Goal: Information Seeking & Learning: Learn about a topic

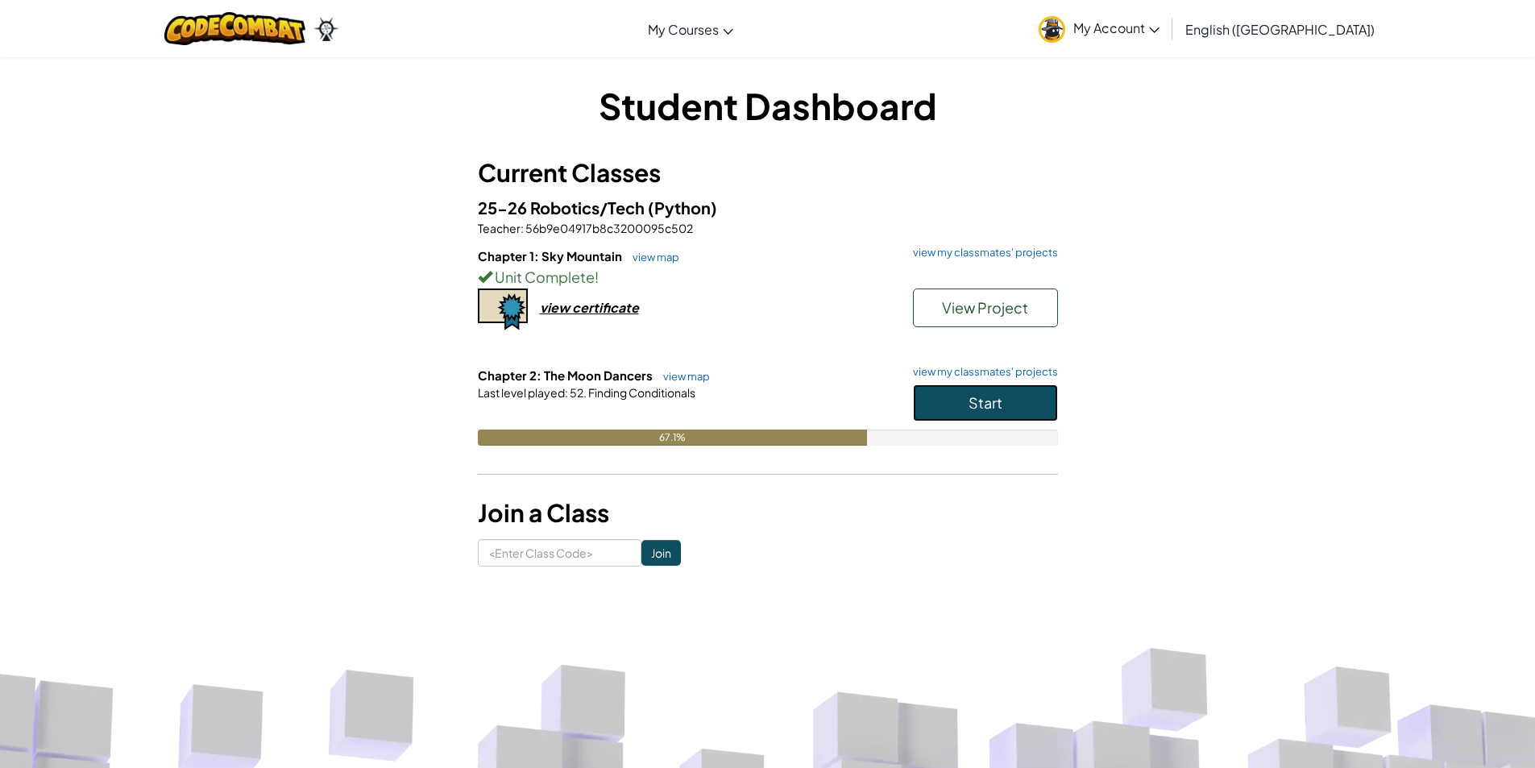
click at [1007, 404] on button "Start" at bounding box center [985, 402] width 145 height 37
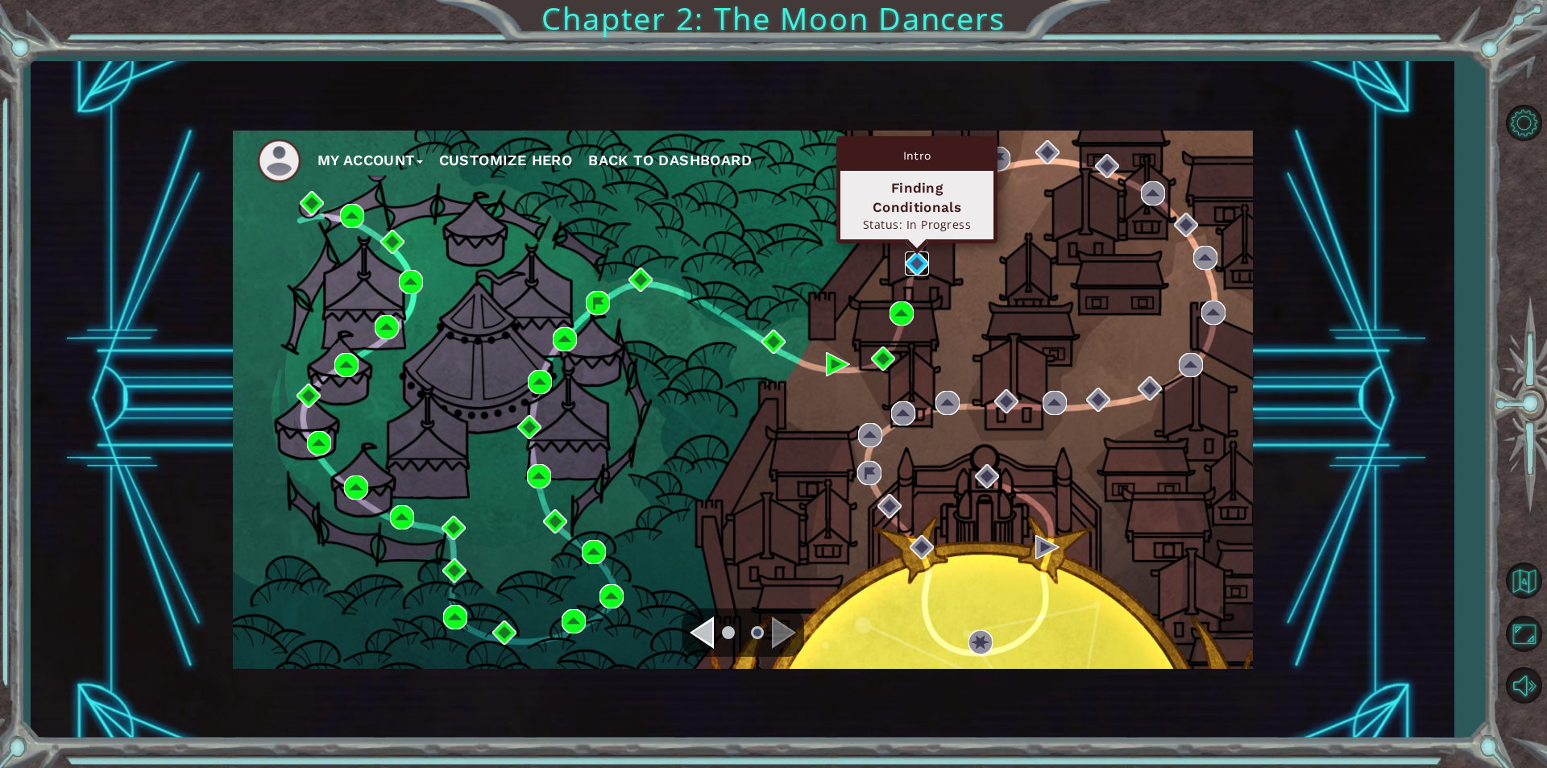
click at [922, 260] on img at bounding box center [917, 263] width 24 height 24
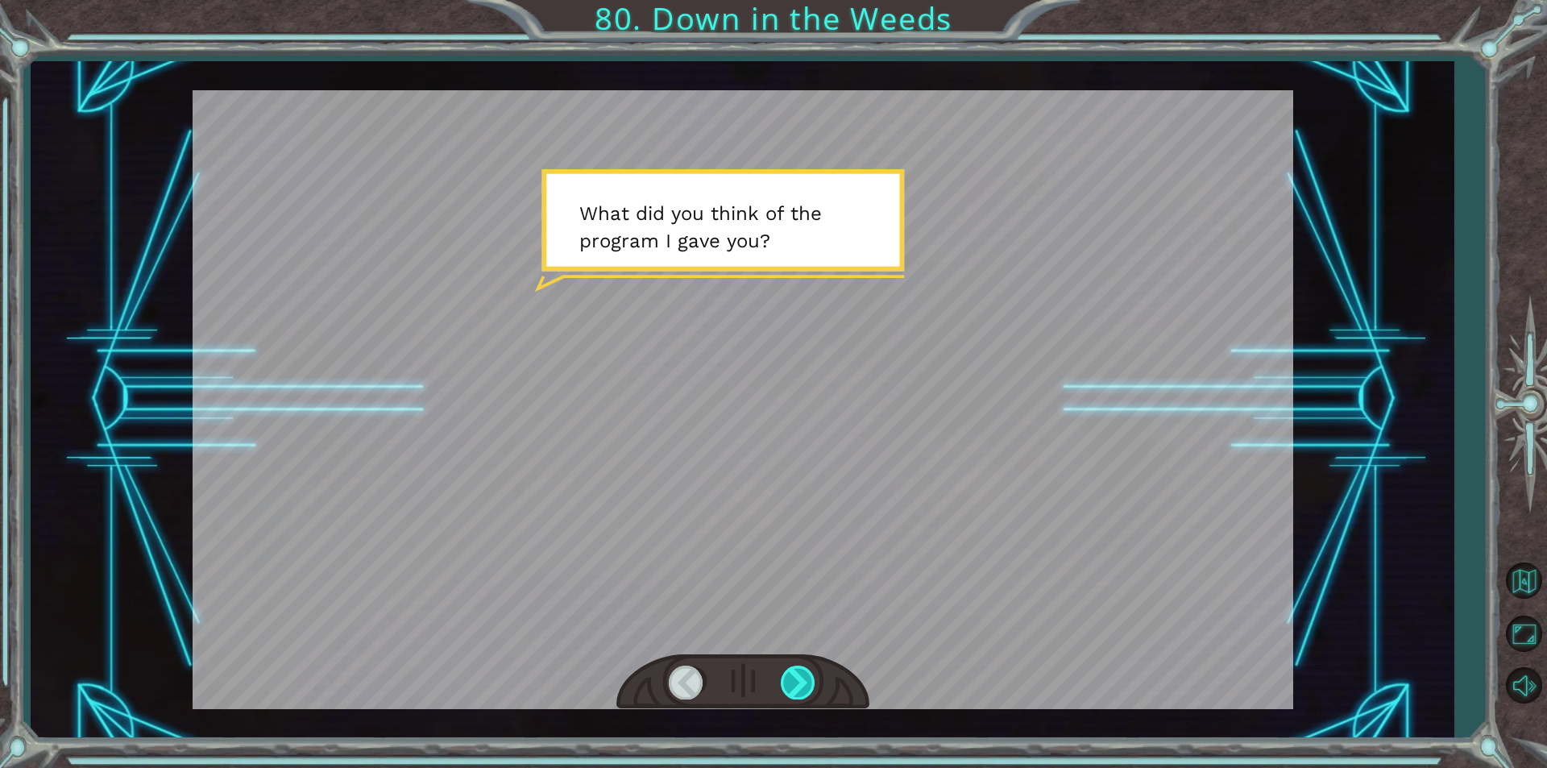
click at [786, 667] on div at bounding box center [799, 682] width 36 height 33
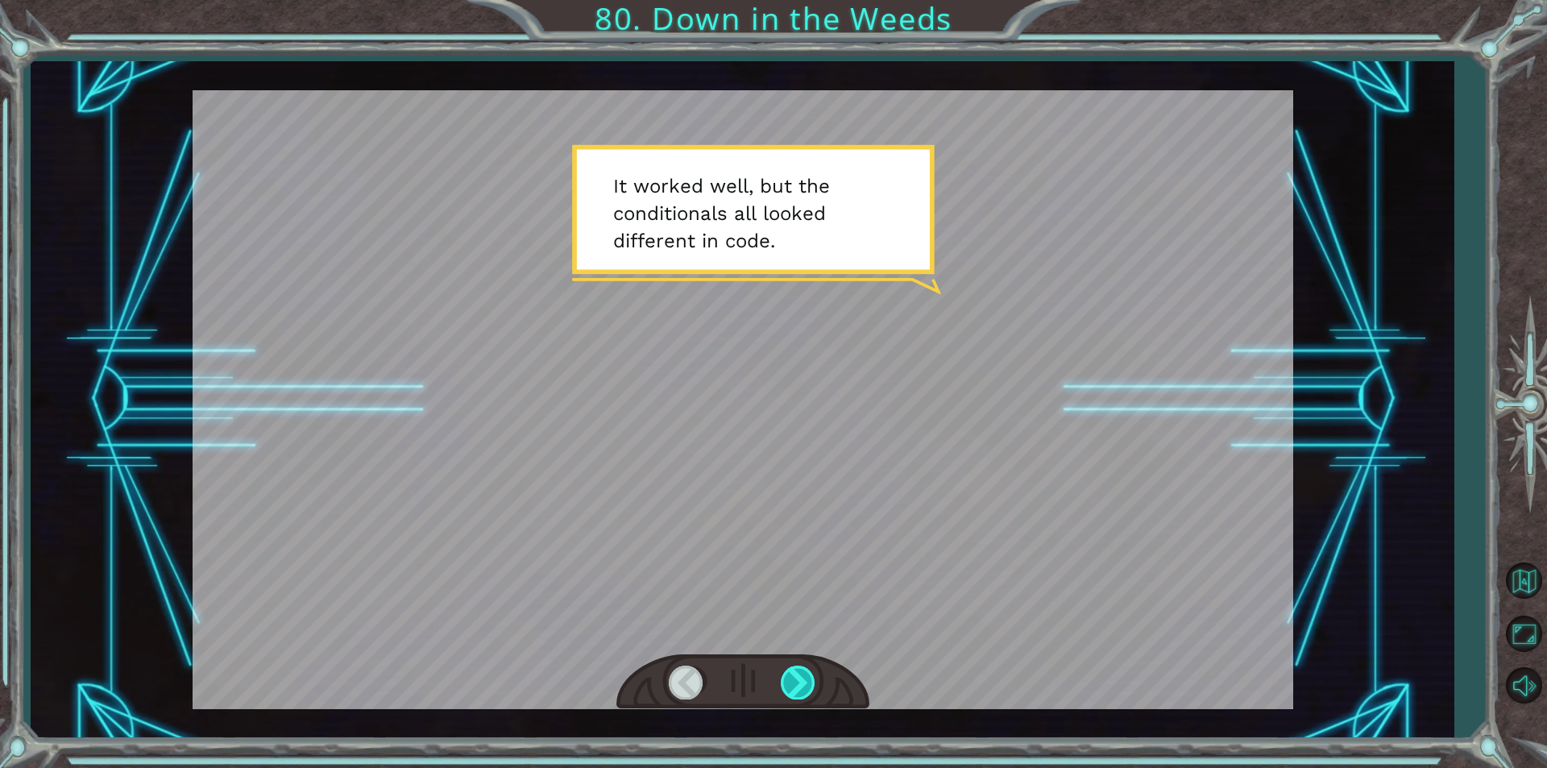
click at [811, 673] on div at bounding box center [799, 682] width 36 height 33
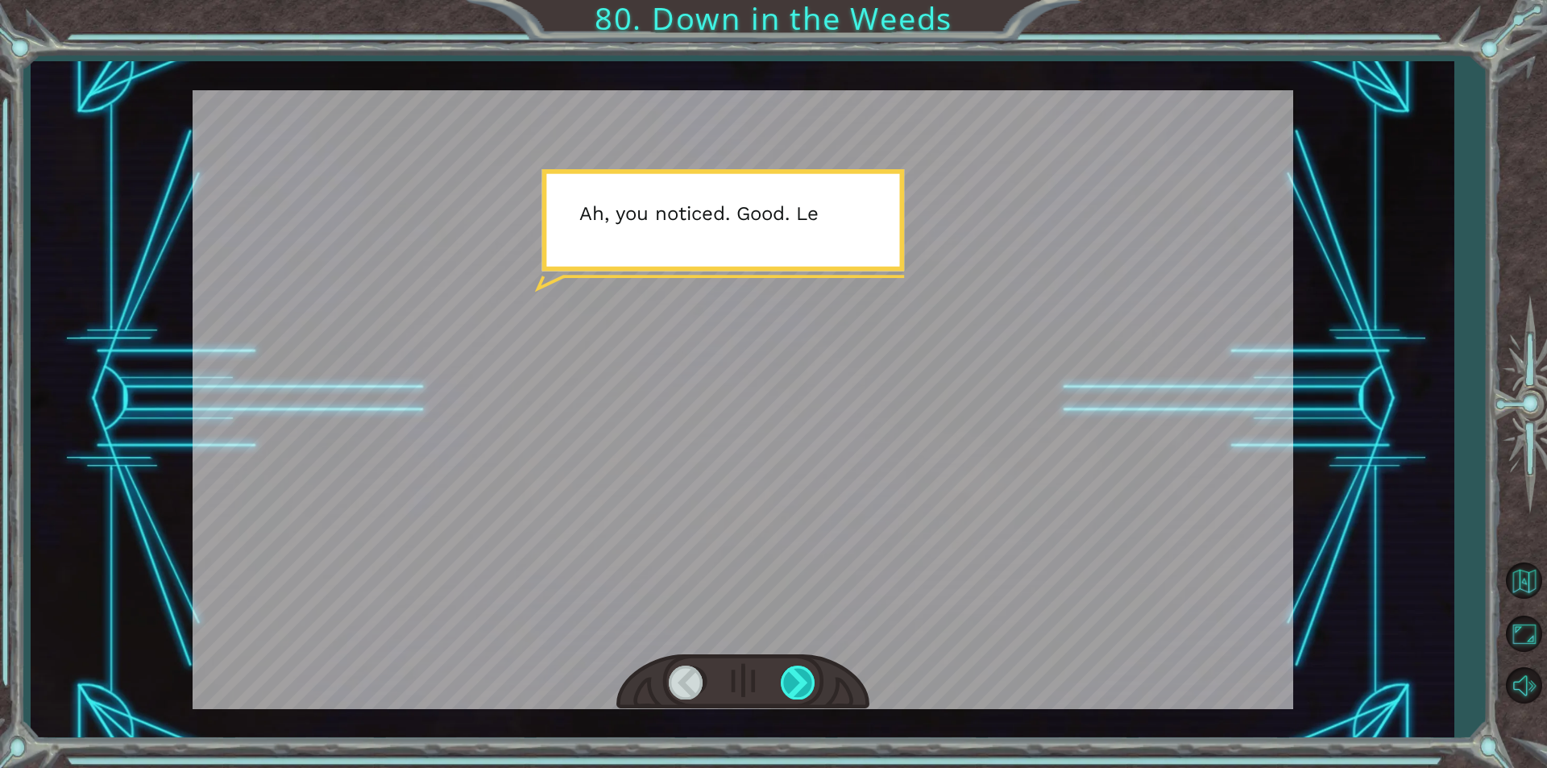
click at [811, 673] on div at bounding box center [799, 682] width 36 height 33
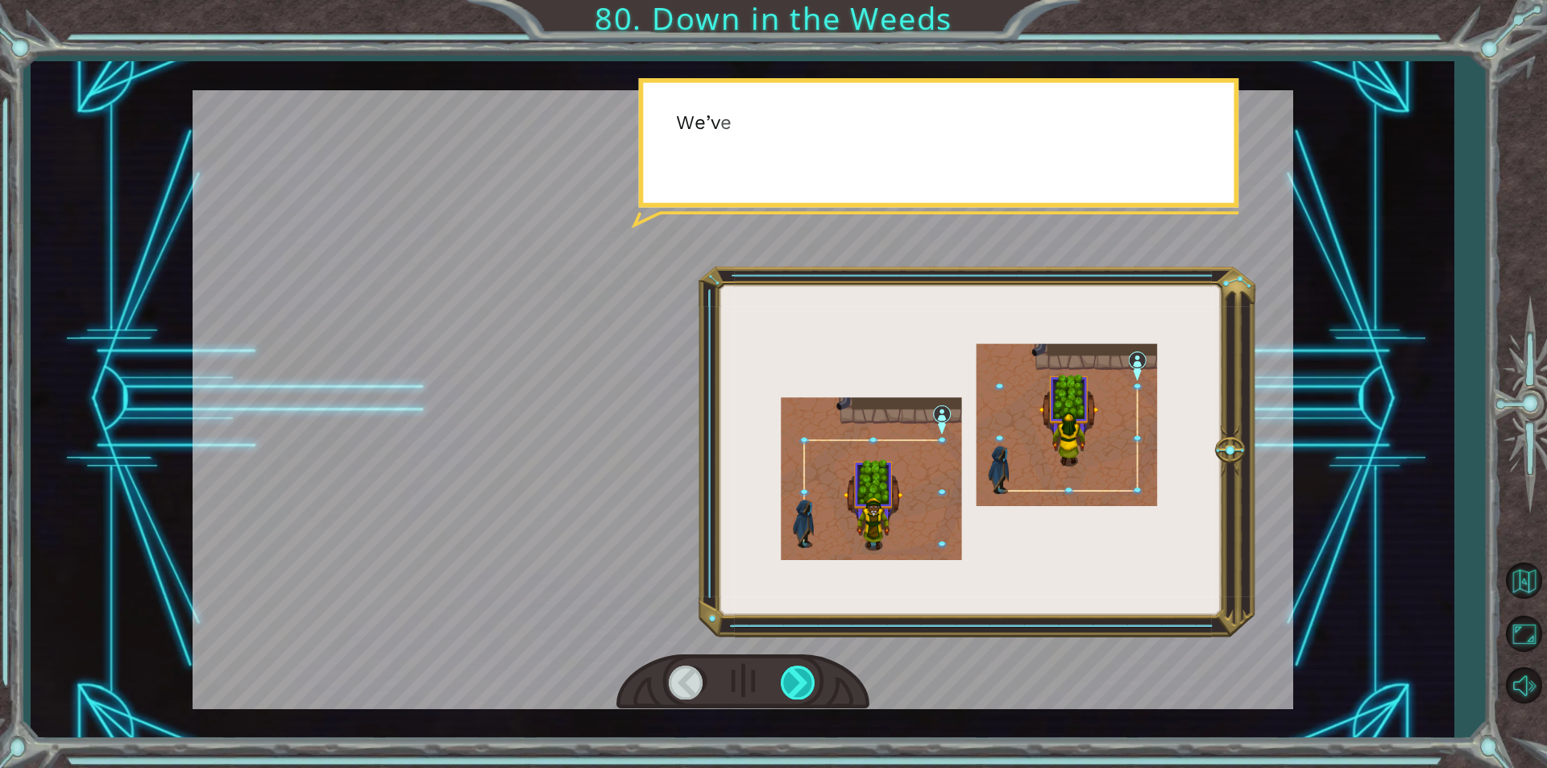
click at [811, 673] on div at bounding box center [799, 682] width 36 height 33
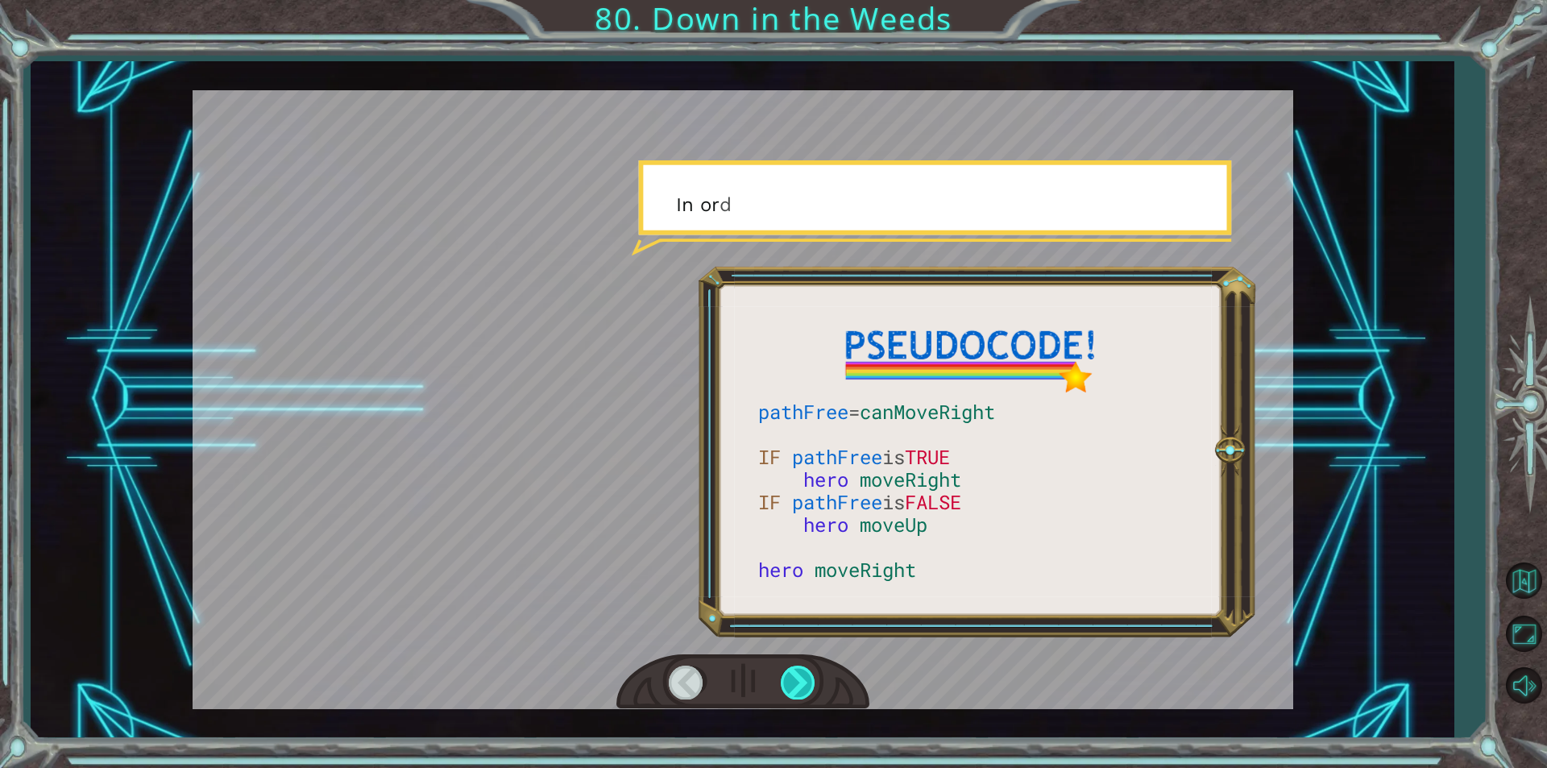
click at [811, 673] on div at bounding box center [799, 682] width 36 height 33
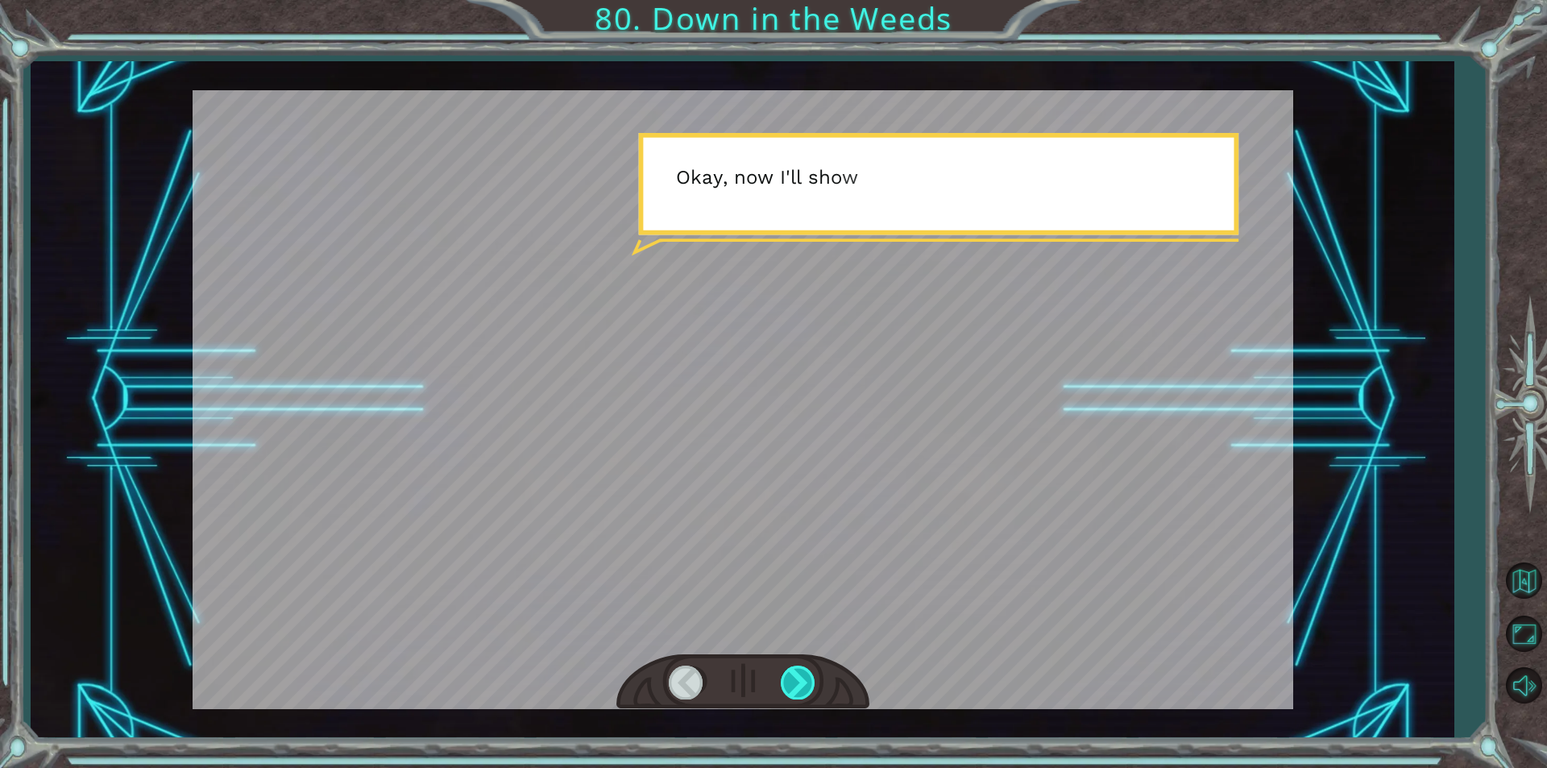
click at [811, 673] on div at bounding box center [799, 682] width 36 height 33
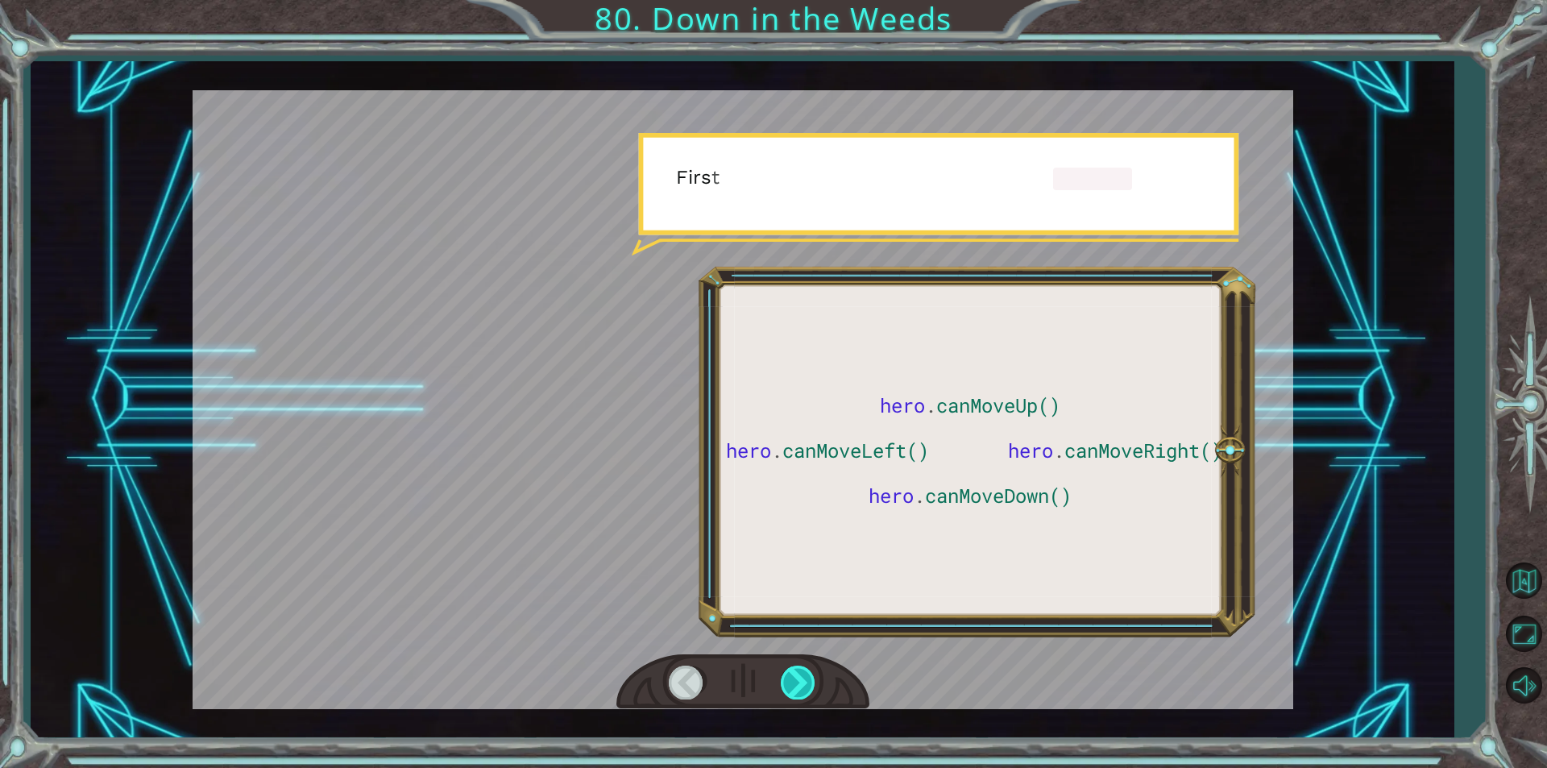
click at [811, 673] on div at bounding box center [799, 682] width 36 height 33
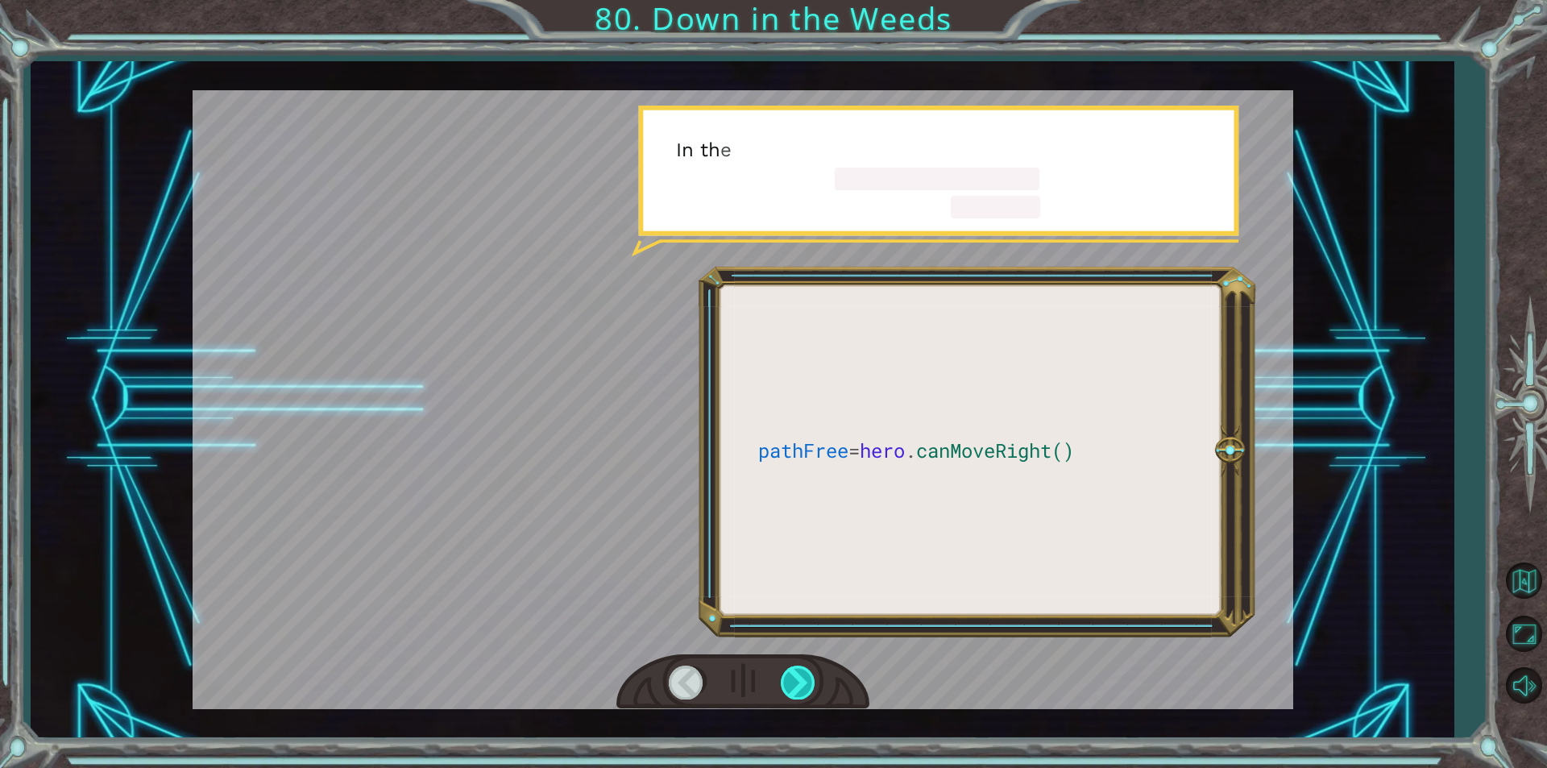
click at [811, 673] on div at bounding box center [799, 682] width 36 height 33
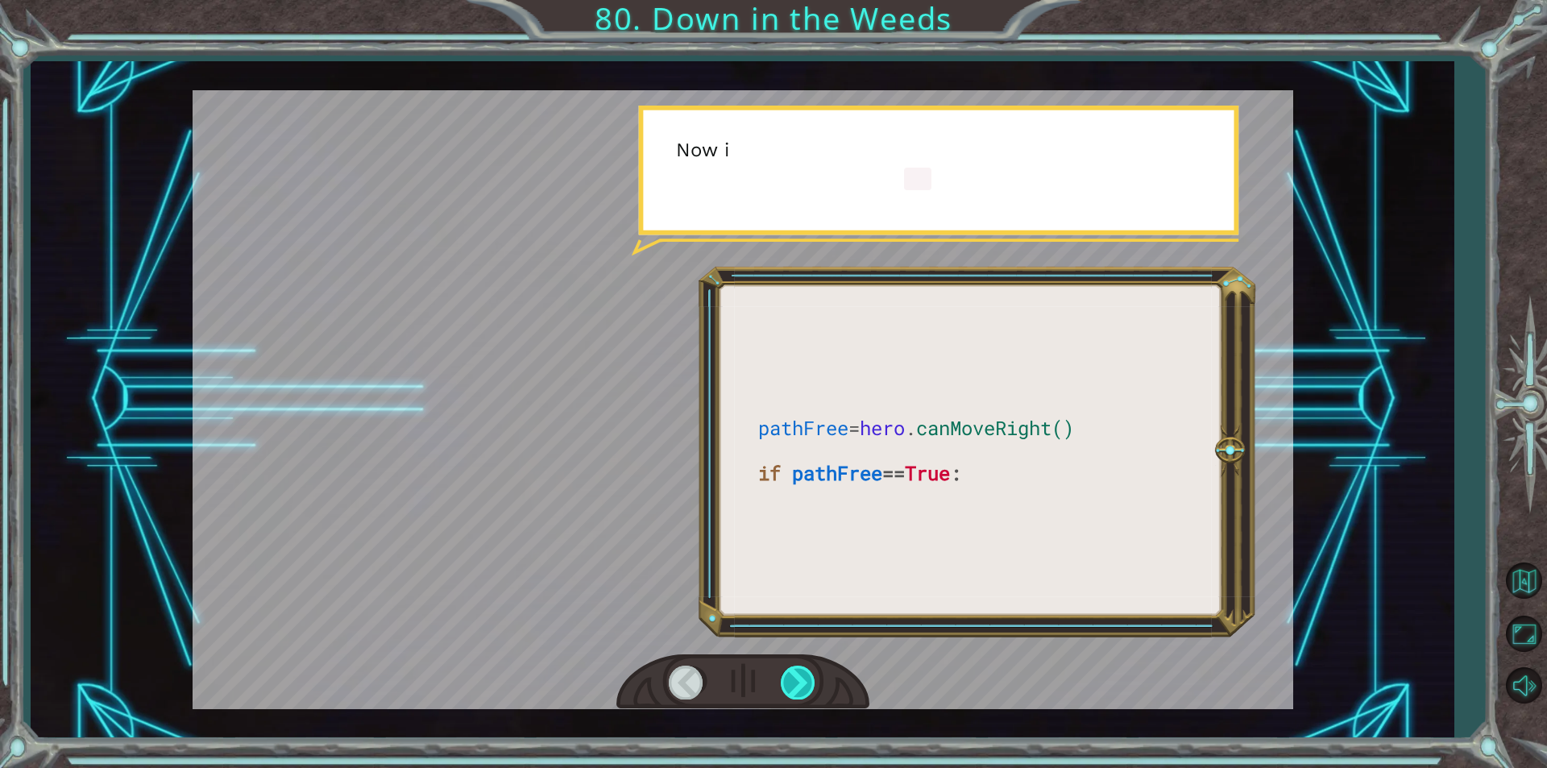
click at [811, 673] on div at bounding box center [799, 682] width 36 height 33
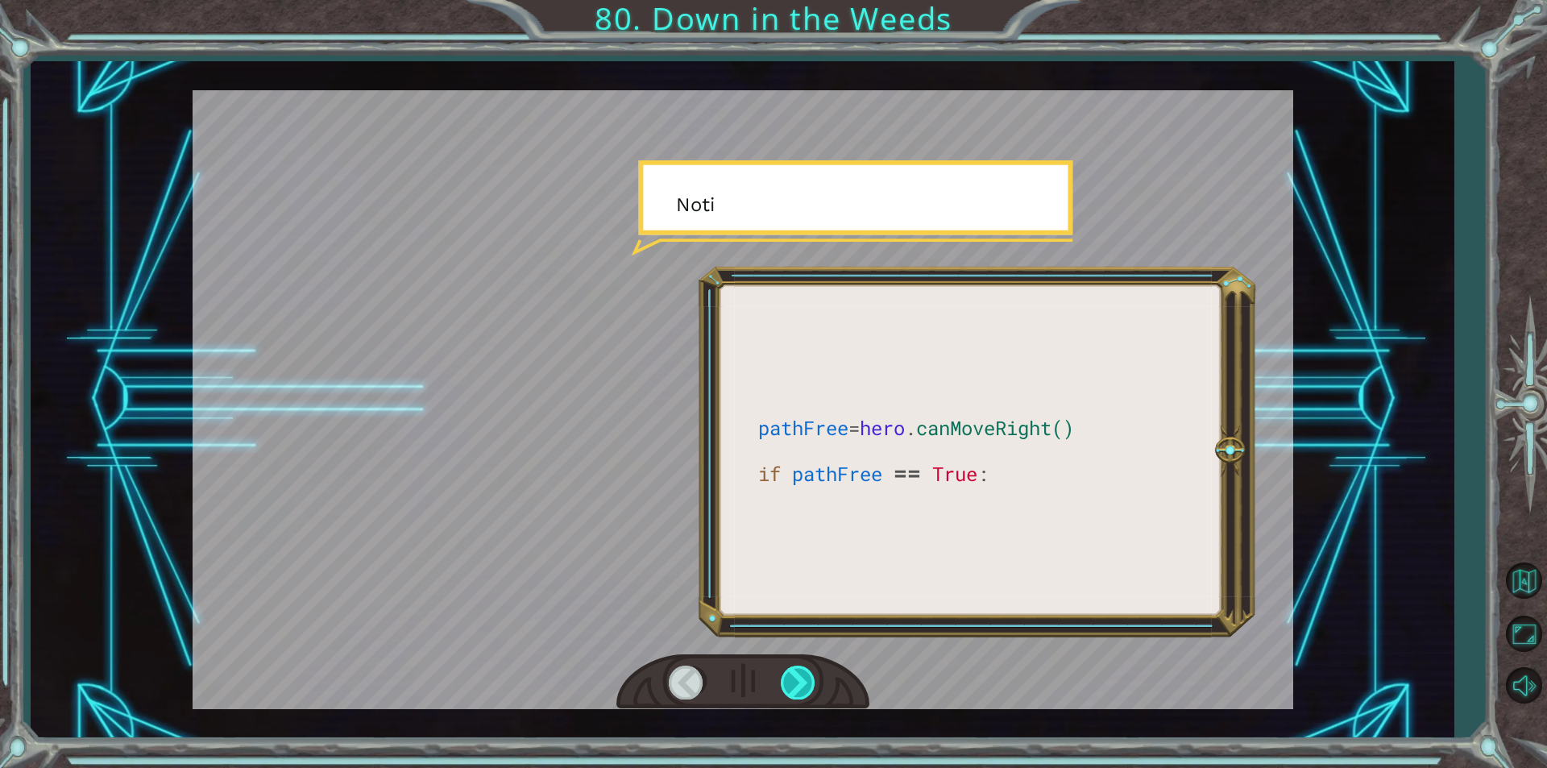
click at [811, 673] on div at bounding box center [799, 682] width 36 height 33
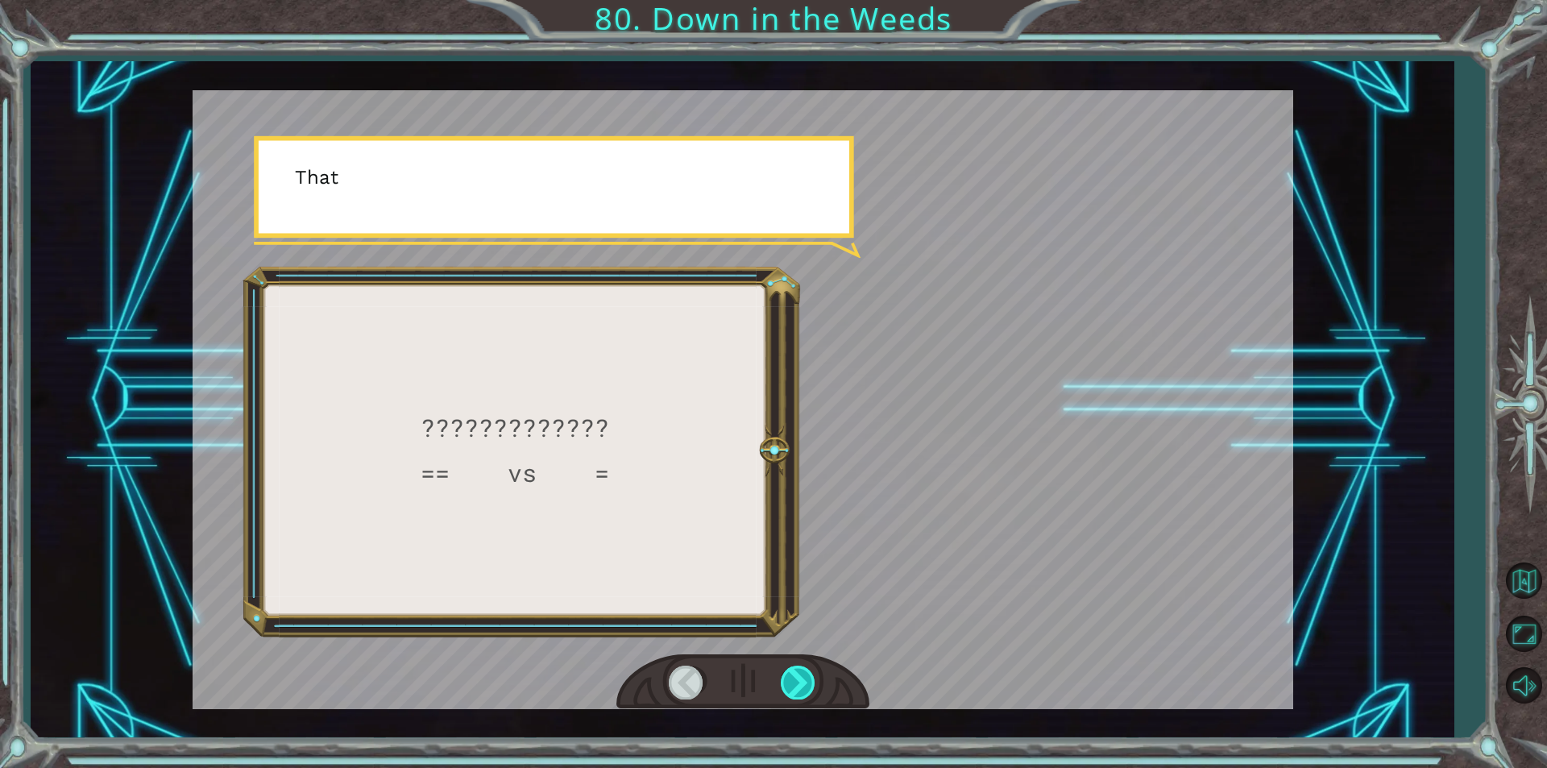
click at [811, 673] on div at bounding box center [799, 682] width 36 height 33
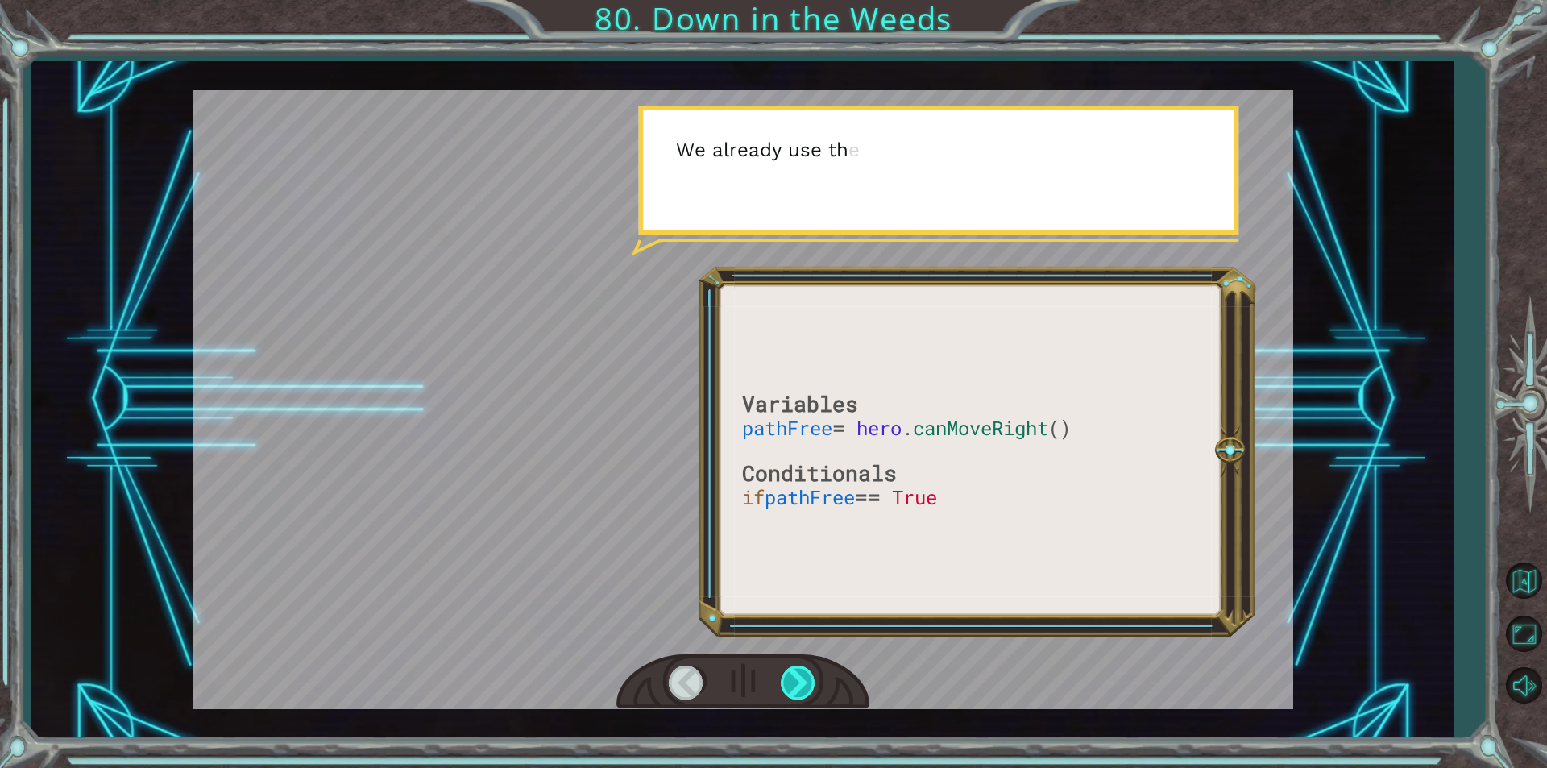
click at [811, 673] on div at bounding box center [799, 682] width 36 height 33
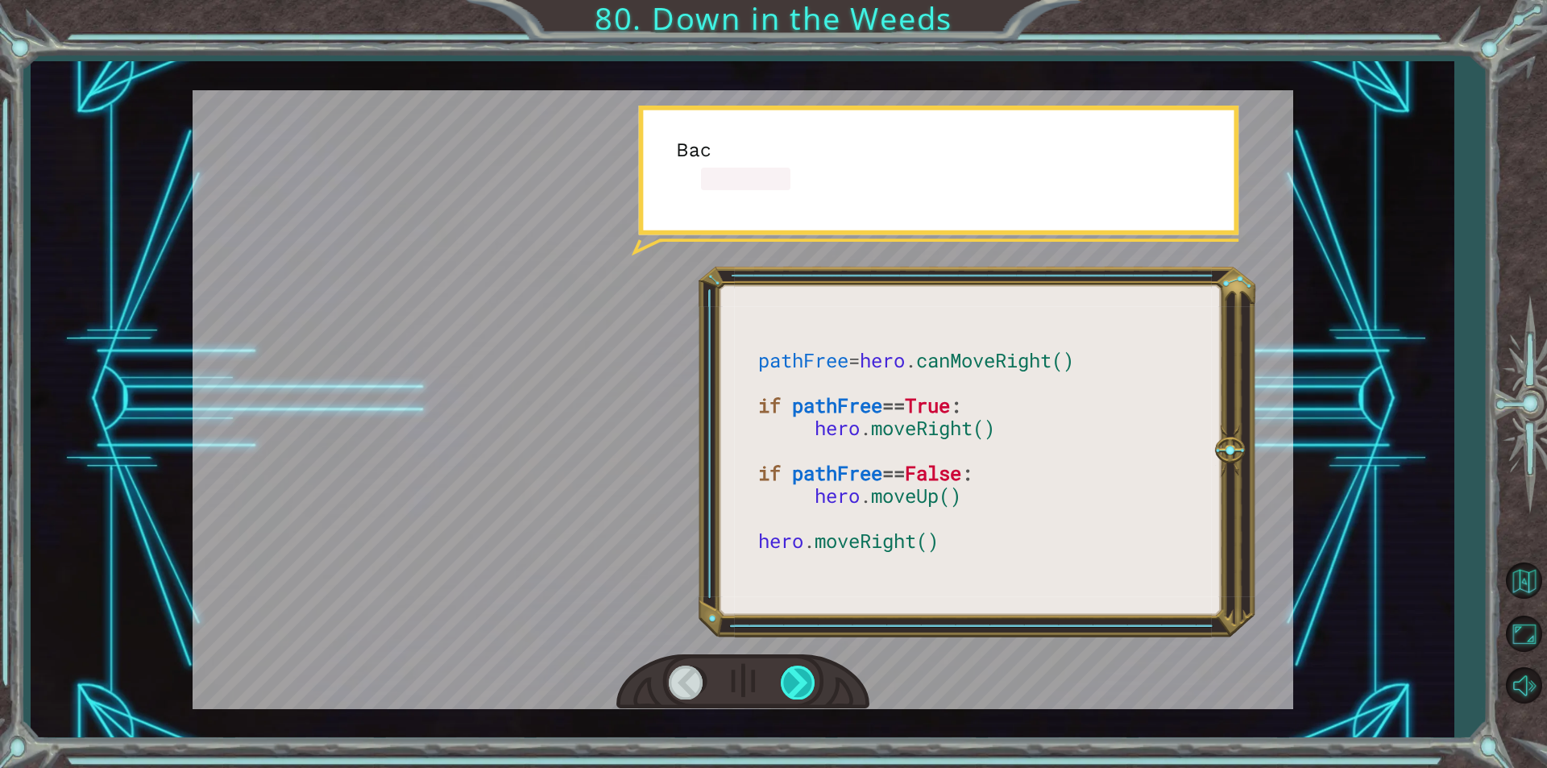
click at [811, 673] on div at bounding box center [799, 682] width 36 height 33
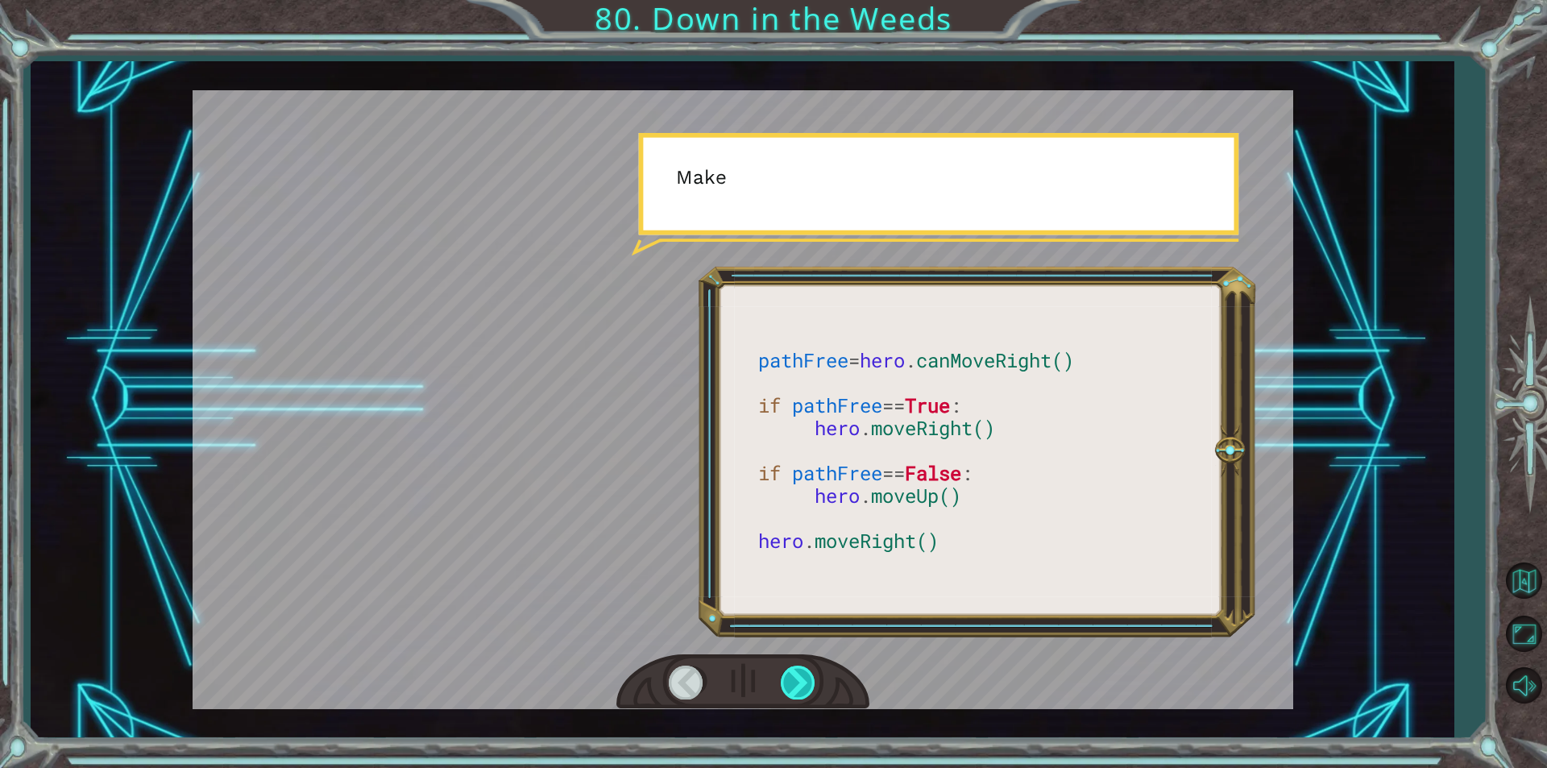
click at [811, 673] on div at bounding box center [799, 682] width 36 height 33
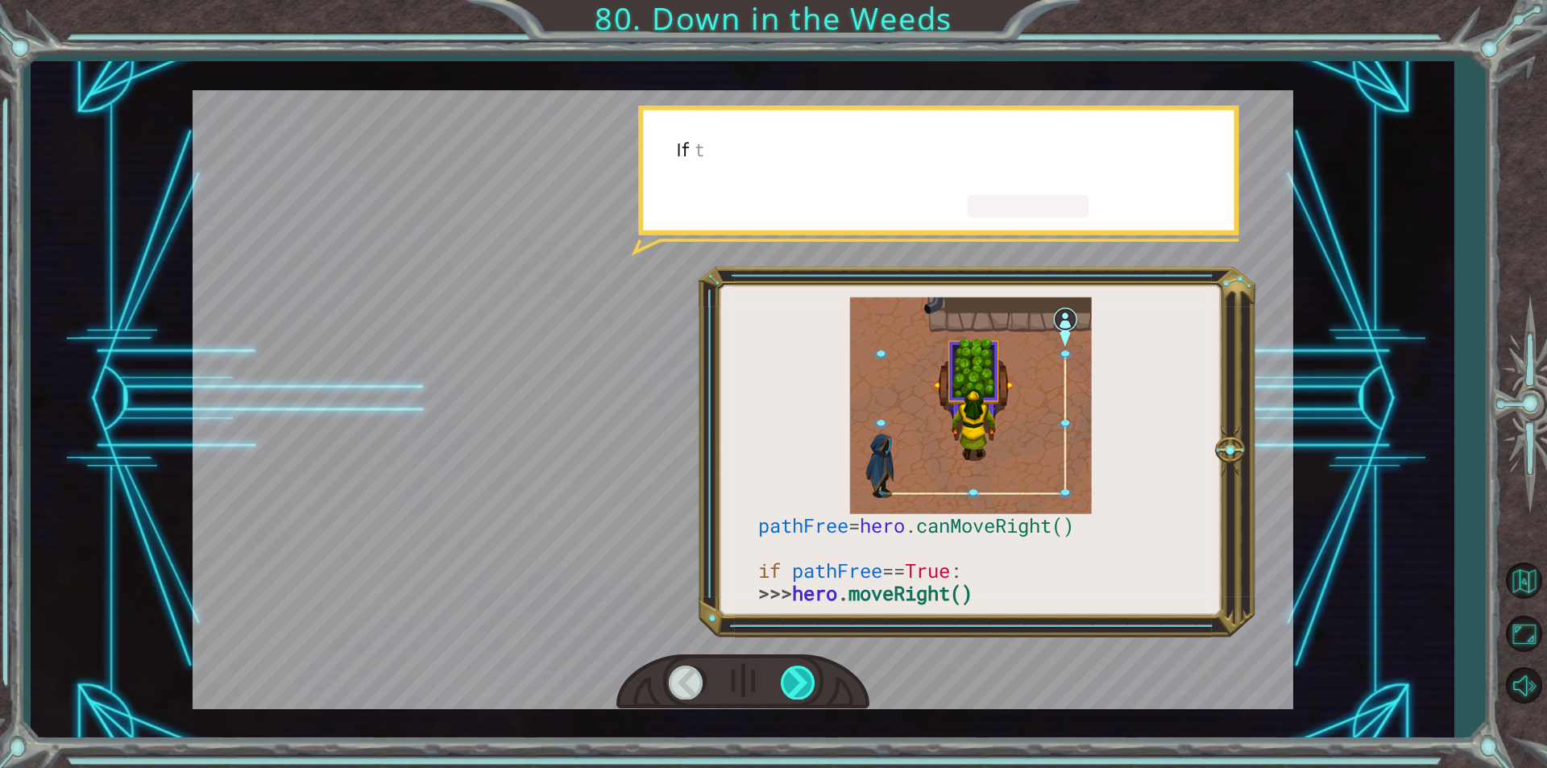
click at [811, 673] on div at bounding box center [799, 682] width 36 height 33
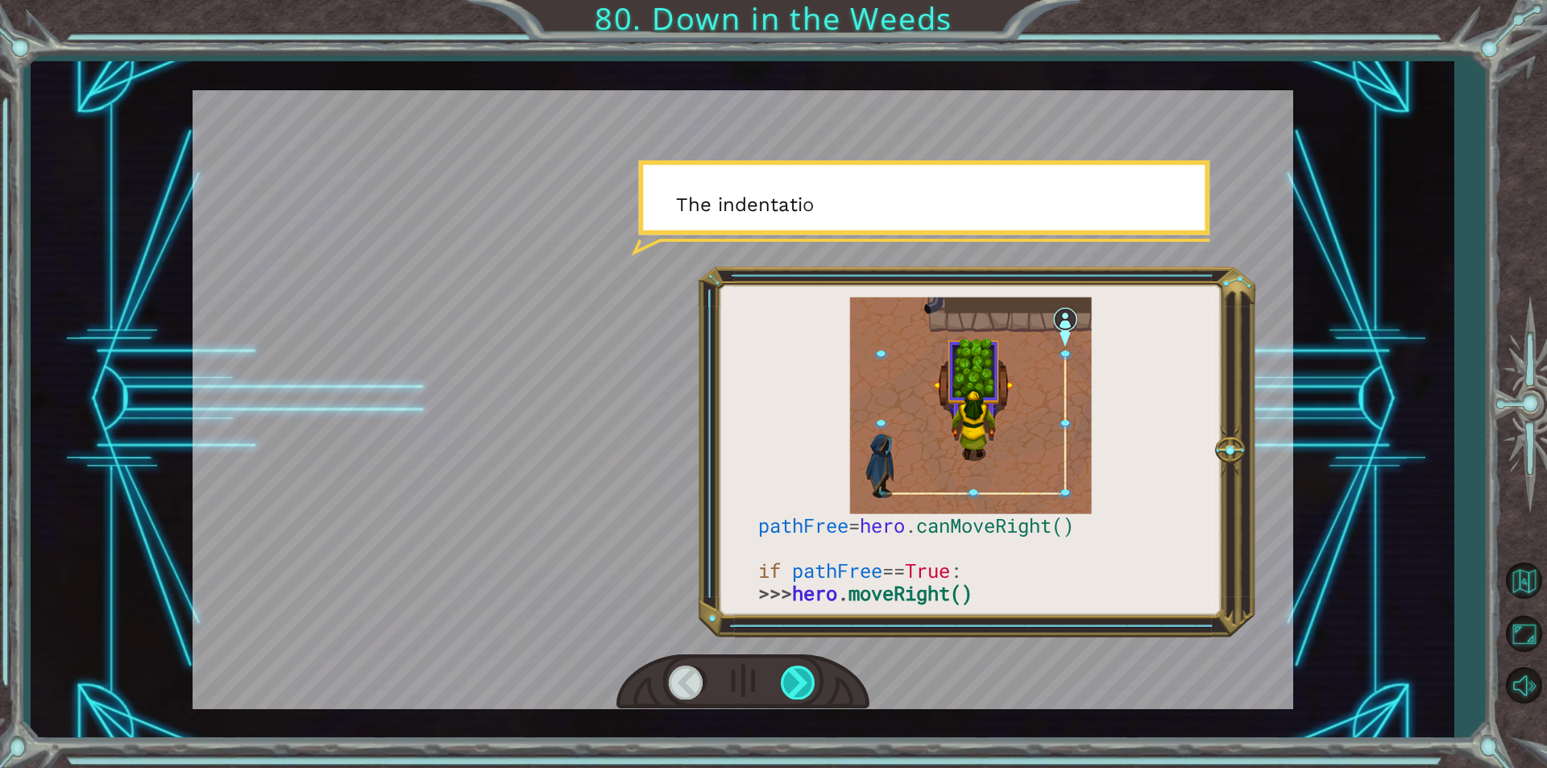
click at [811, 673] on div at bounding box center [799, 682] width 36 height 33
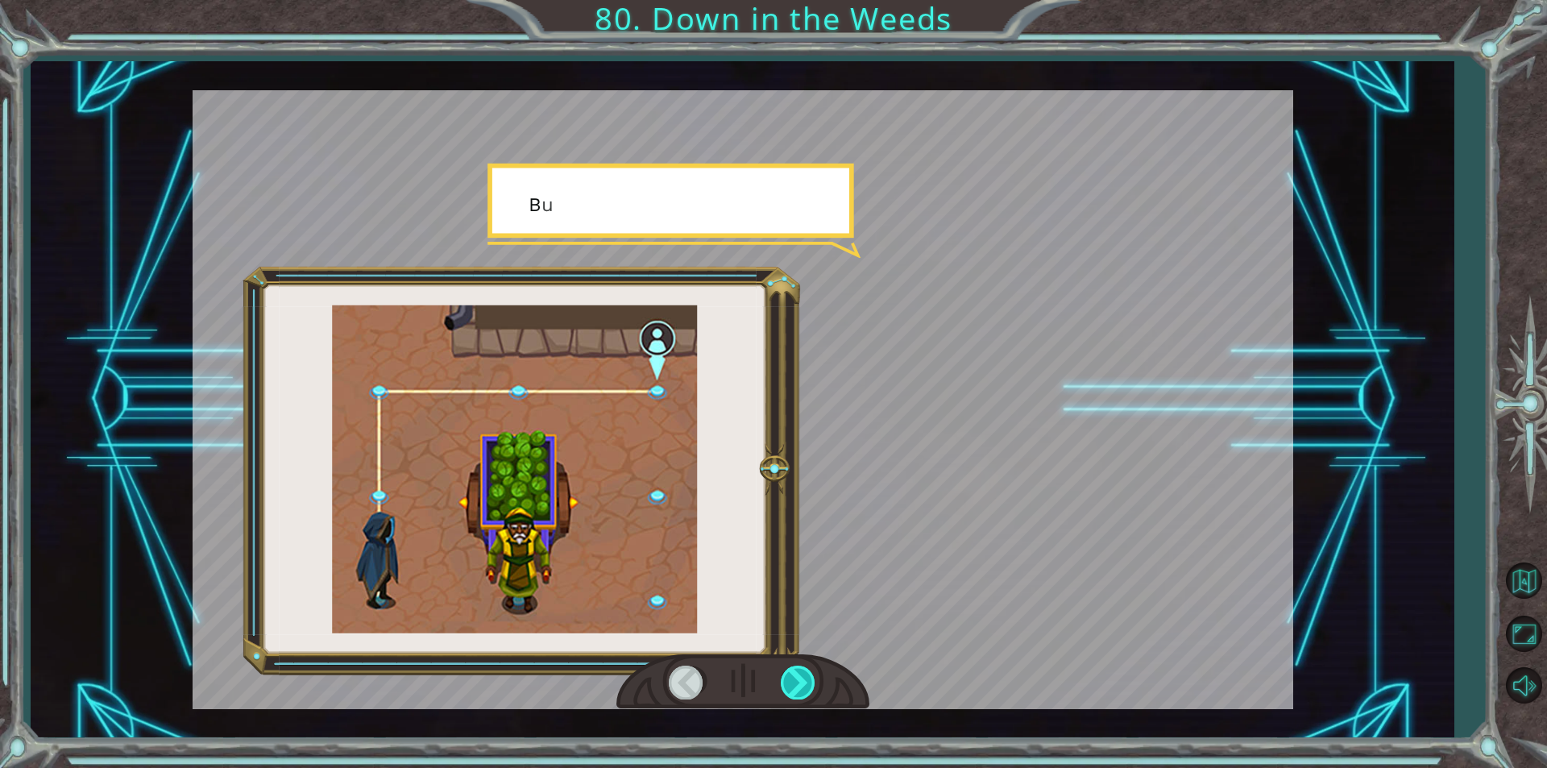
click at [811, 673] on div at bounding box center [799, 682] width 36 height 33
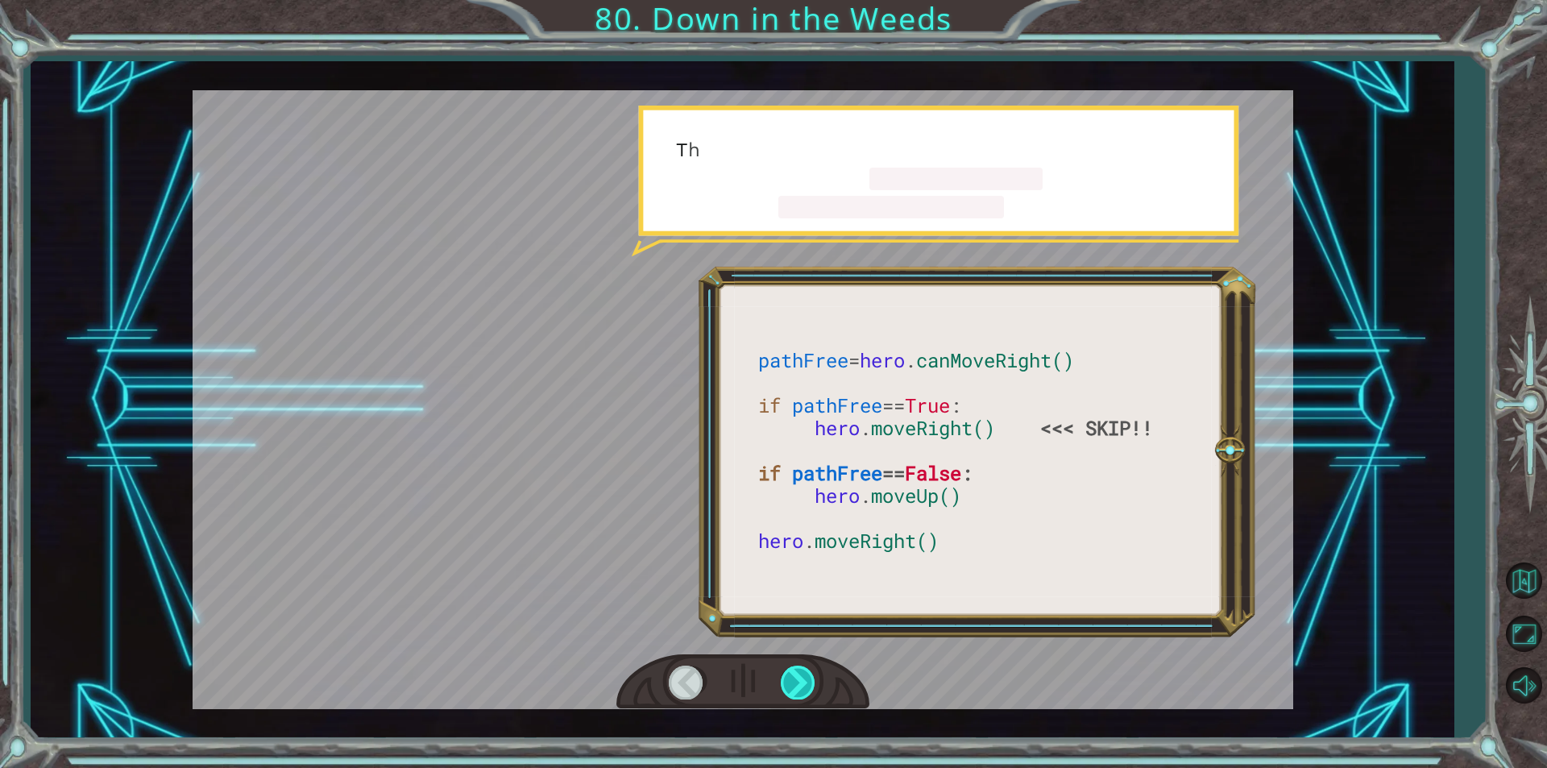
click at [811, 673] on div at bounding box center [799, 682] width 36 height 33
click at [811, 674] on div at bounding box center [799, 682] width 36 height 33
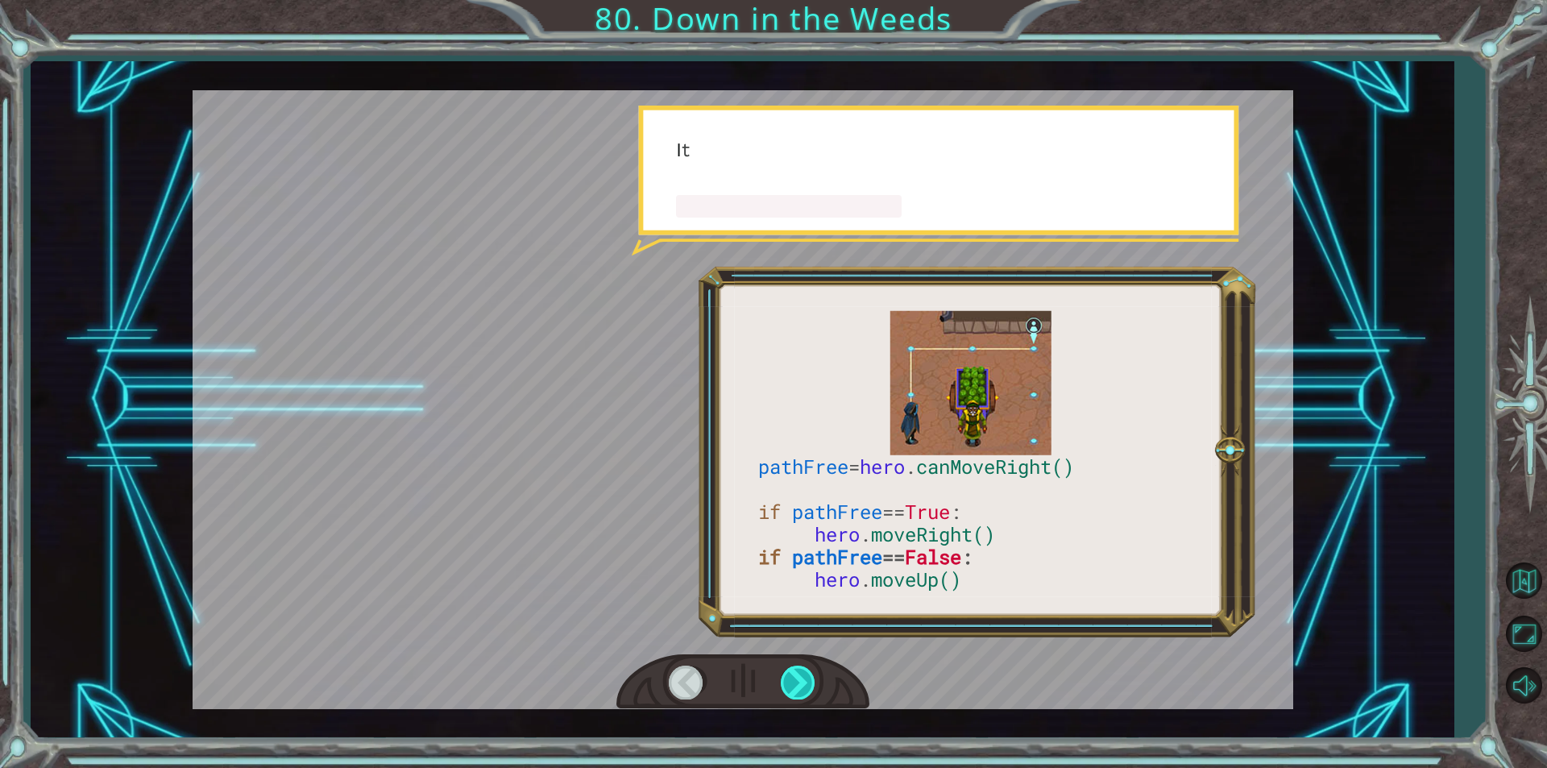
click at [811, 674] on div at bounding box center [799, 682] width 36 height 33
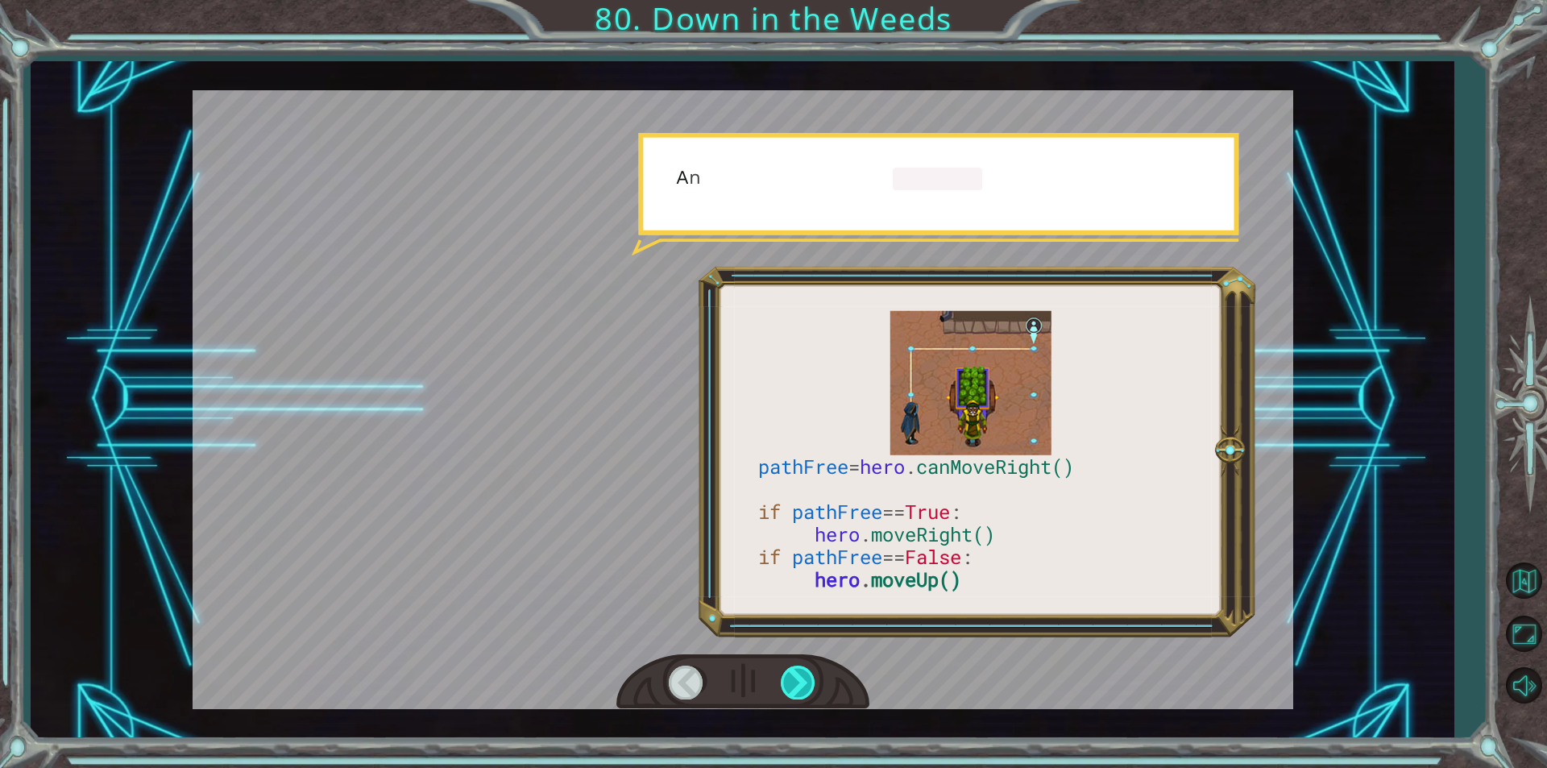
click at [811, 674] on div at bounding box center [799, 682] width 36 height 33
click at [812, 675] on div at bounding box center [799, 682] width 36 height 33
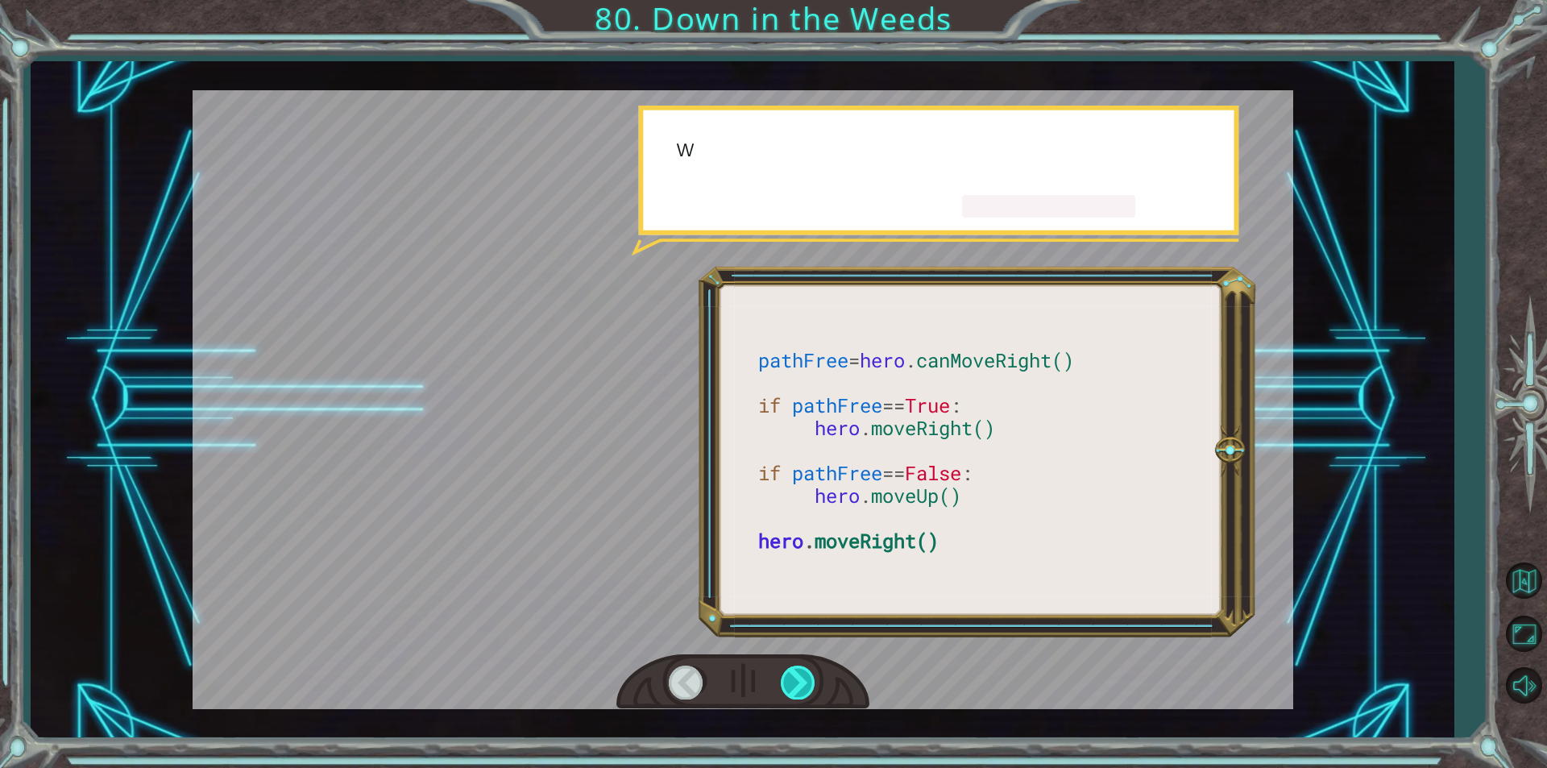
click at [811, 674] on div at bounding box center [799, 682] width 36 height 33
click at [814, 674] on div at bounding box center [799, 682] width 36 height 33
click at [811, 674] on div at bounding box center [799, 682] width 36 height 33
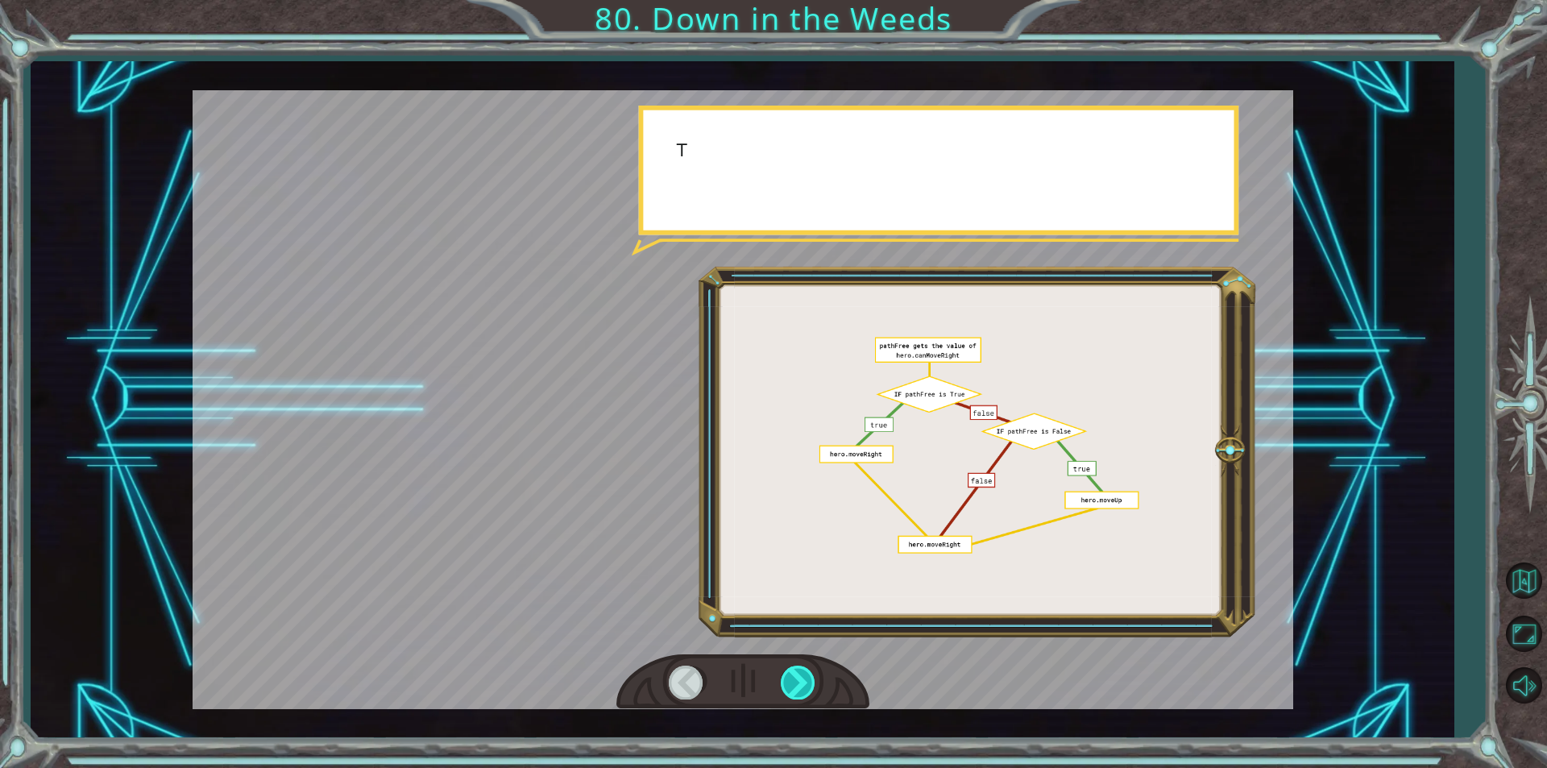
click at [811, 674] on div at bounding box center [799, 682] width 36 height 33
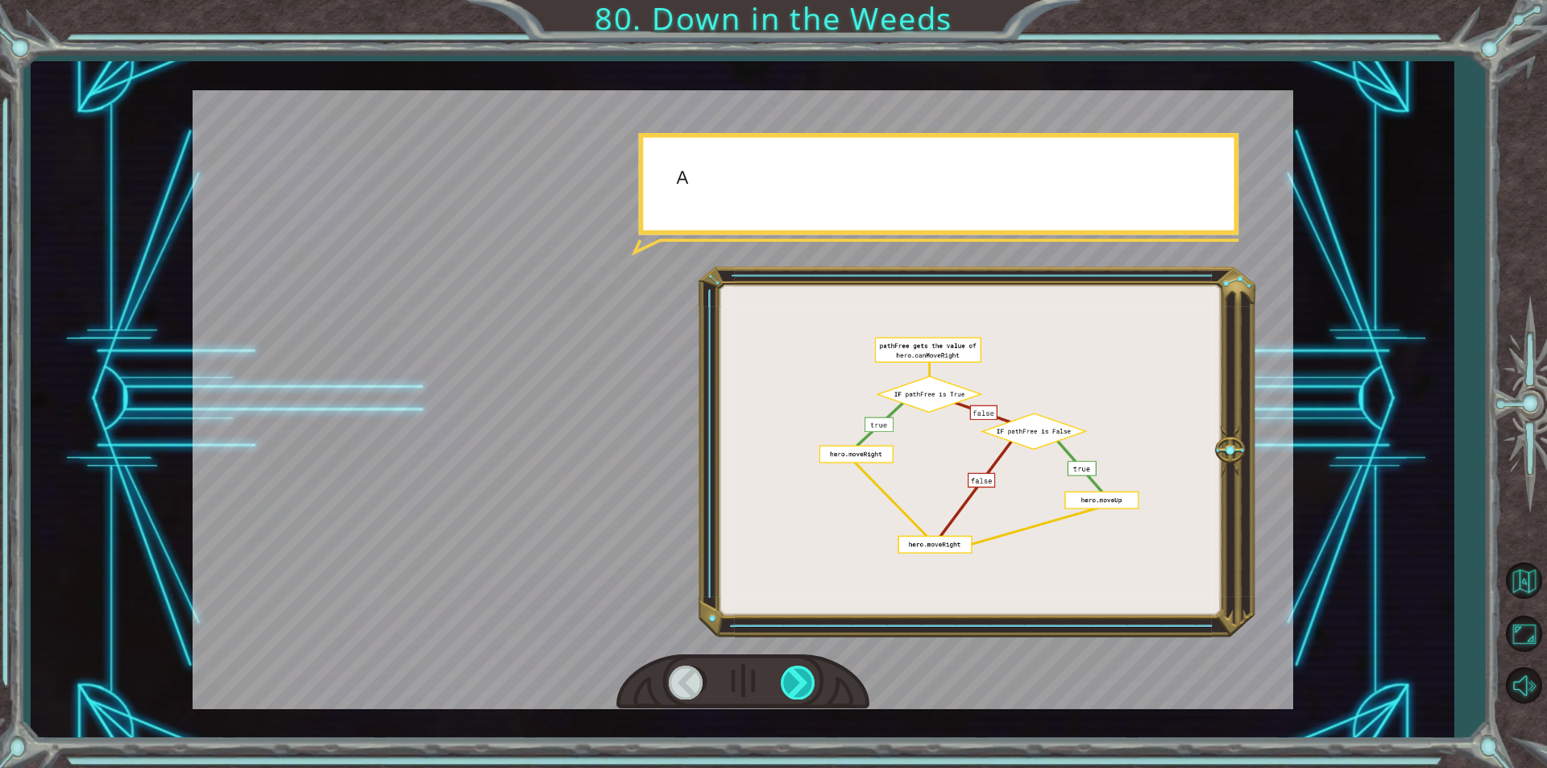
click at [811, 674] on div at bounding box center [799, 682] width 36 height 33
click at [813, 679] on div at bounding box center [799, 682] width 36 height 33
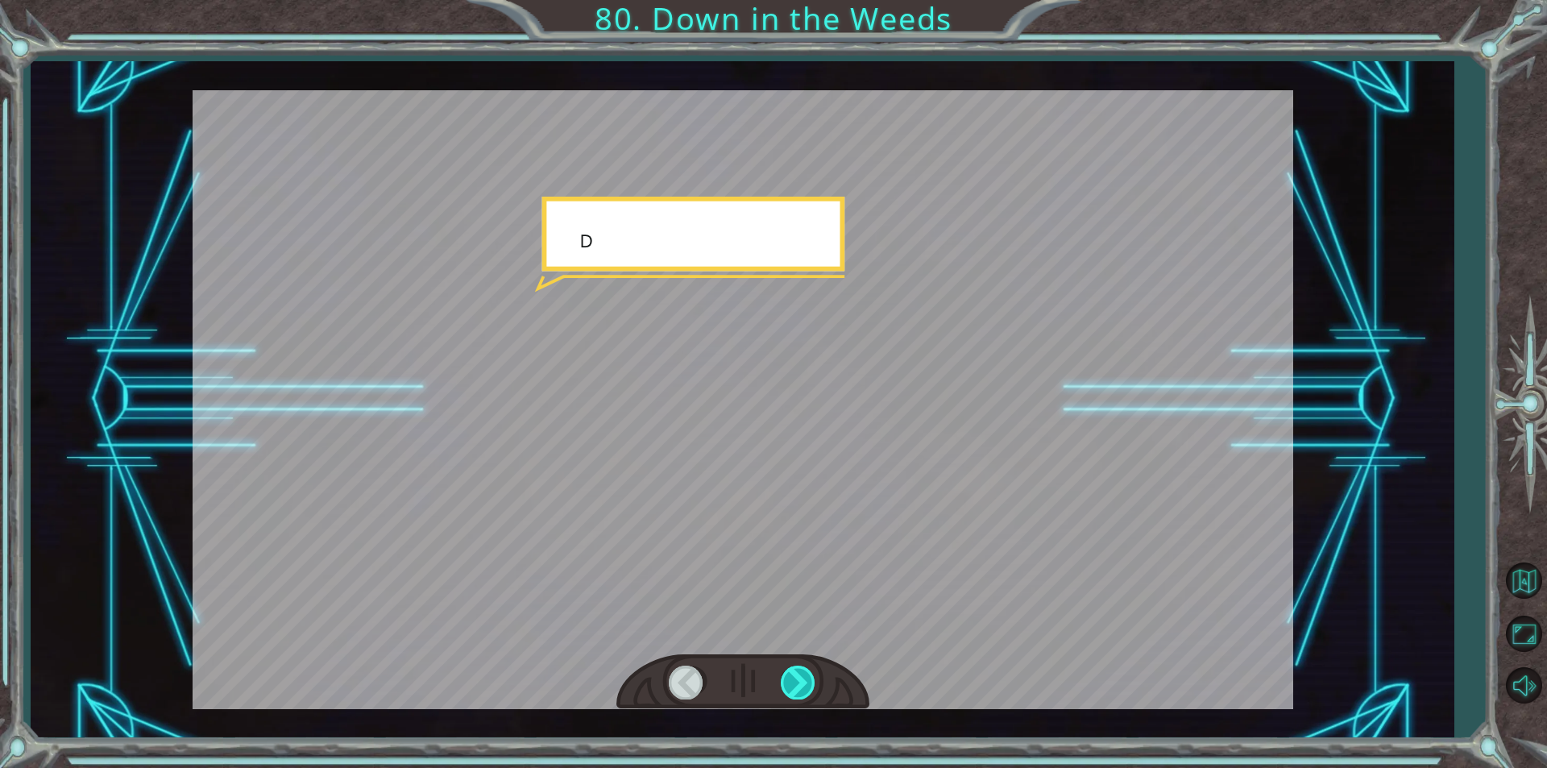
click at [813, 681] on div at bounding box center [799, 682] width 36 height 33
click at [812, 681] on div at bounding box center [799, 682] width 36 height 33
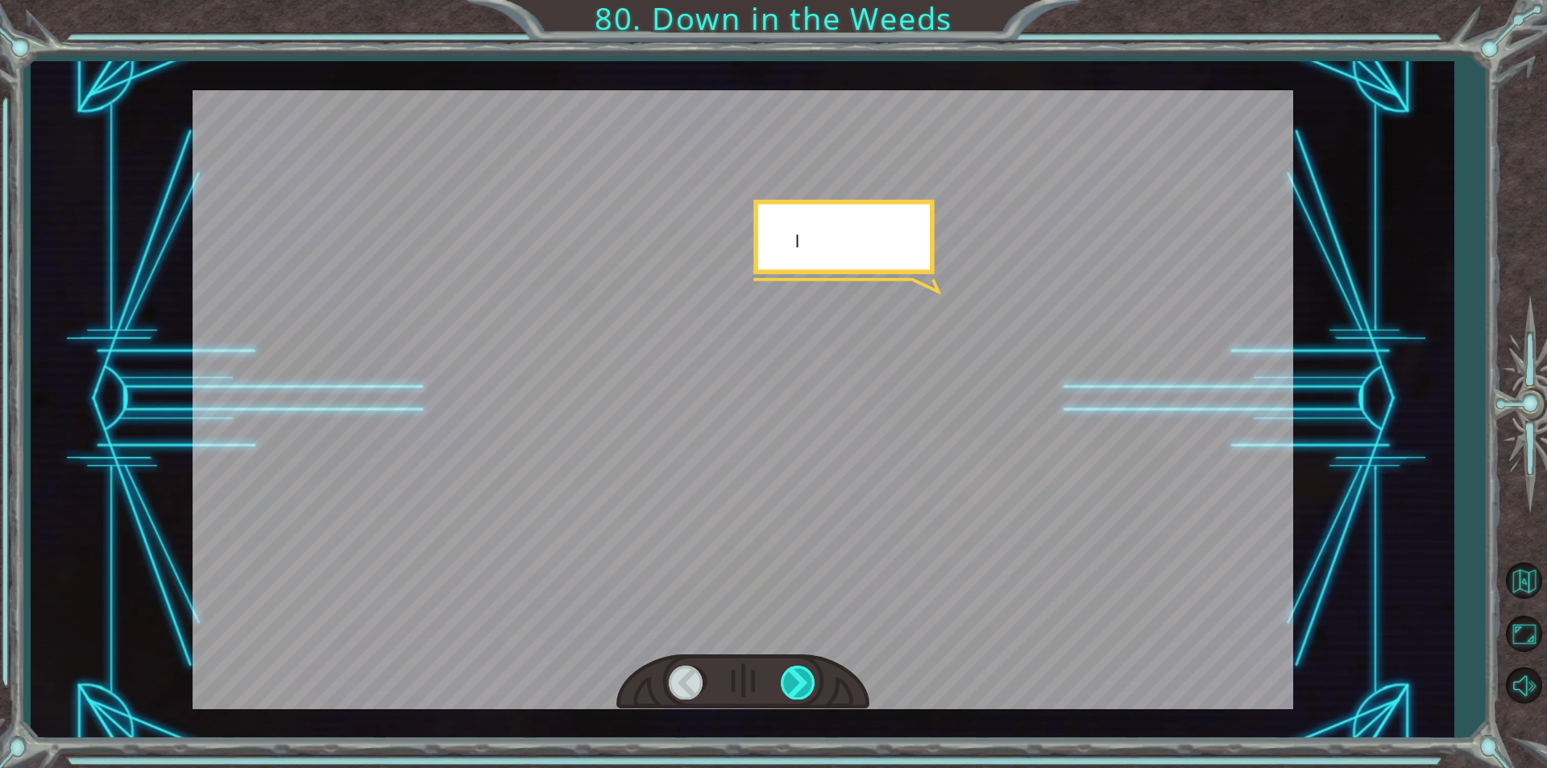
click at [812, 684] on div at bounding box center [799, 682] width 36 height 33
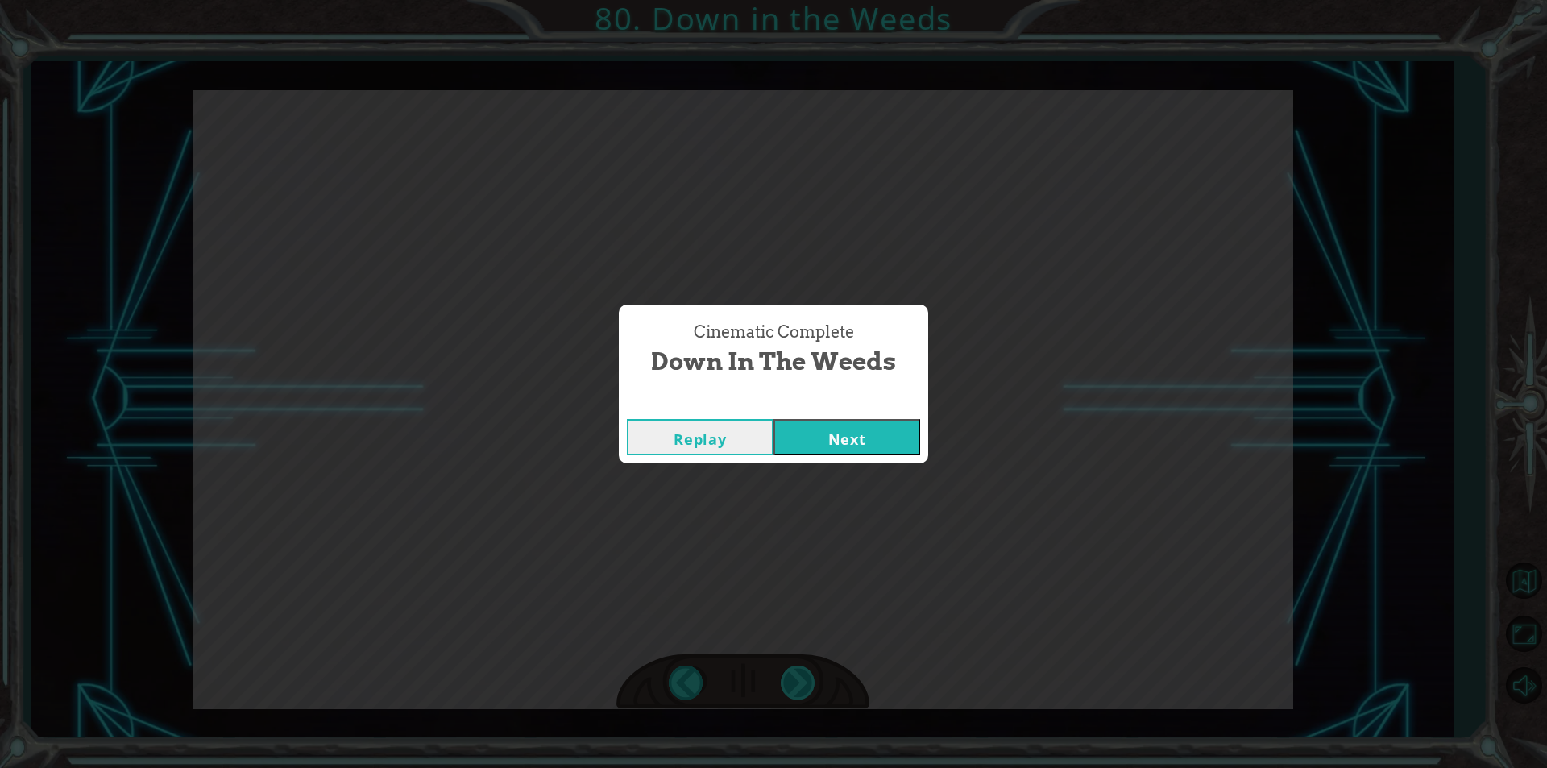
click at [812, 684] on div "Cinematic Complete Down in the Weeds Replay Next" at bounding box center [773, 384] width 1547 height 768
click at [813, 435] on button "Next" at bounding box center [847, 437] width 147 height 36
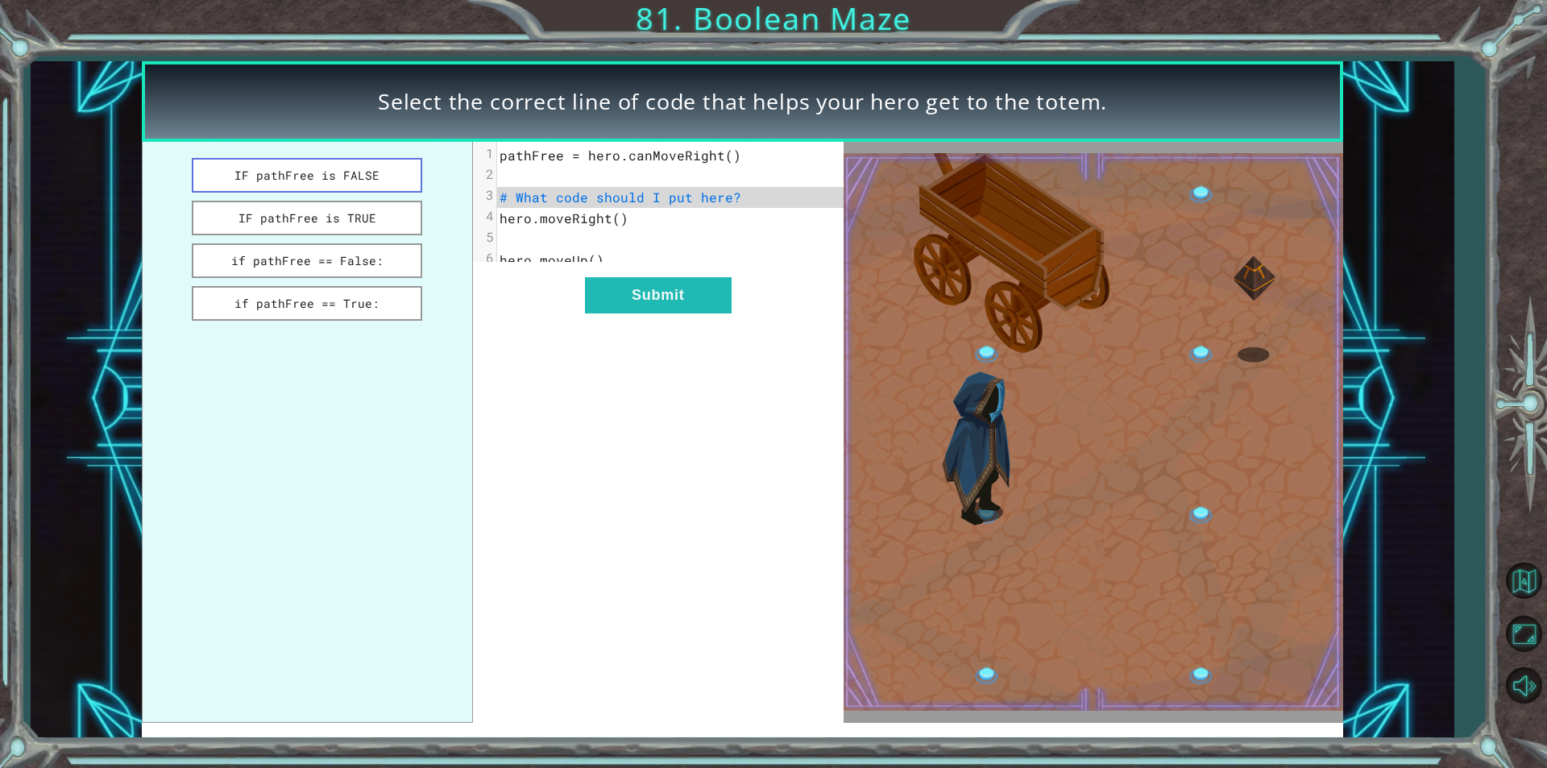
click at [380, 175] on button "IF pathFree is FALSE" at bounding box center [307, 175] width 230 height 35
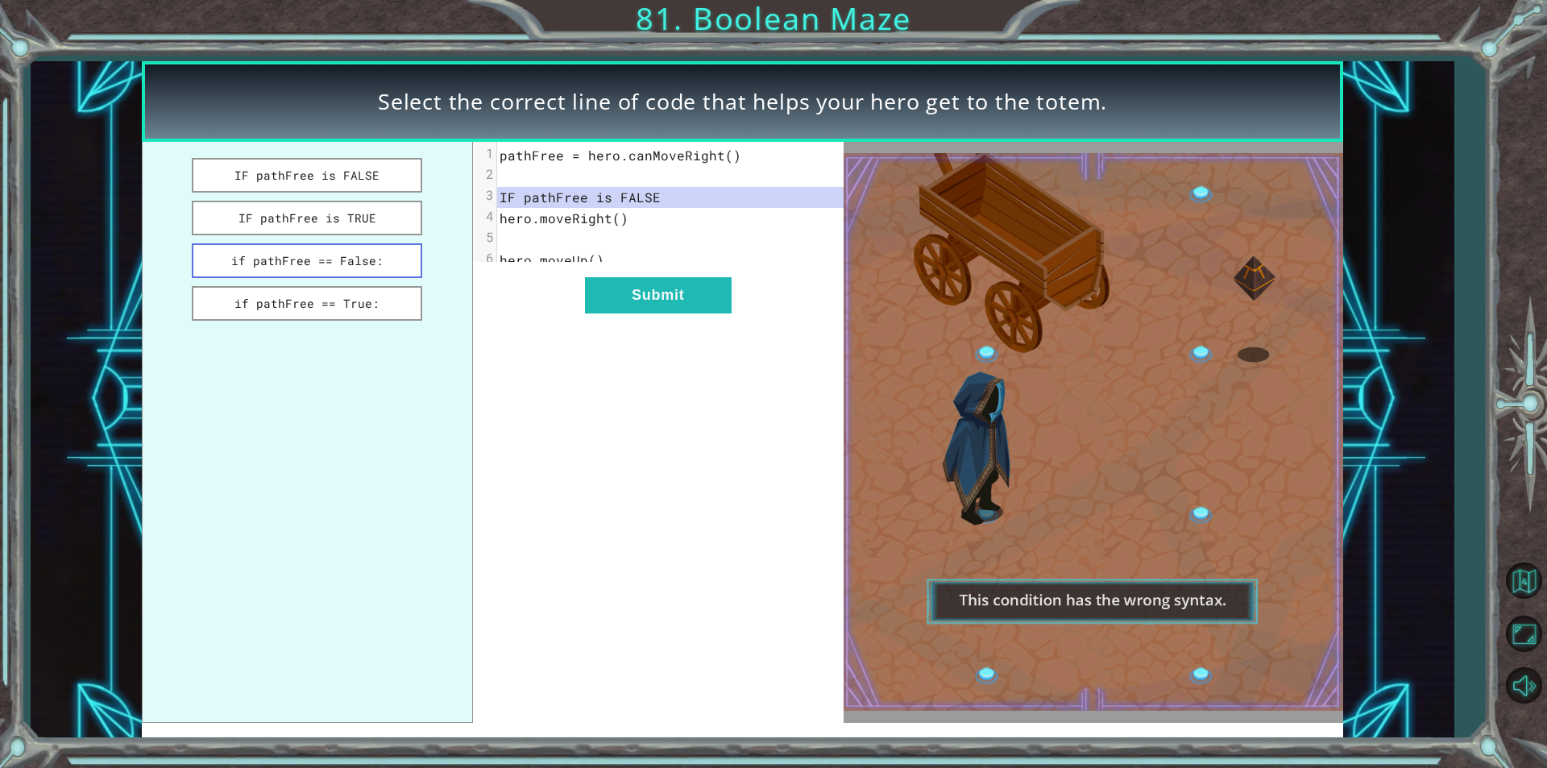
click at [403, 268] on button "if pathFree == False:" at bounding box center [307, 260] width 230 height 35
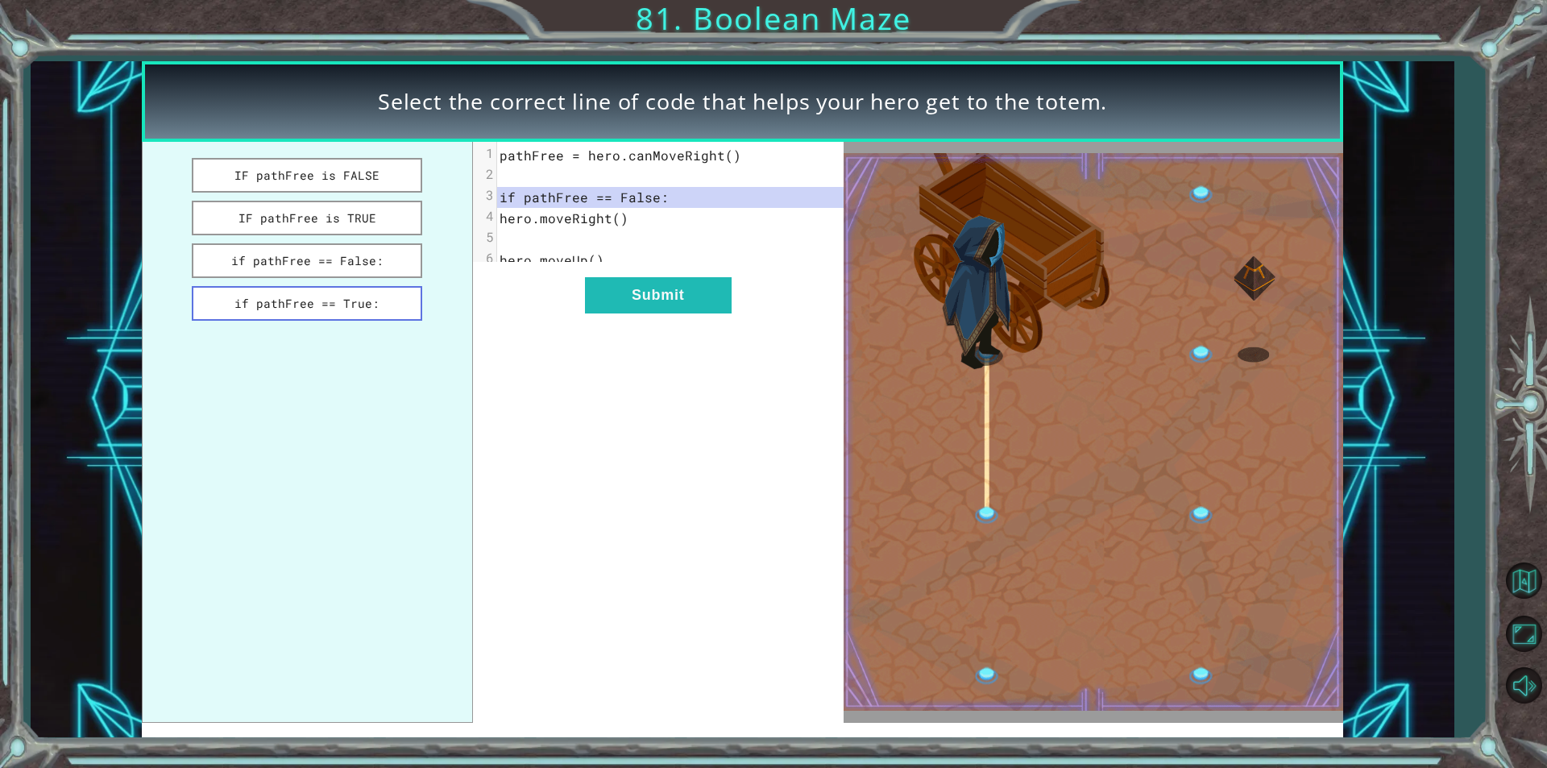
click at [382, 292] on button "if pathFree == True:" at bounding box center [307, 303] width 230 height 35
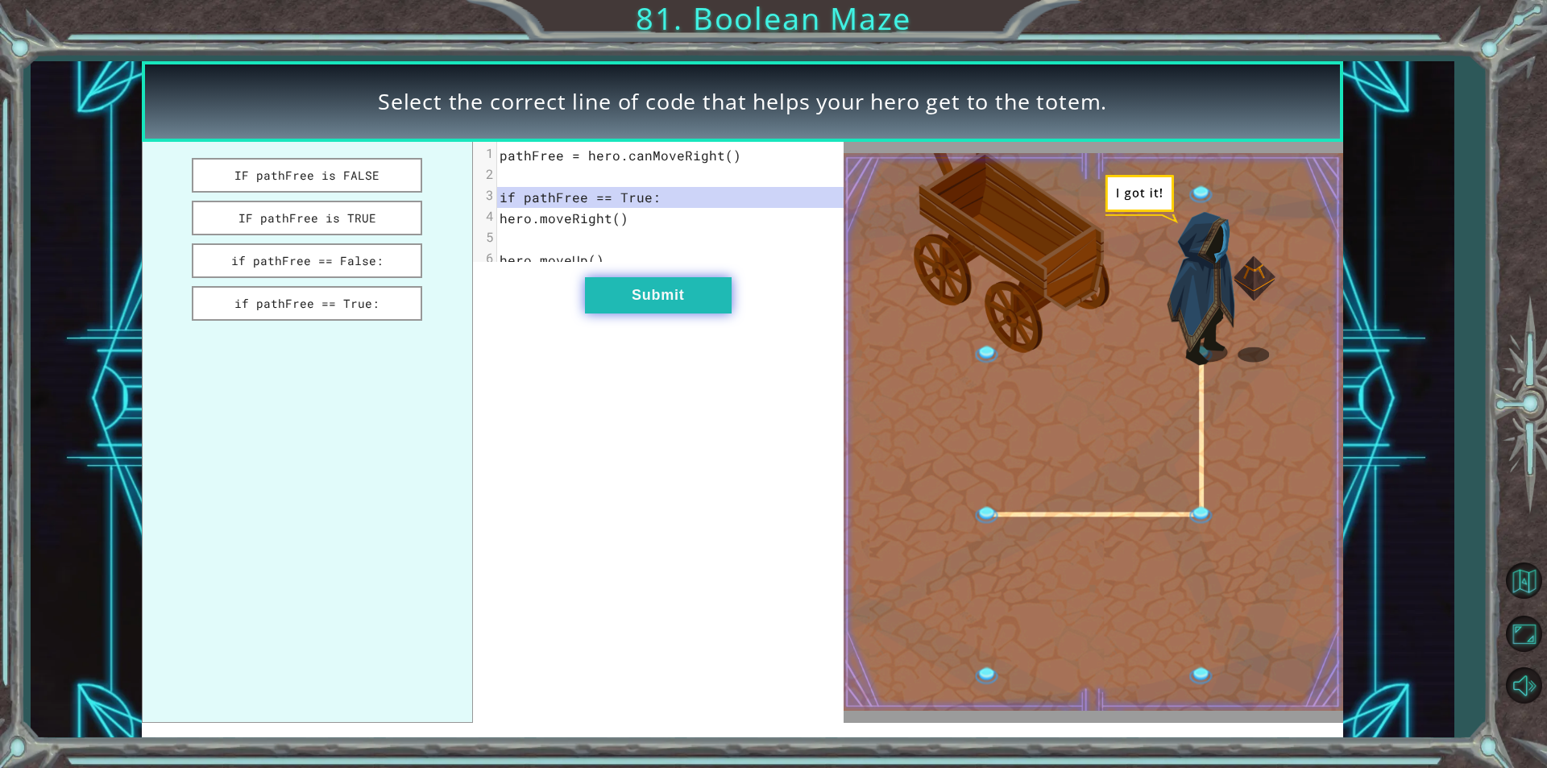
click at [644, 311] on button "Submit" at bounding box center [658, 295] width 147 height 36
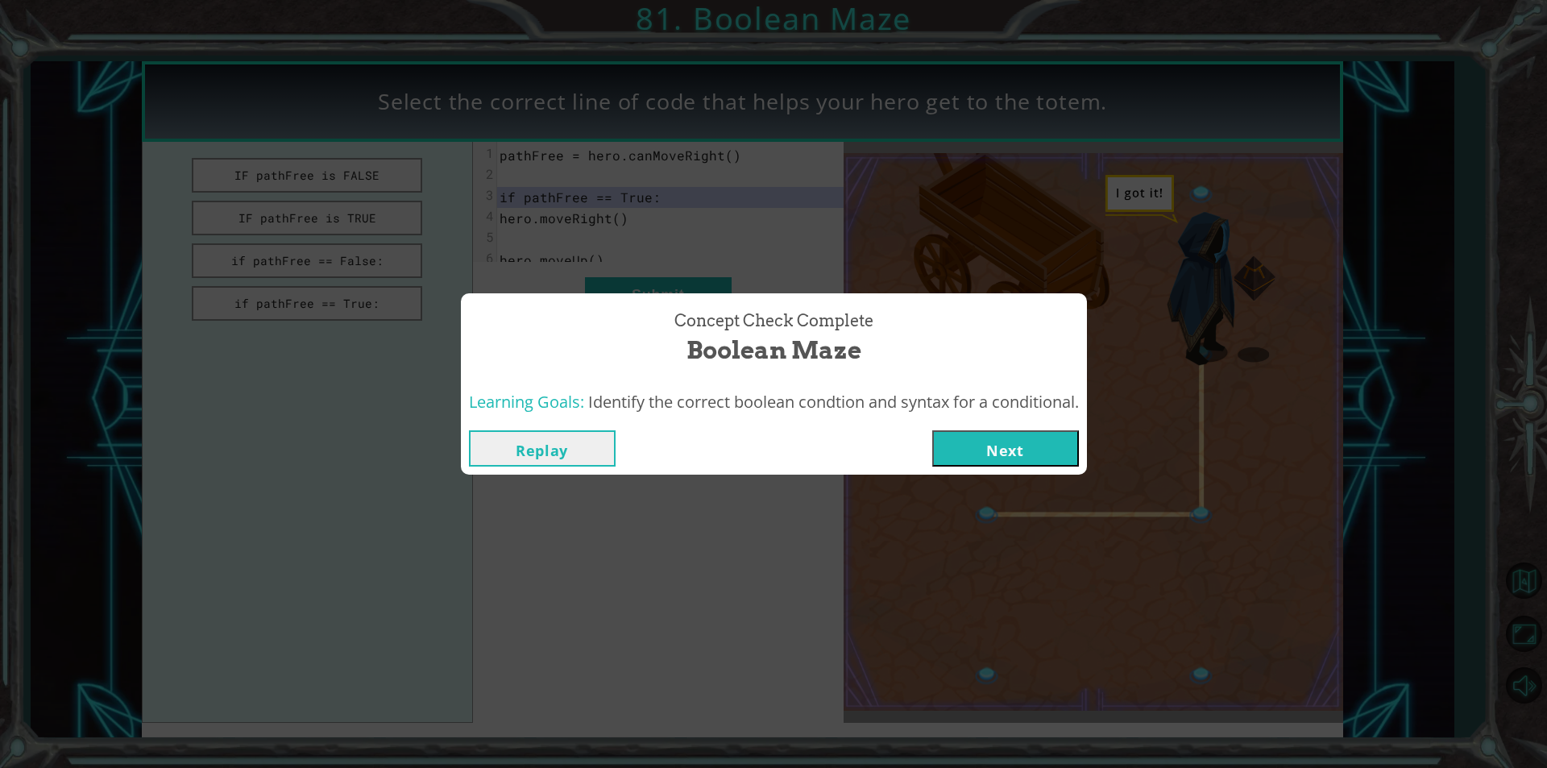
click at [983, 444] on button "Next" at bounding box center [1005, 448] width 147 height 36
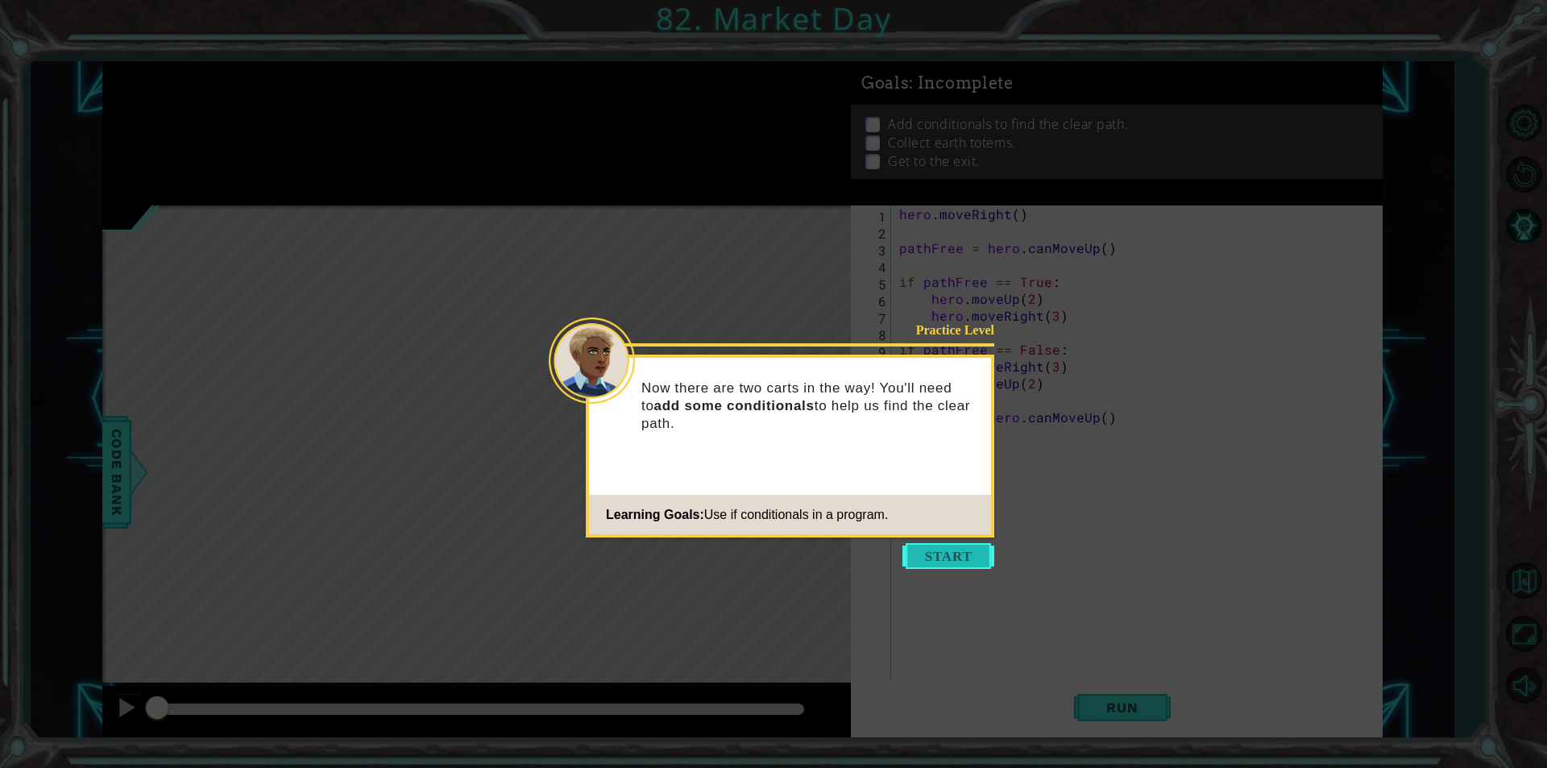
click at [927, 552] on button "Start" at bounding box center [948, 556] width 92 height 26
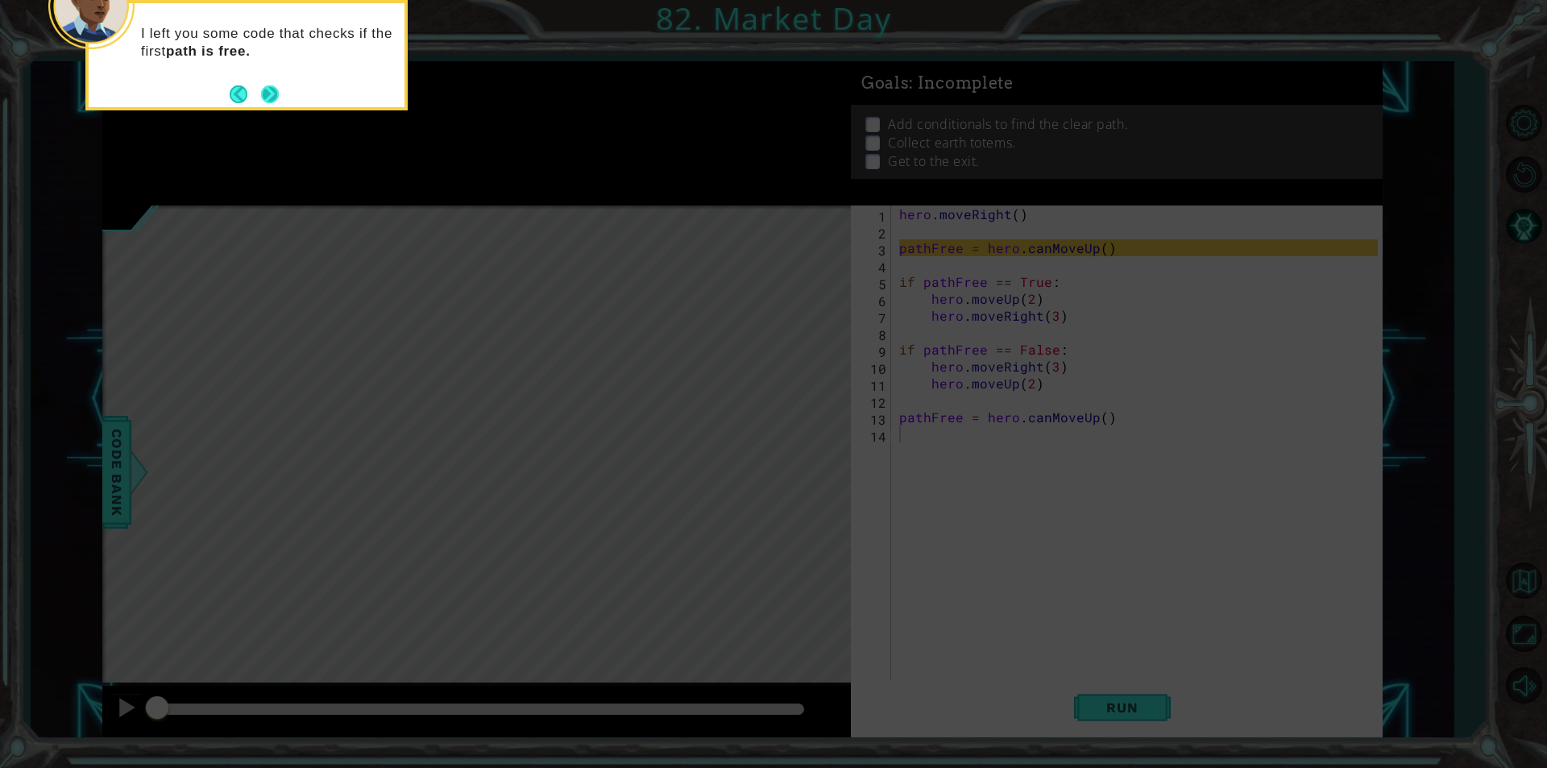
click at [268, 94] on button "Next" at bounding box center [270, 94] width 18 height 18
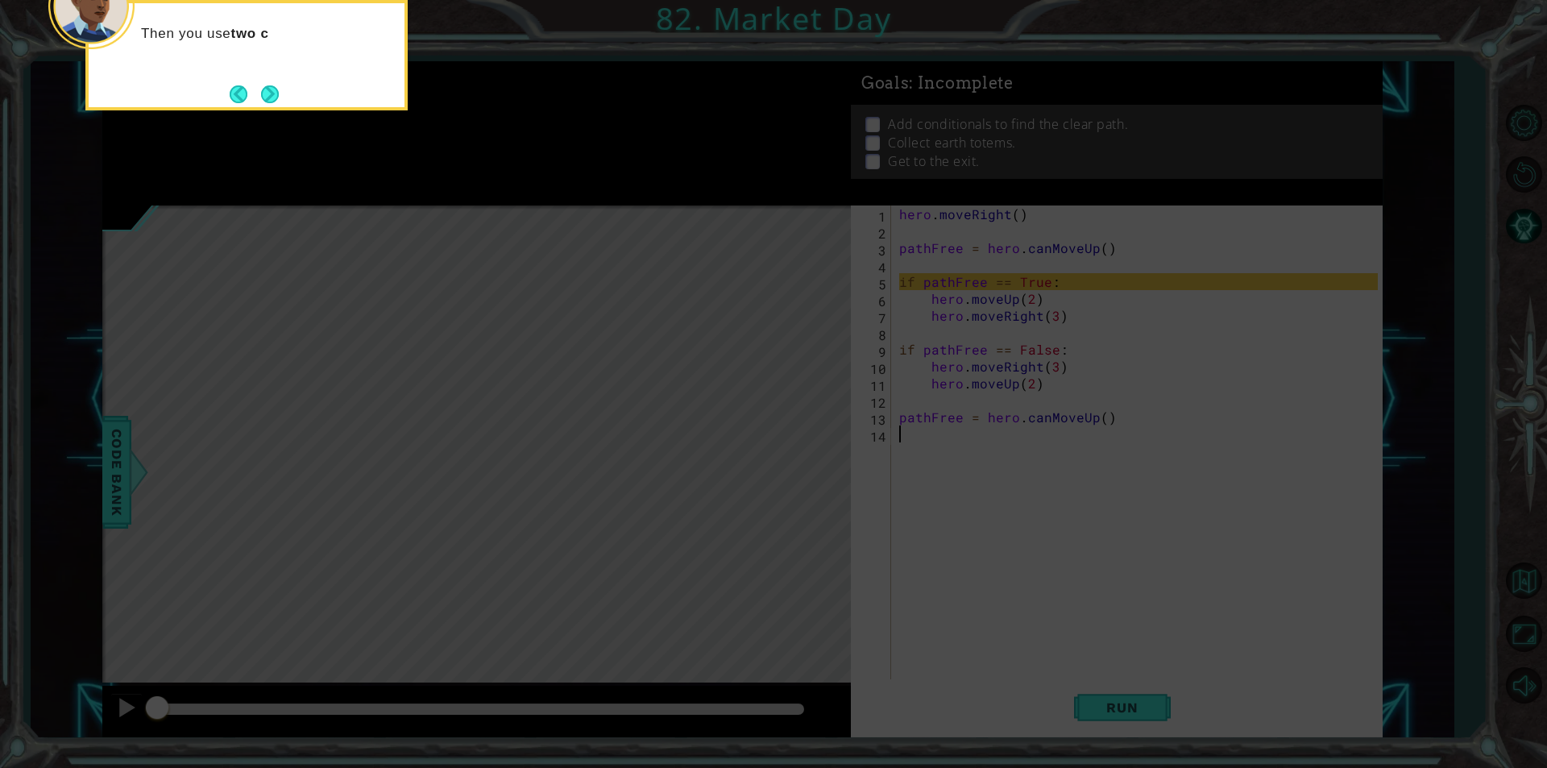
click at [268, 94] on button "Next" at bounding box center [270, 94] width 19 height 19
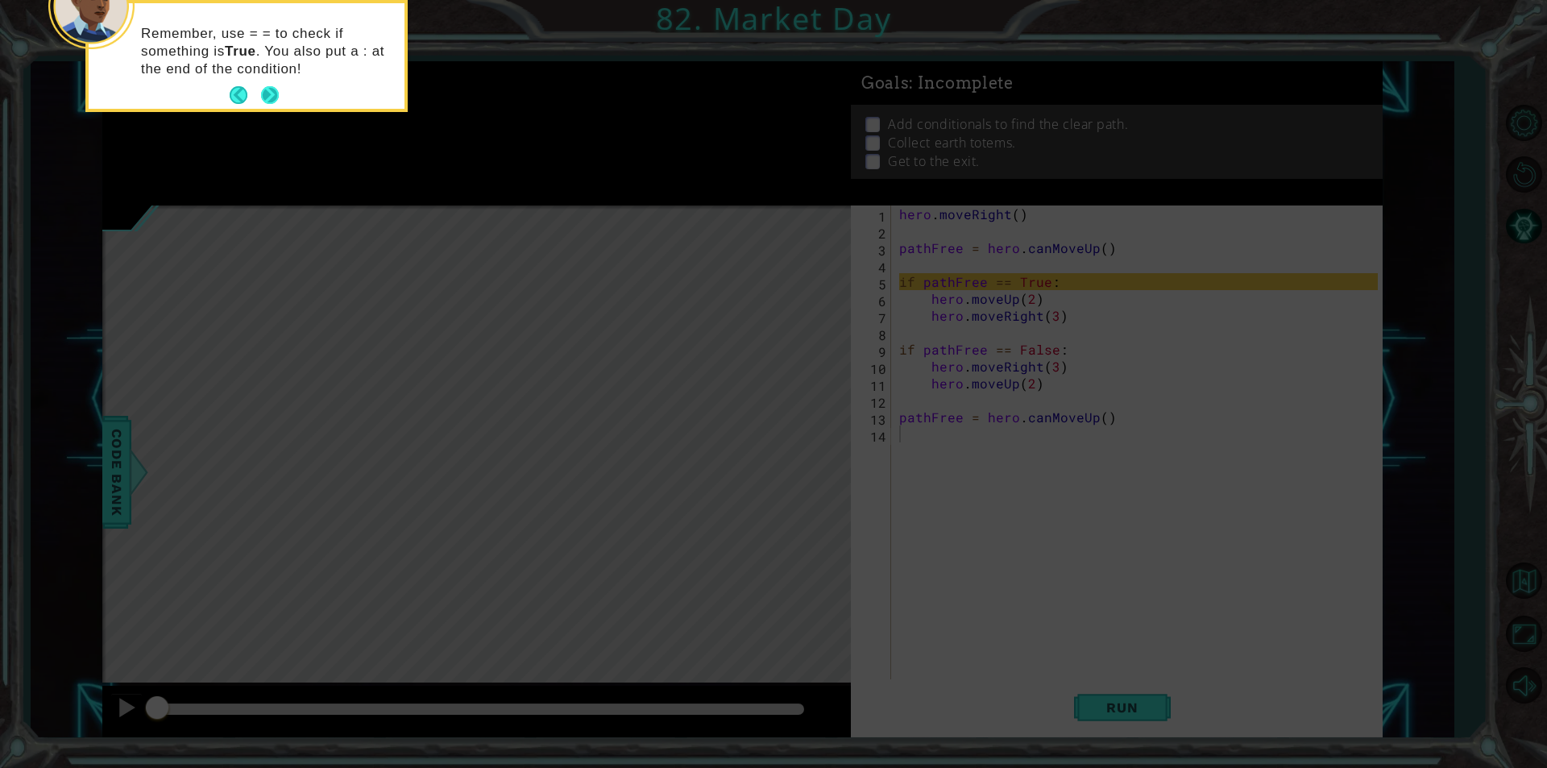
click at [270, 102] on button "Next" at bounding box center [270, 95] width 18 height 18
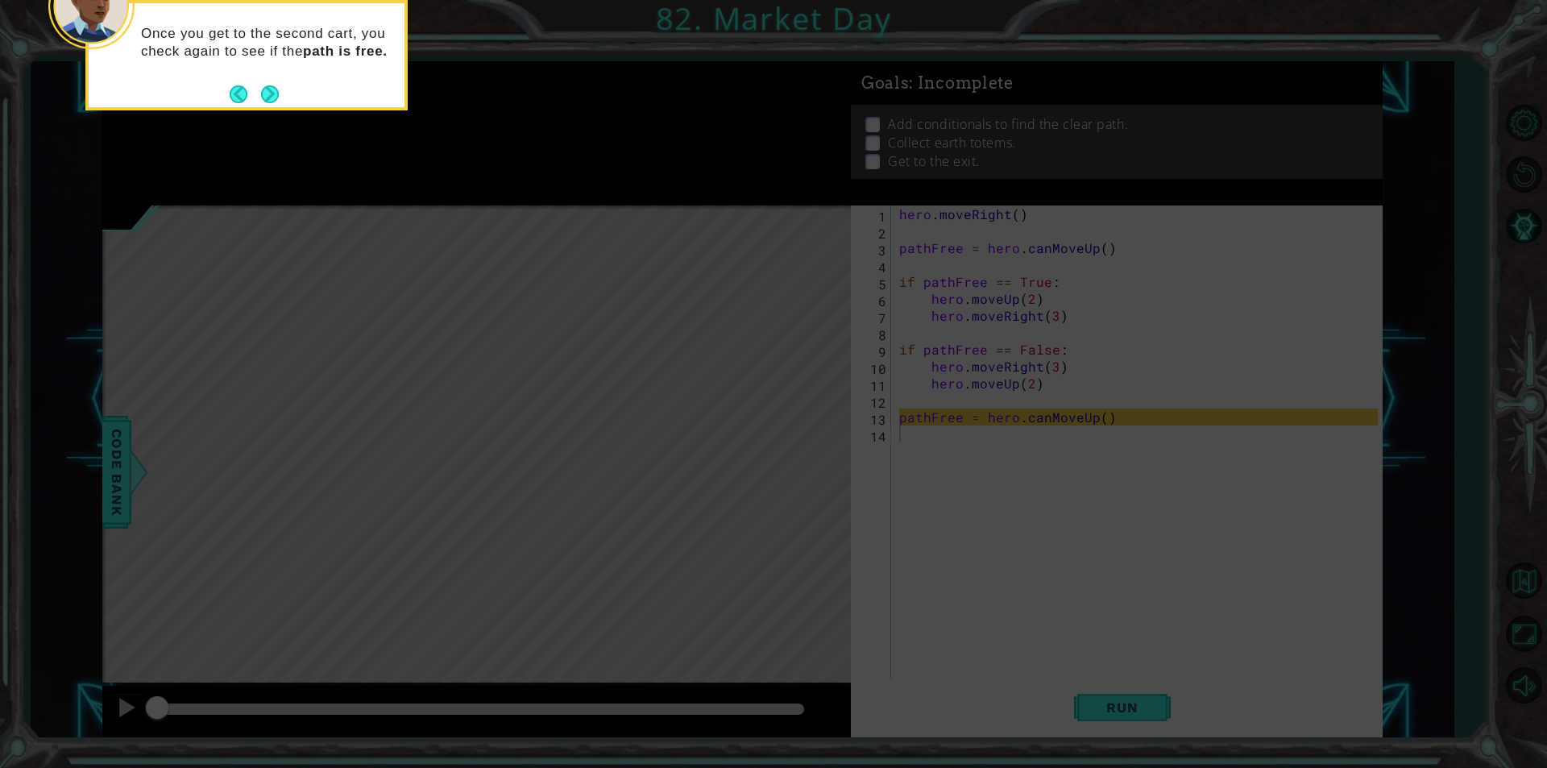
click at [270, 102] on button "Next" at bounding box center [270, 94] width 18 height 18
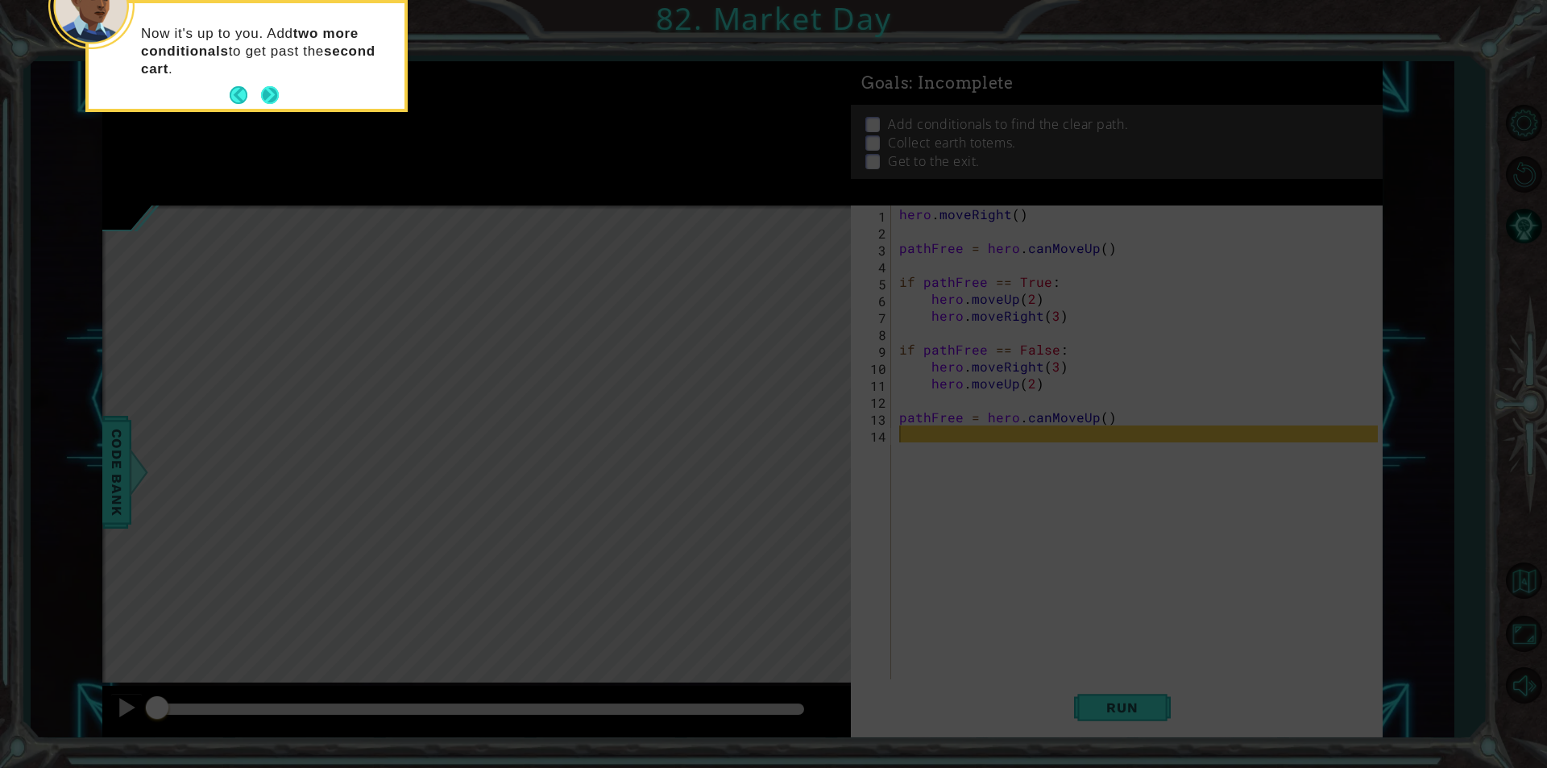
click at [270, 95] on button "Next" at bounding box center [270, 95] width 18 height 18
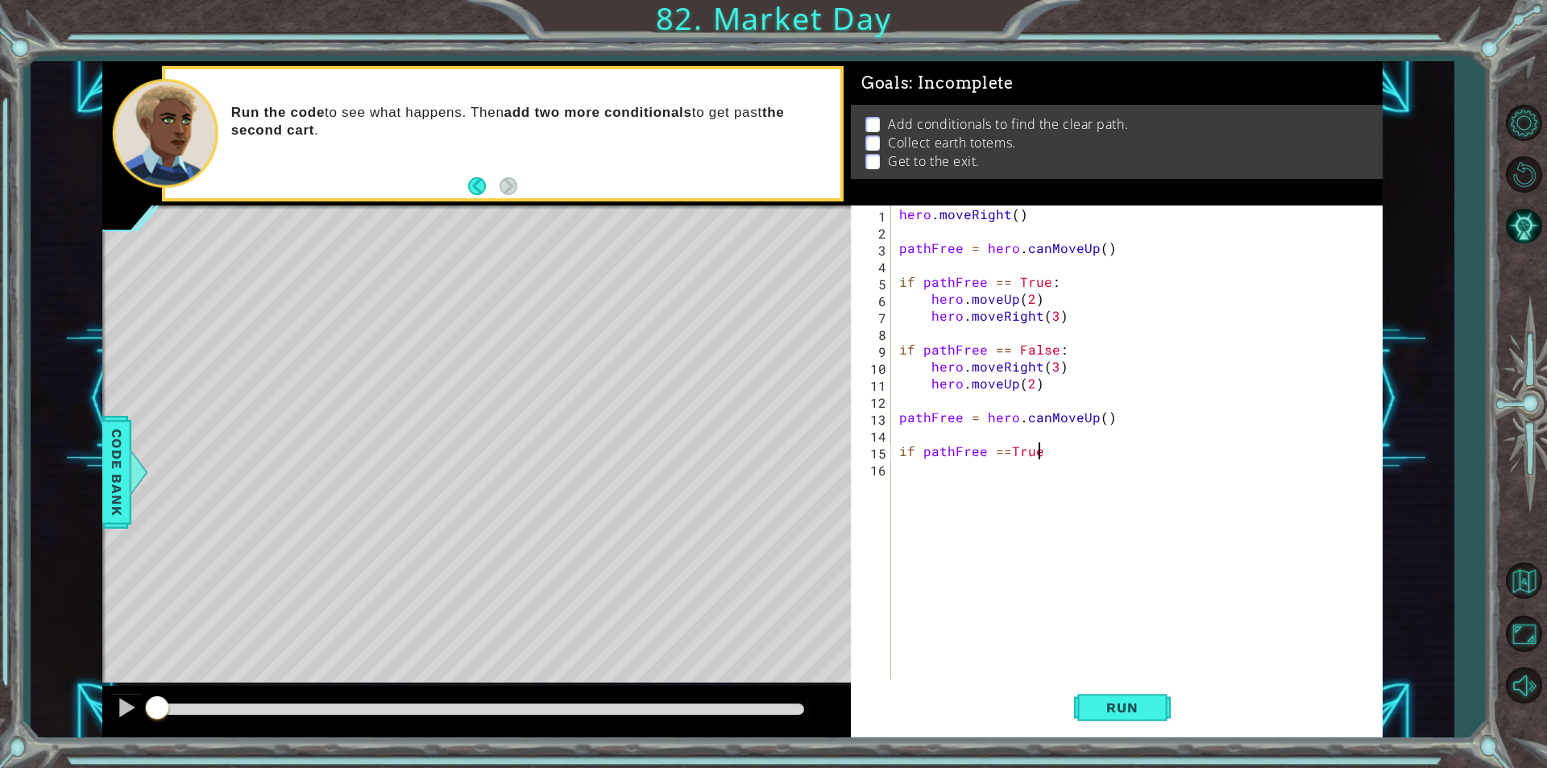
scroll to position [0, 8]
type textarea "if pathFree == True:"
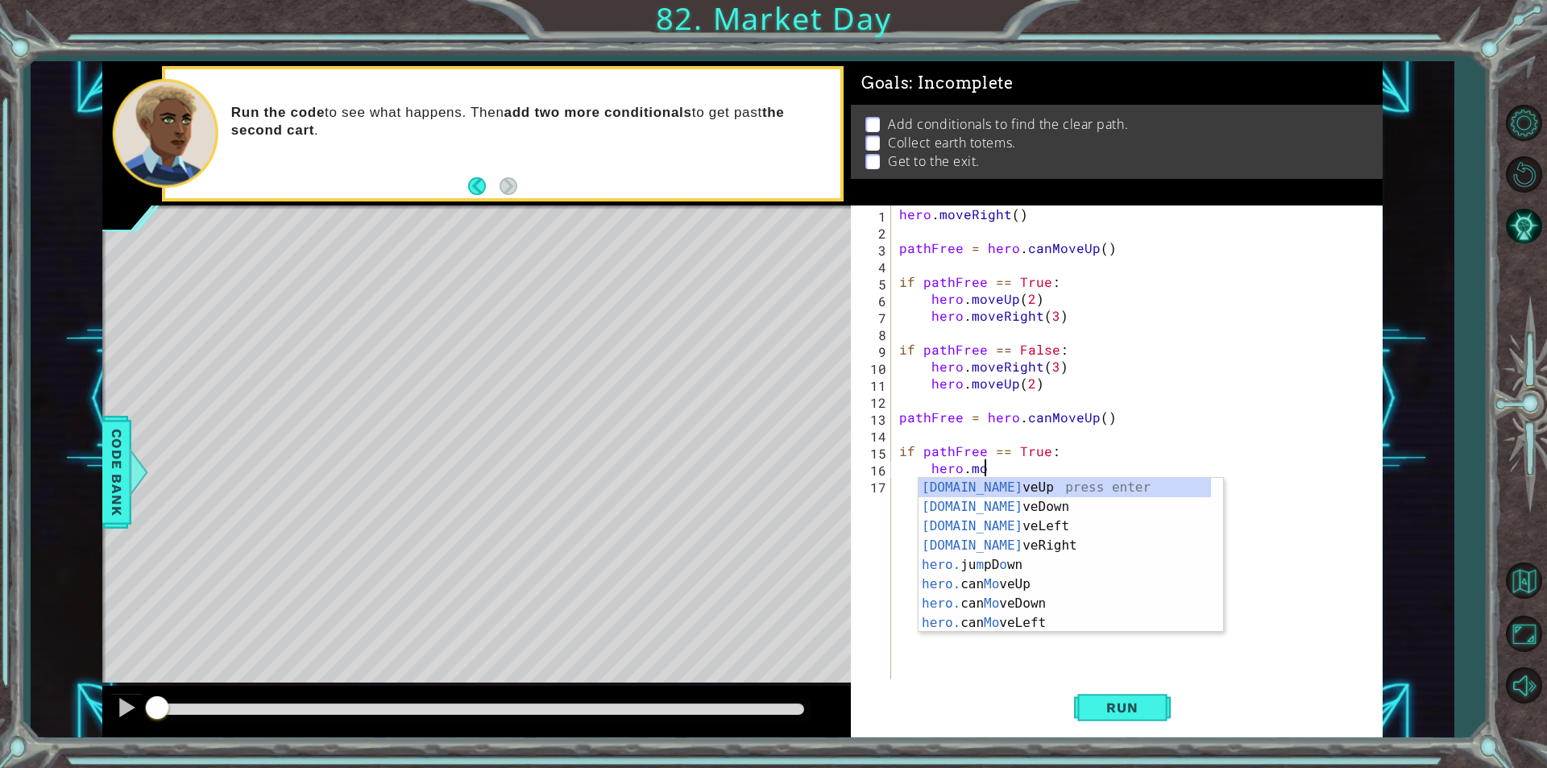
scroll to position [0, 5]
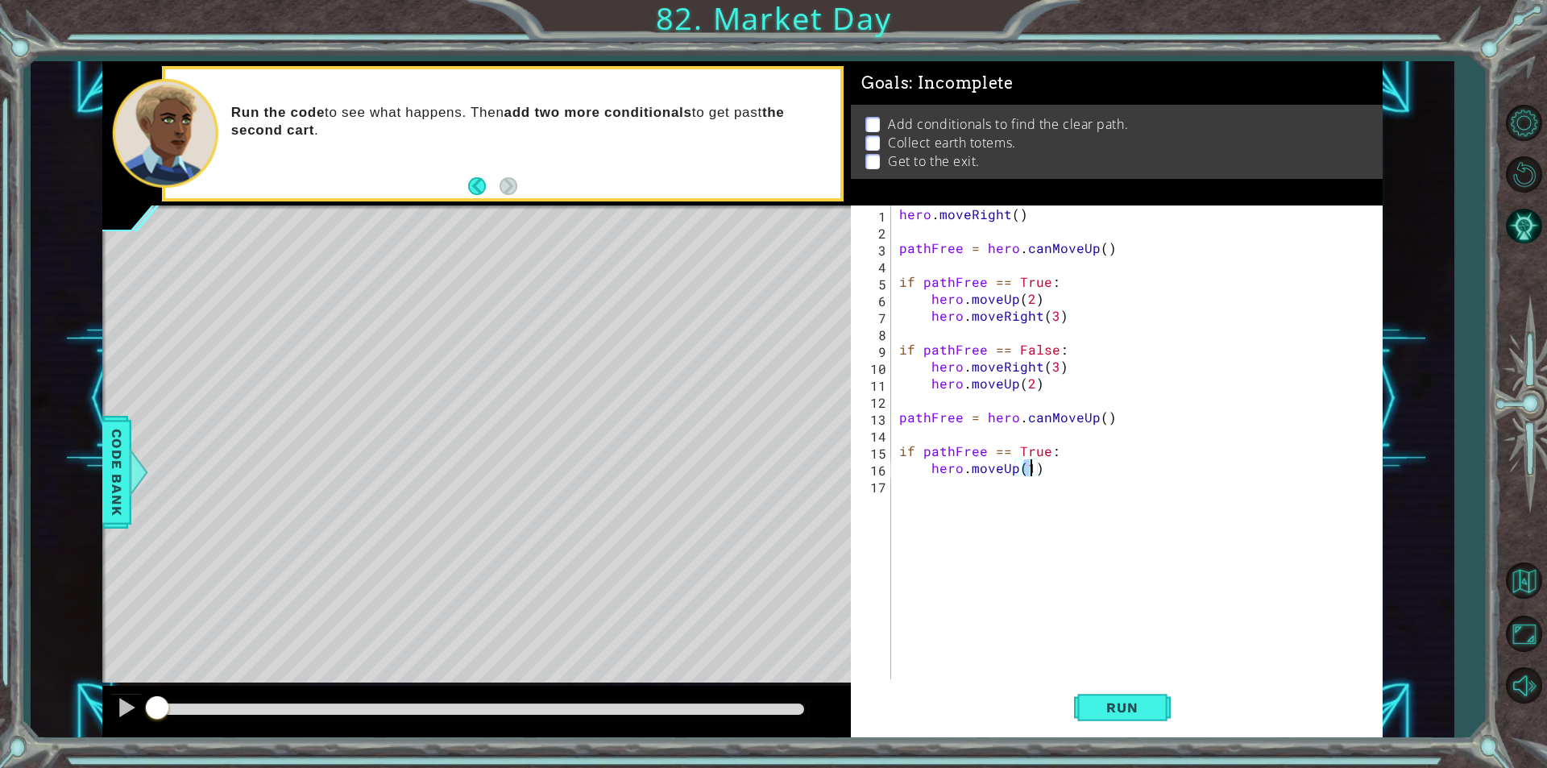
type textarea "hero.moveUp(2)"
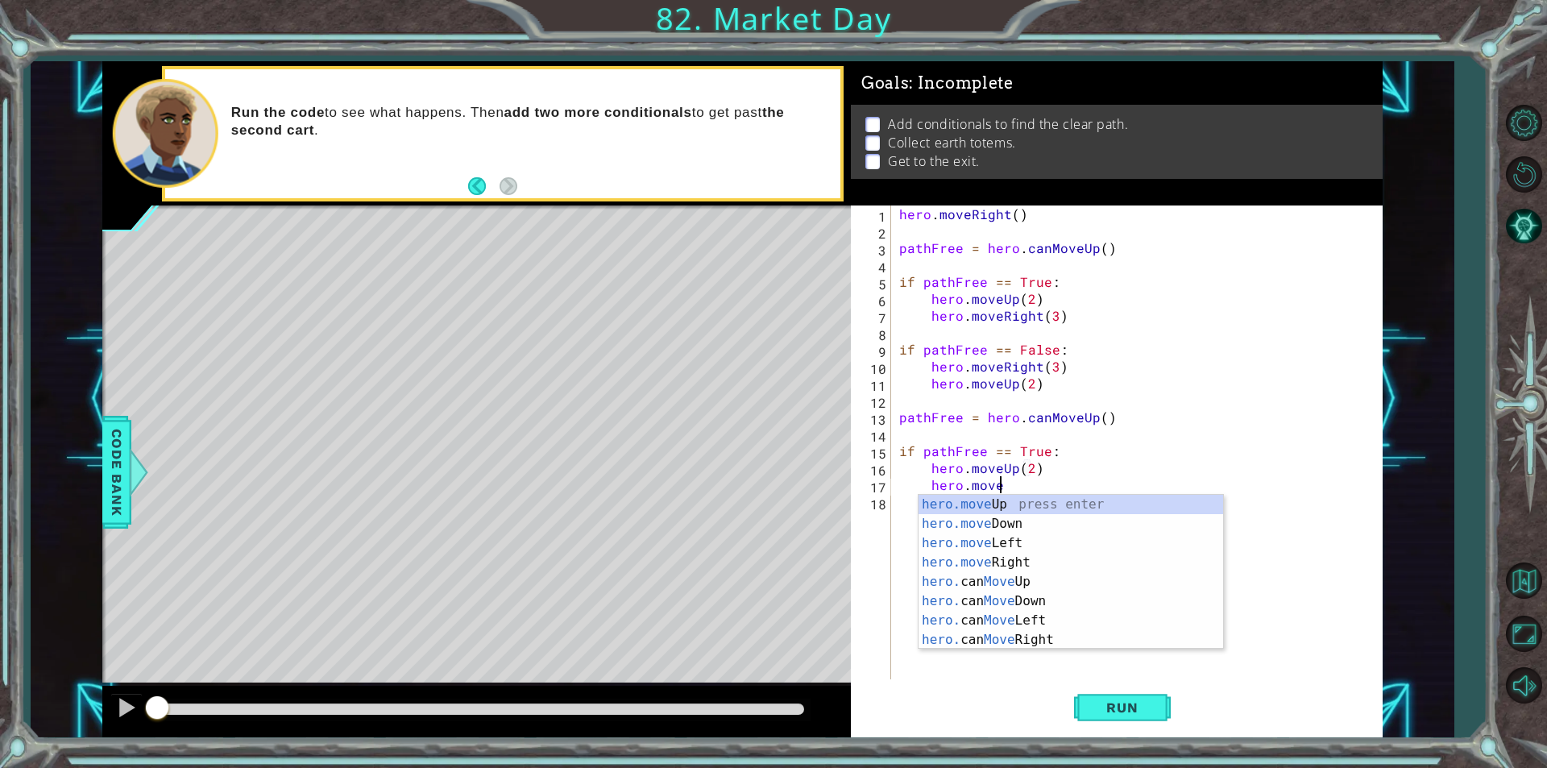
scroll to position [0, 6]
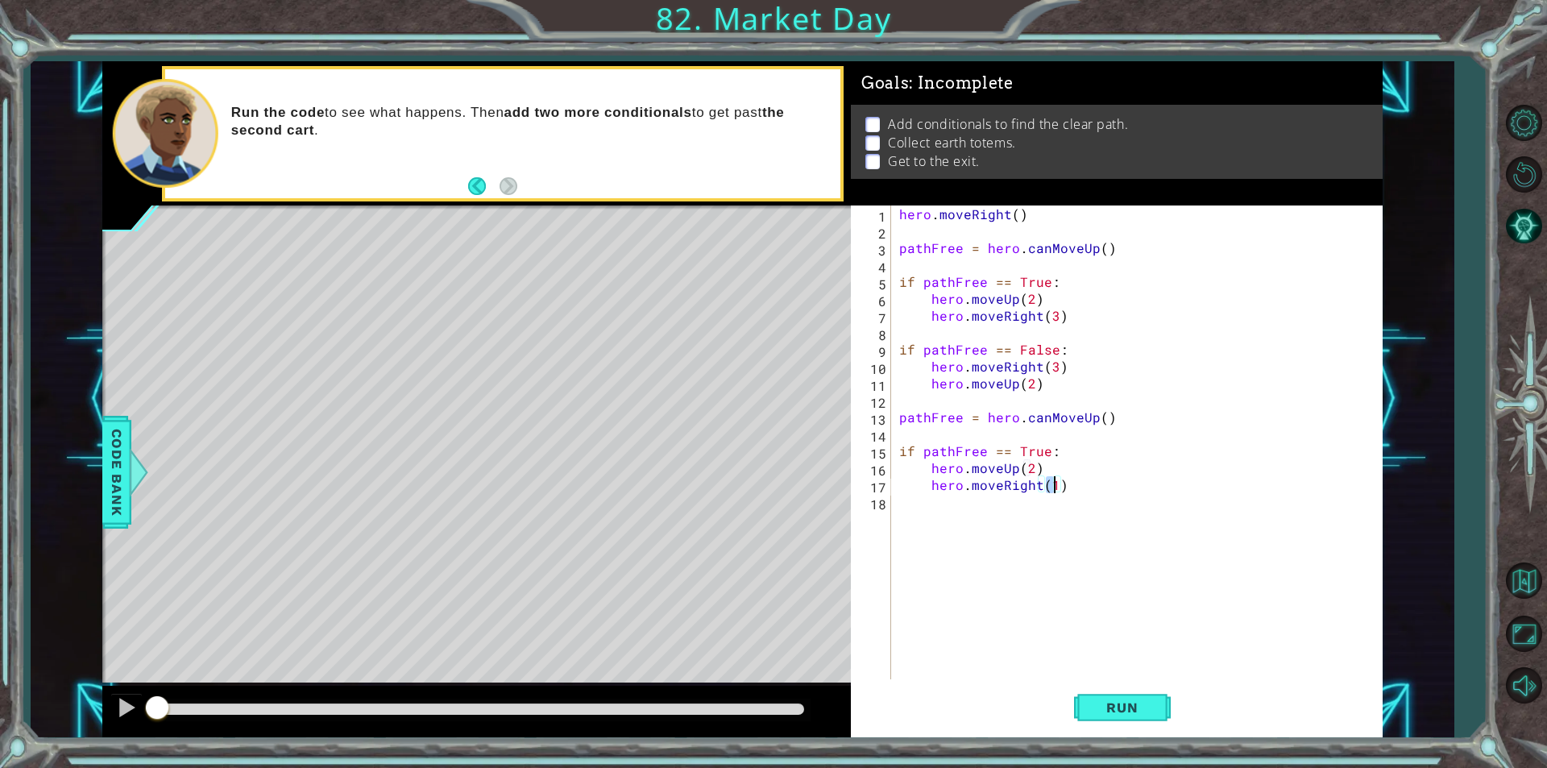
type textarea "hero.moveRight(2)"
type textarea "if pathFree == False"
type textarea "hero.moveRight(2)"
type textarea "e"
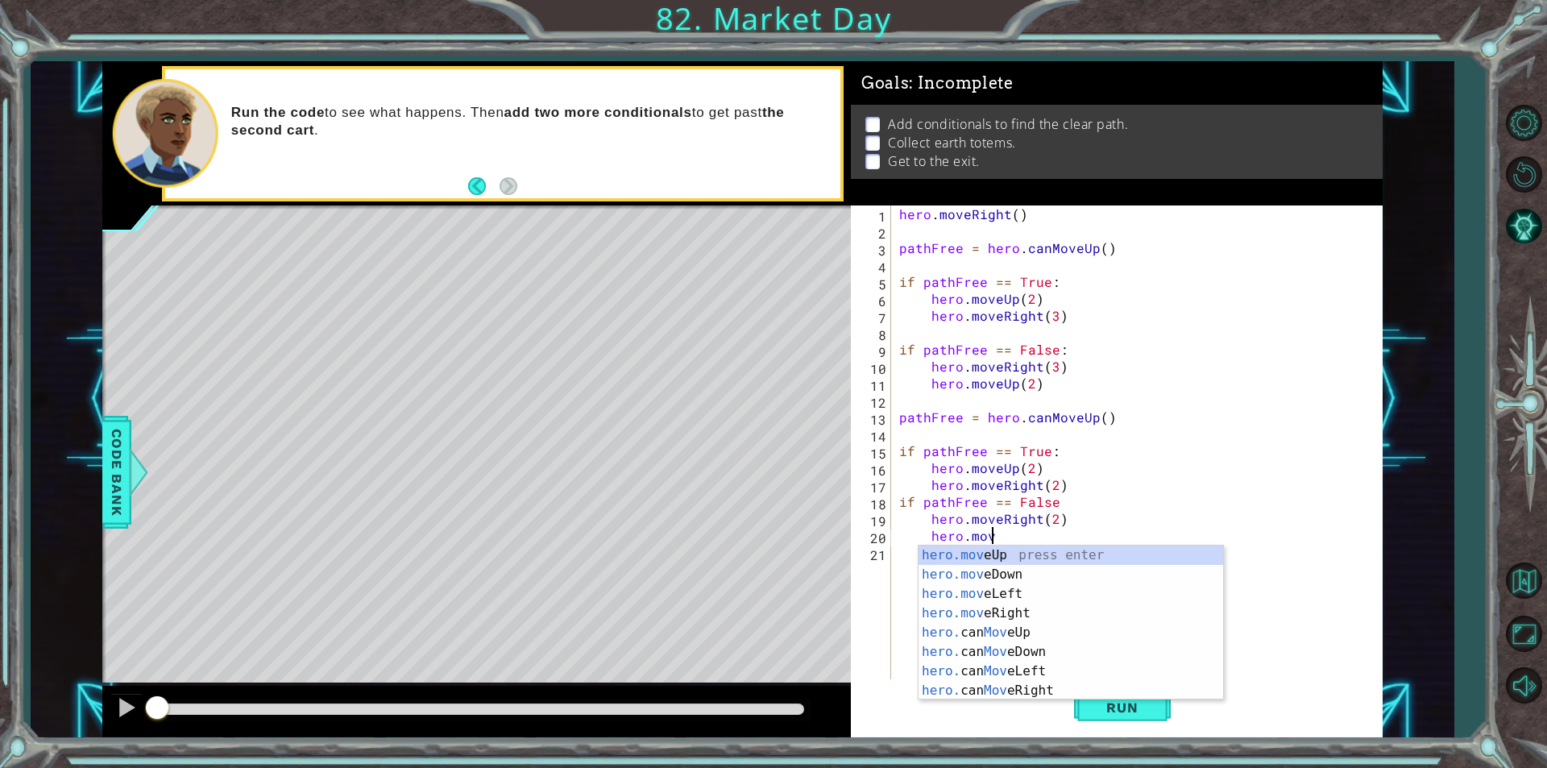
scroll to position [0, 5]
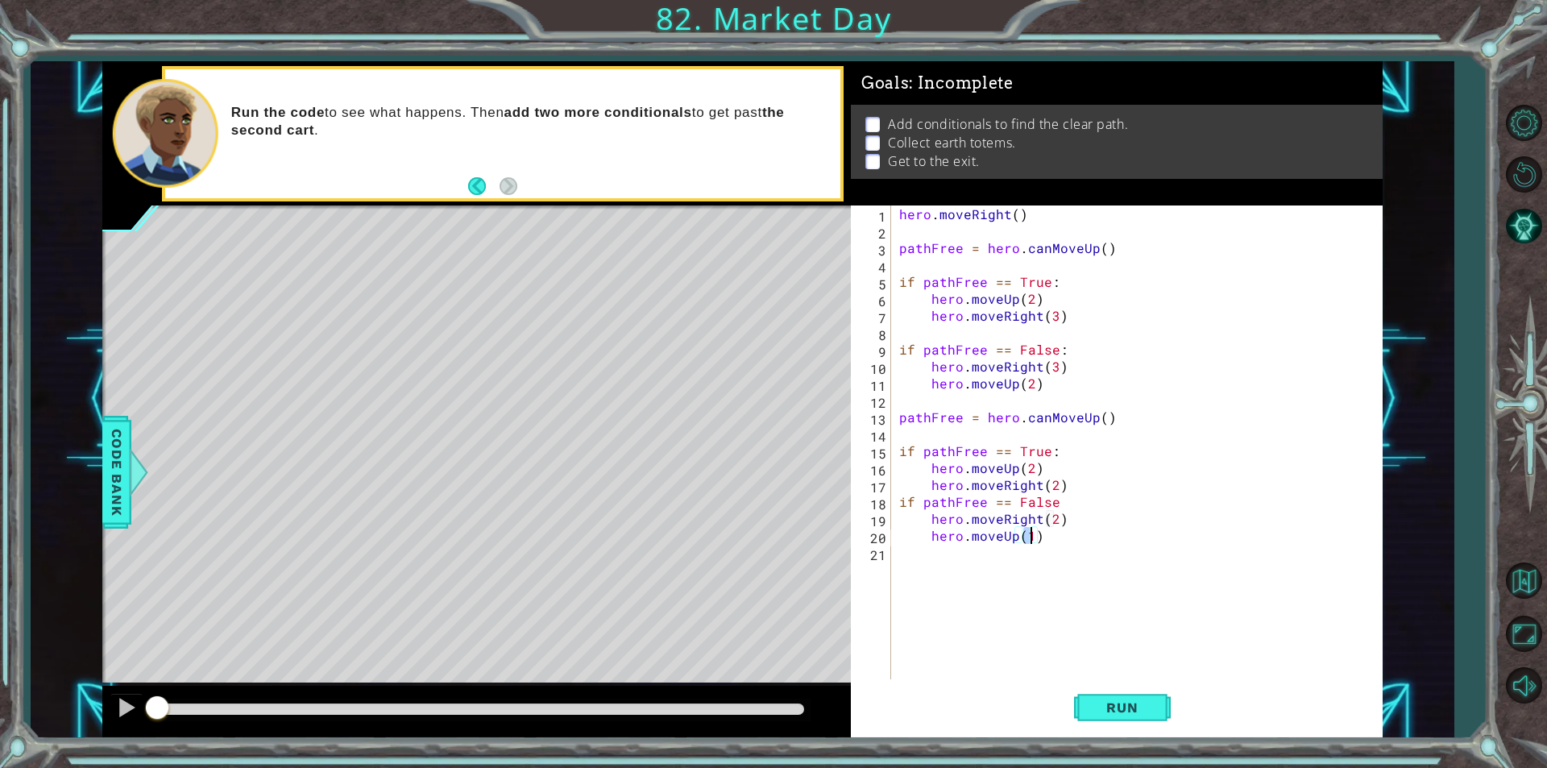
type textarea "hero.moveUp(2)"
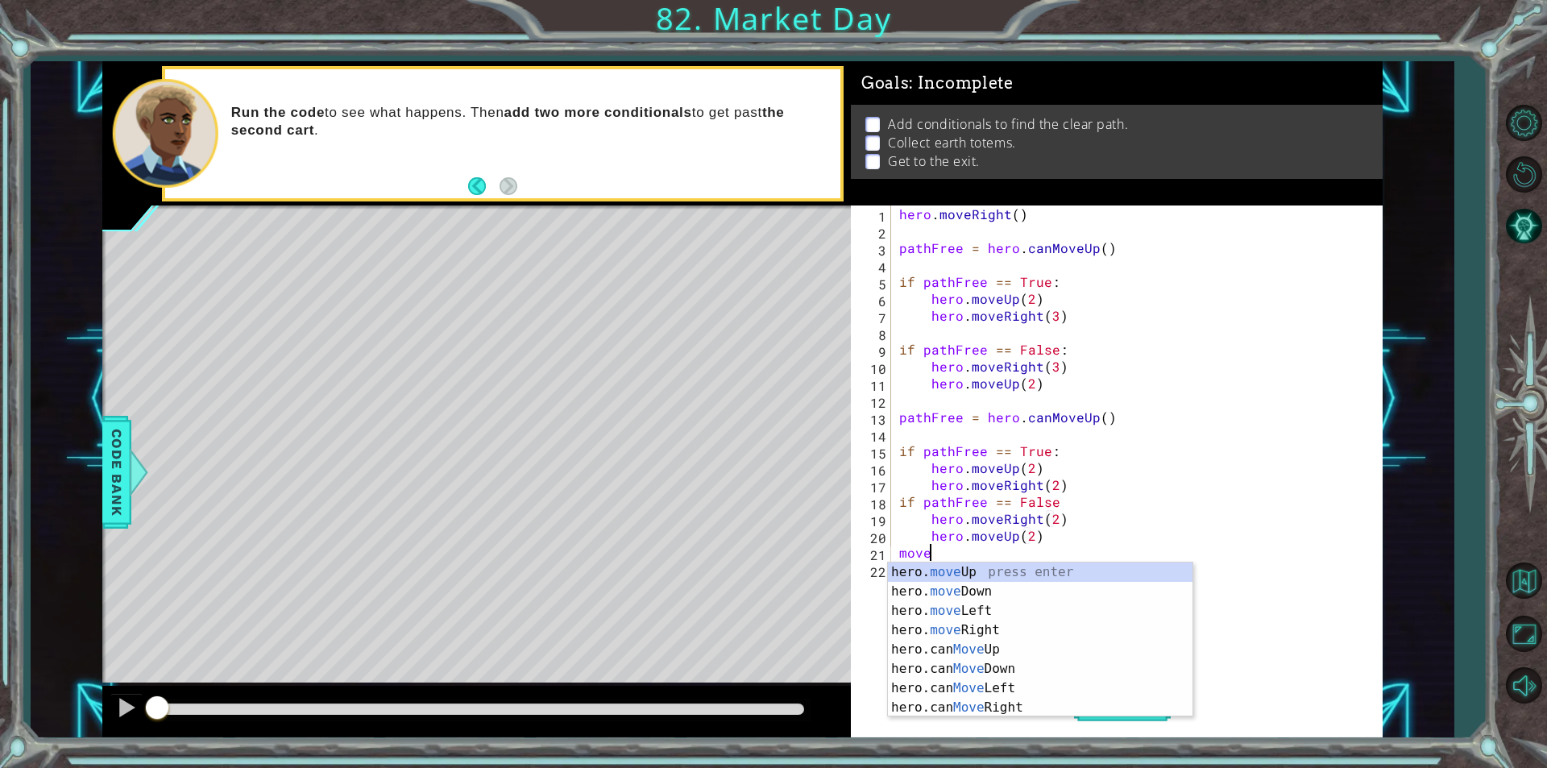
scroll to position [0, 2]
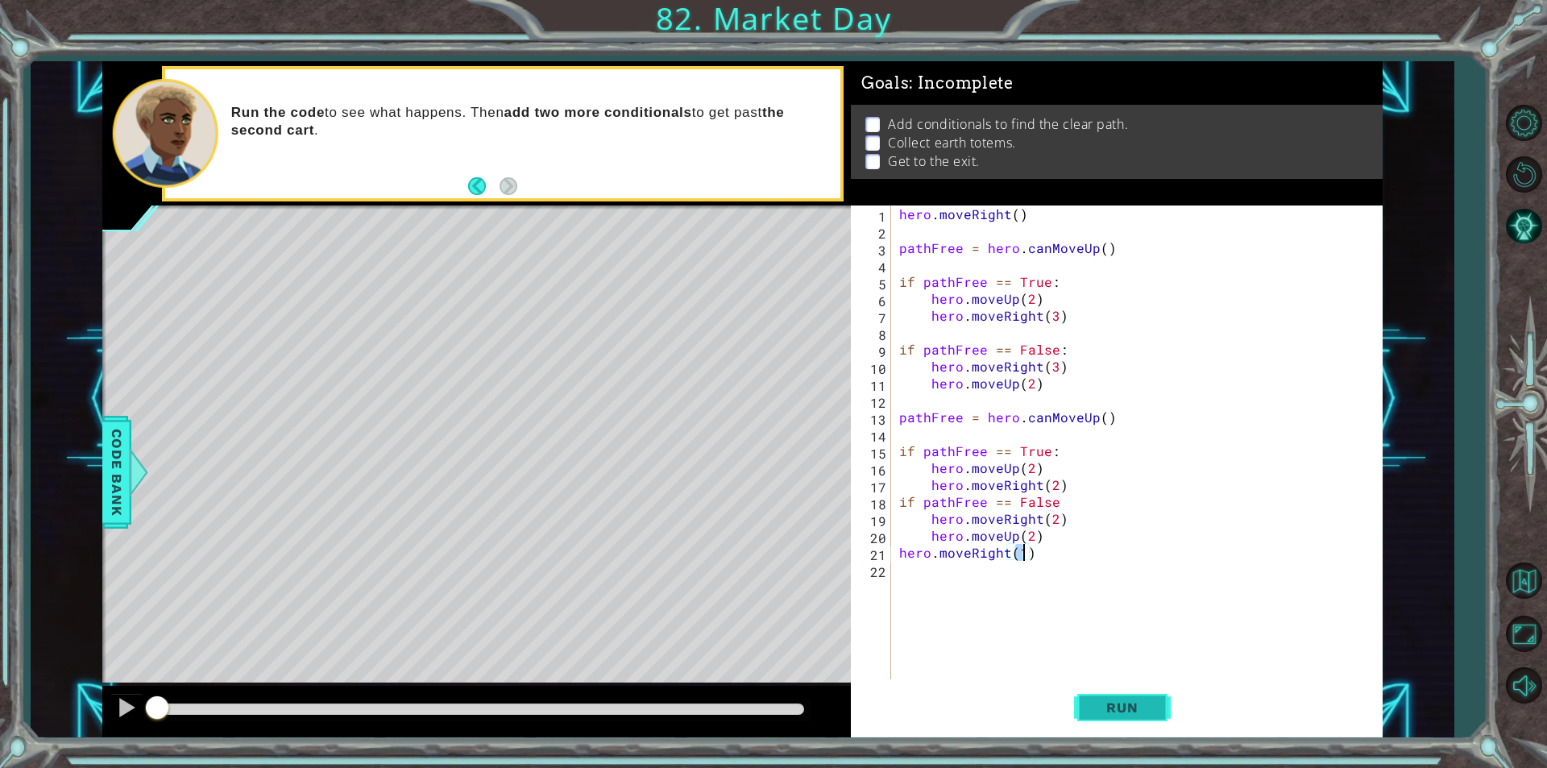
click at [1121, 703] on span "Run" at bounding box center [1122, 707] width 64 height 16
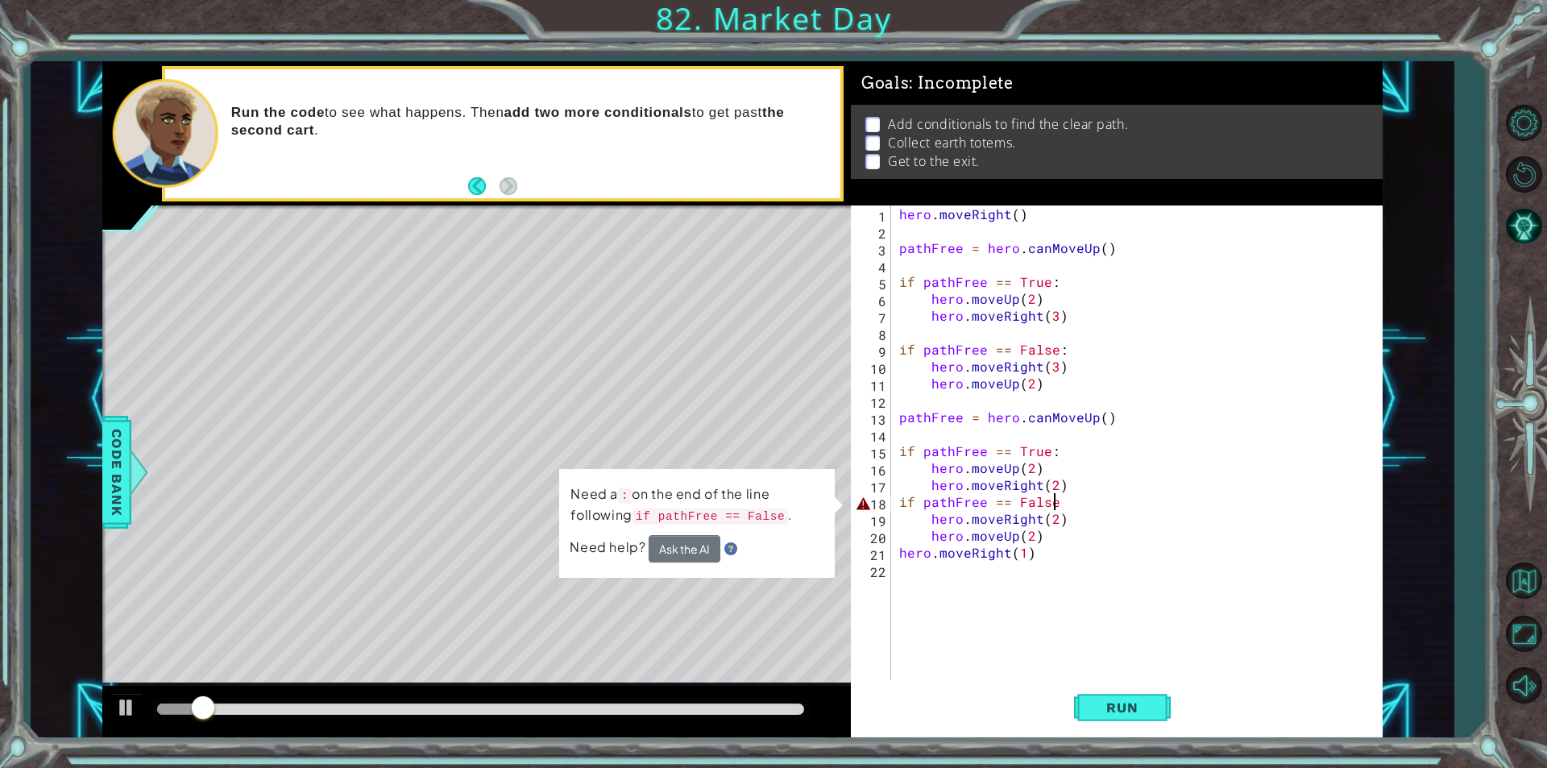
click at [1067, 502] on div "hero . moveRight ( ) pathFree = hero . canMoveUp ( ) if pathFree == True : hero…" at bounding box center [1141, 459] width 490 height 508
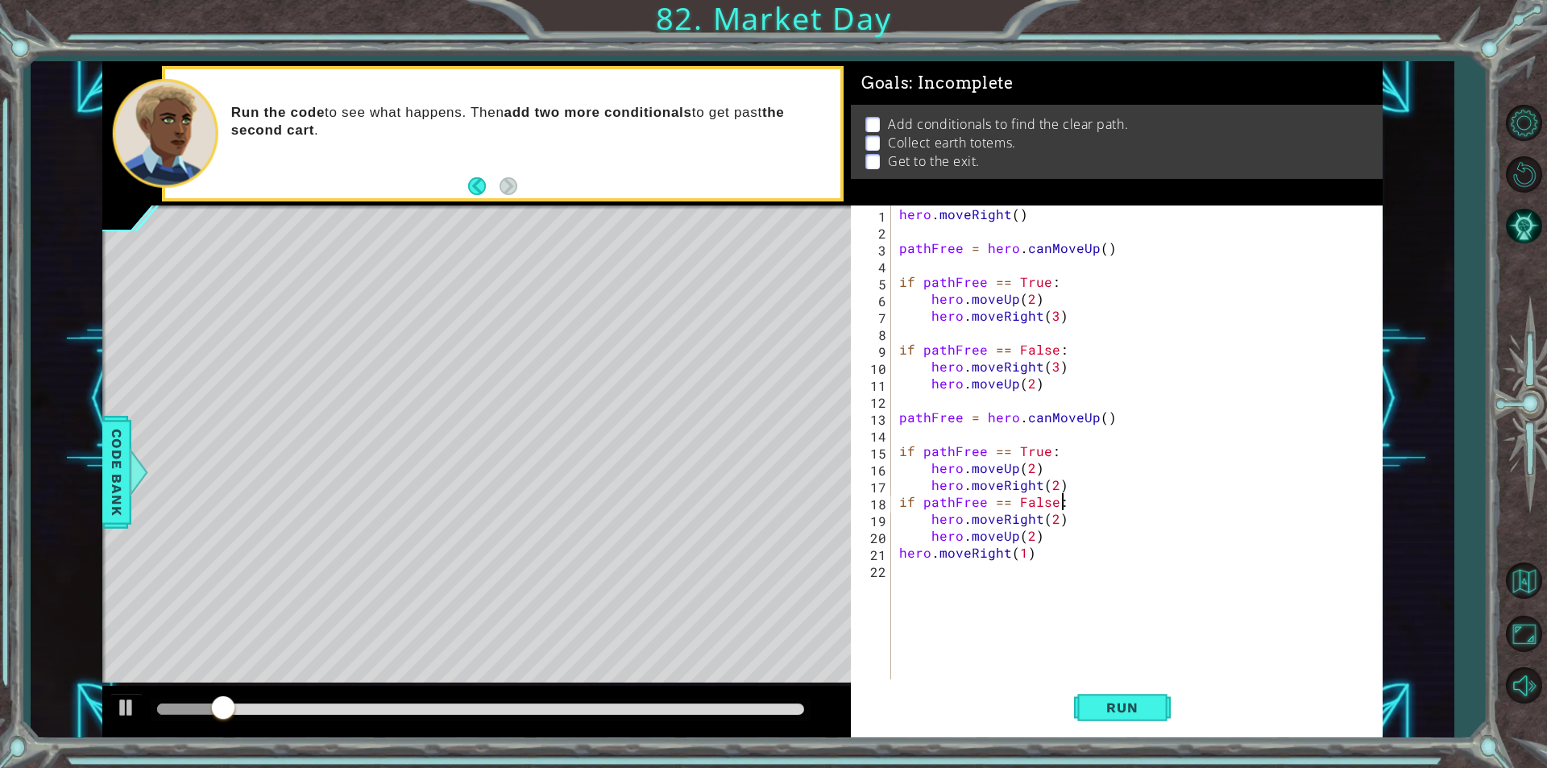
scroll to position [0, 9]
type textarea "if pathFree == False:"
click at [1078, 696] on button "Run" at bounding box center [1122, 707] width 97 height 53
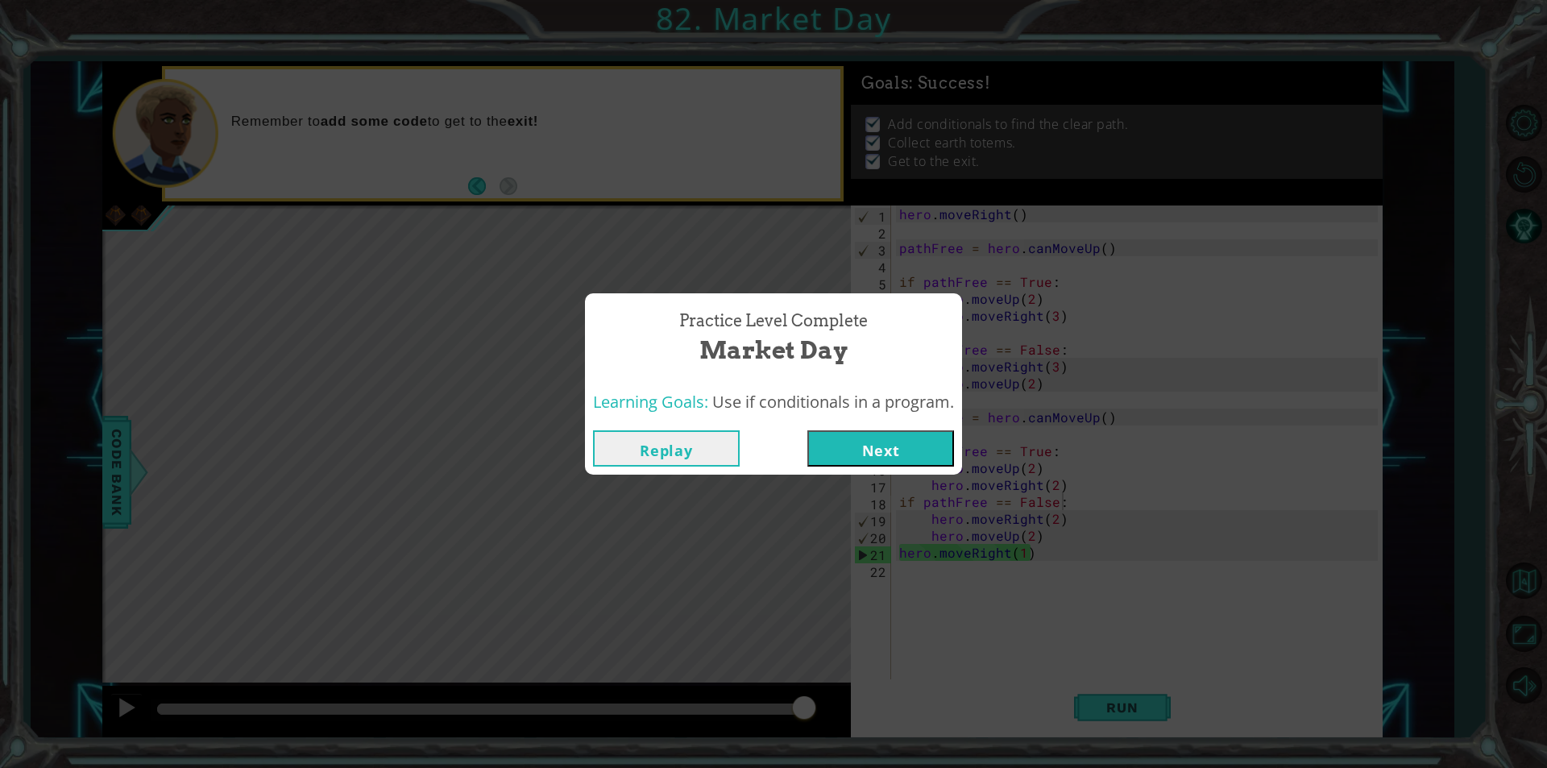
click at [900, 436] on button "Next" at bounding box center [880, 448] width 147 height 36
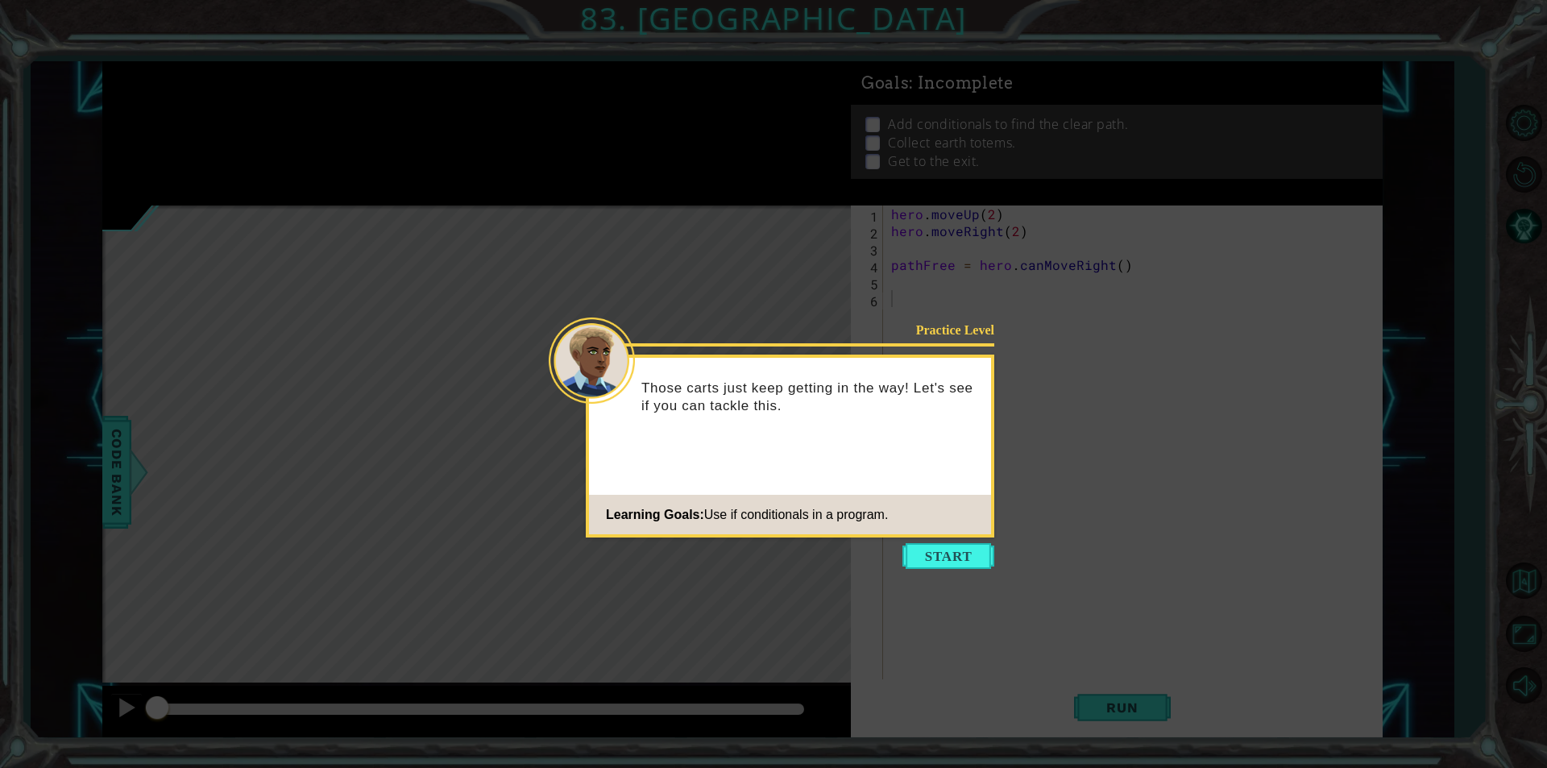
click at [939, 559] on button "Start" at bounding box center [948, 556] width 92 height 26
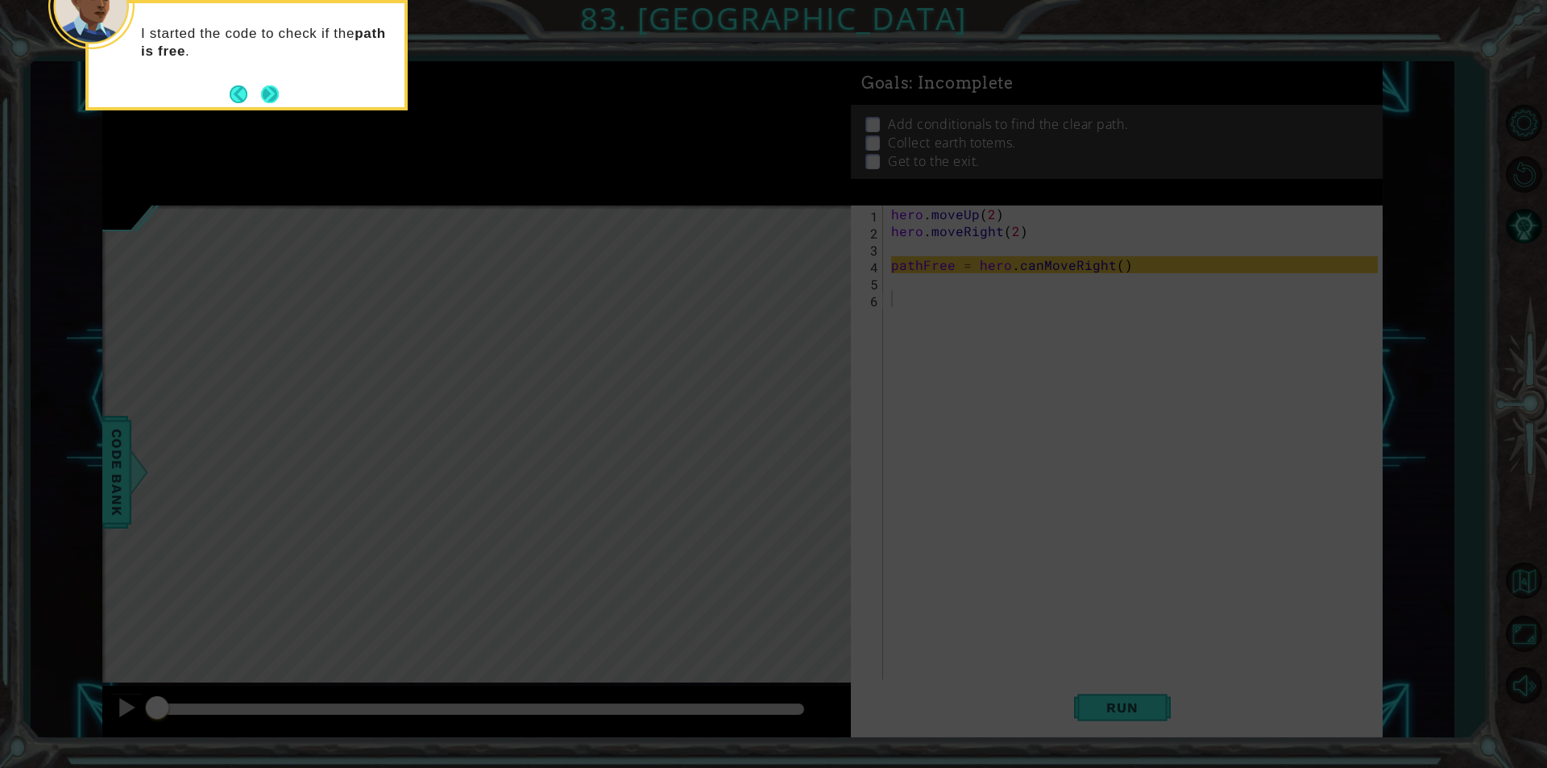
click at [275, 102] on button "Next" at bounding box center [270, 94] width 18 height 18
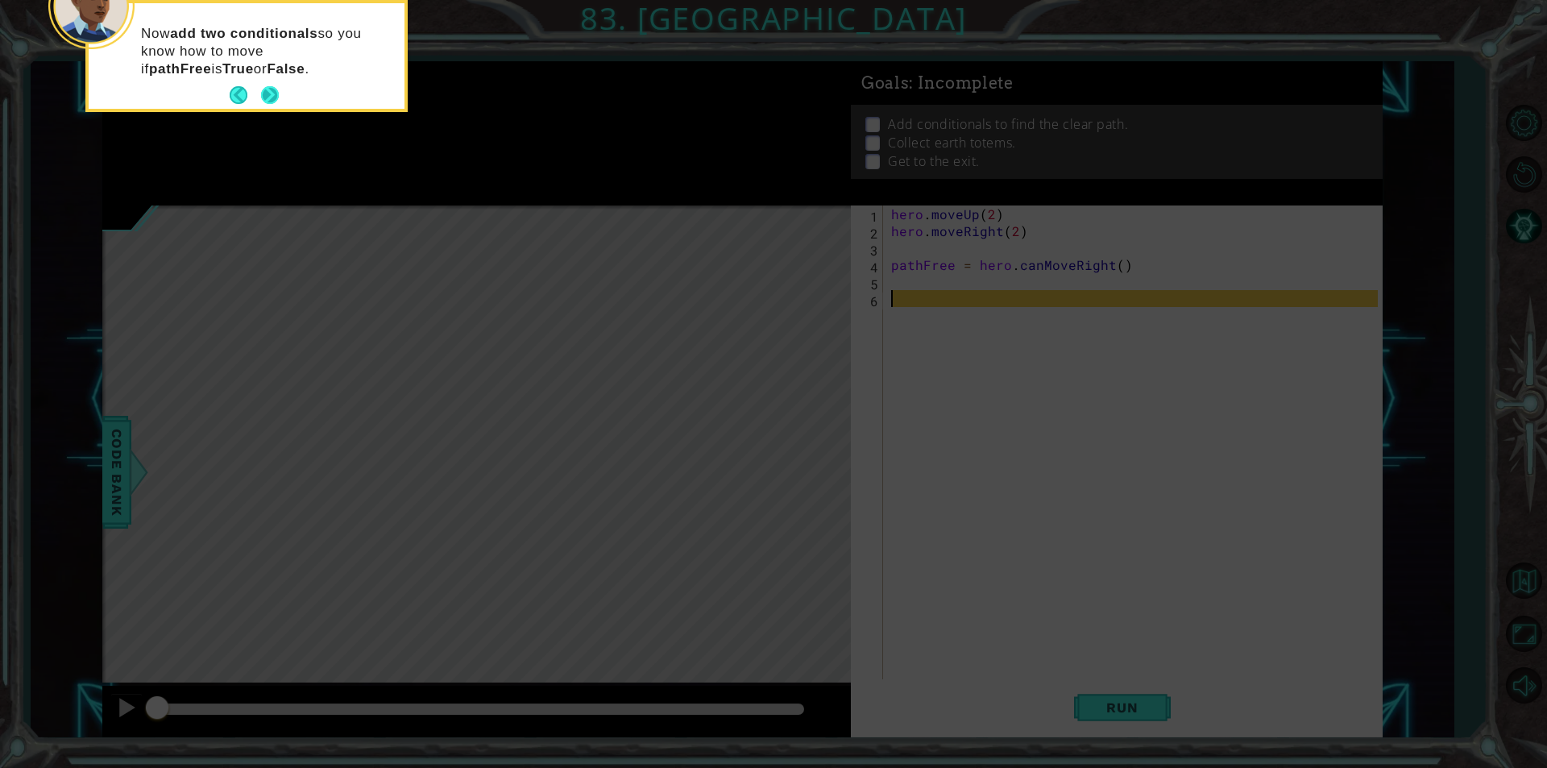
click at [272, 102] on button "Next" at bounding box center [270, 95] width 18 height 18
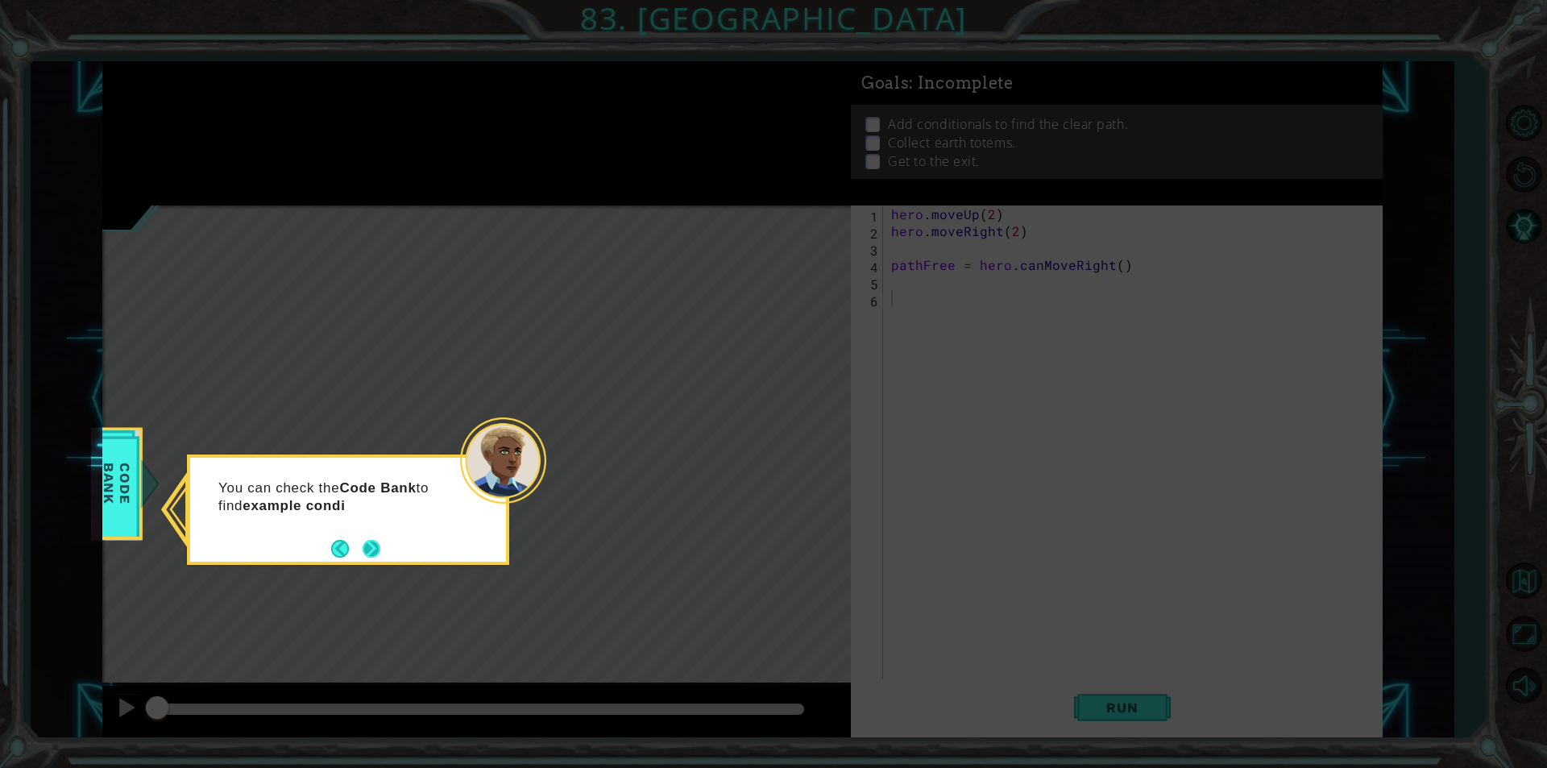
click at [370, 541] on button "Next" at bounding box center [372, 549] width 18 height 18
click at [423, 527] on p "You don't need to write all of the code. Sometimes copy-paste isn't bad." at bounding box center [338, 505] width 241 height 53
click at [1105, 479] on icon at bounding box center [773, 384] width 1547 height 768
click at [330, 547] on div "You don't need to write all of the code. Sometimes copy-paste isn't bad." at bounding box center [348, 513] width 316 height 99
click at [342, 549] on button "Back" at bounding box center [346, 550] width 31 height 18
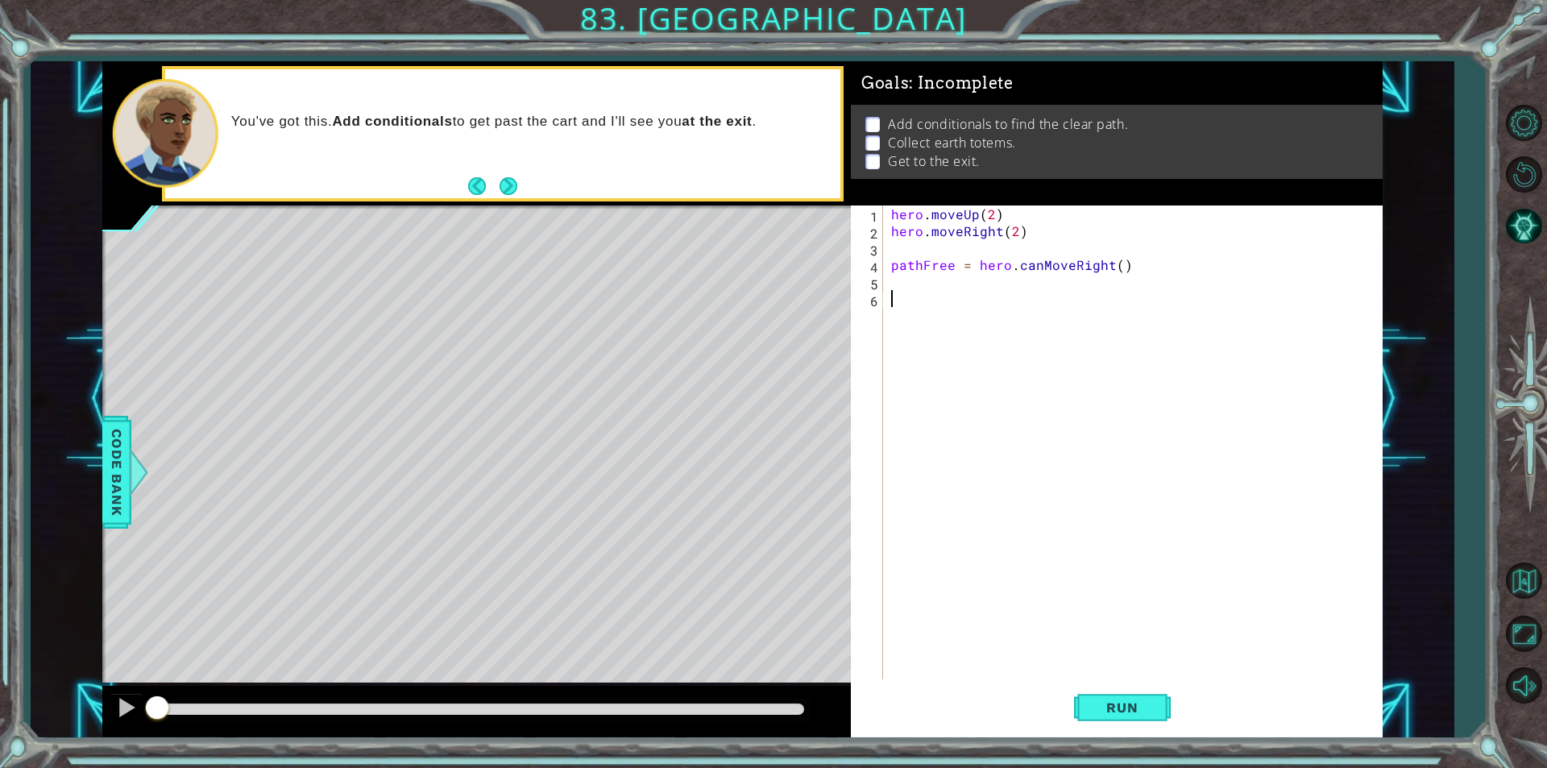
click at [900, 307] on div "hero . moveUp ( 2 ) hero . moveRight ( 2 ) pathFree = hero . canMoveRight ( )" at bounding box center [1137, 459] width 498 height 508
type textarea "if pathFree == True:"
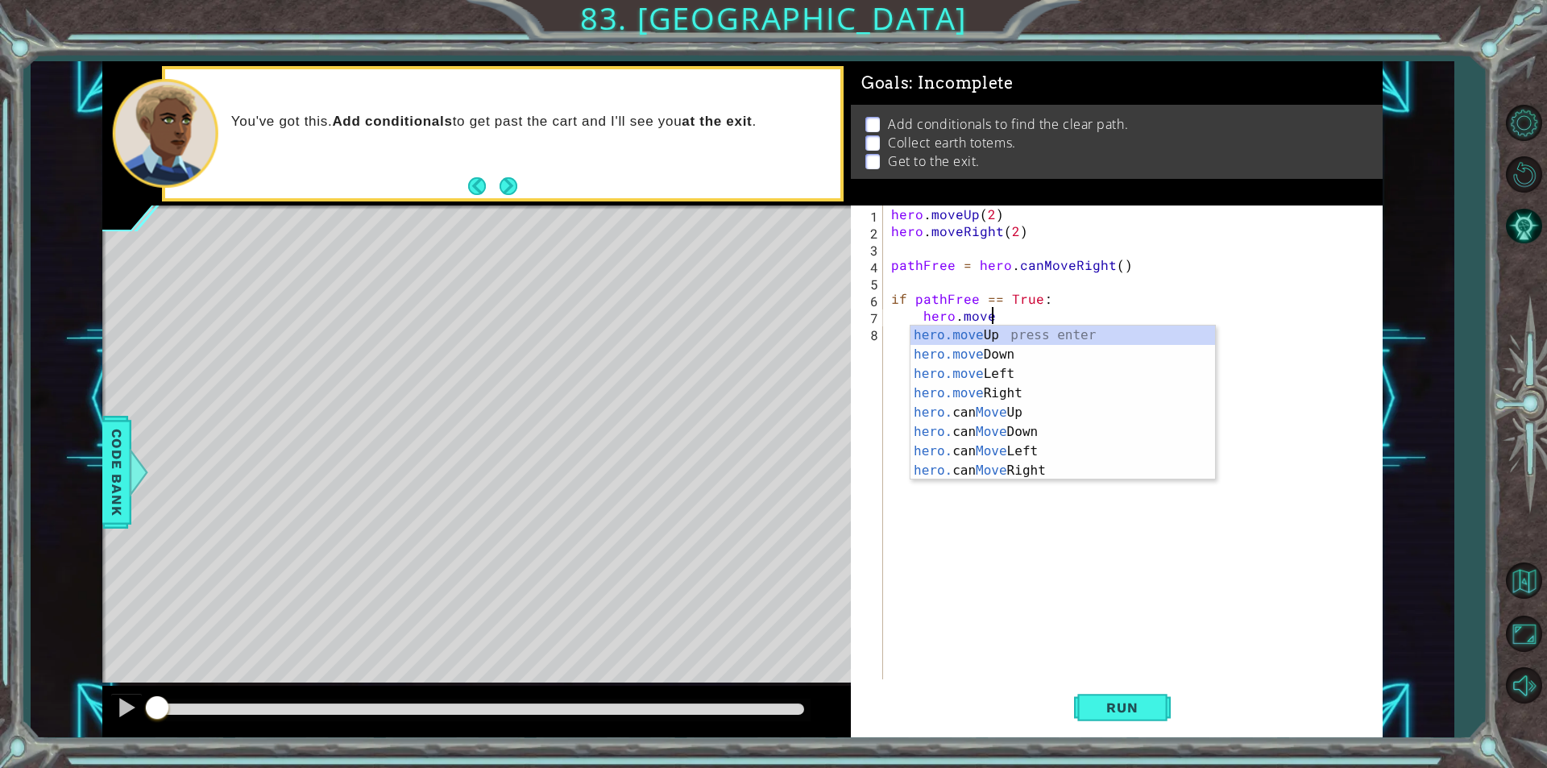
scroll to position [0, 6]
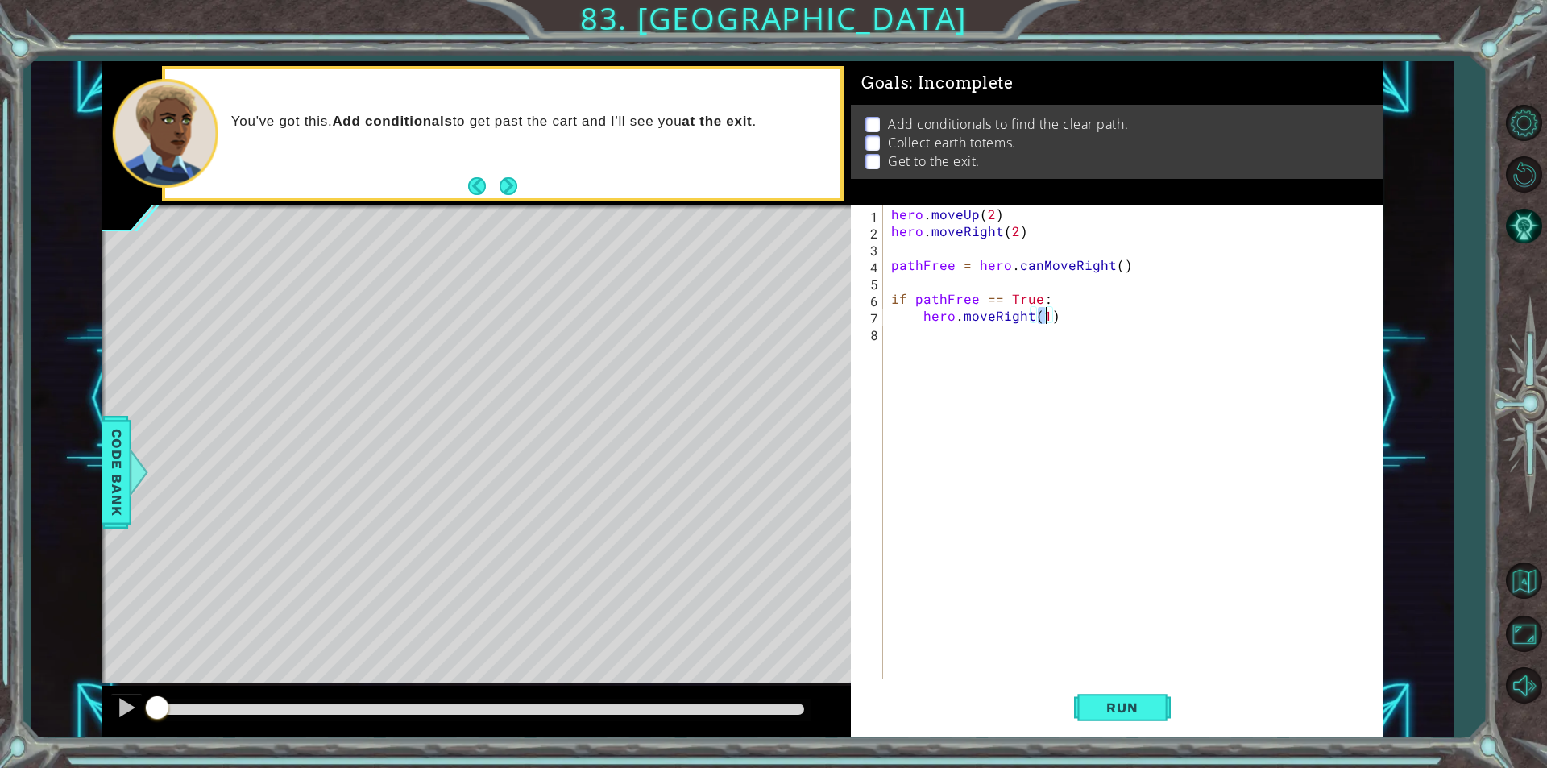
type textarea "hero.moveRight(2)"
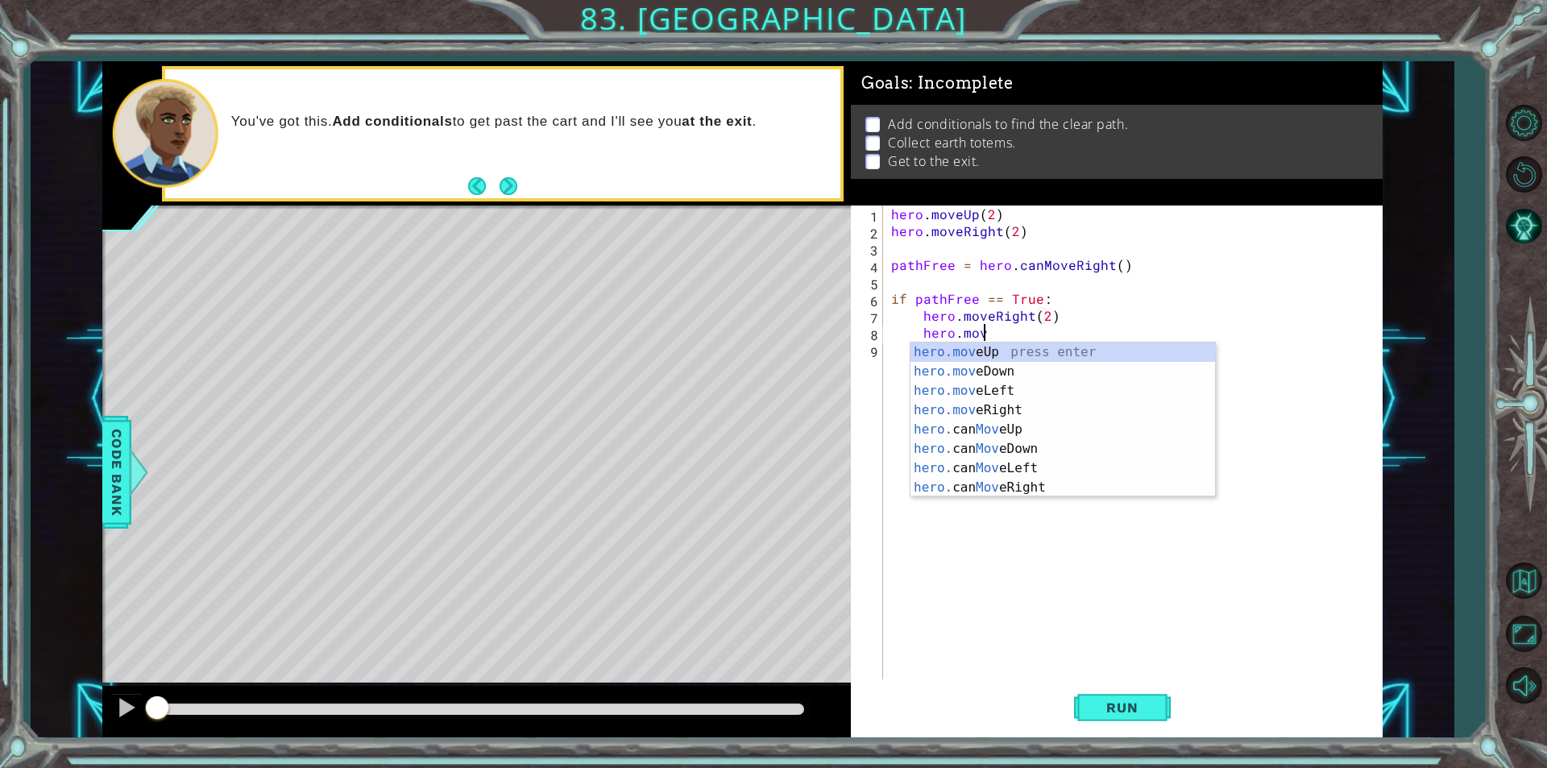
scroll to position [0, 5]
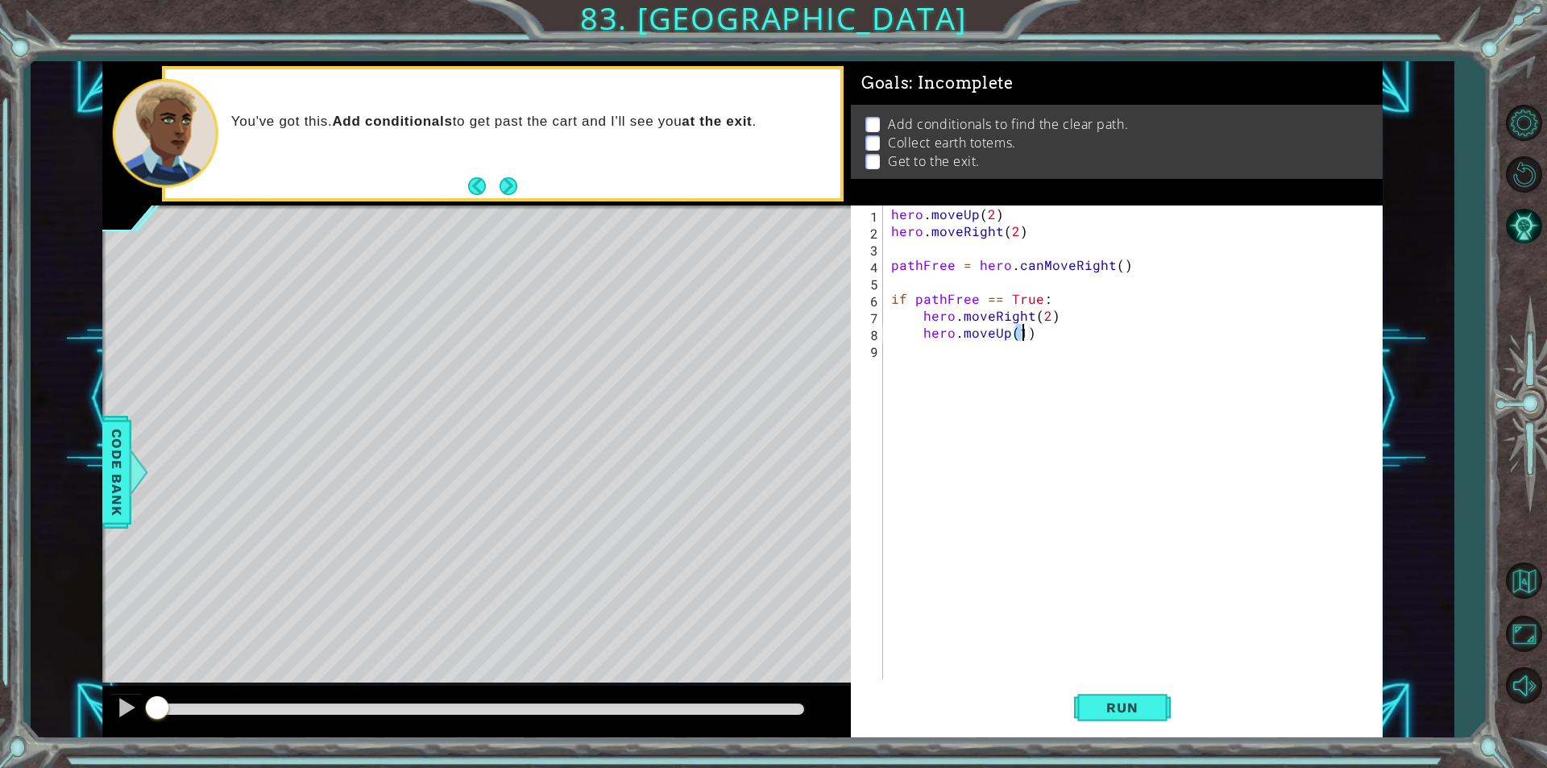
type textarea "hero.moveUp(2)"
type textarea "if pathFree == False:"
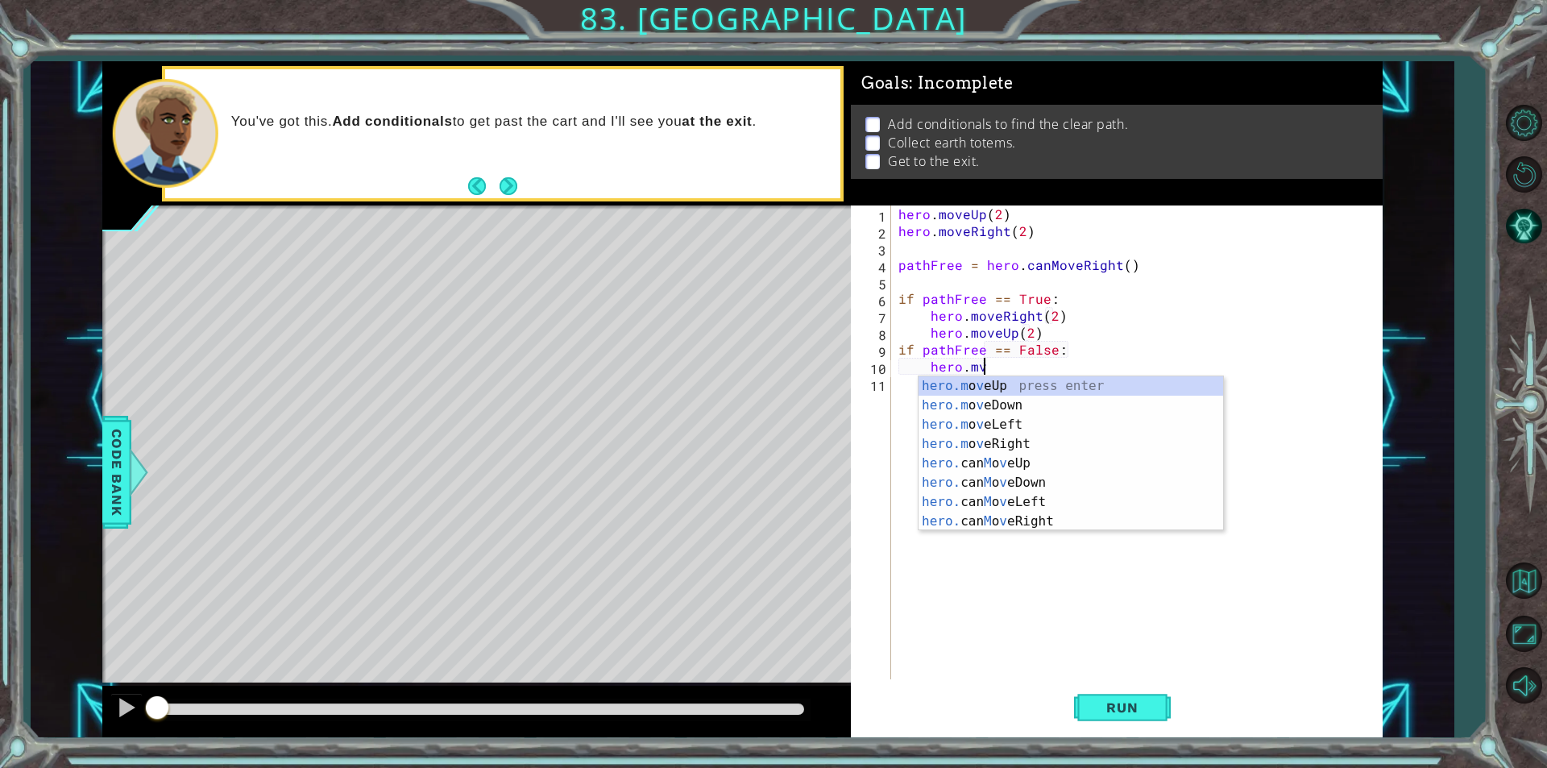
scroll to position [0, 5]
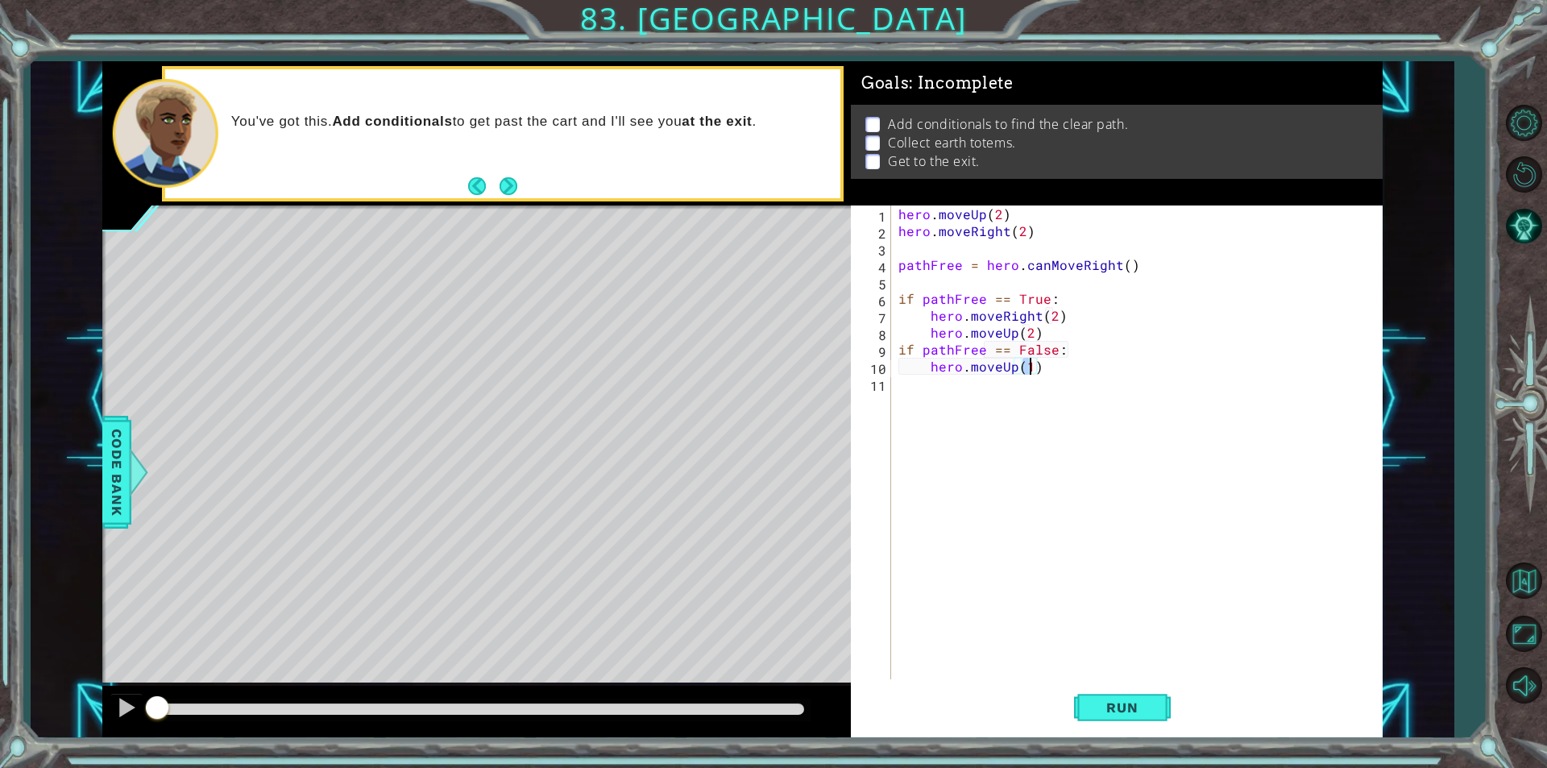
type textarea "hero.moveUp(2)"
type textarea "hero.moveRight(2)"
type textarea "hero.moveRight(1)"
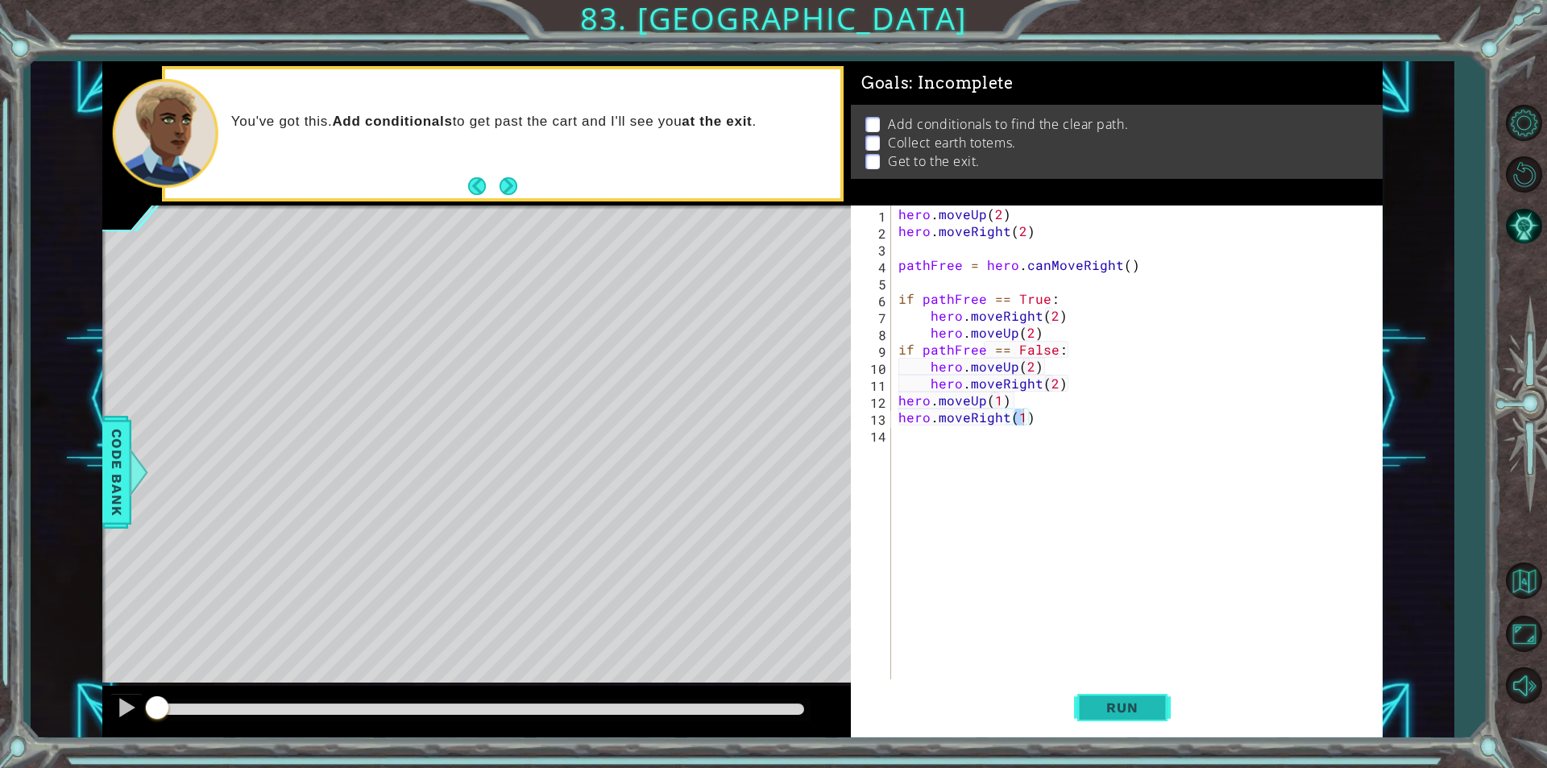
click at [1093, 698] on button "Run" at bounding box center [1122, 707] width 97 height 53
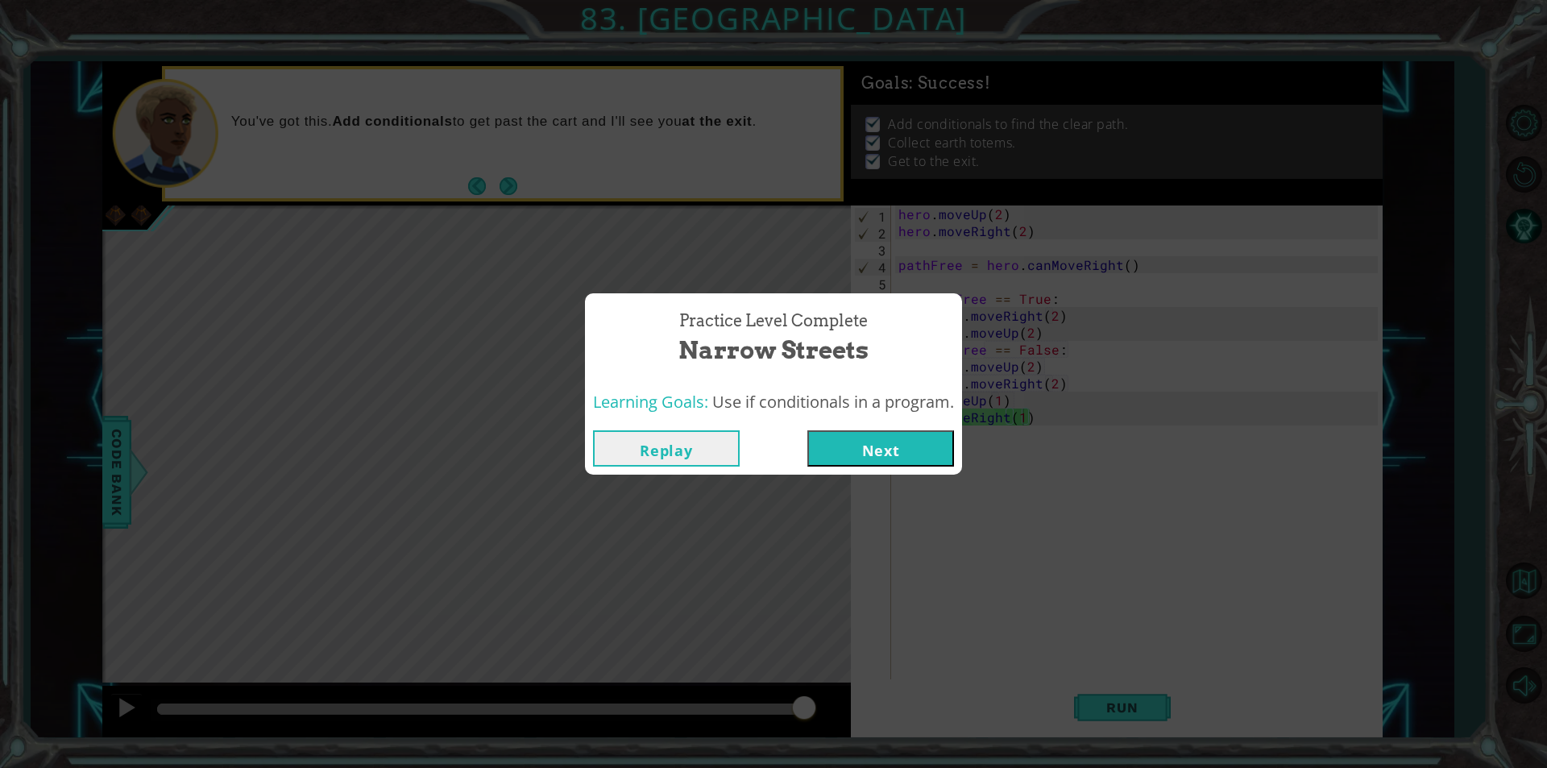
click at [856, 455] on button "Next" at bounding box center [880, 448] width 147 height 36
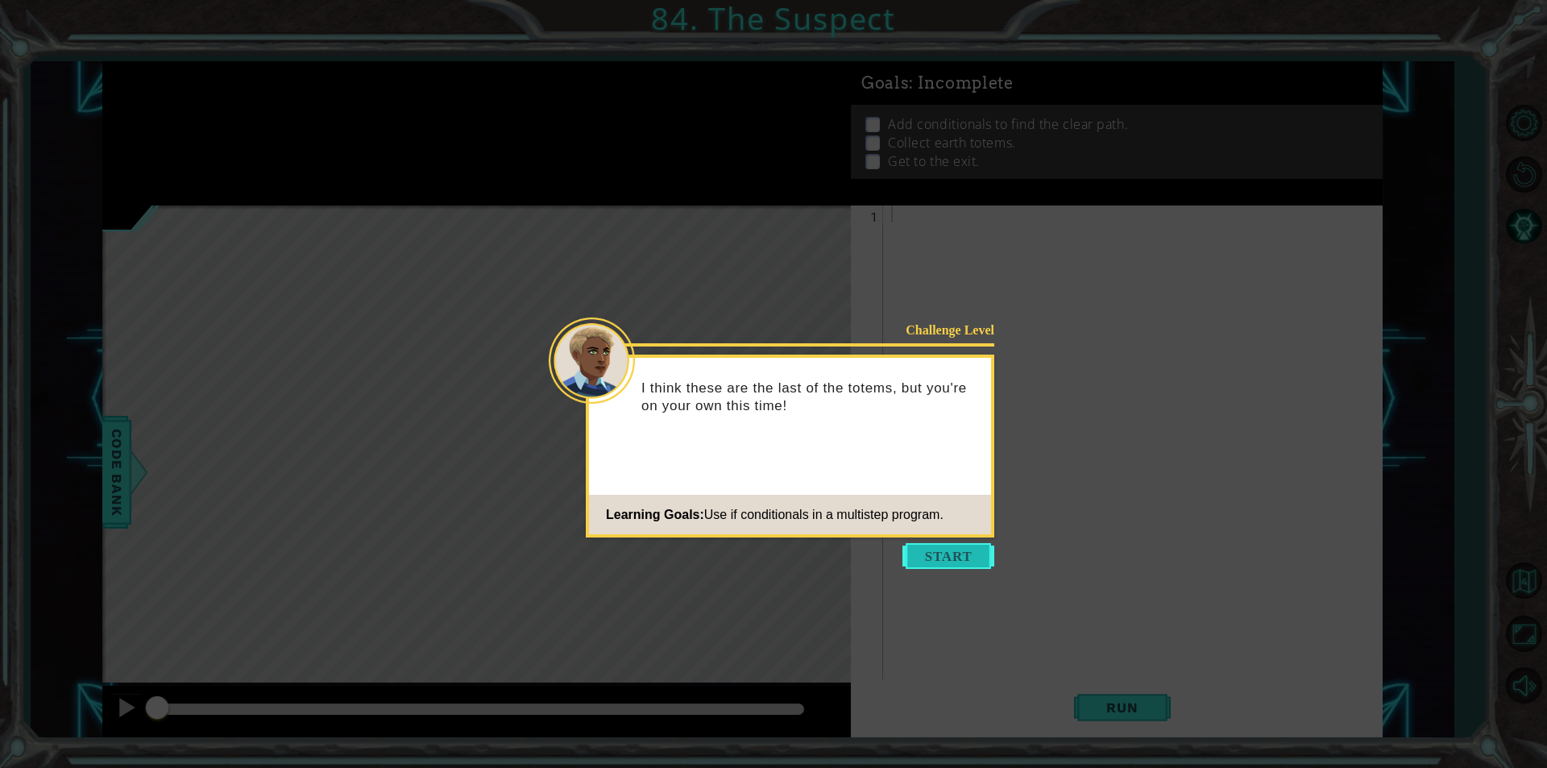
click at [964, 564] on button "Start" at bounding box center [948, 556] width 92 height 26
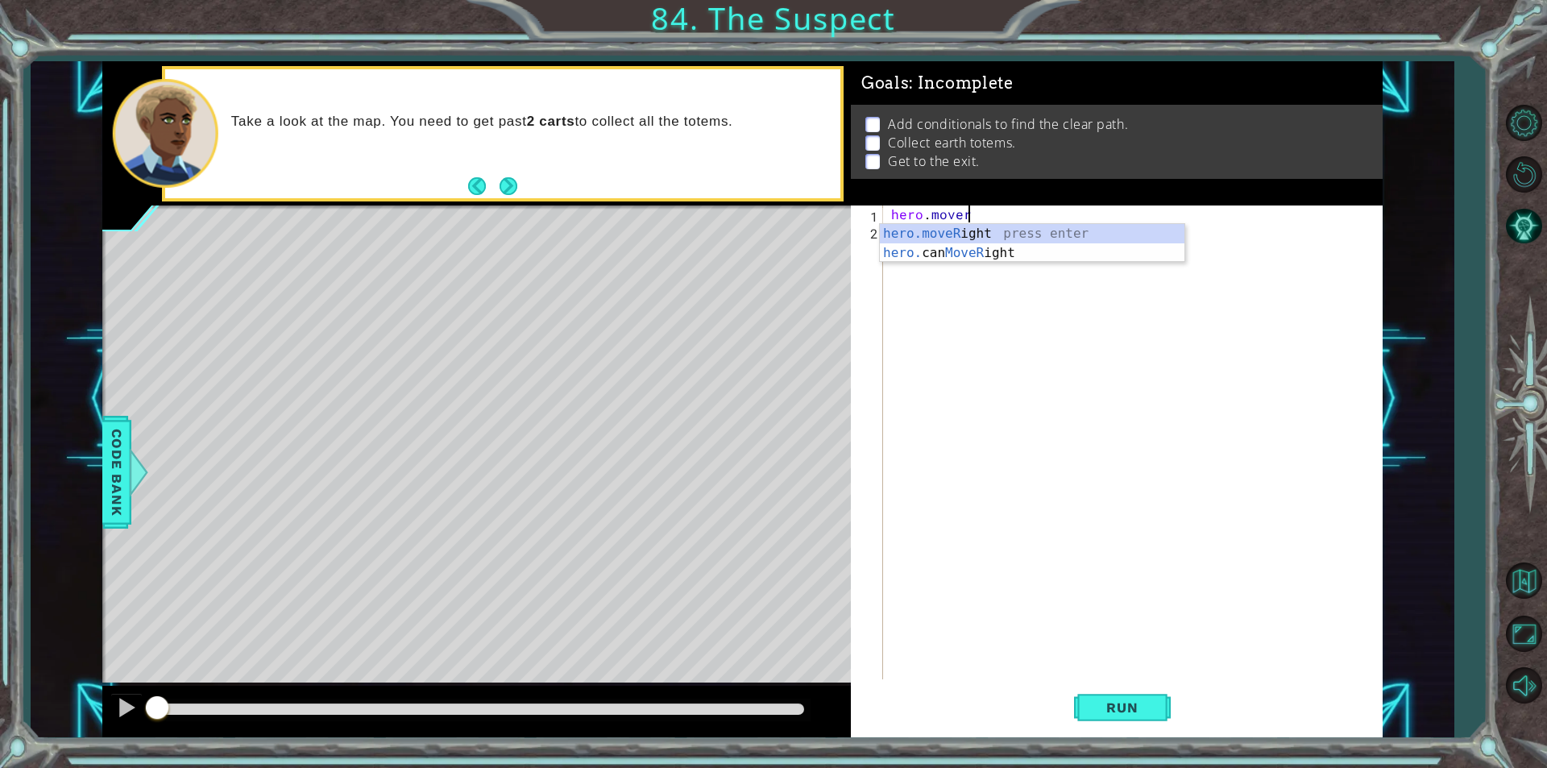
scroll to position [0, 4]
type textarea "hero.moveRight(1)"
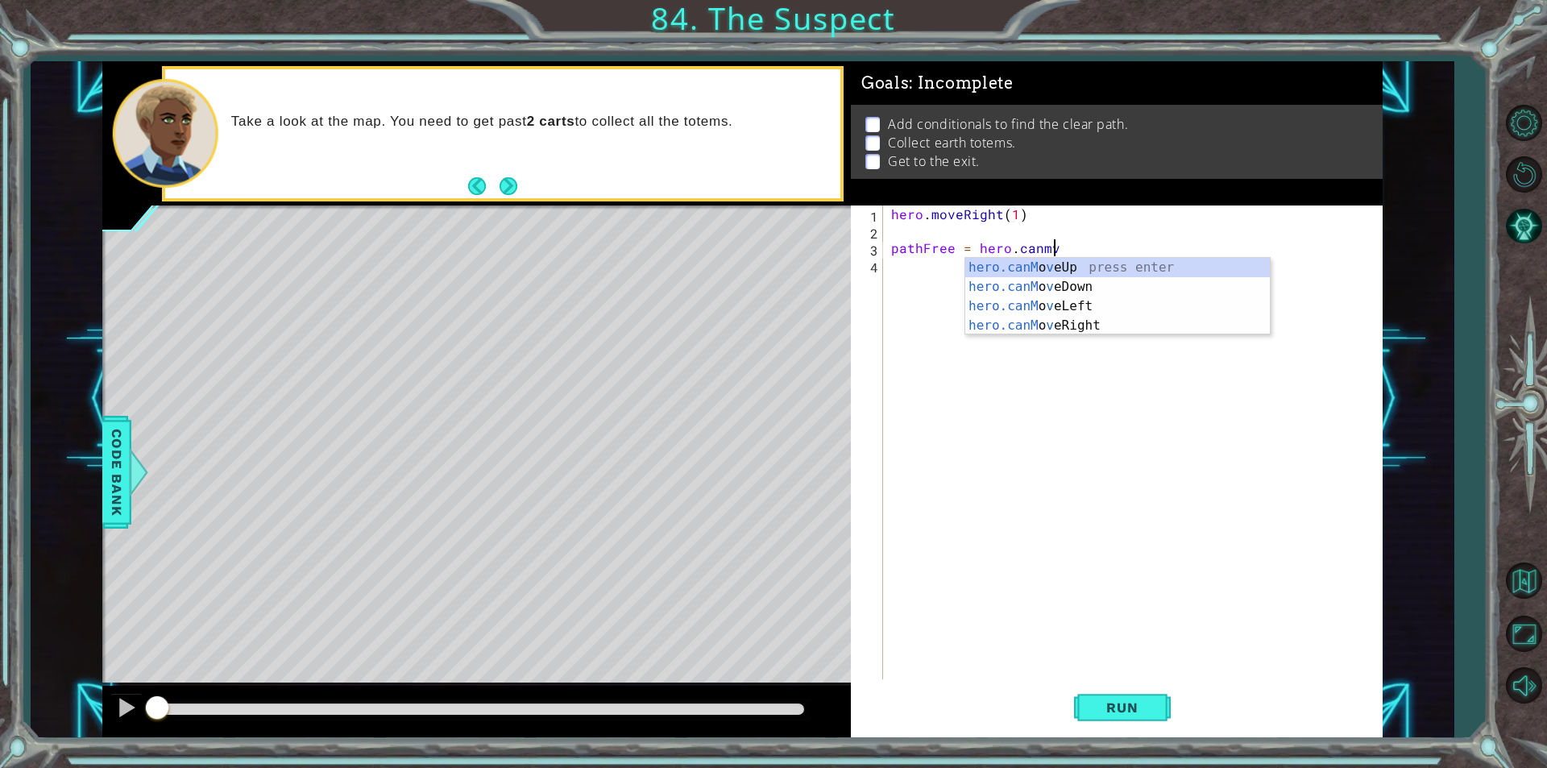
scroll to position [0, 10]
type textarea "pathFree = hero.canMoveRight()"
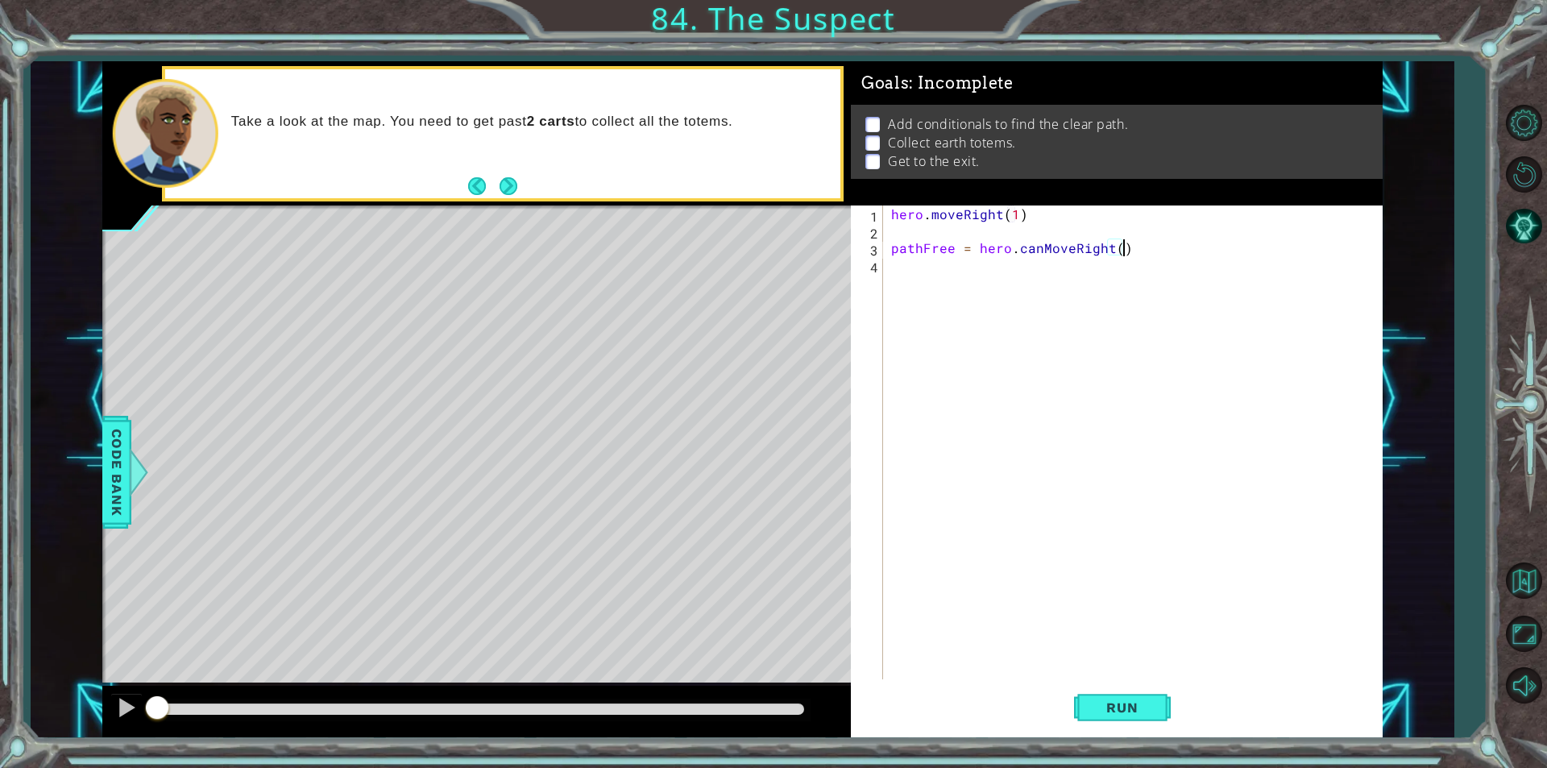
scroll to position [0, 0]
click at [107, 444] on span "Code Bank" at bounding box center [117, 472] width 26 height 98
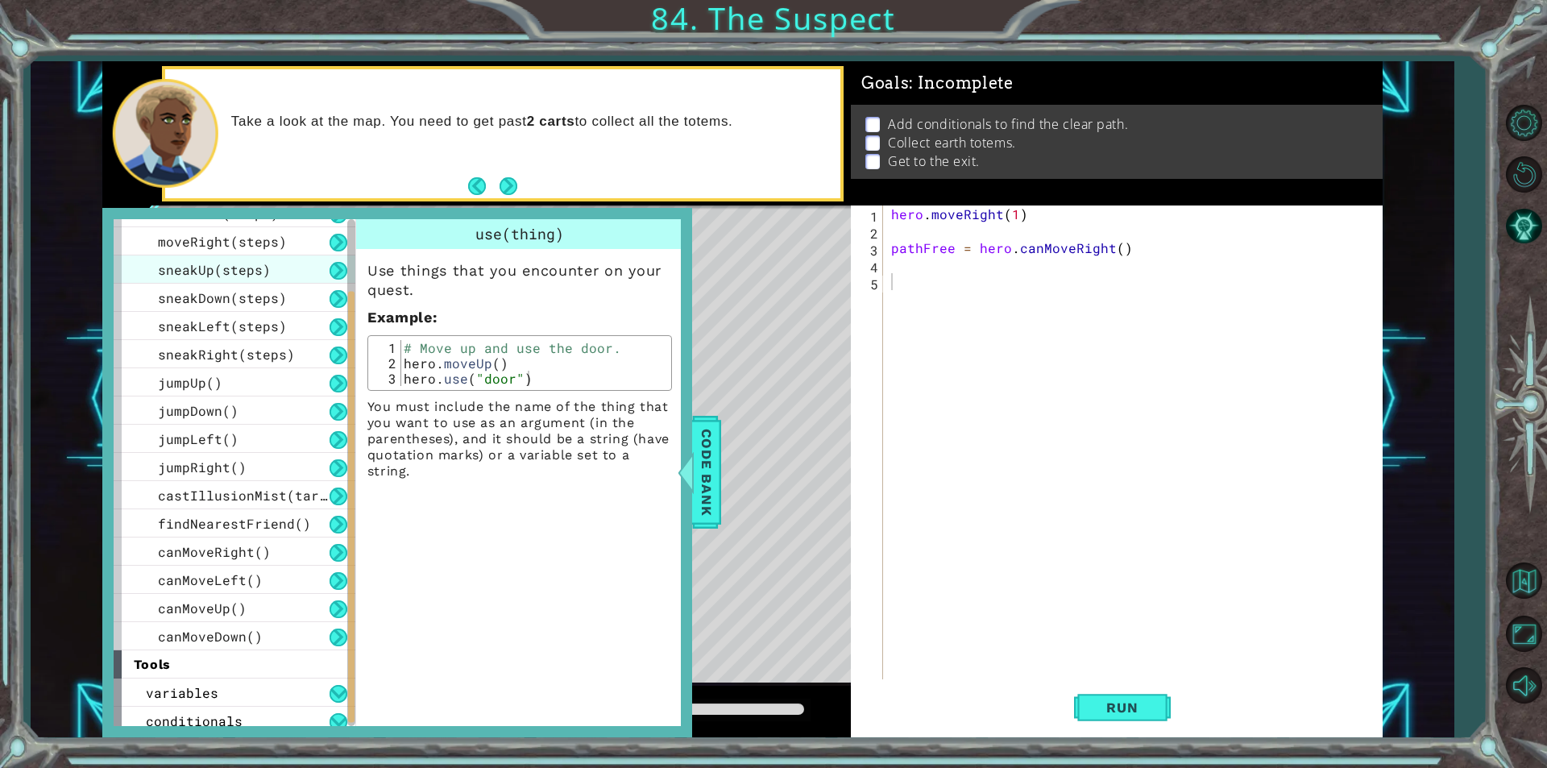
scroll to position [170, 0]
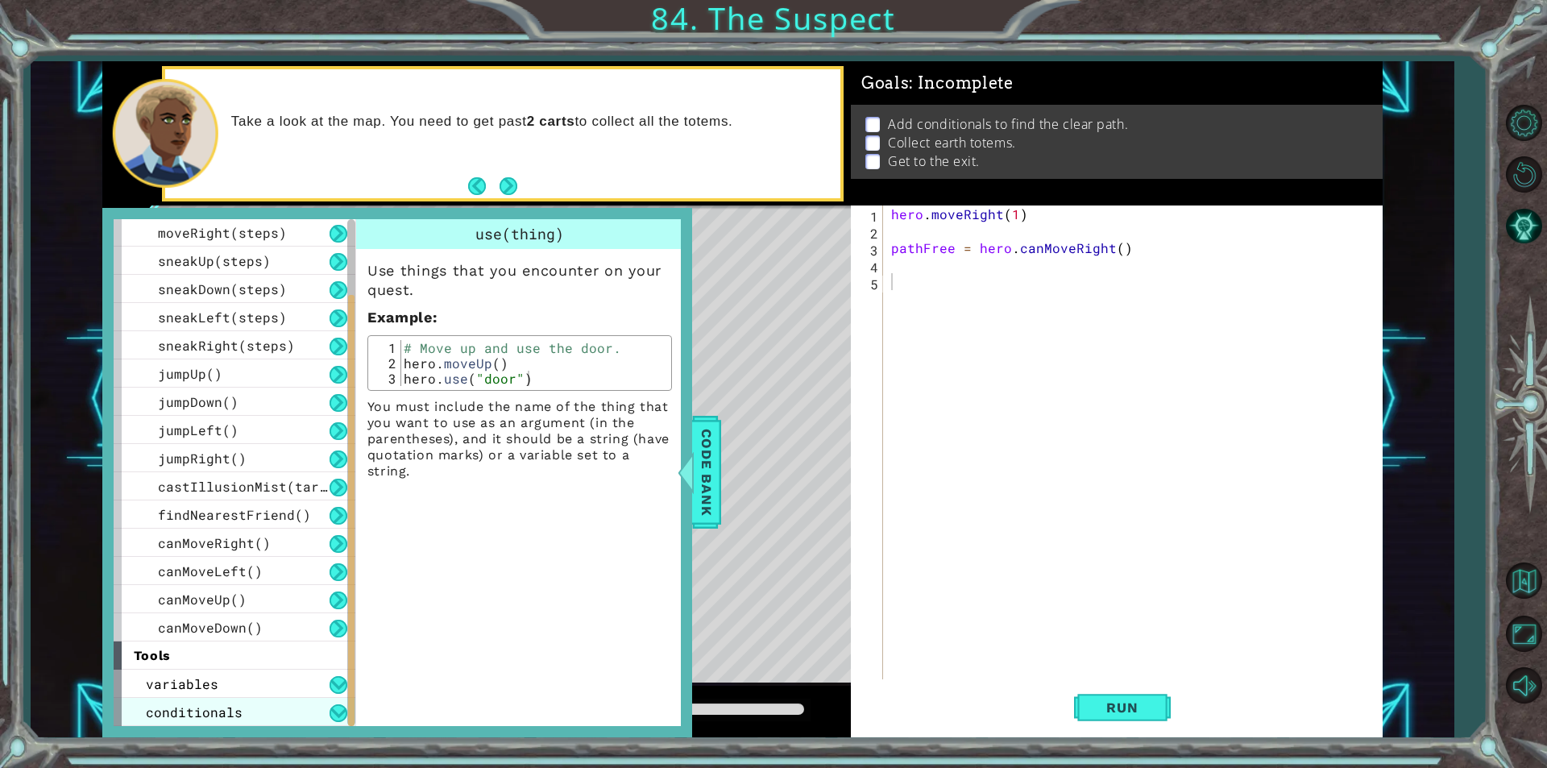
click at [193, 709] on span "conditionals" at bounding box center [194, 711] width 97 height 17
click at [197, 711] on span "conditionals" at bounding box center [194, 711] width 97 height 17
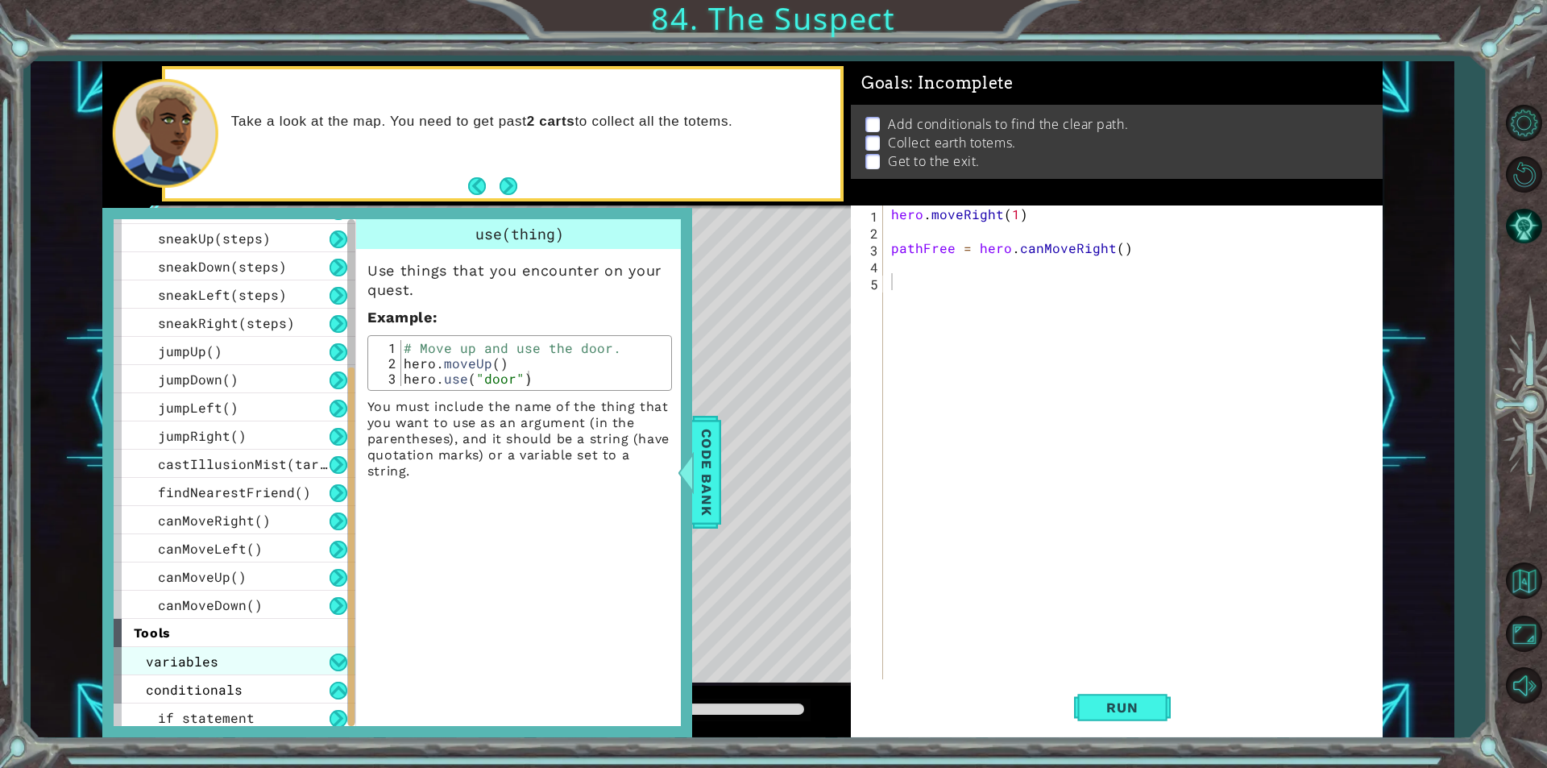
scroll to position [198, 0]
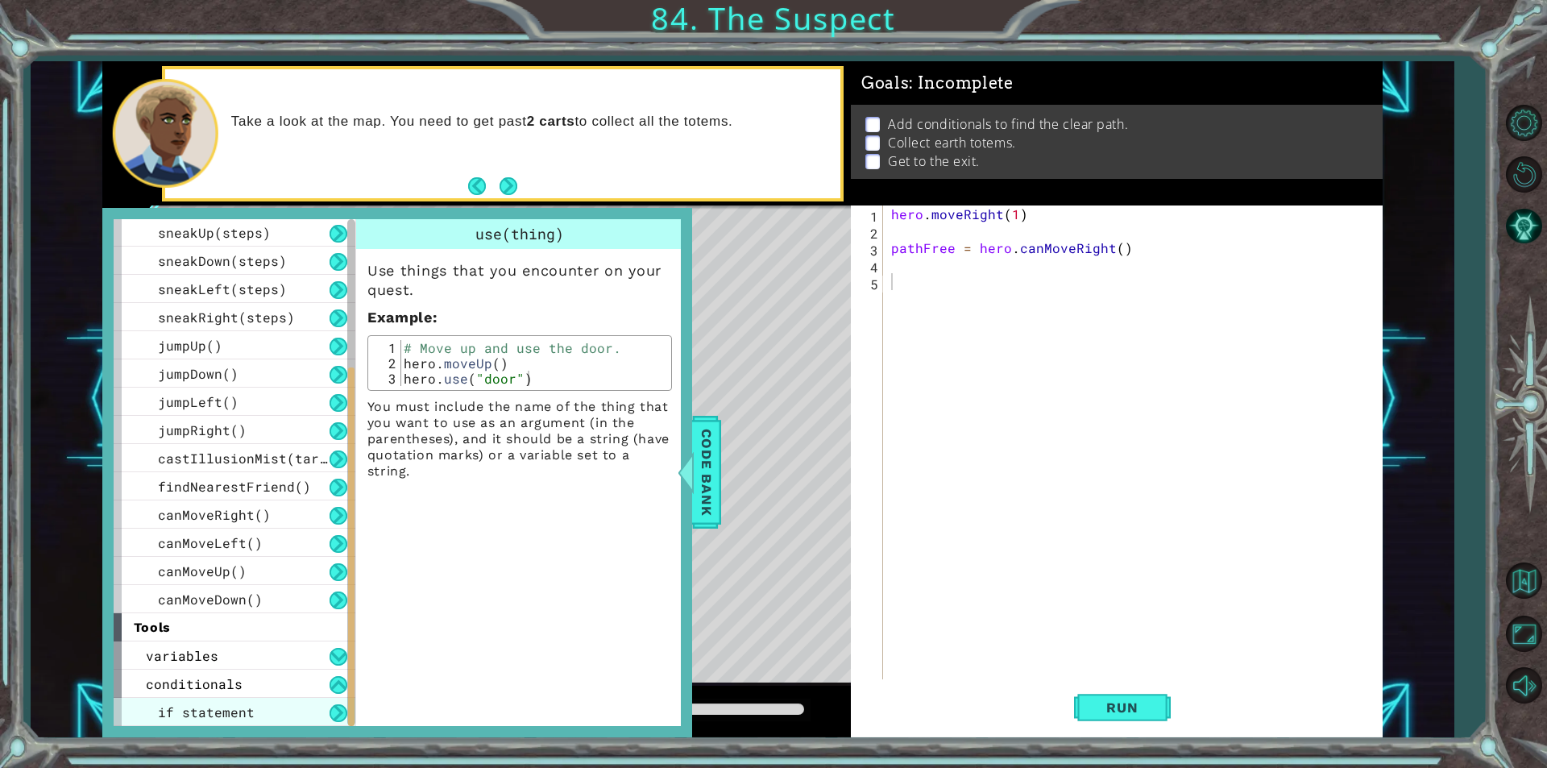
click at [203, 713] on span "if statement" at bounding box center [206, 711] width 97 height 17
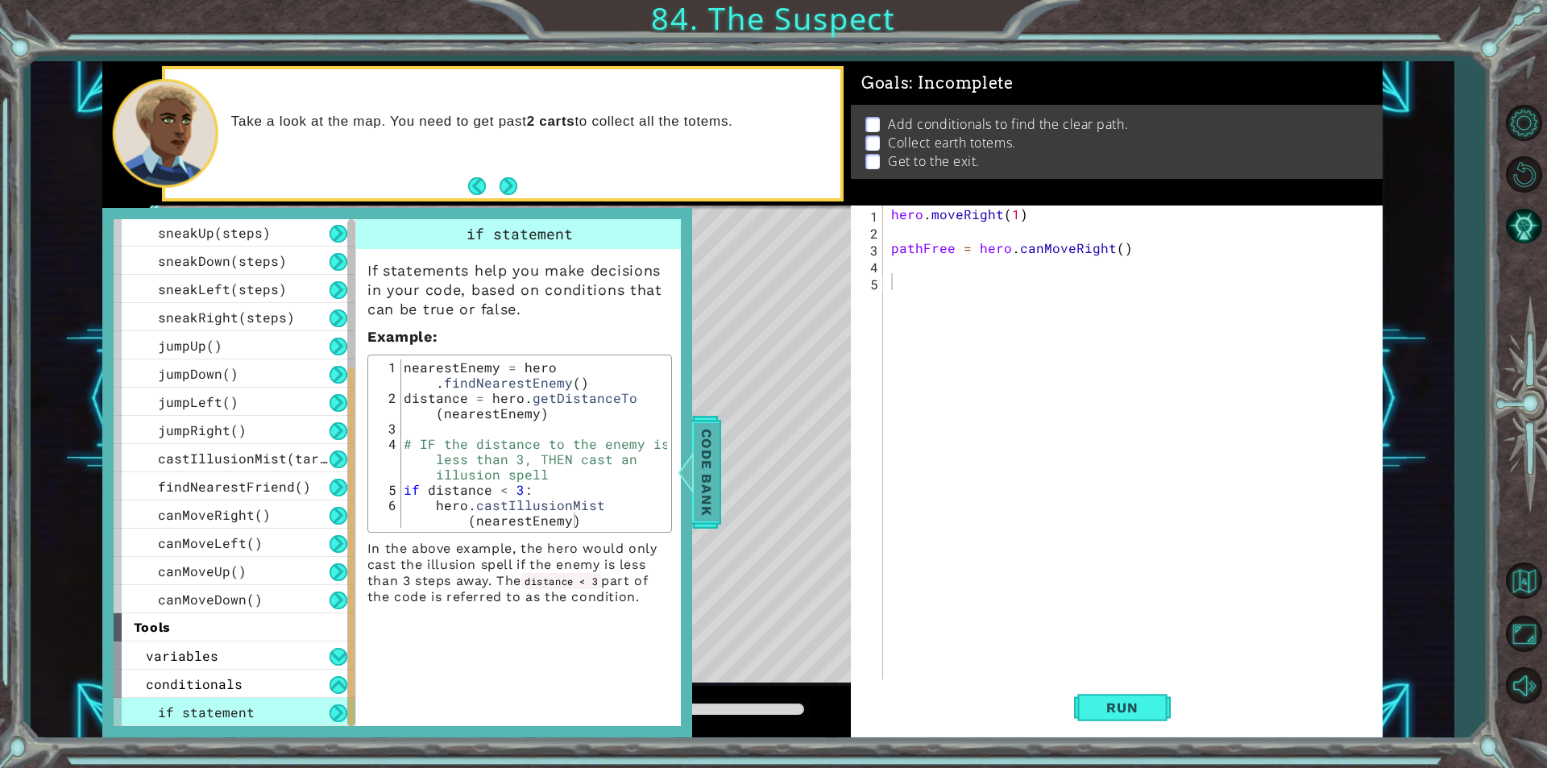
click at [703, 500] on span "Code Bank" at bounding box center [707, 472] width 26 height 98
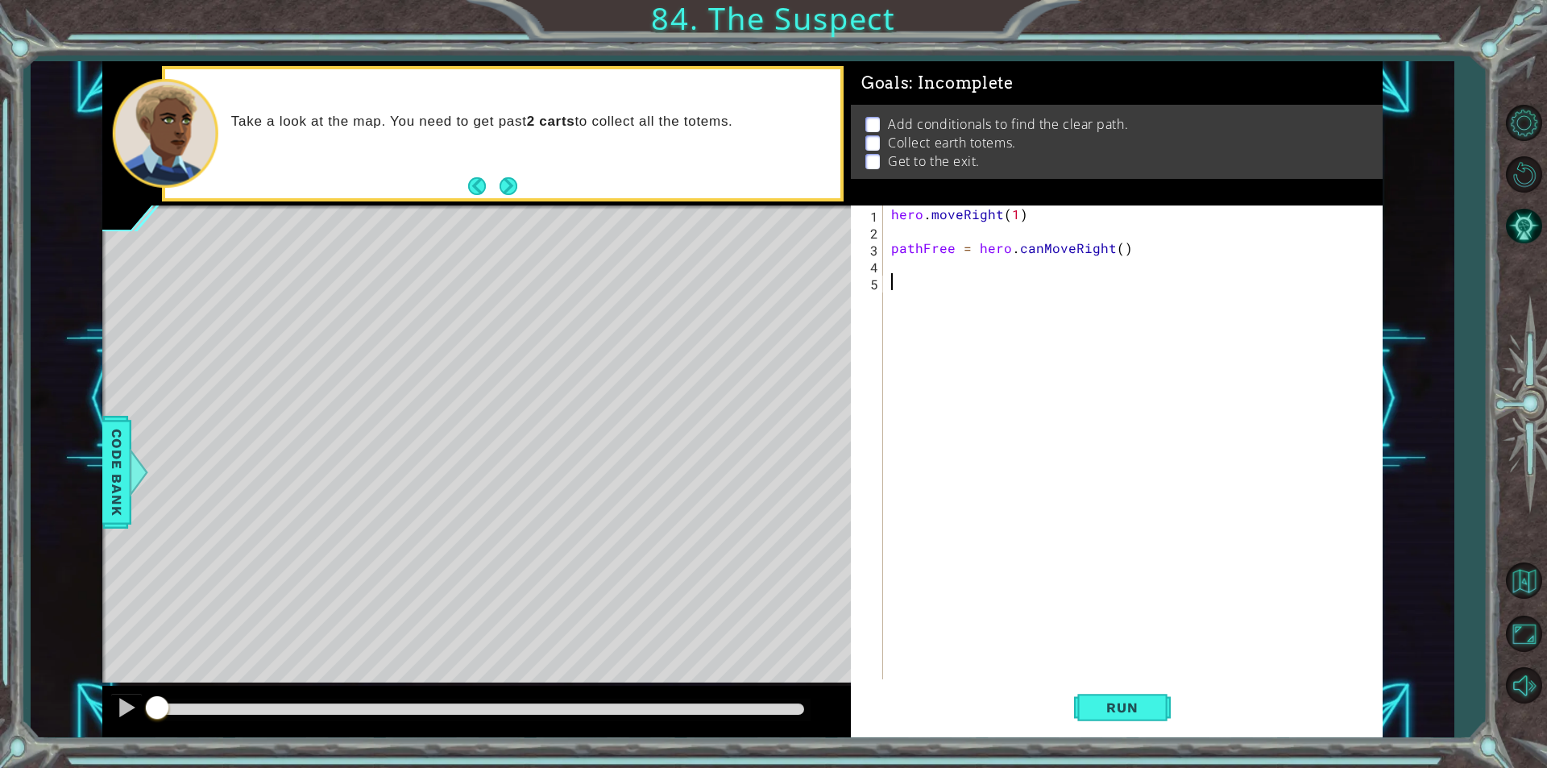
click at [965, 284] on div "hero . moveRight ( 1 ) pathFree = hero . canMoveRight ( )" at bounding box center [1137, 459] width 498 height 508
type textarea "if pathFree == True:"
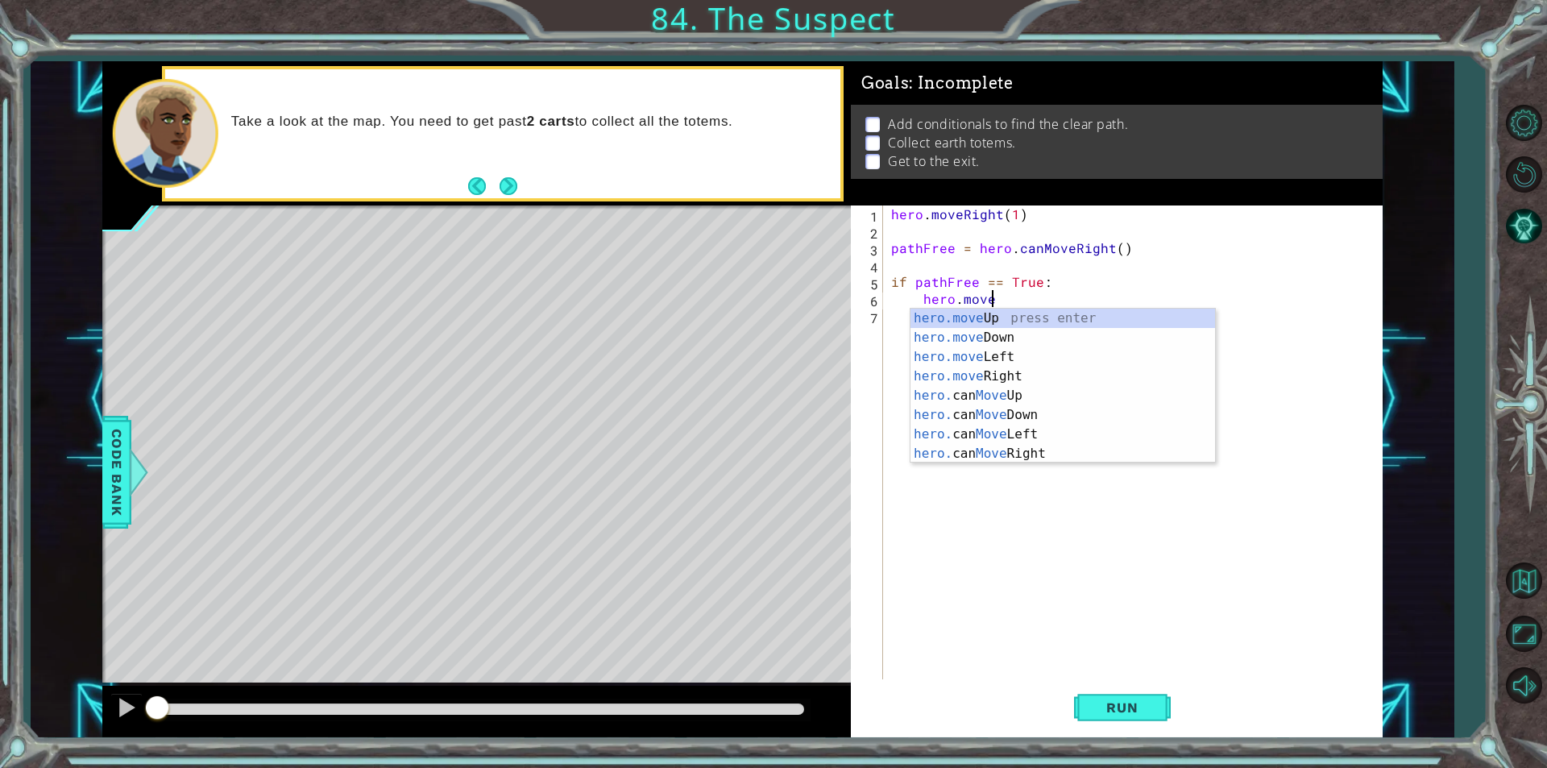
scroll to position [0, 6]
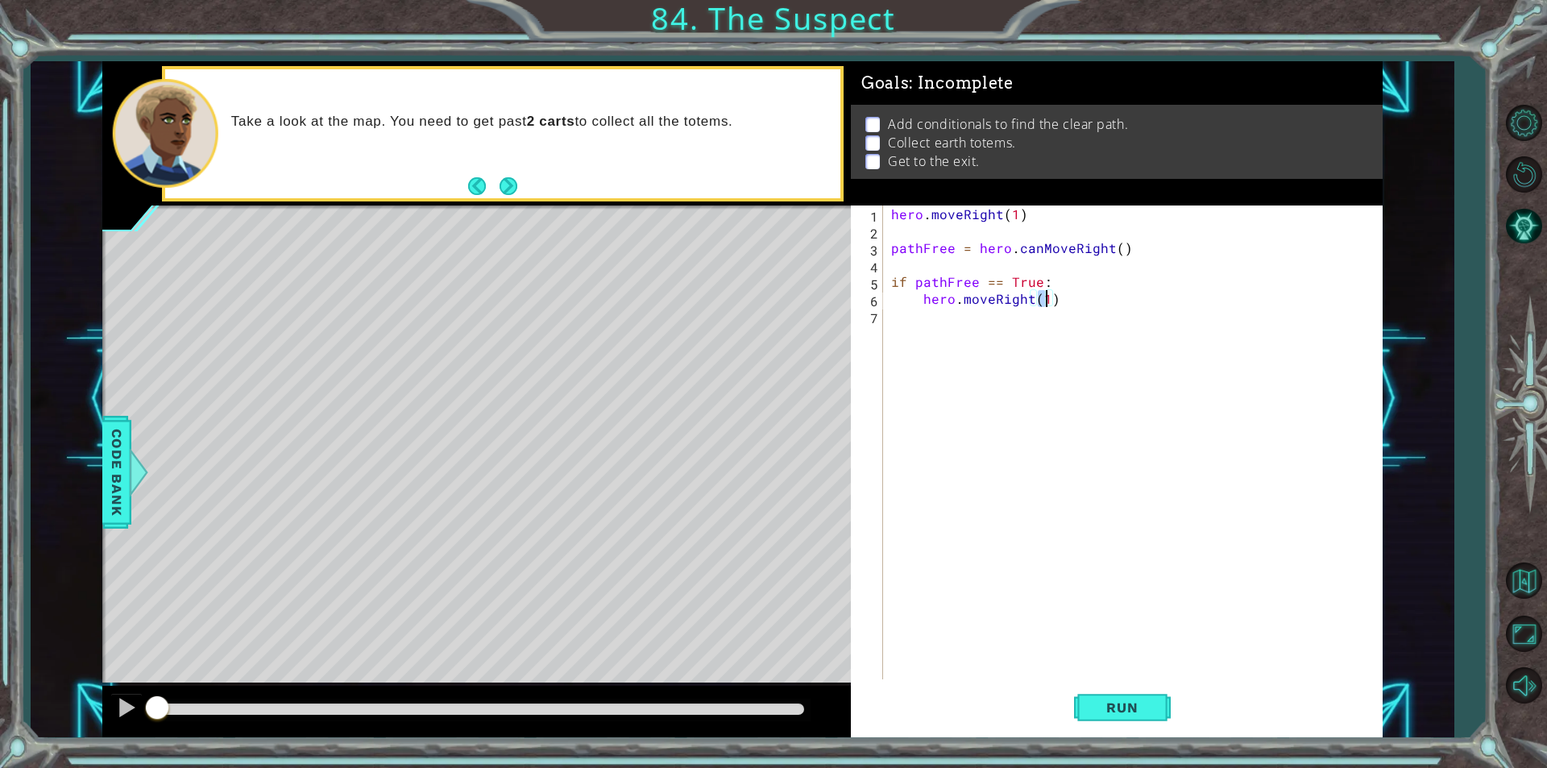
type textarea "hero.moveRight(3)"
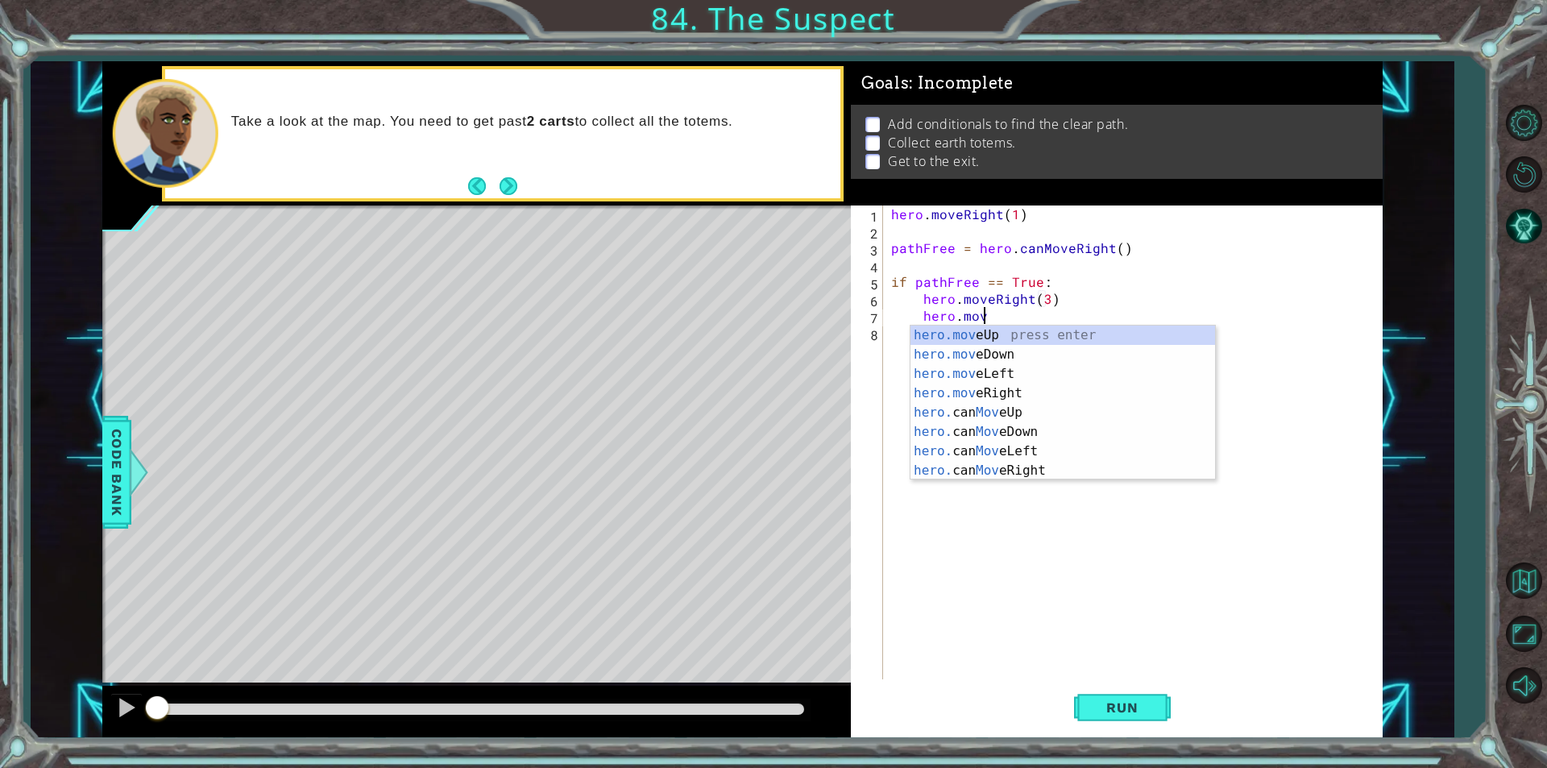
scroll to position [0, 5]
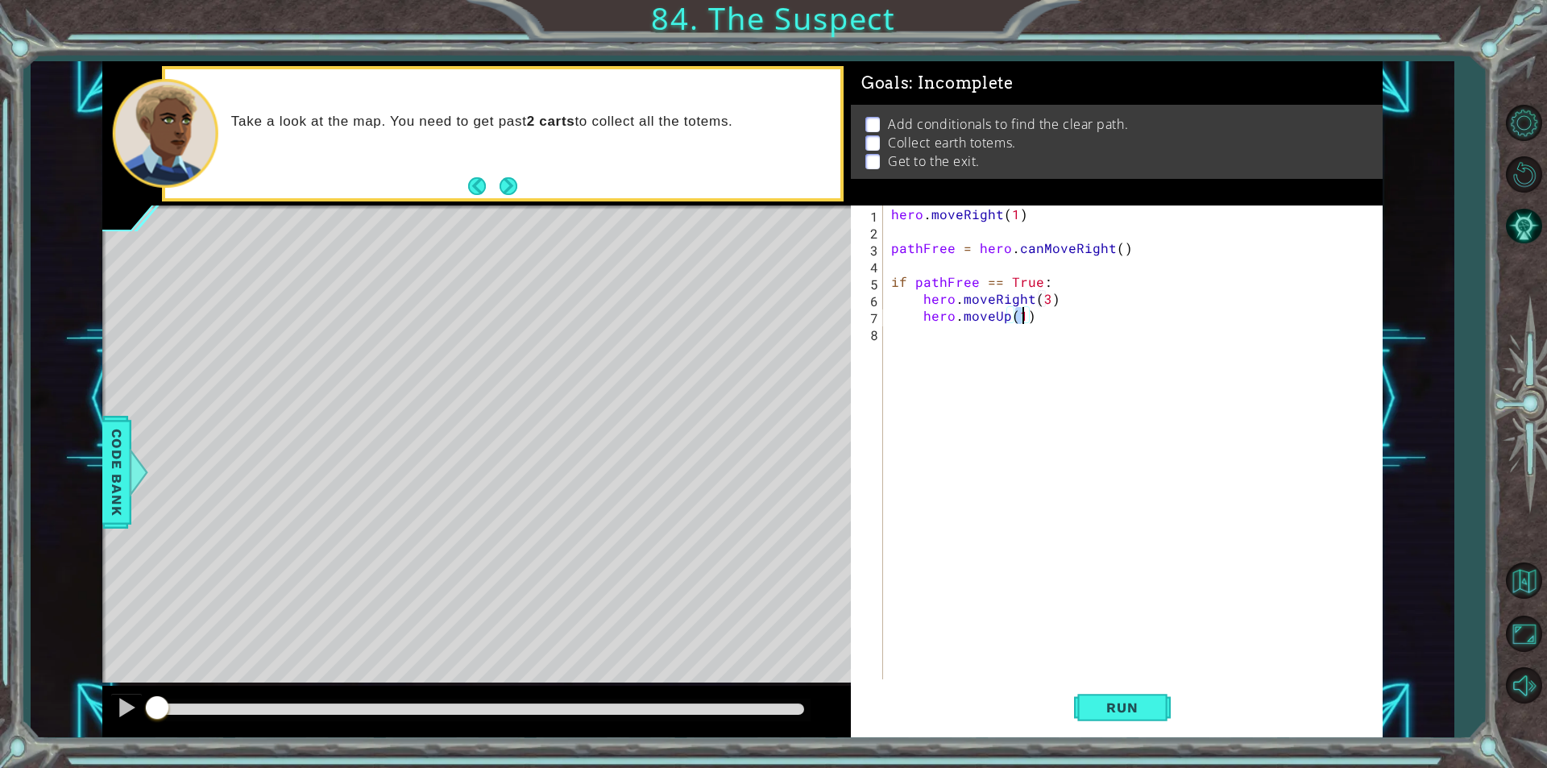
type textarea "hero.moveUp(2)"
type textarea "if pathFree == False:"
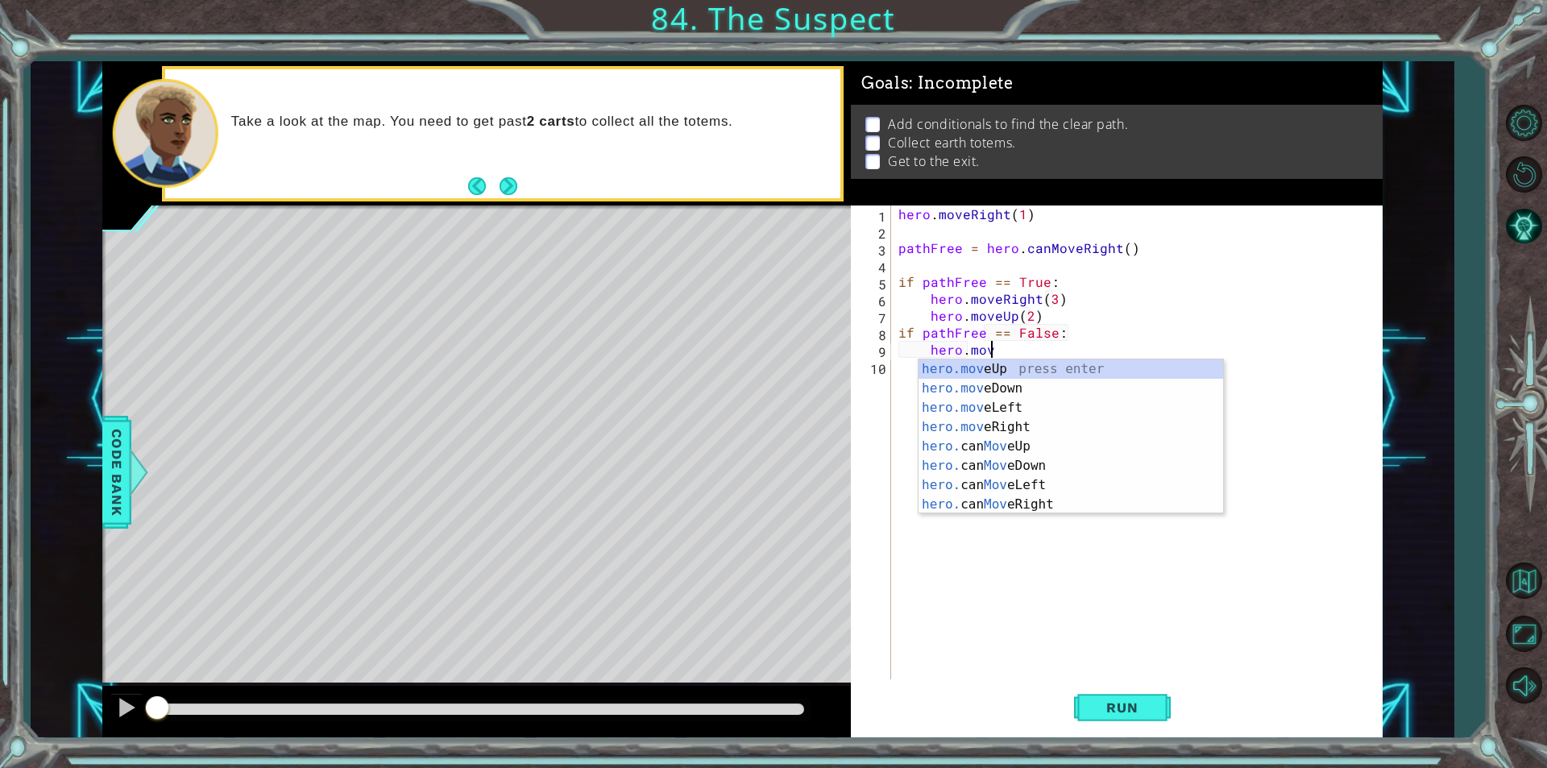
scroll to position [0, 5]
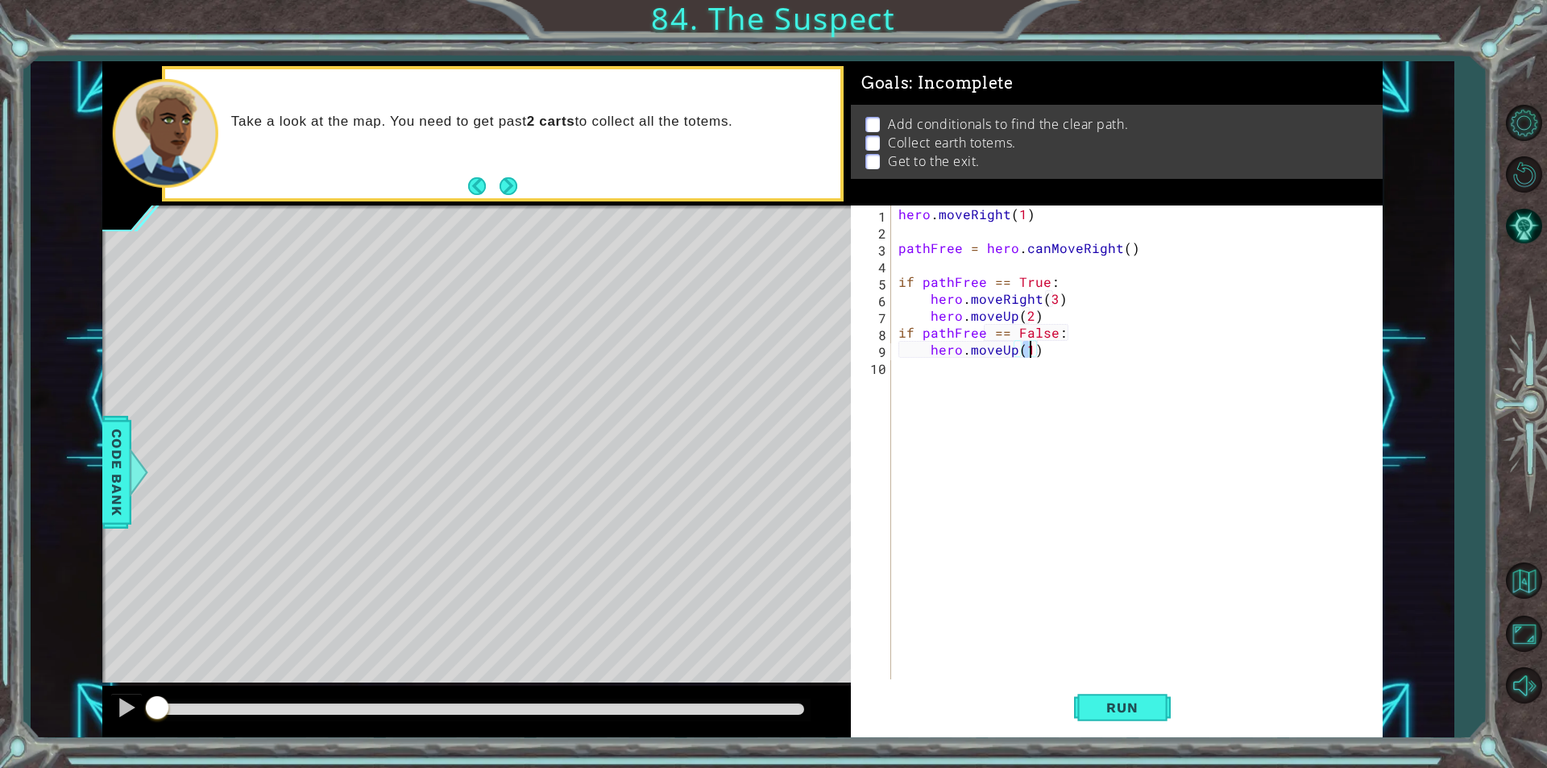
type textarea "hero.moveUp(2)"
type textarea "hero.moveRight(3)"
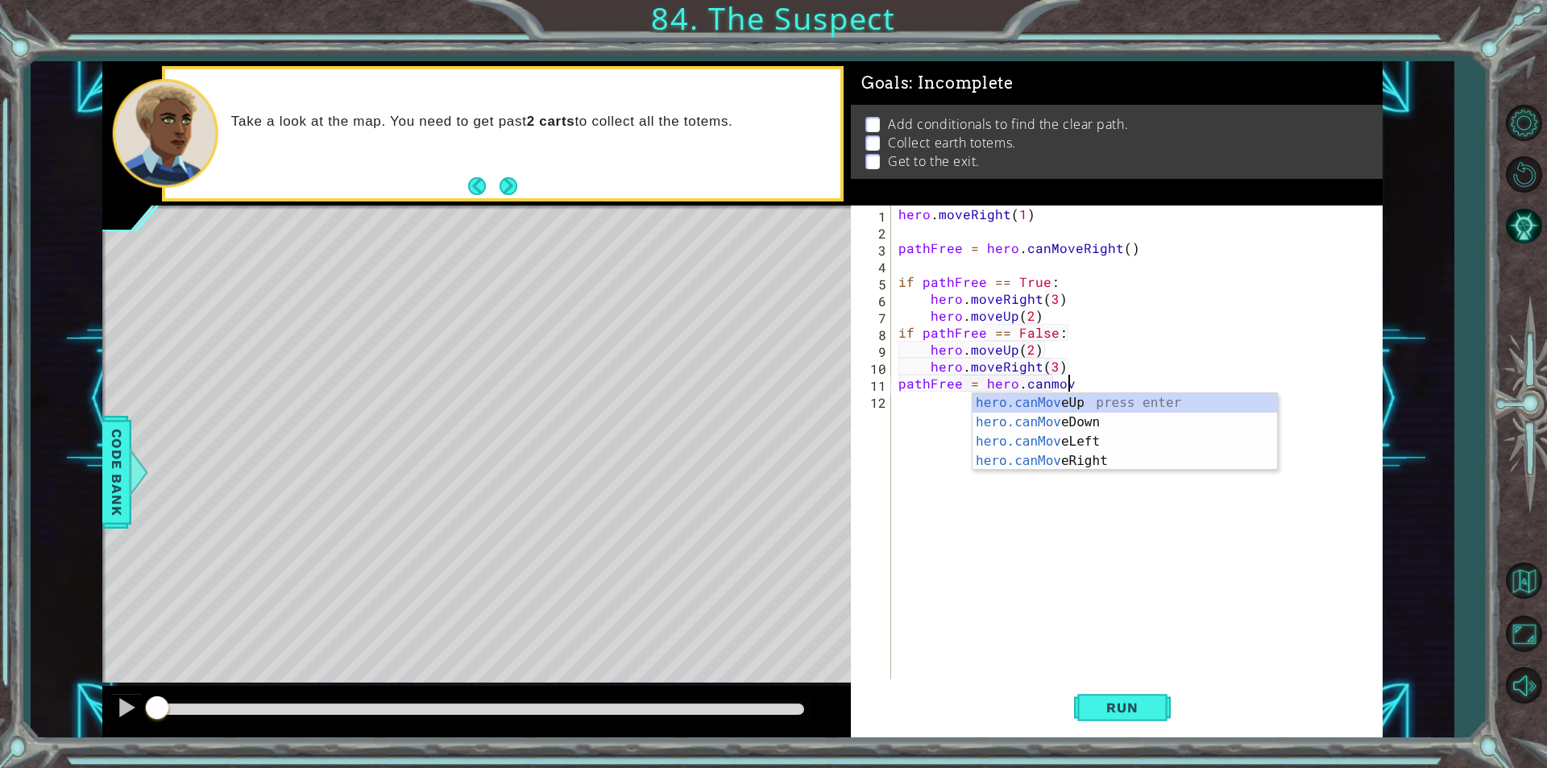
scroll to position [0, 10]
type textarea "pathFree = hero.canmove"
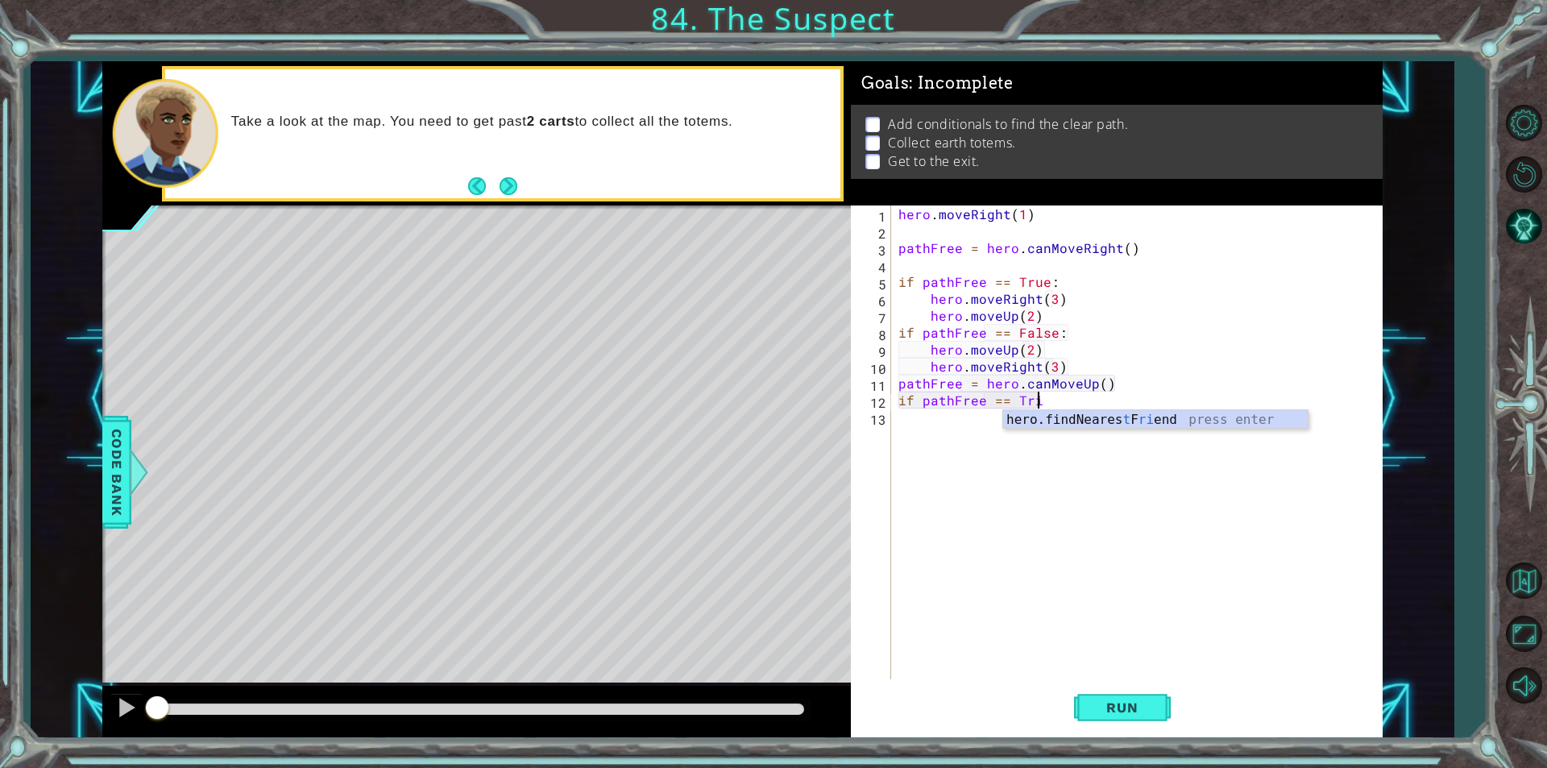
scroll to position [0, 7]
type textarea "if pathFree == True:"
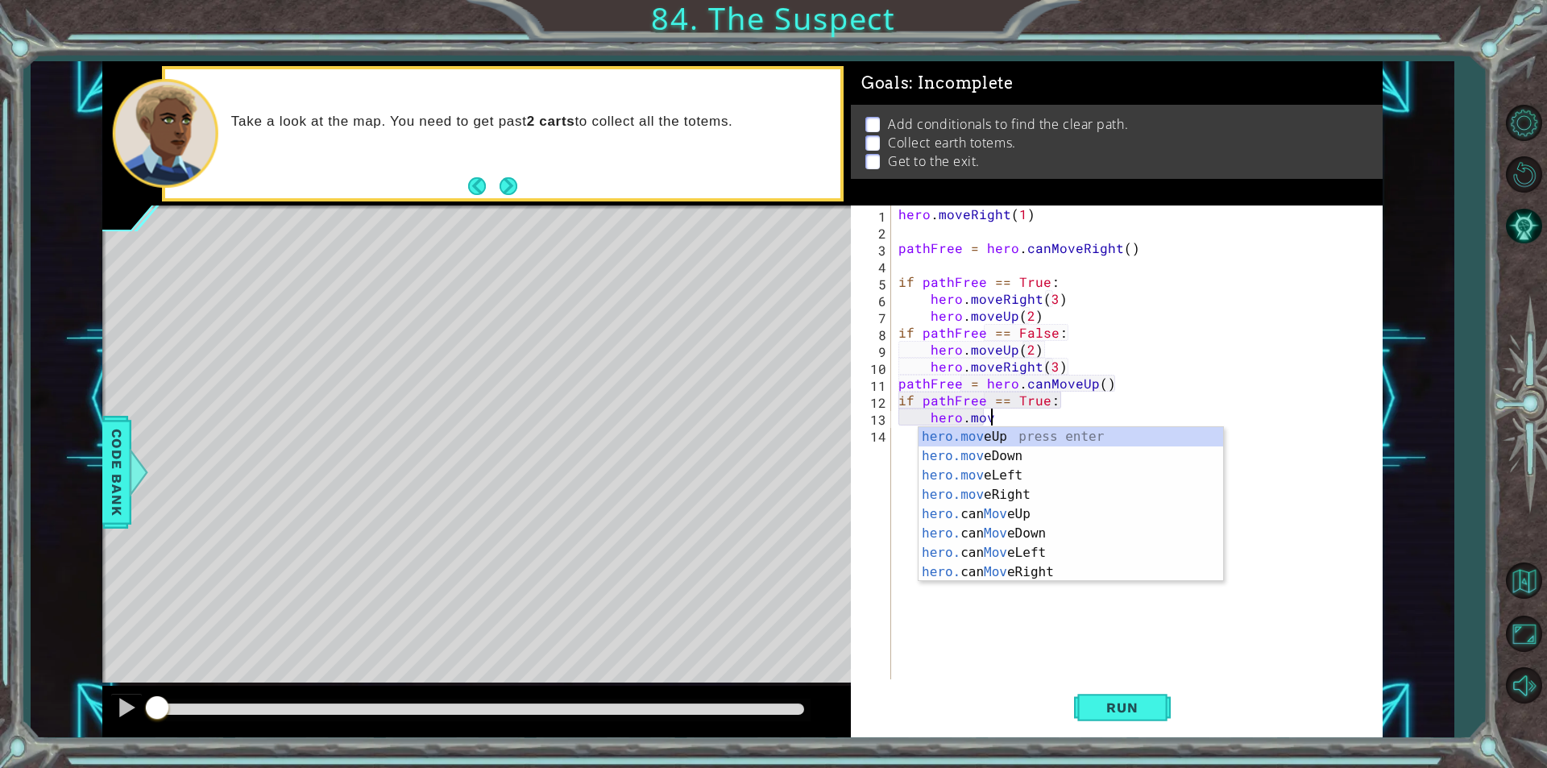
scroll to position [0, 5]
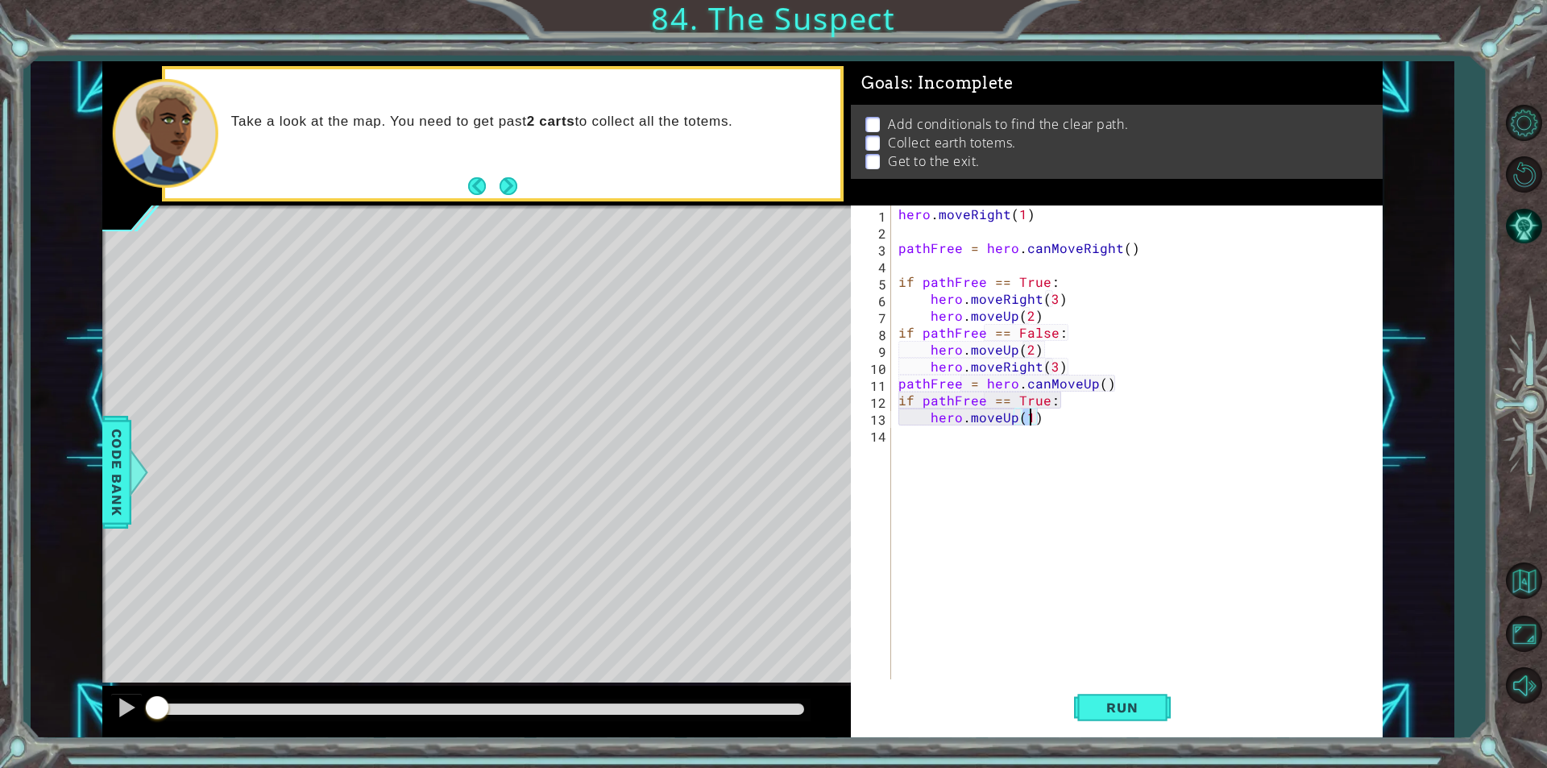
type textarea "hero.moveUp(2)"
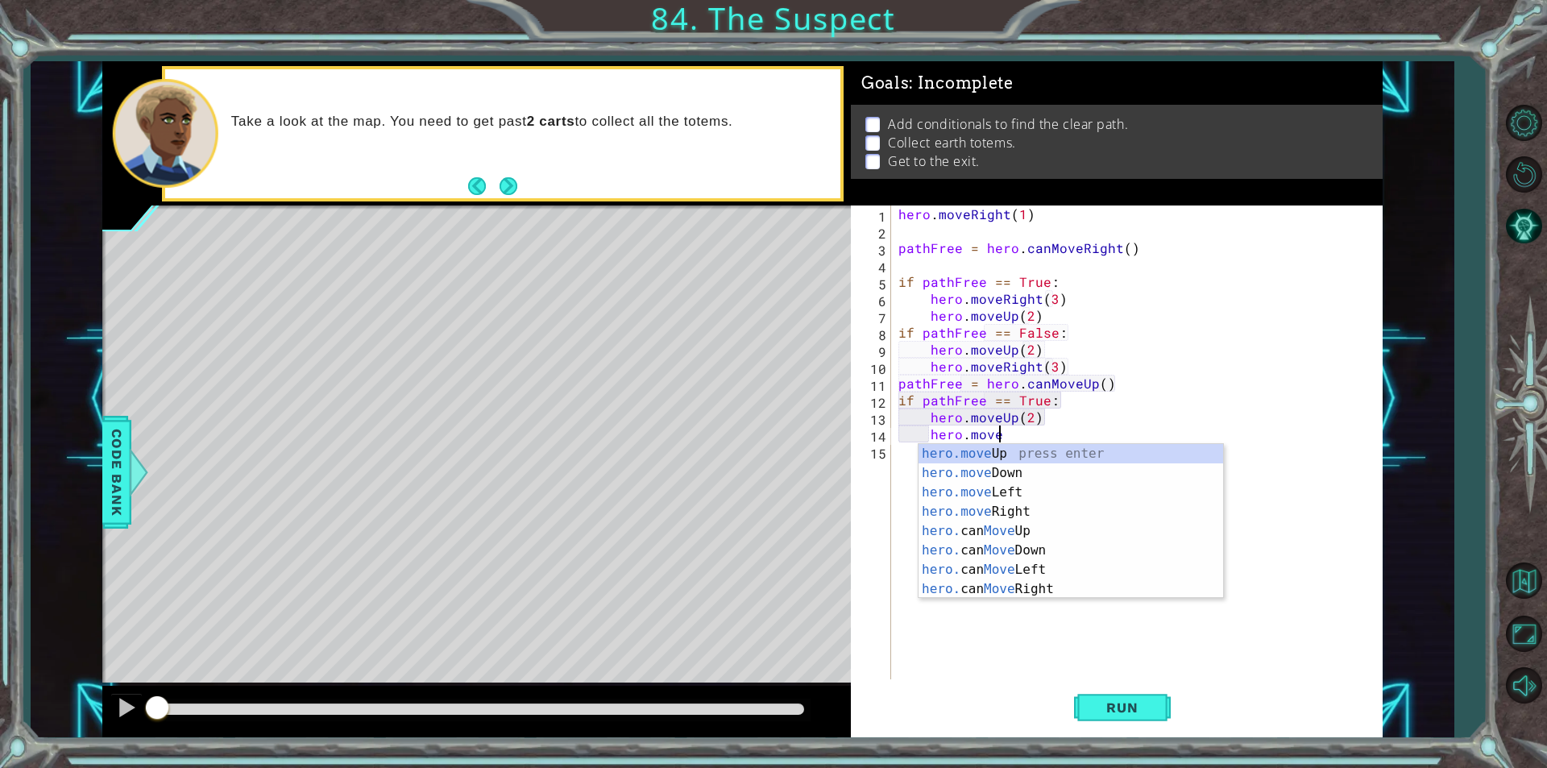
scroll to position [0, 6]
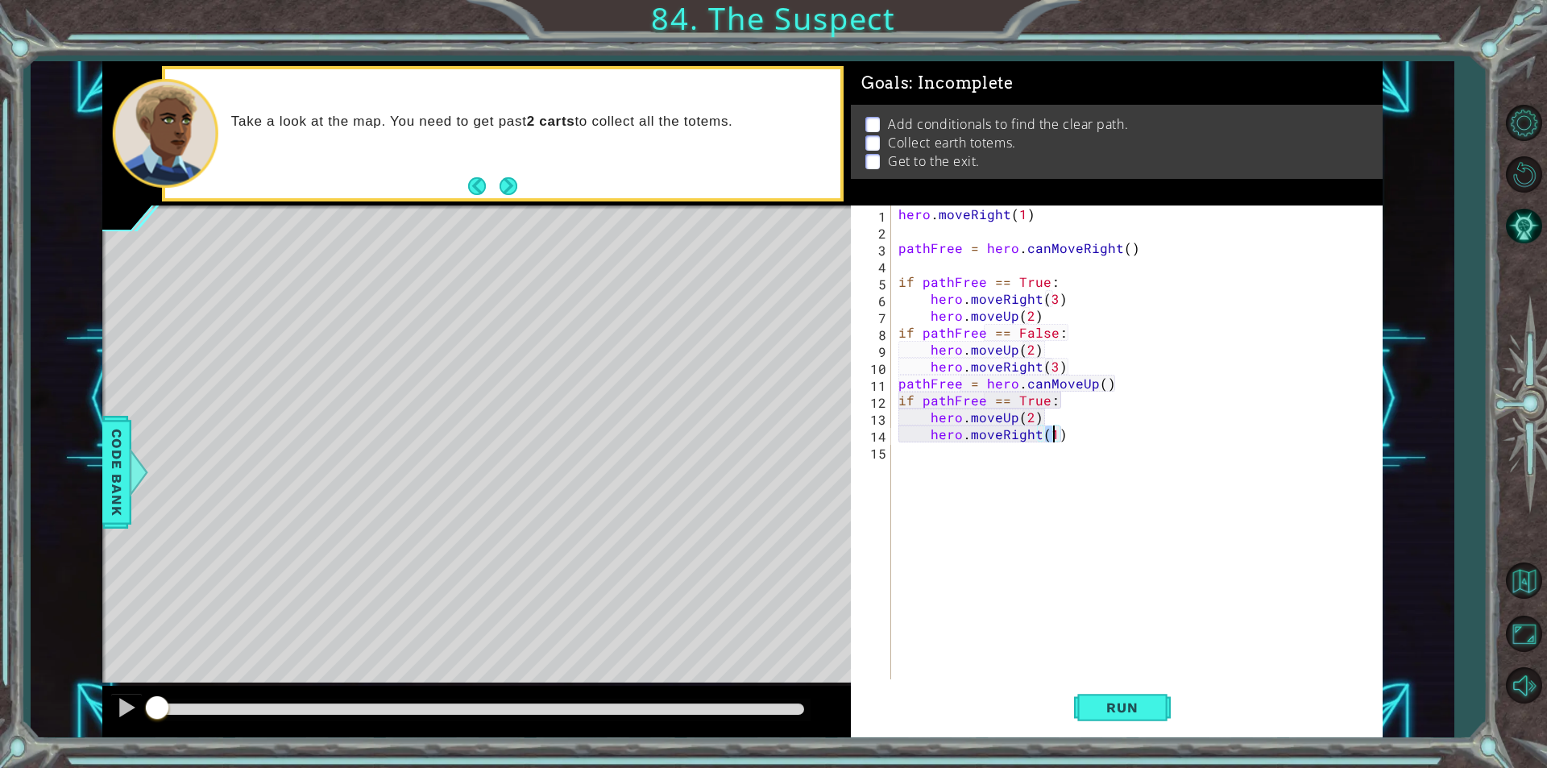
type textarea "hero.moveRight(2)"
type textarea "if pathFree == False:"
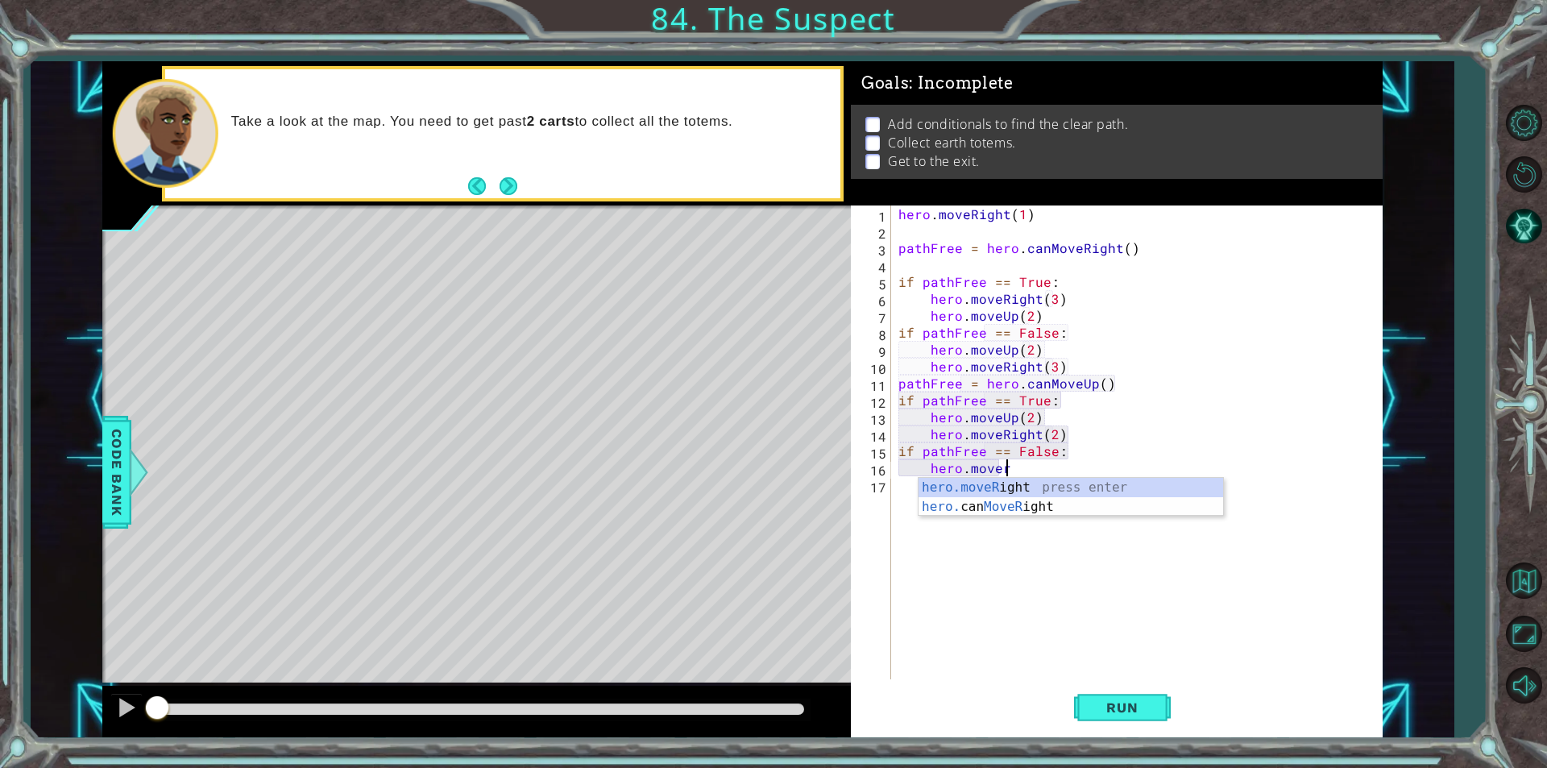
scroll to position [0, 6]
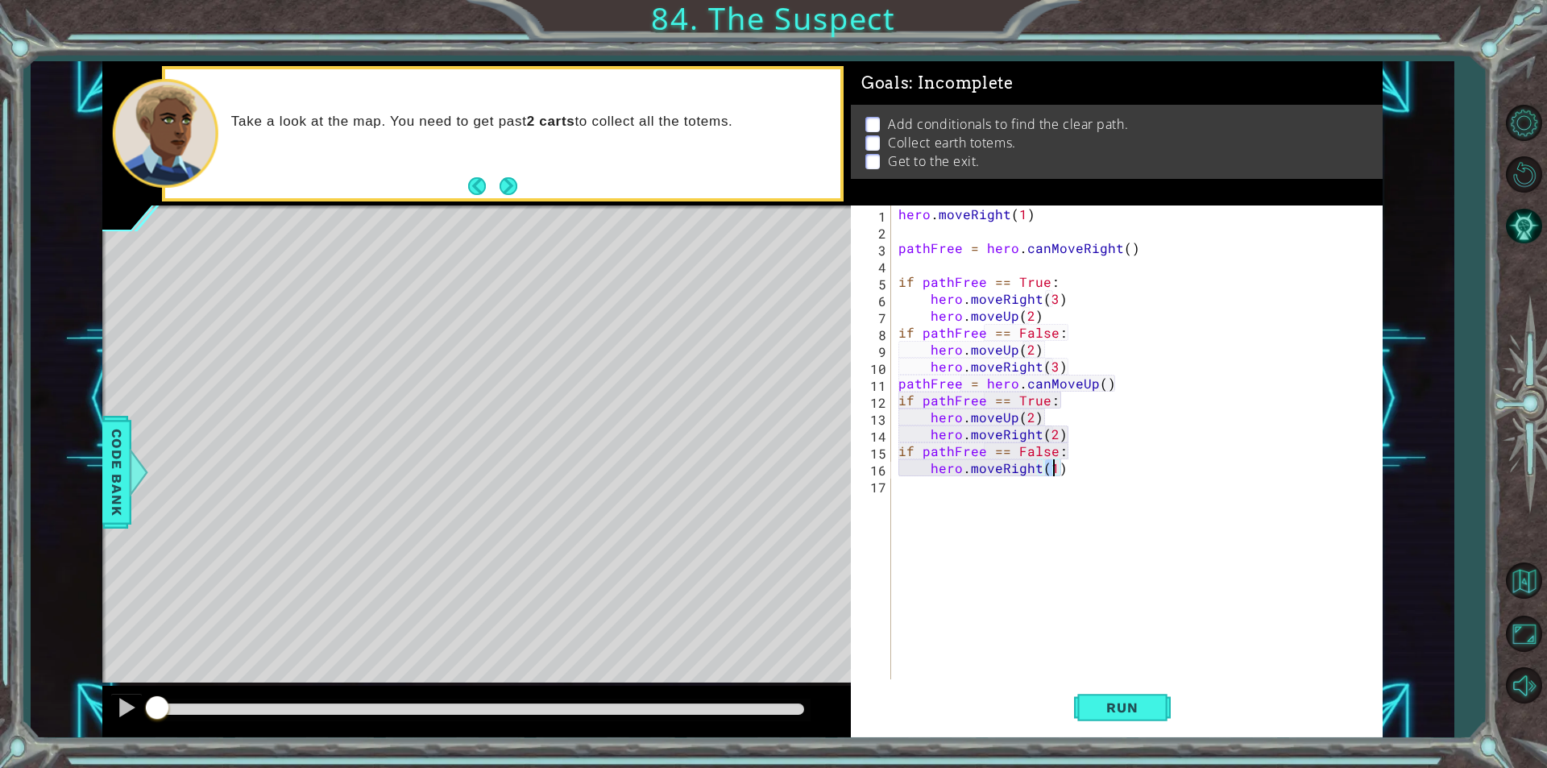
type textarea "hero.moveRight(2)"
type textarea "hero.moveUp(2)"
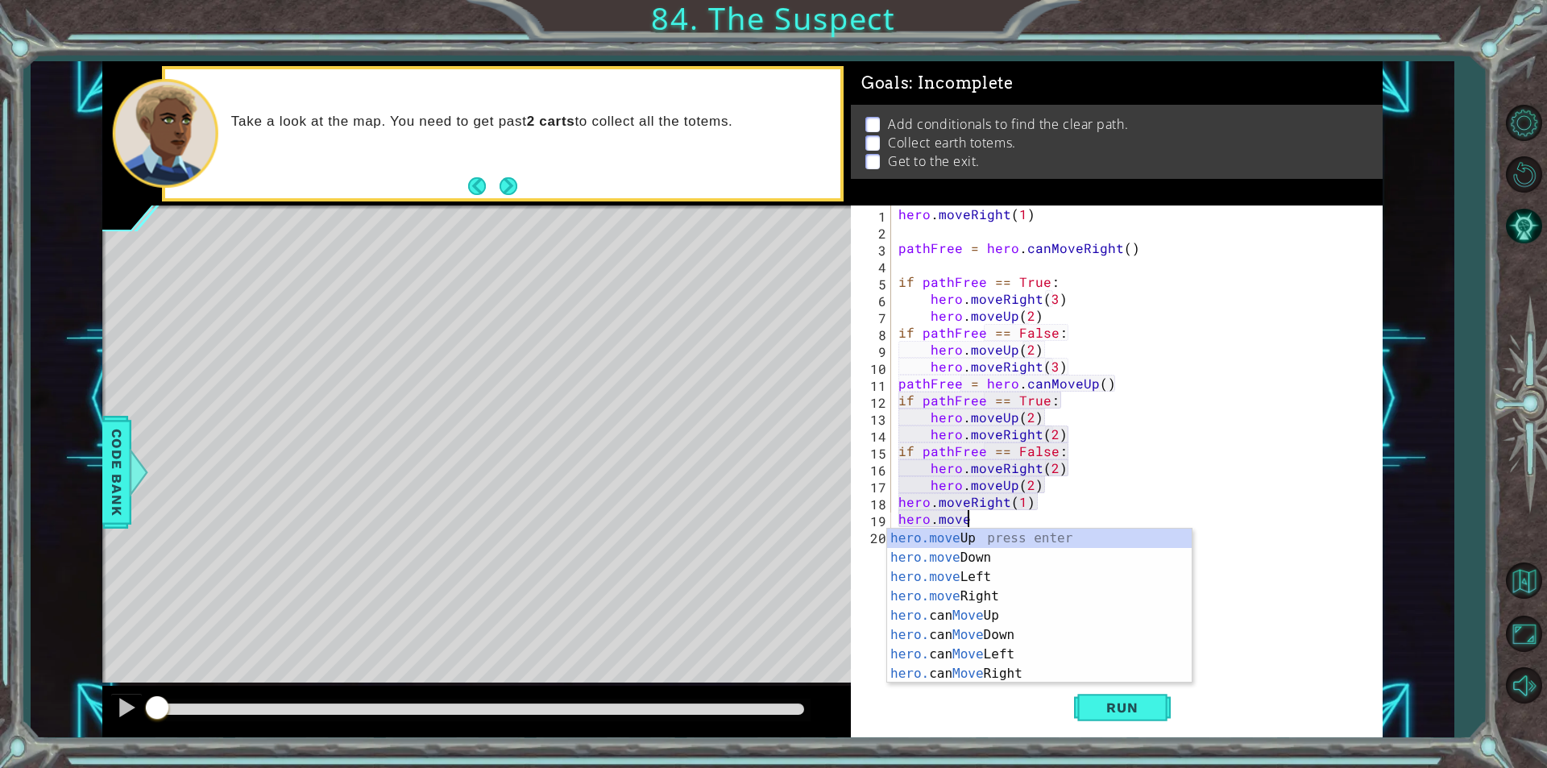
scroll to position [0, 6]
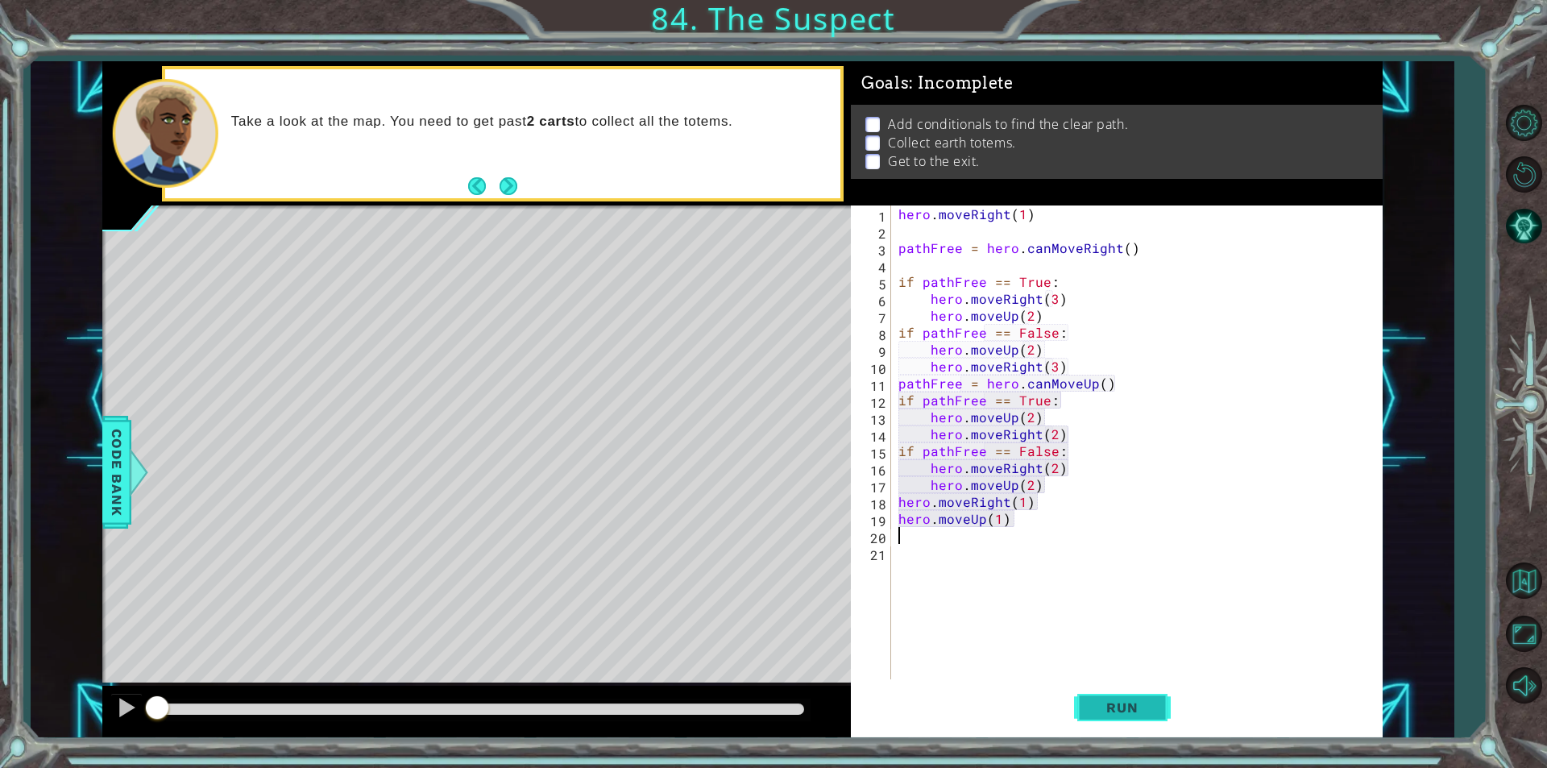
type textarea "hero.moveUp(1)"
click at [1086, 698] on button "Run" at bounding box center [1122, 707] width 97 height 53
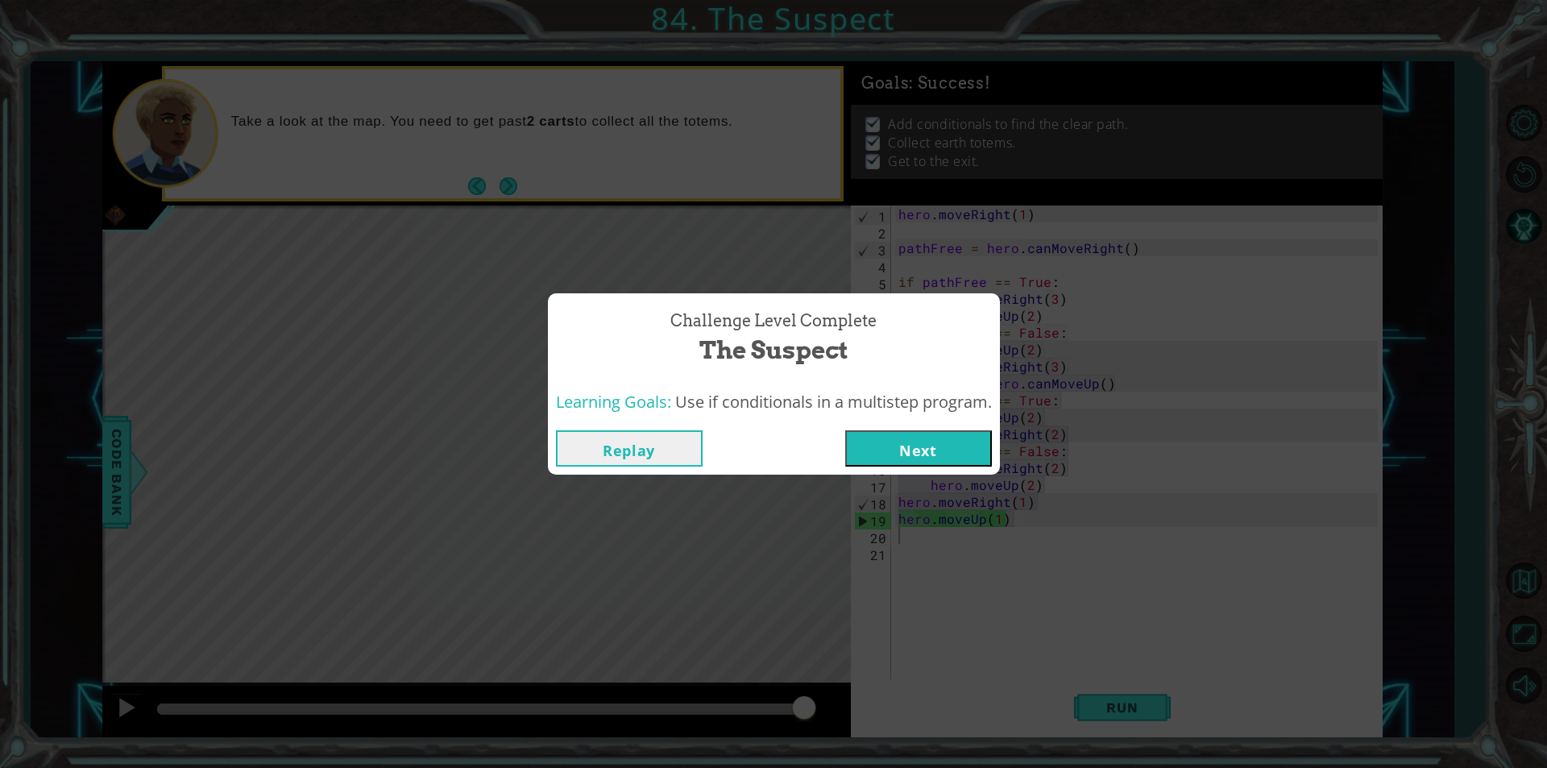
click at [878, 450] on button "Next" at bounding box center [918, 448] width 147 height 36
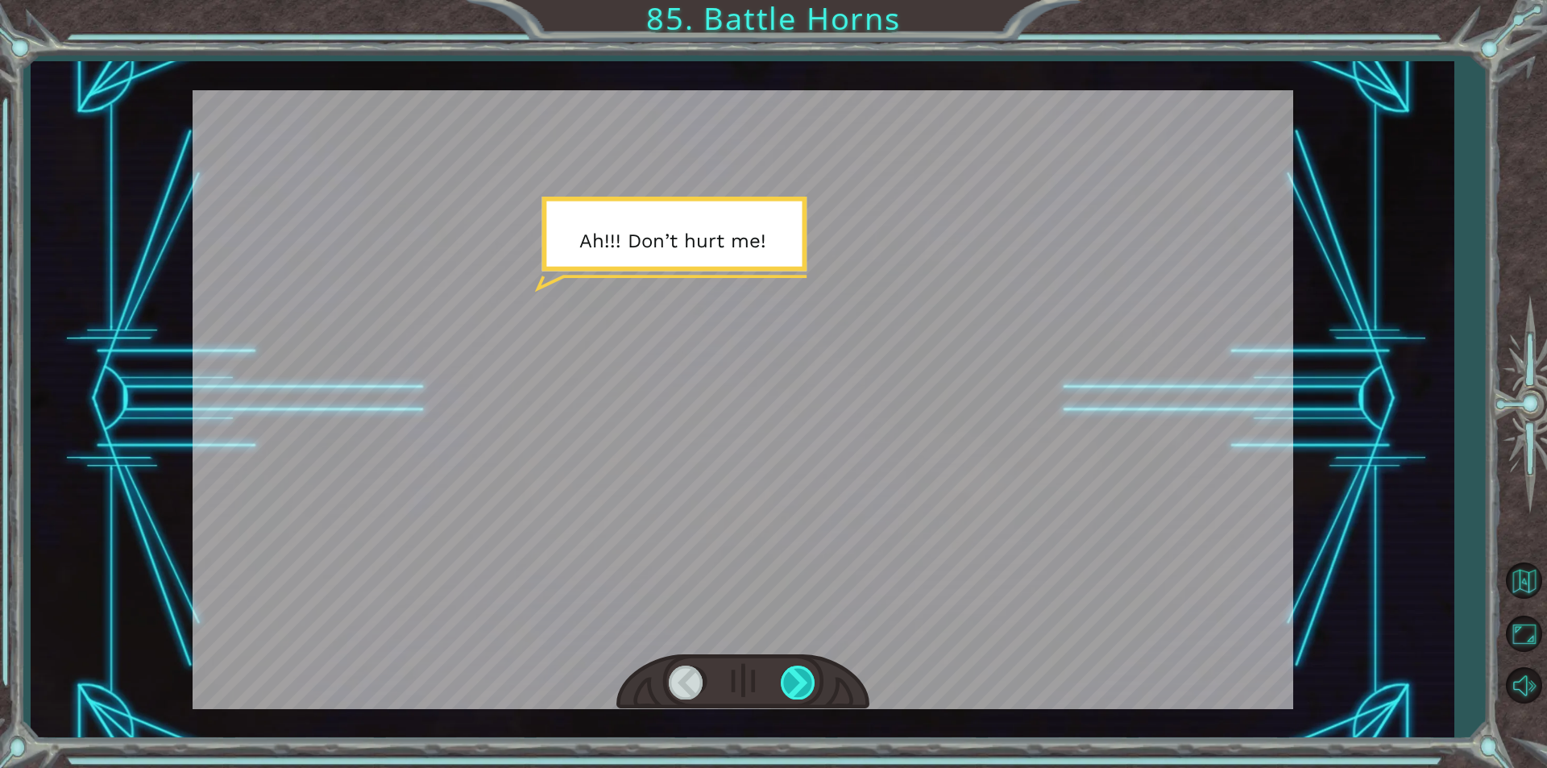
click at [811, 668] on div at bounding box center [799, 682] width 36 height 33
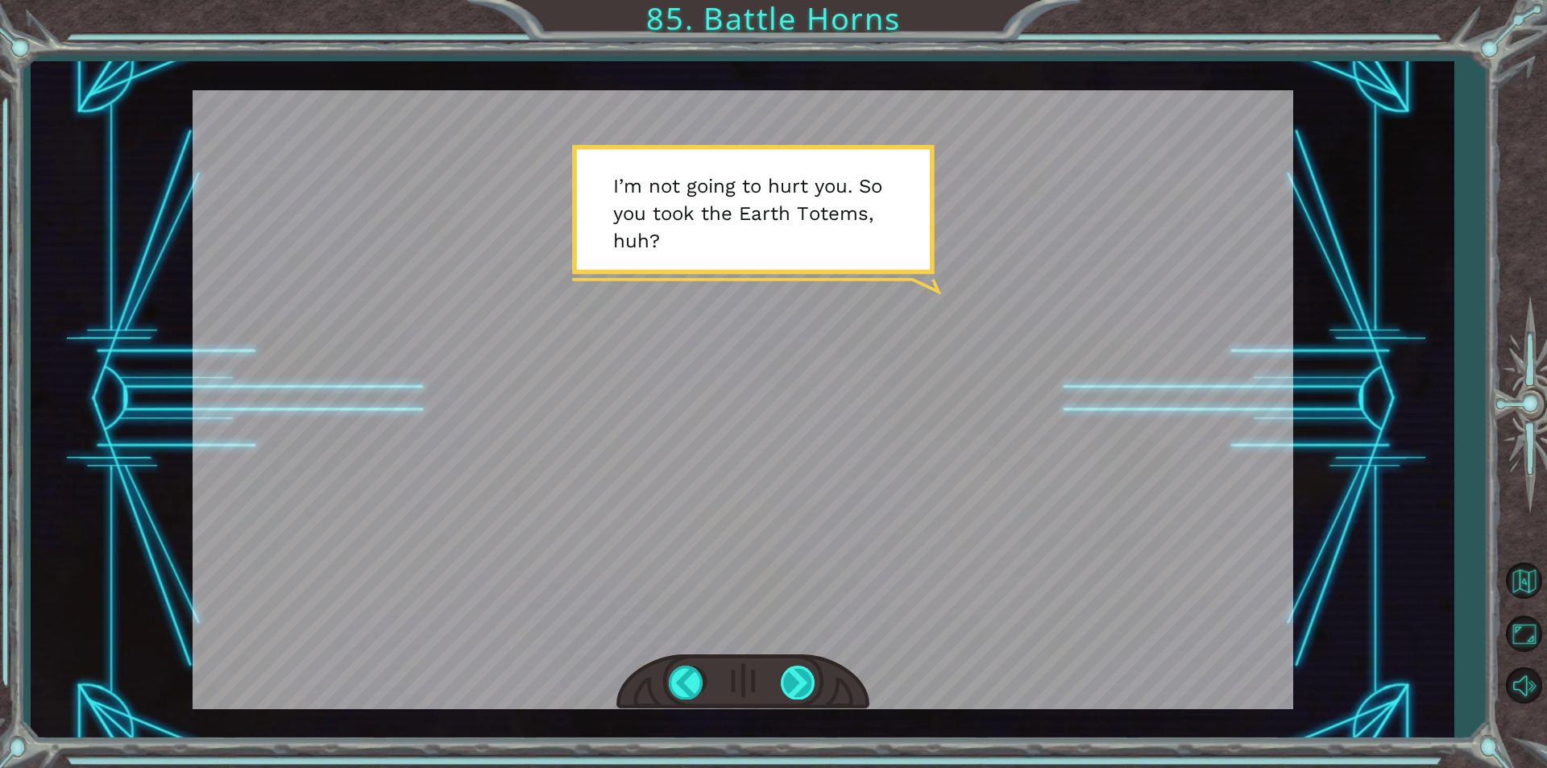
click at [811, 668] on div at bounding box center [799, 682] width 36 height 33
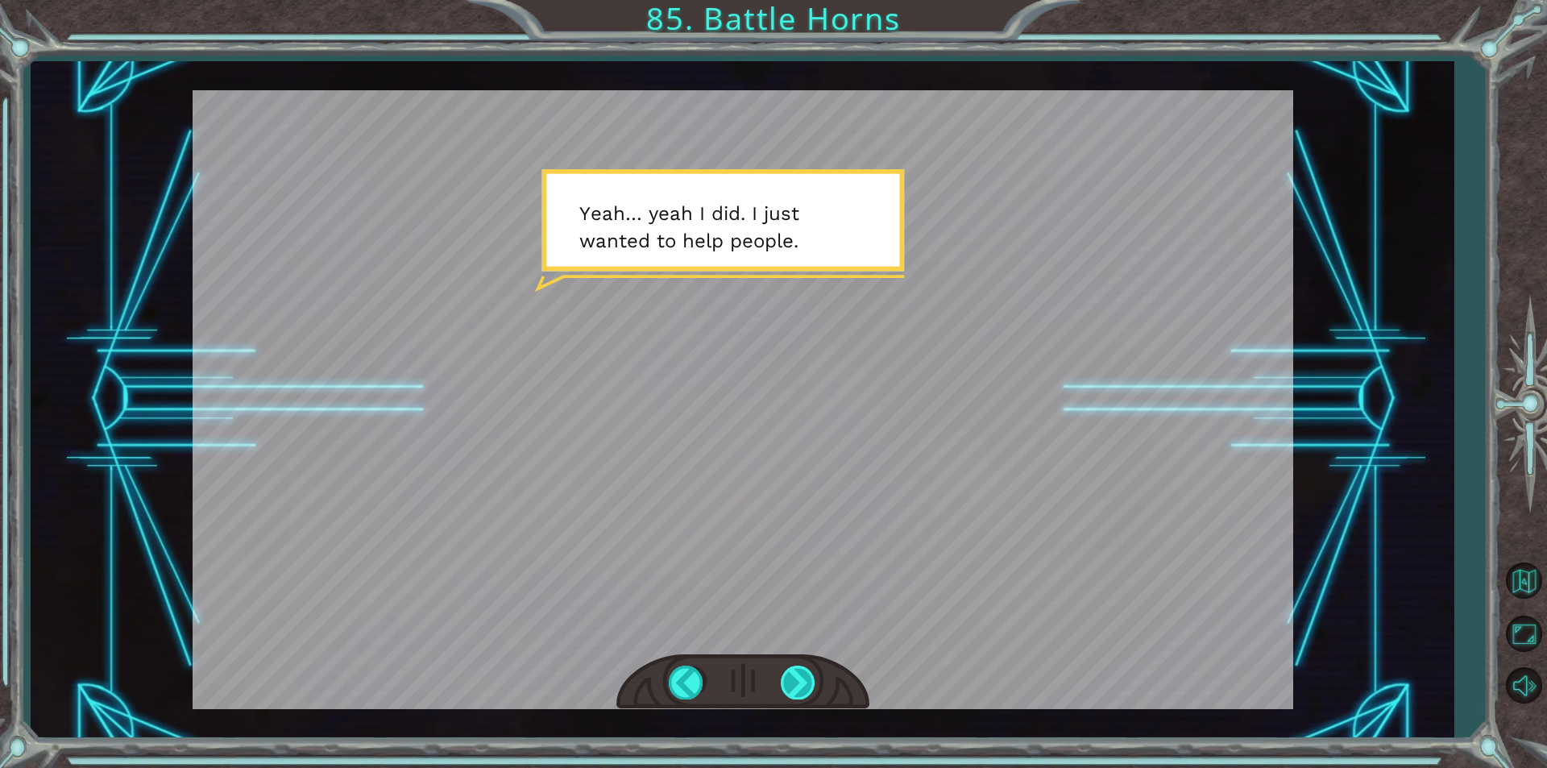
click at [805, 695] on div at bounding box center [799, 682] width 36 height 33
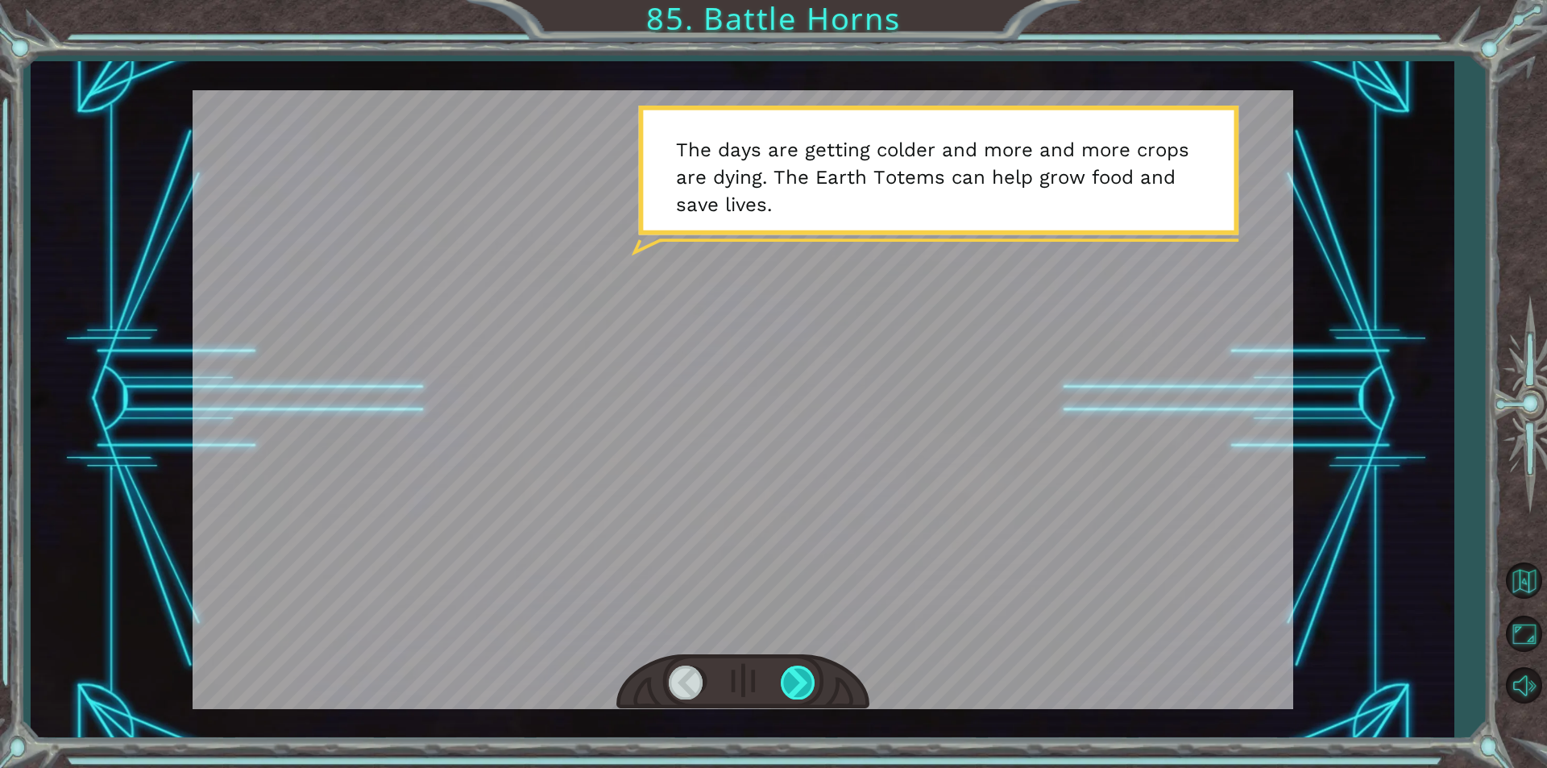
click at [803, 692] on div at bounding box center [799, 682] width 36 height 33
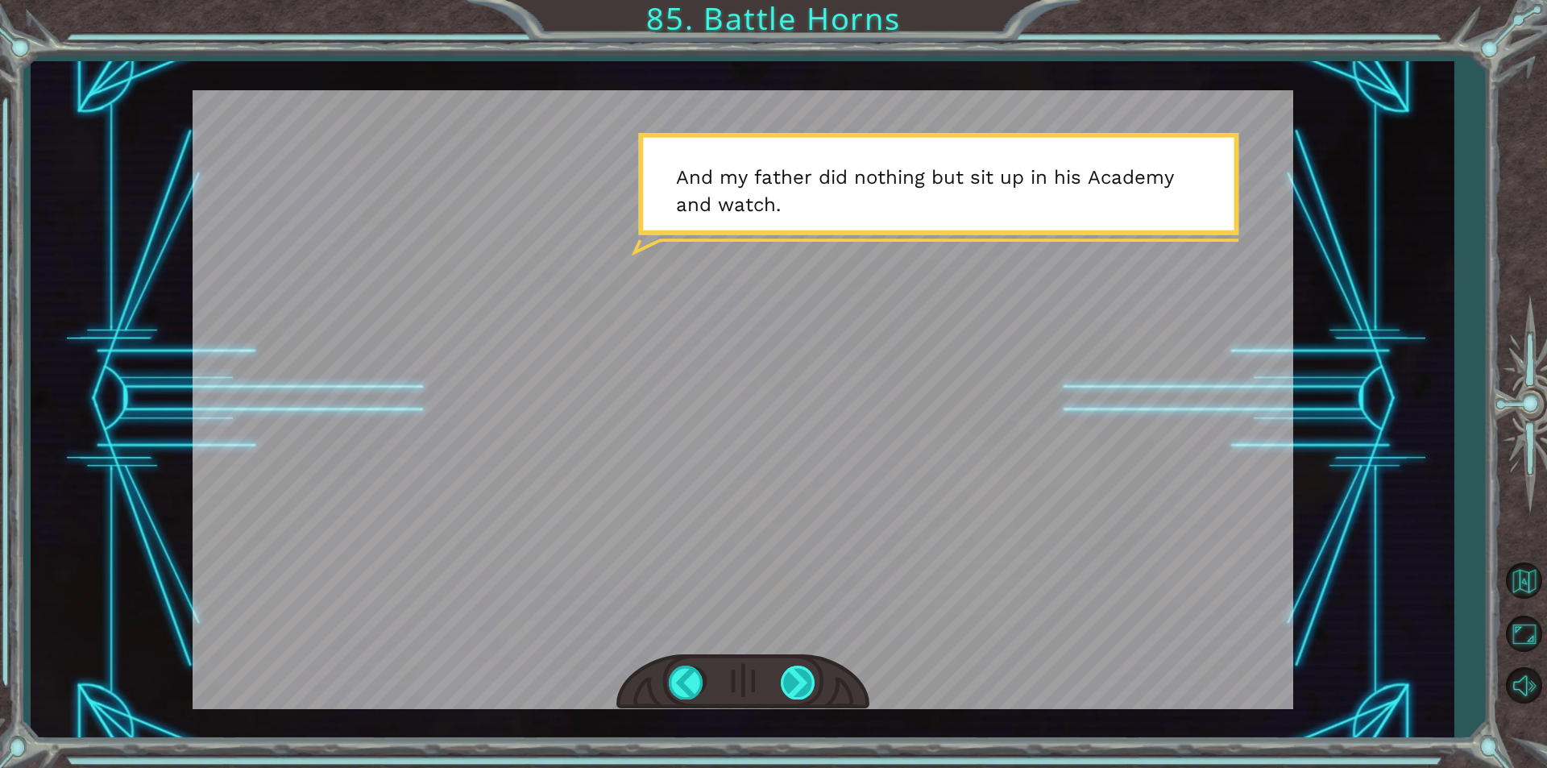
click at [803, 692] on div at bounding box center [799, 682] width 36 height 33
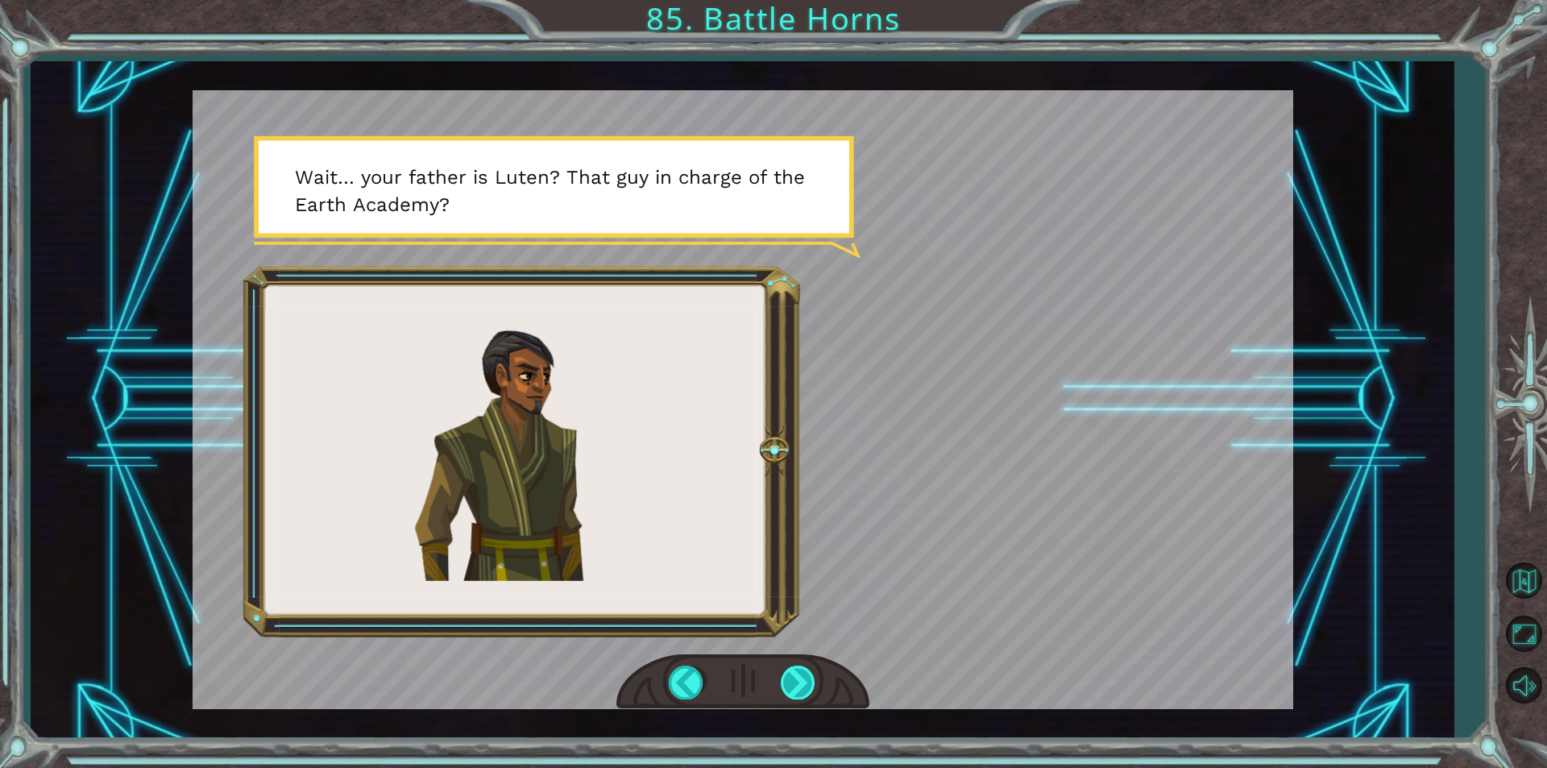
click at [803, 692] on div at bounding box center [799, 682] width 36 height 33
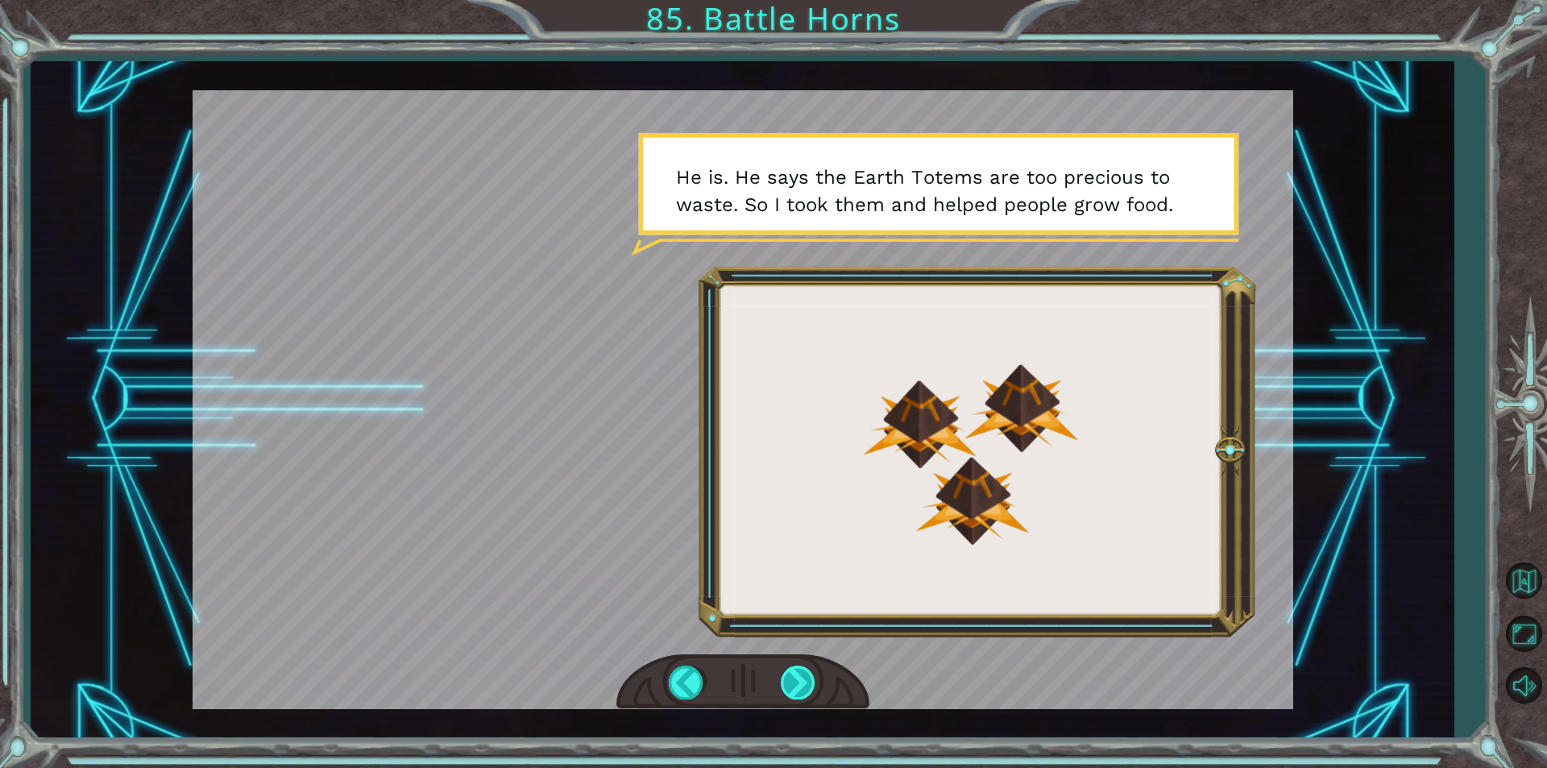
click at [803, 692] on div at bounding box center [799, 682] width 36 height 33
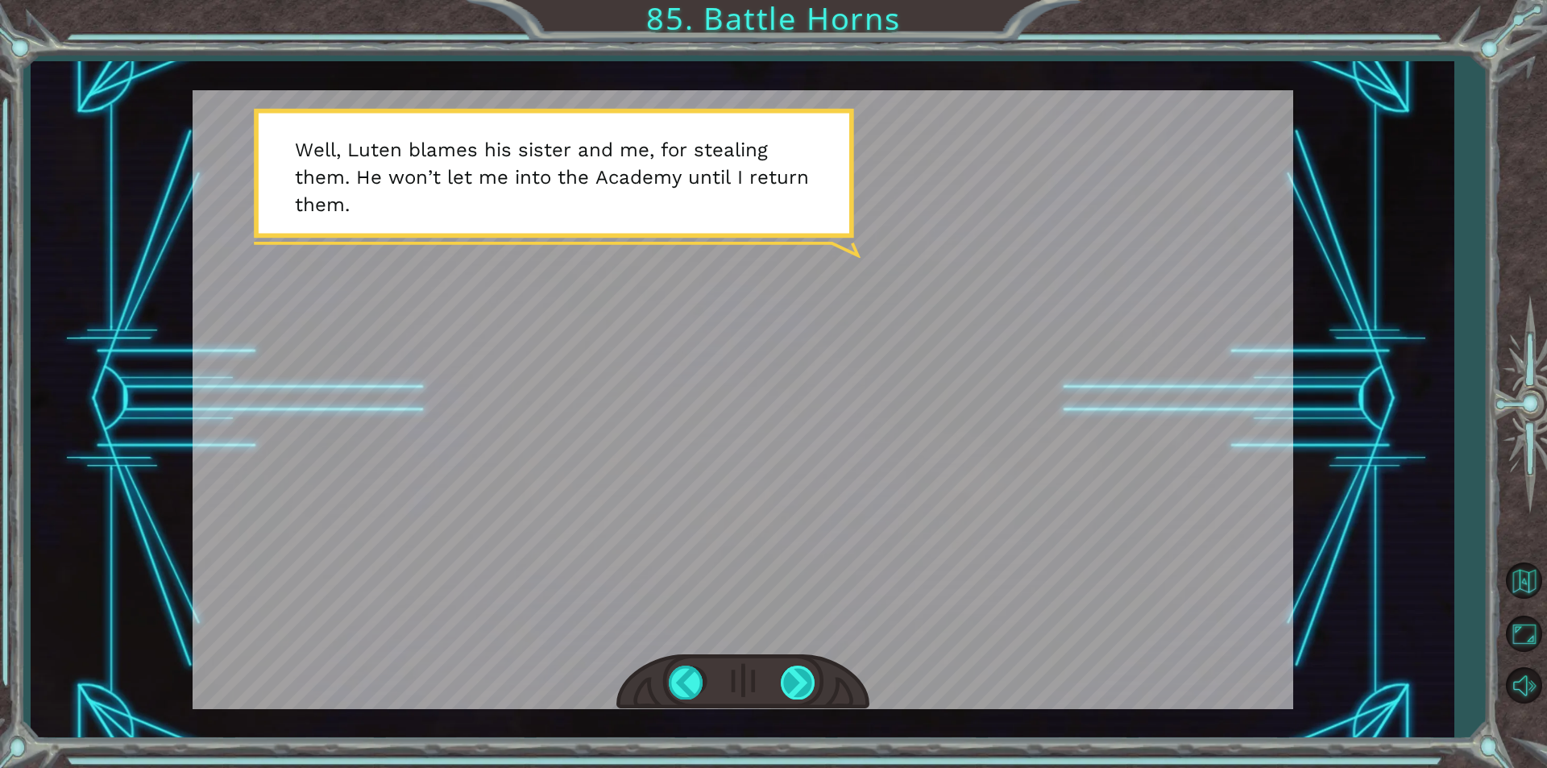
click at [803, 692] on div at bounding box center [799, 682] width 36 height 33
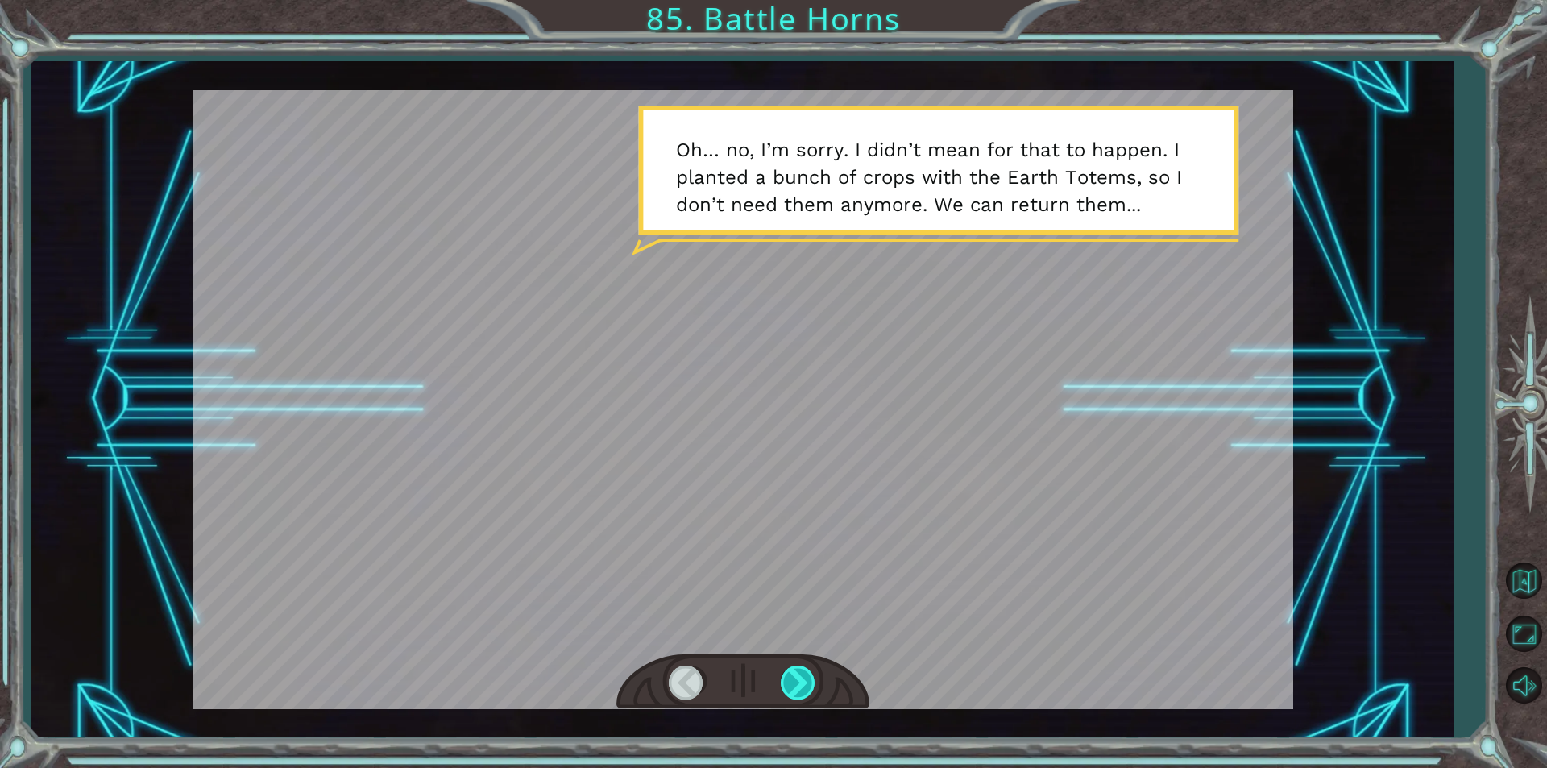
click at [803, 692] on div at bounding box center [799, 682] width 36 height 33
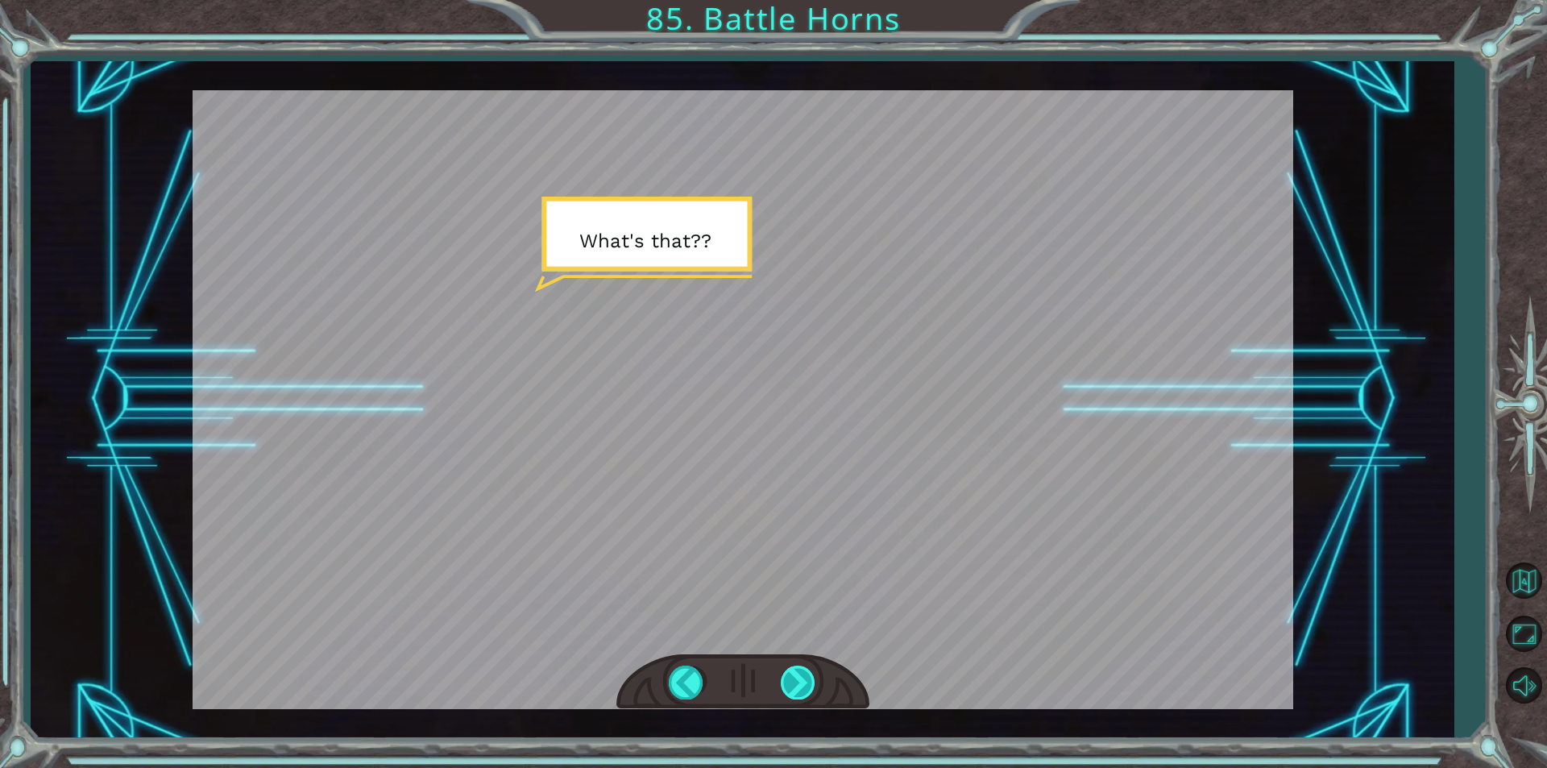
click at [803, 692] on div at bounding box center [799, 682] width 36 height 33
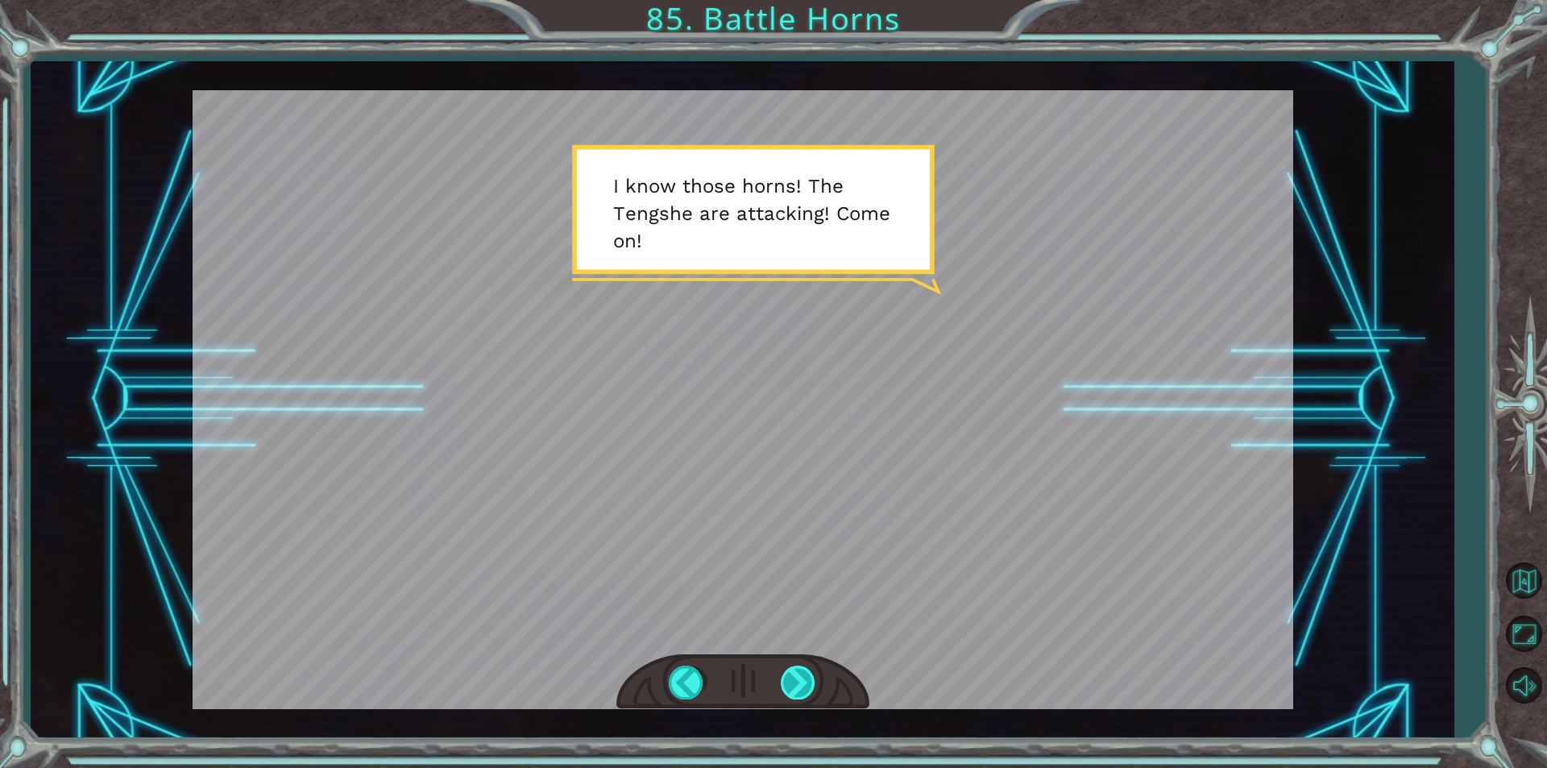
click at [803, 692] on div at bounding box center [799, 682] width 36 height 33
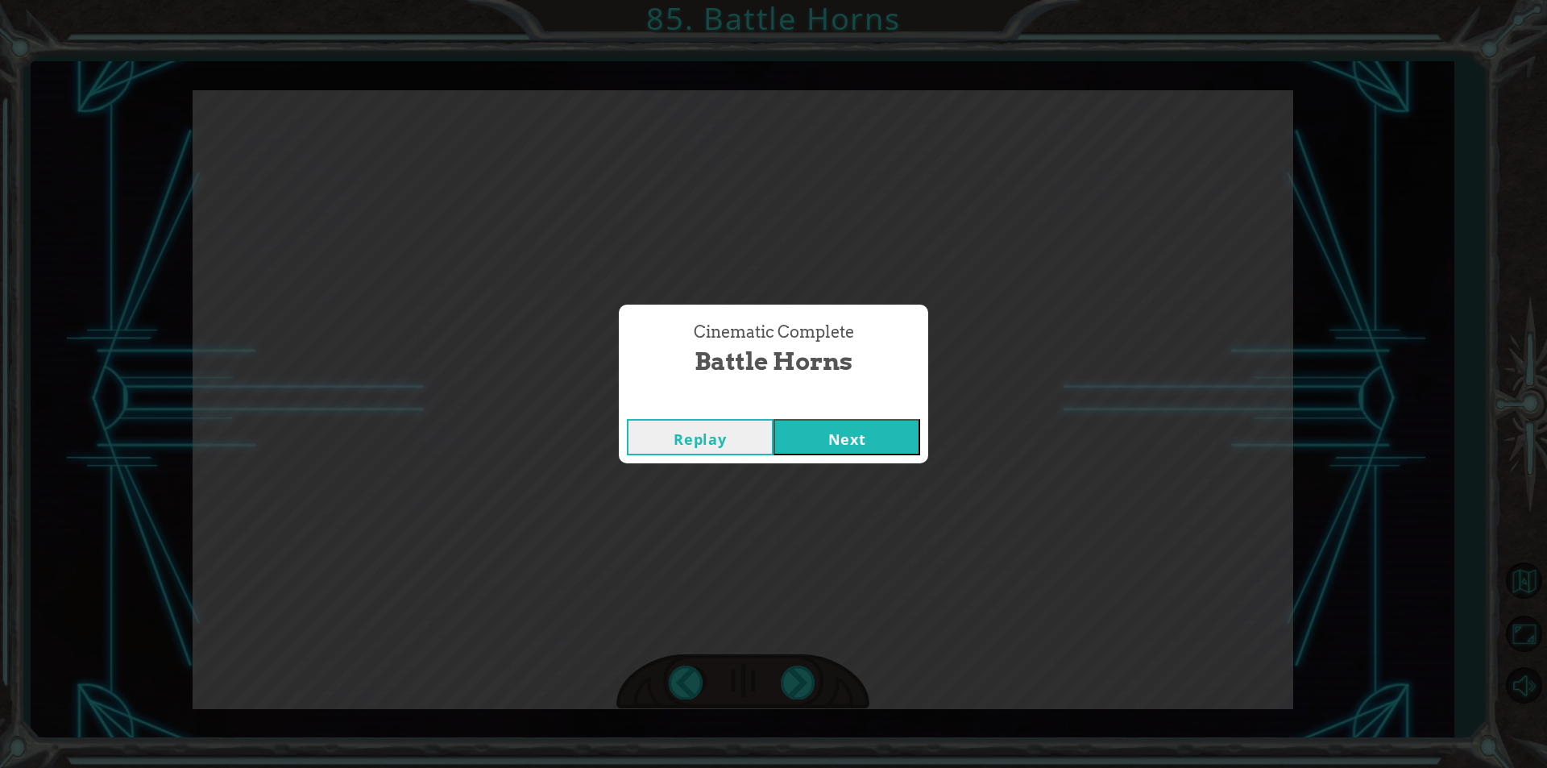
click at [852, 450] on button "Next" at bounding box center [847, 437] width 147 height 36
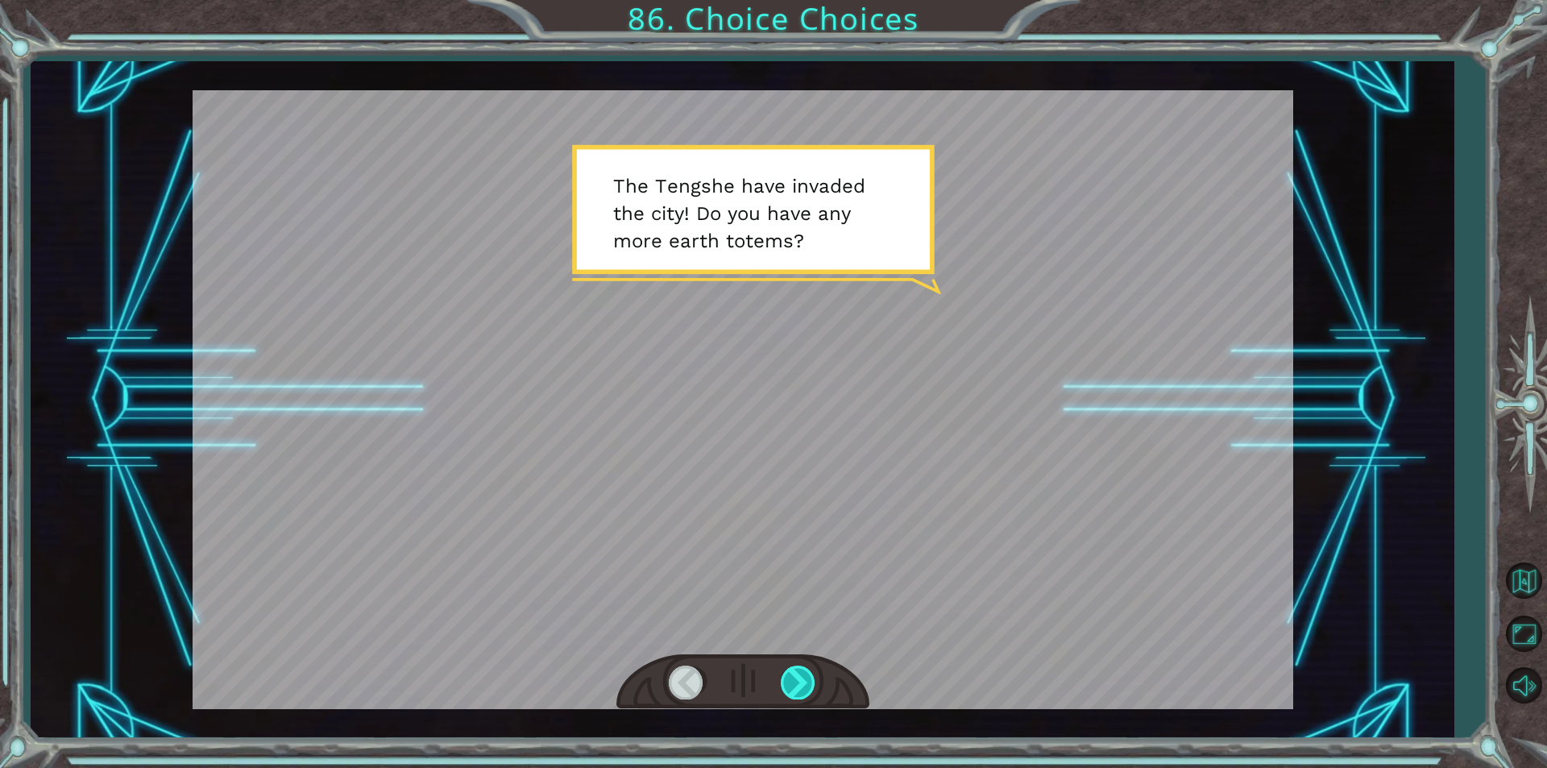
click at [806, 671] on div at bounding box center [799, 682] width 36 height 33
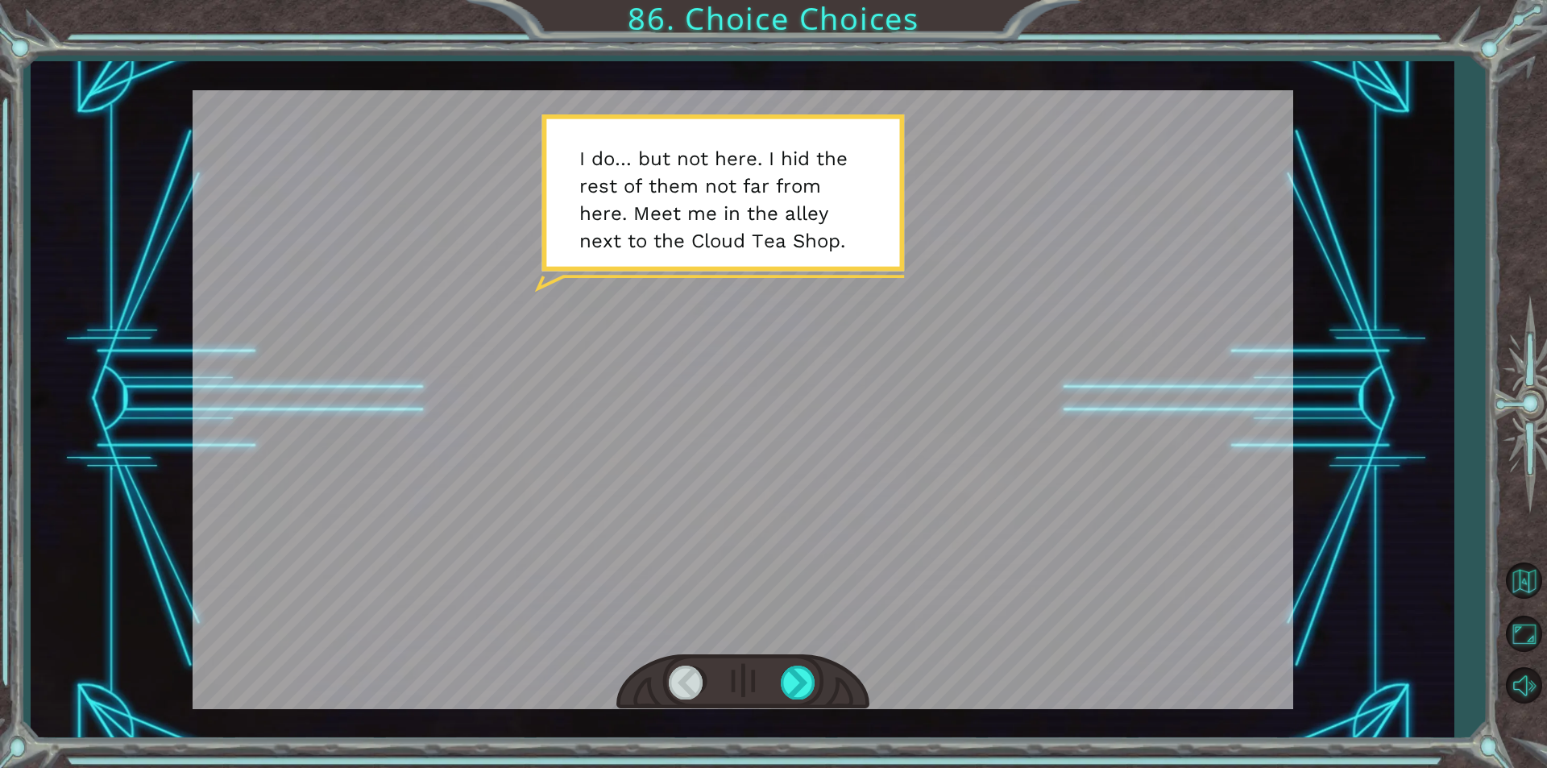
drag, startPoint x: 803, startPoint y: 670, endPoint x: 750, endPoint y: 666, distance: 53.4
click at [750, 666] on div at bounding box center [742, 682] width 253 height 56
click at [782, 683] on div at bounding box center [799, 682] width 36 height 33
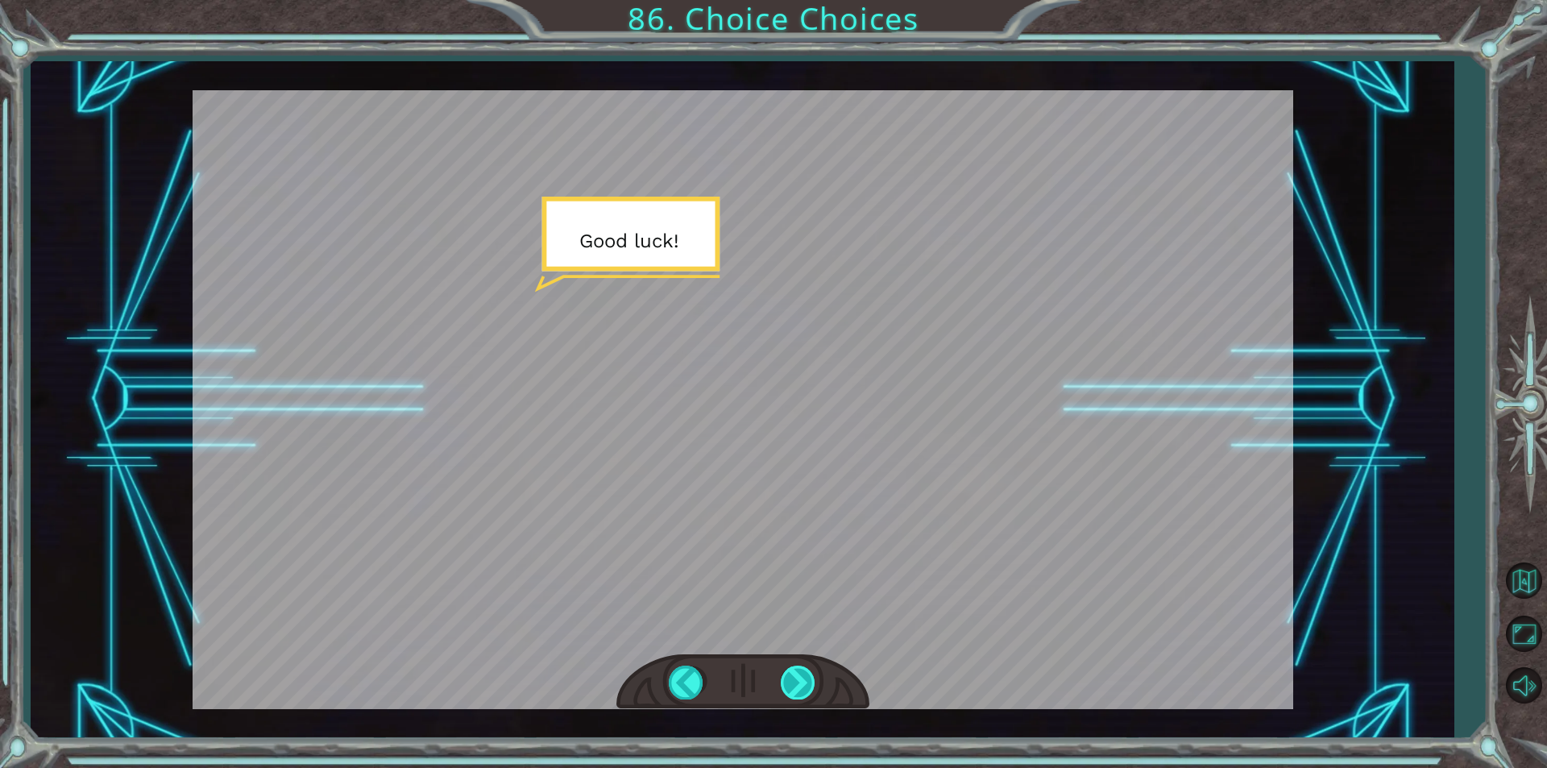
click at [782, 683] on div at bounding box center [799, 682] width 36 height 33
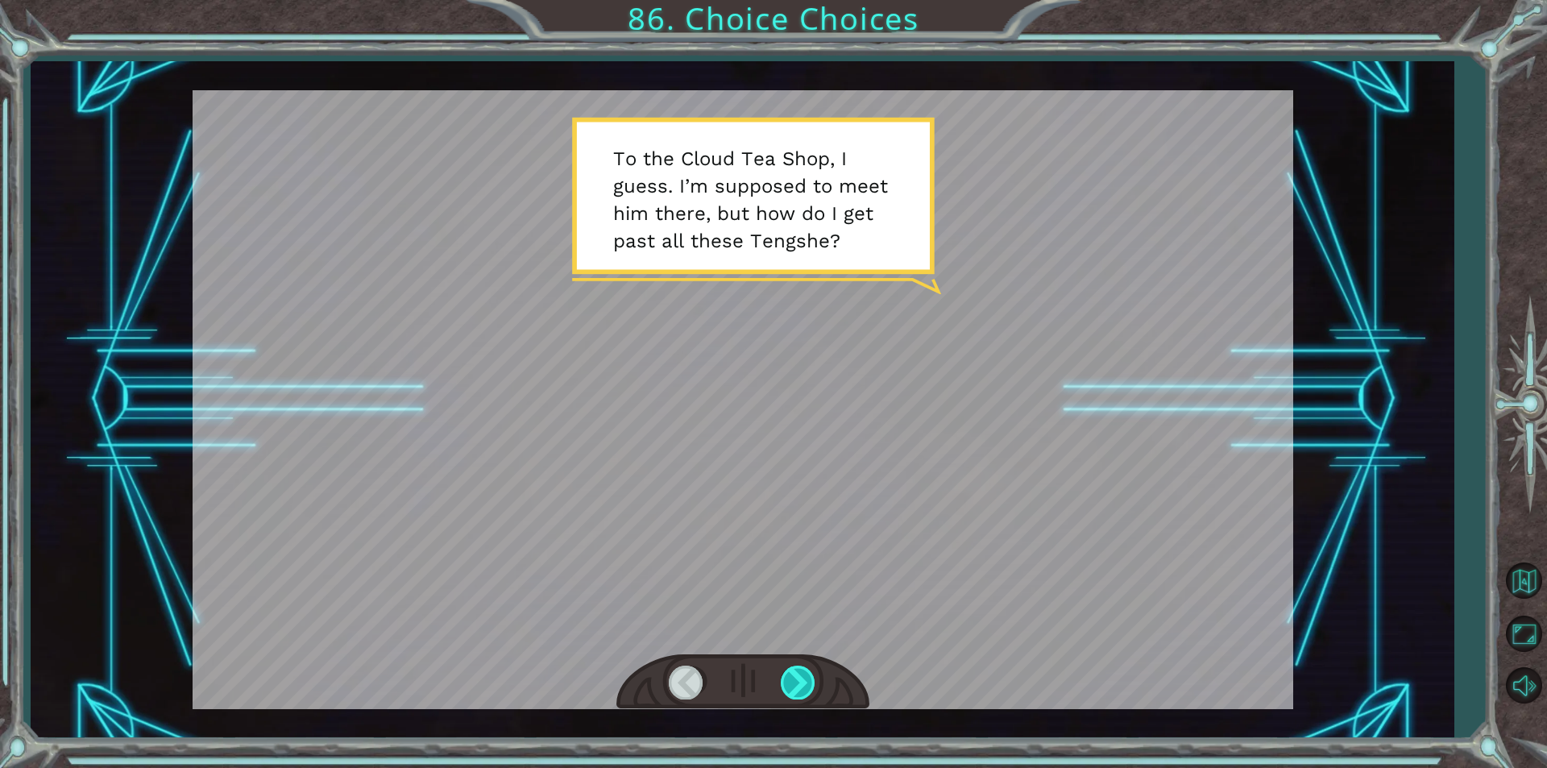
click at [782, 683] on div at bounding box center [799, 682] width 36 height 33
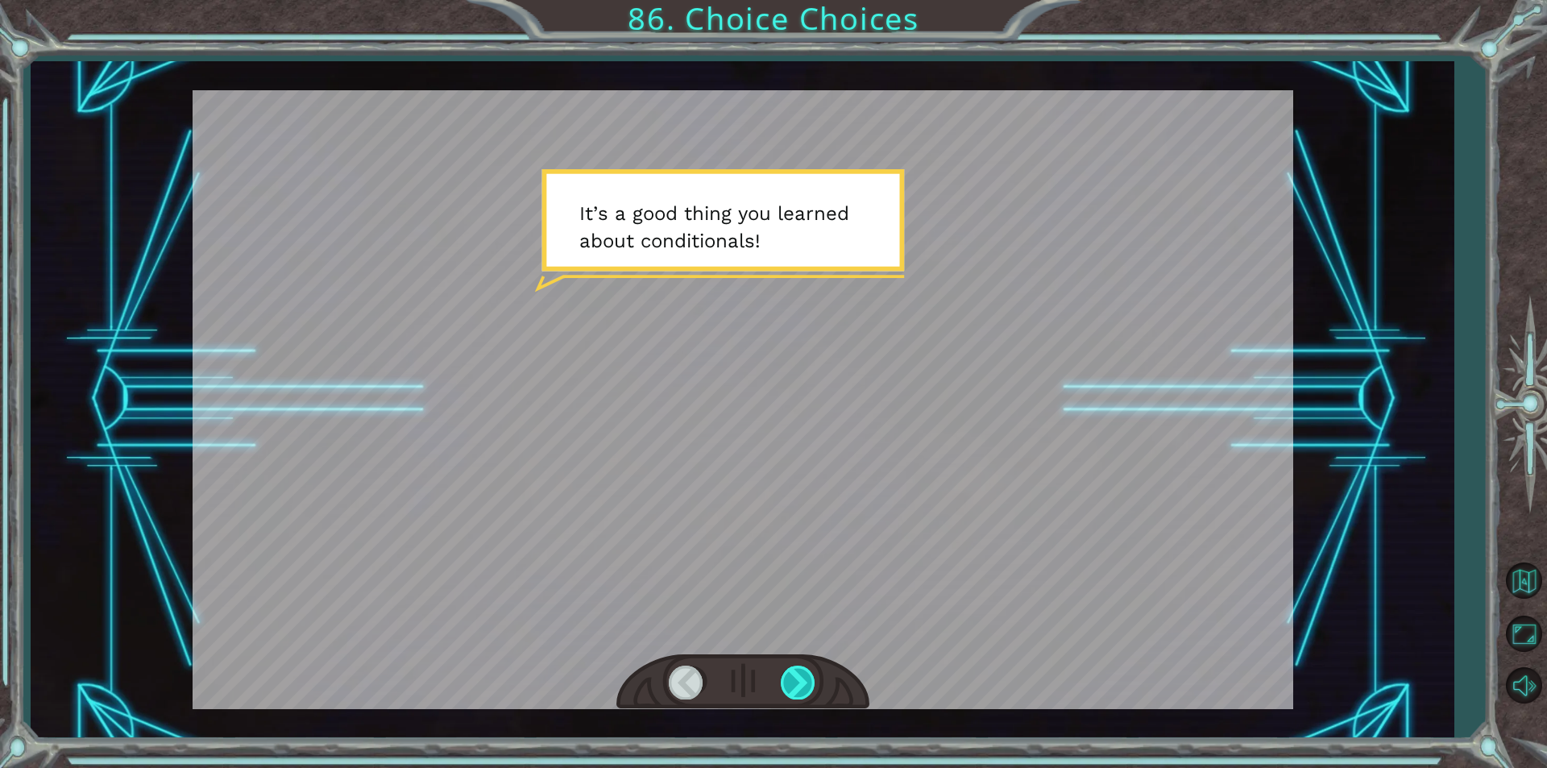
click at [782, 683] on div at bounding box center [799, 682] width 36 height 33
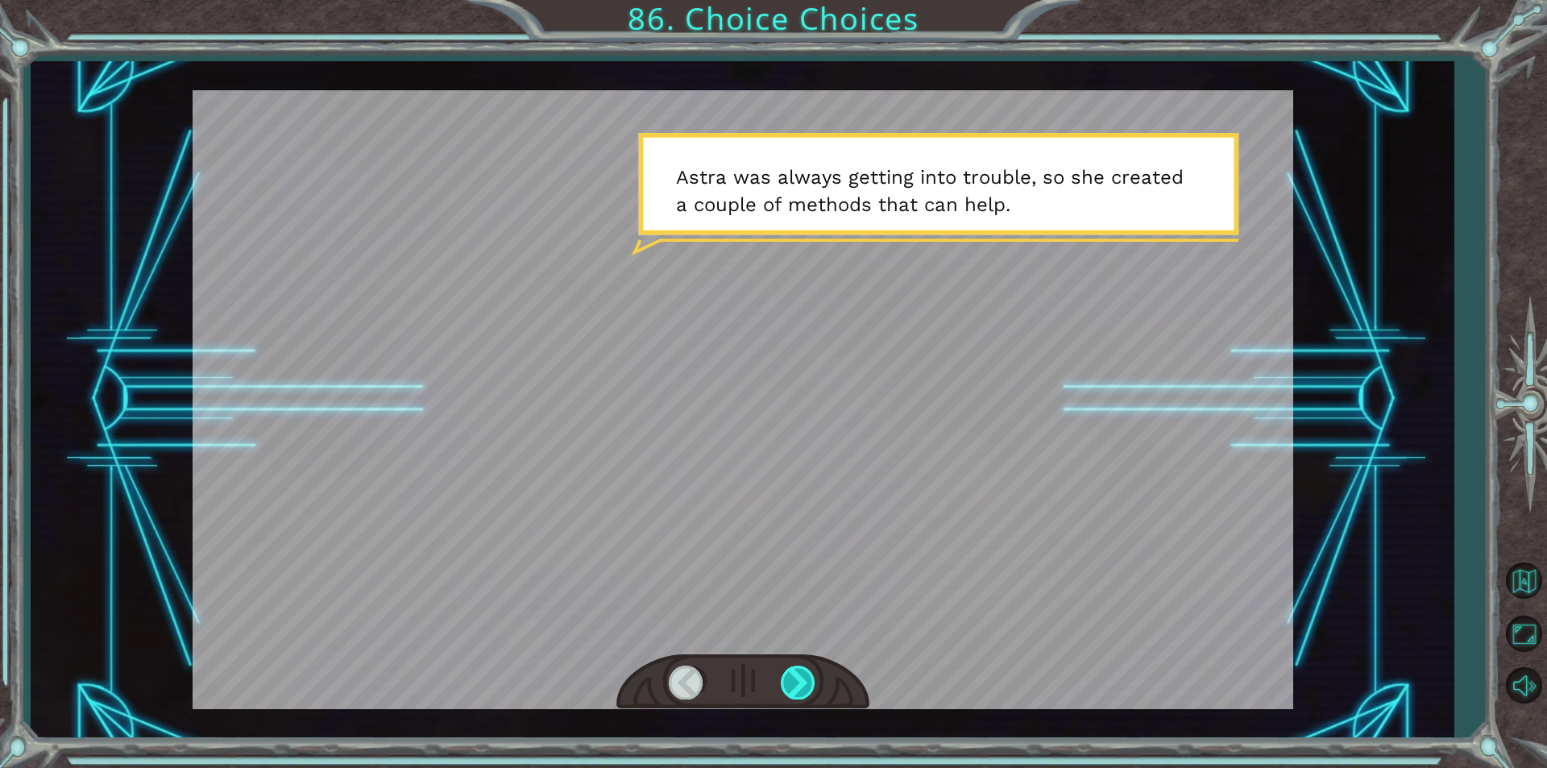
click at [782, 683] on div at bounding box center [799, 682] width 36 height 33
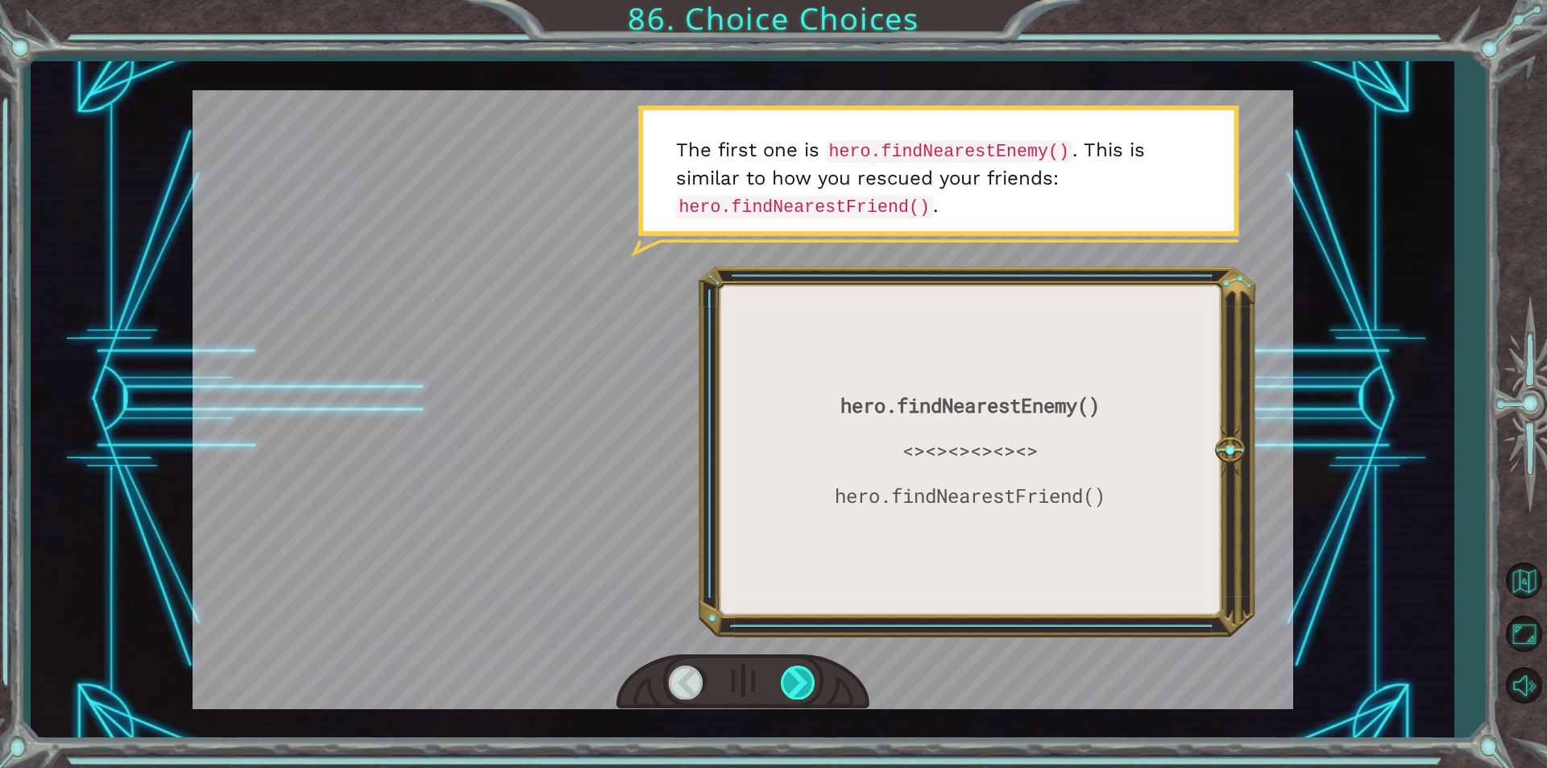
click at [782, 683] on div at bounding box center [799, 682] width 36 height 33
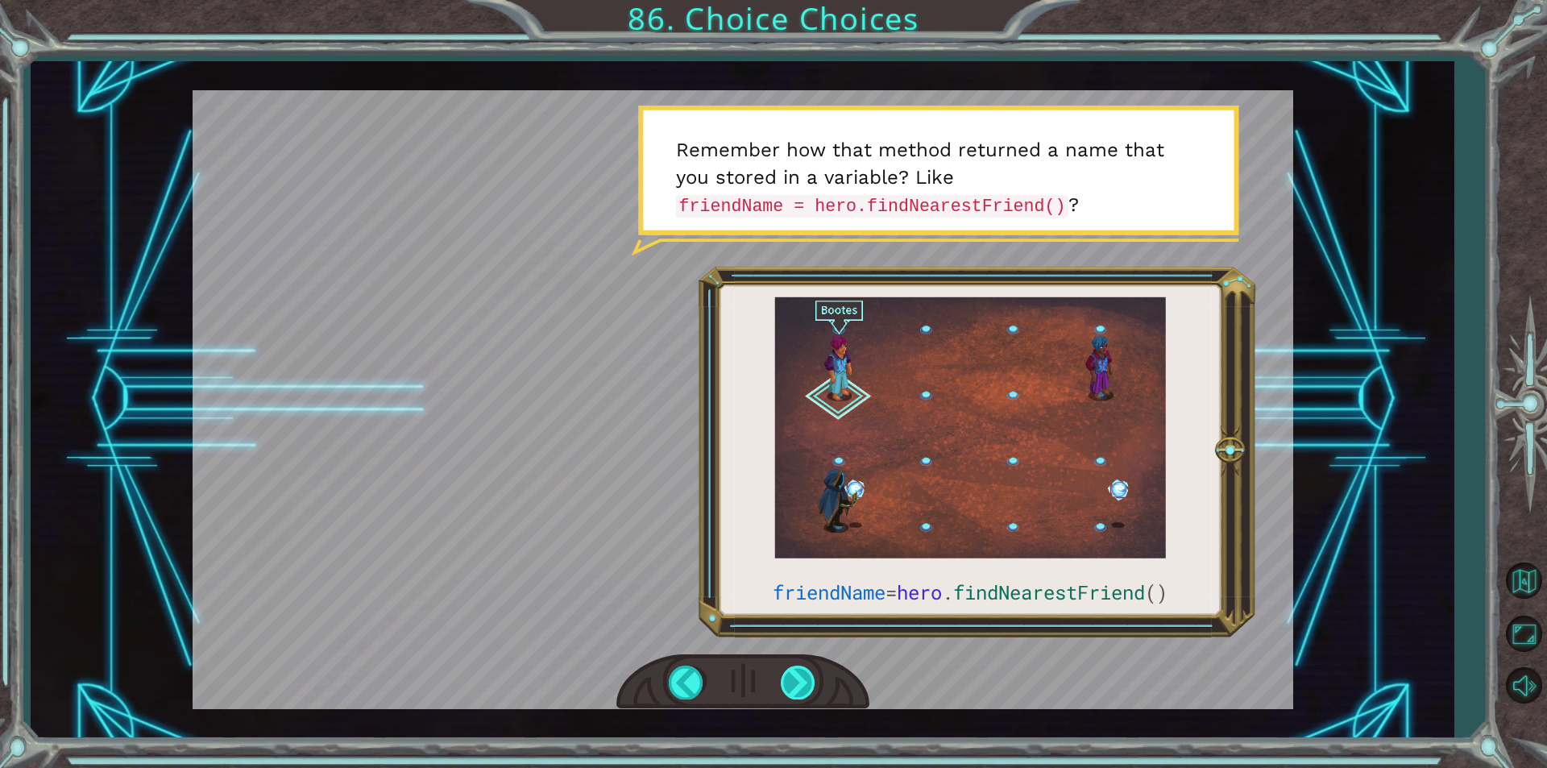
click at [787, 671] on div at bounding box center [799, 682] width 36 height 33
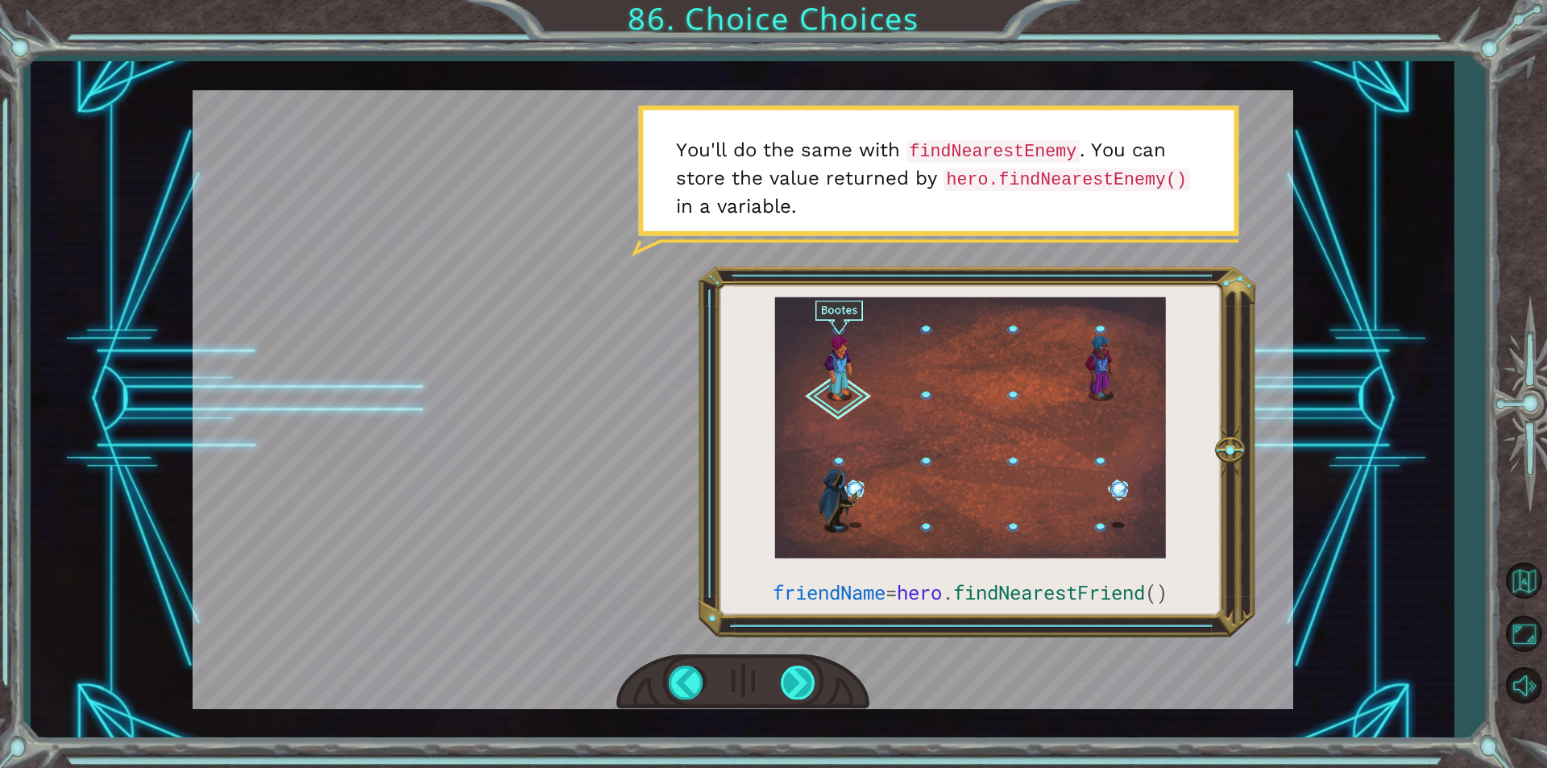
click at [783, 676] on div at bounding box center [799, 682] width 36 height 33
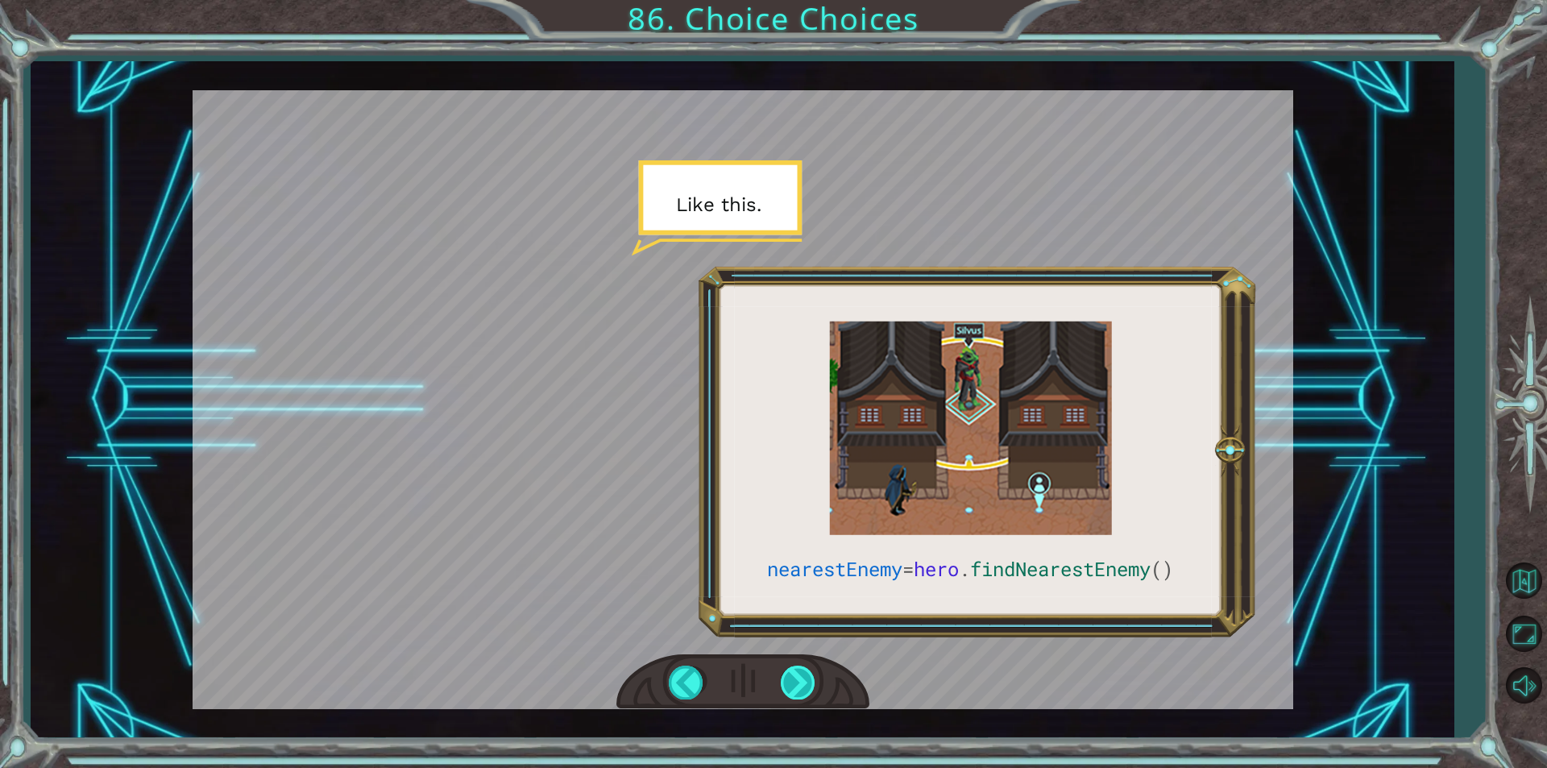
click at [783, 676] on div at bounding box center [799, 682] width 36 height 33
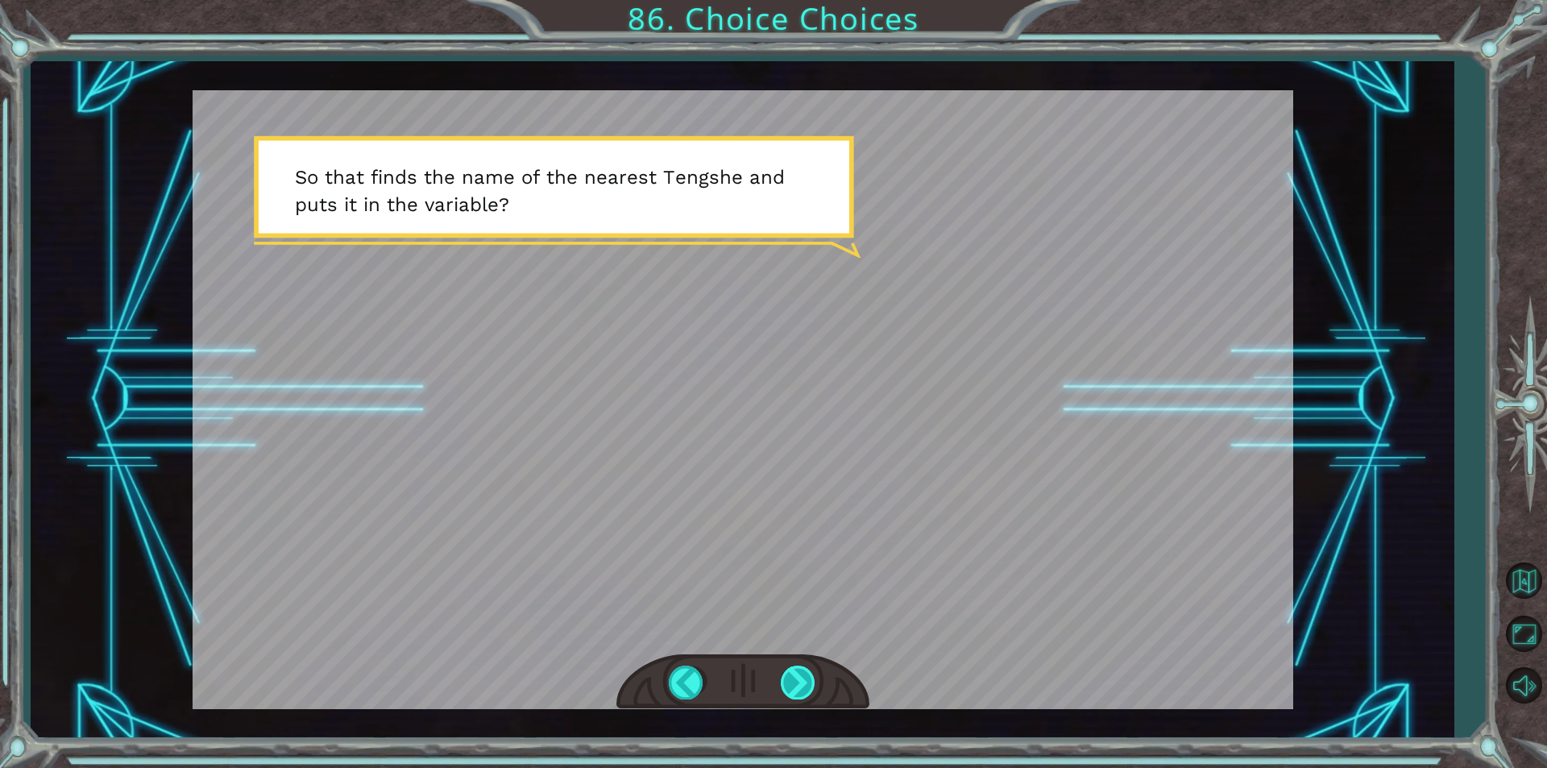
click at [783, 676] on div at bounding box center [799, 682] width 36 height 33
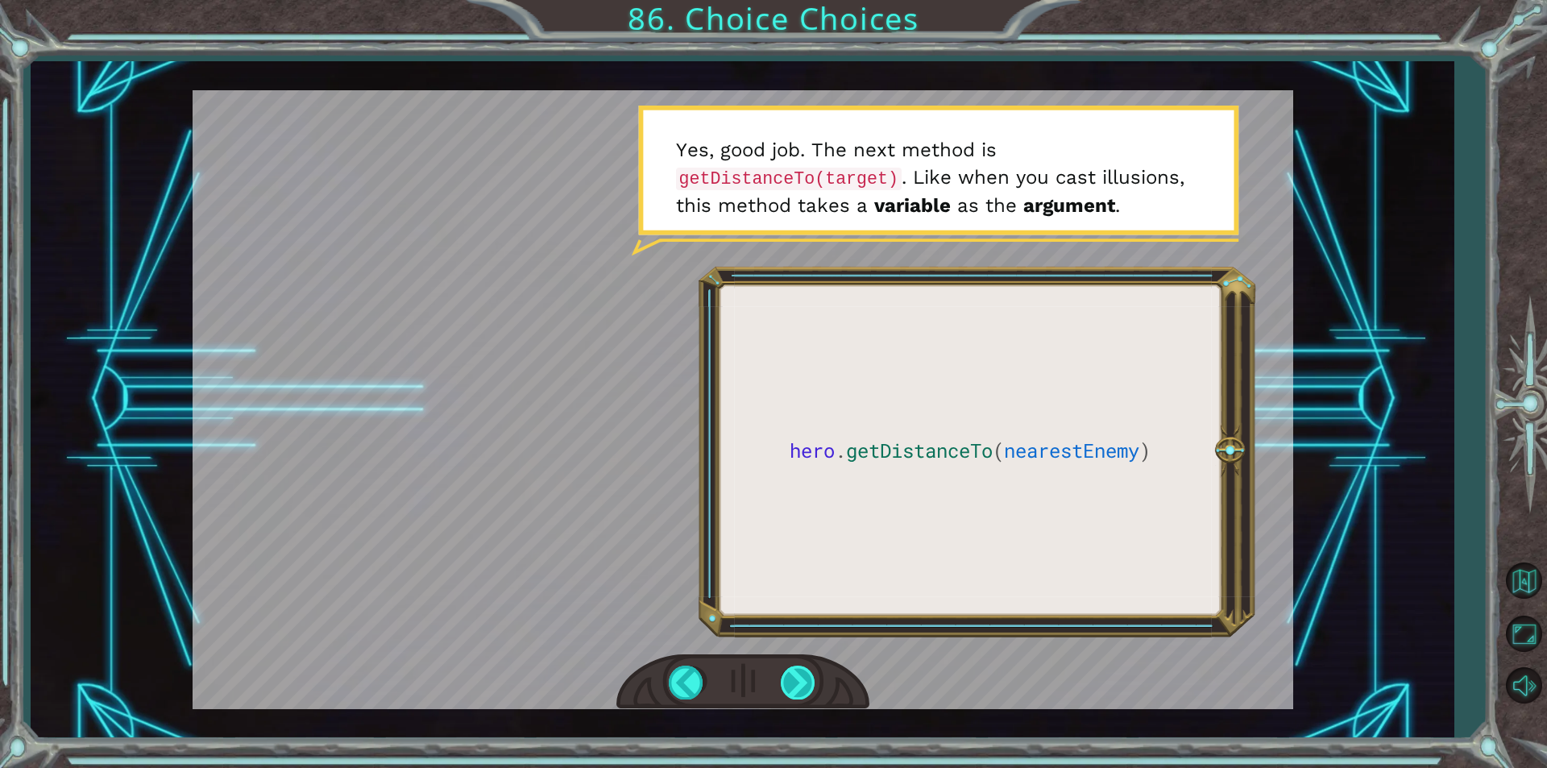
click at [790, 678] on div at bounding box center [799, 682] width 36 height 33
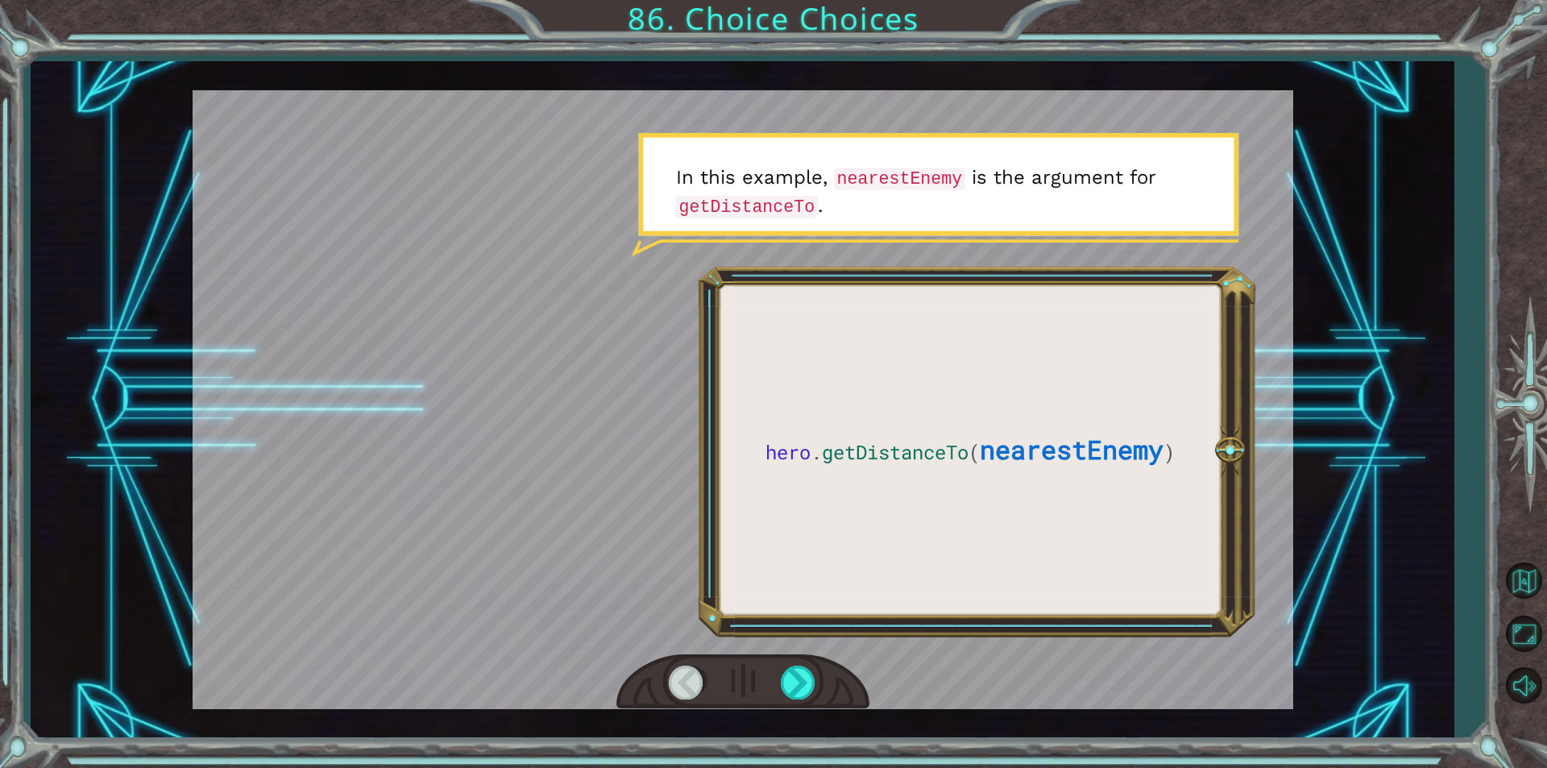
click at [804, 702] on div at bounding box center [742, 682] width 253 height 56
click at [808, 680] on div at bounding box center [799, 682] width 36 height 33
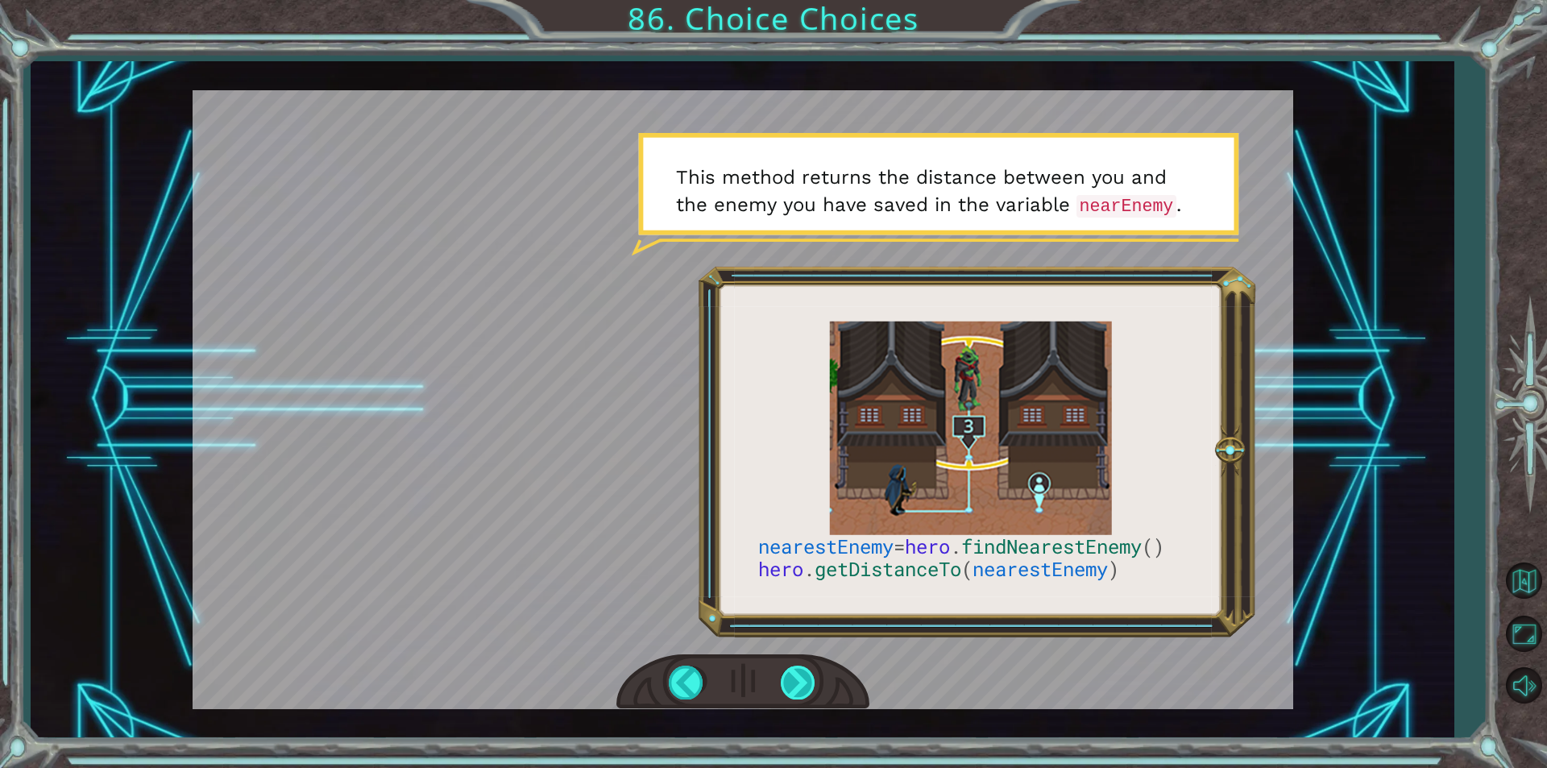
click at [808, 695] on div at bounding box center [799, 682] width 36 height 33
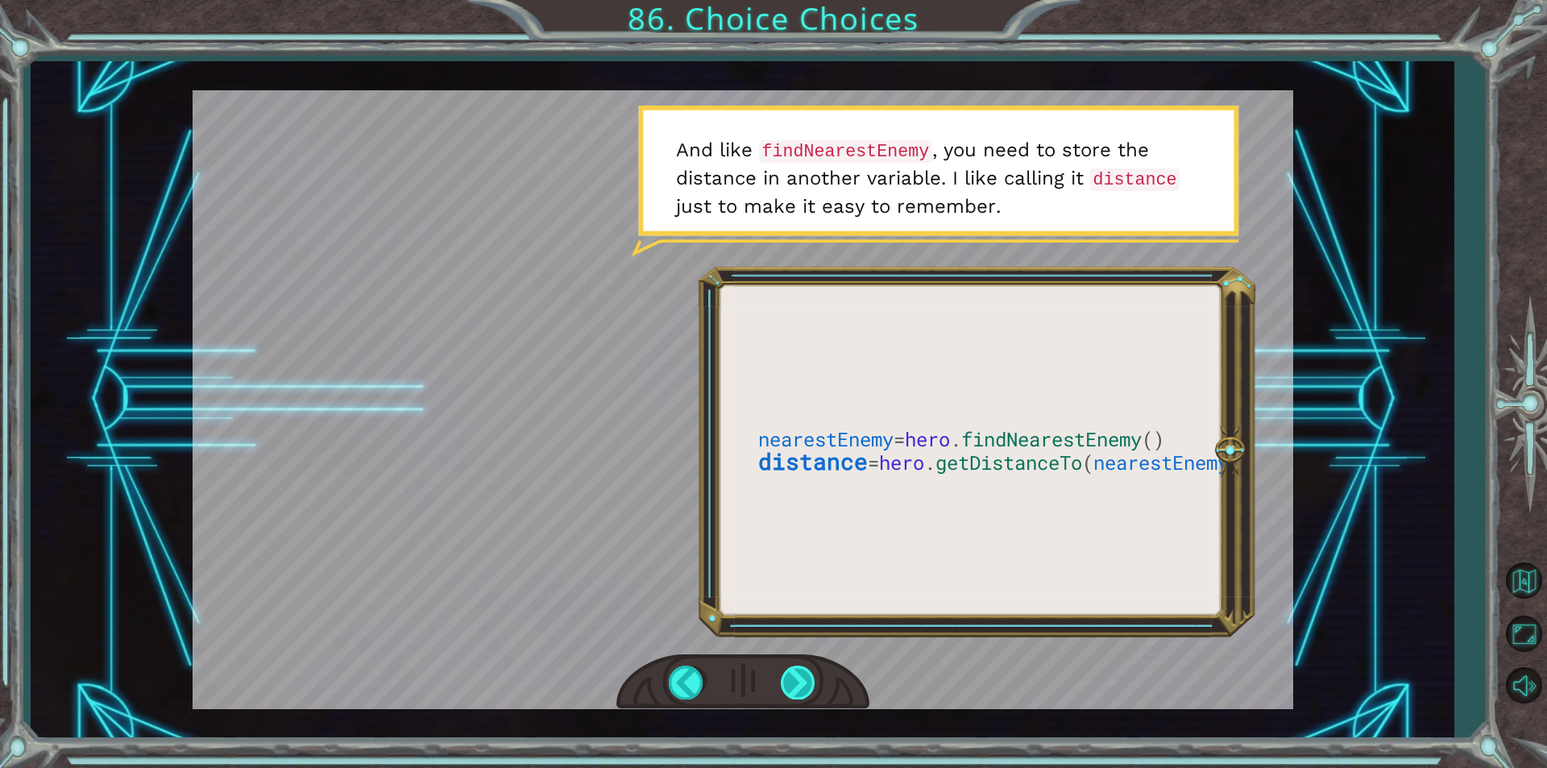
click at [794, 686] on div at bounding box center [799, 682] width 36 height 33
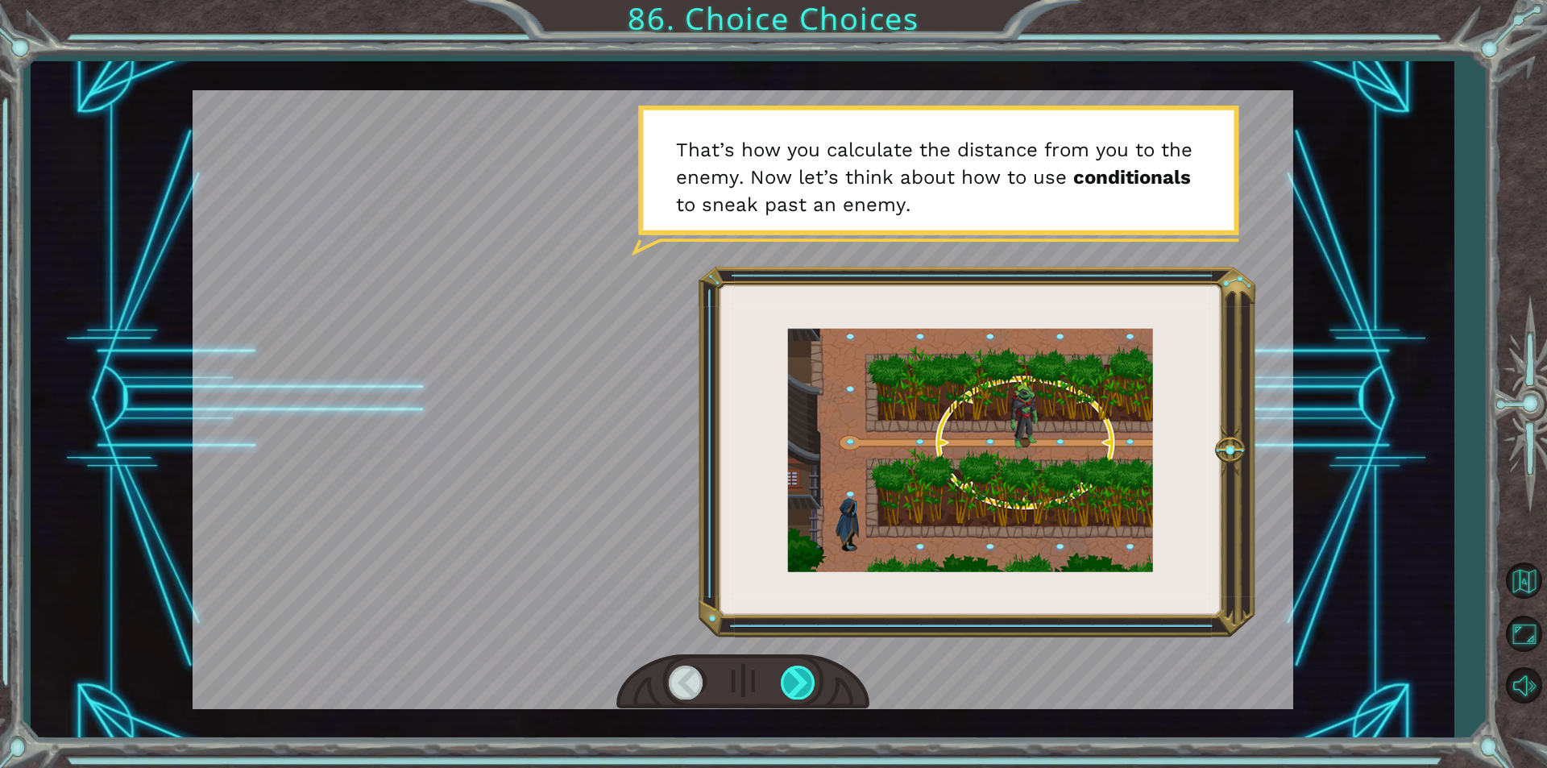
click at [794, 686] on div at bounding box center [799, 682] width 36 height 33
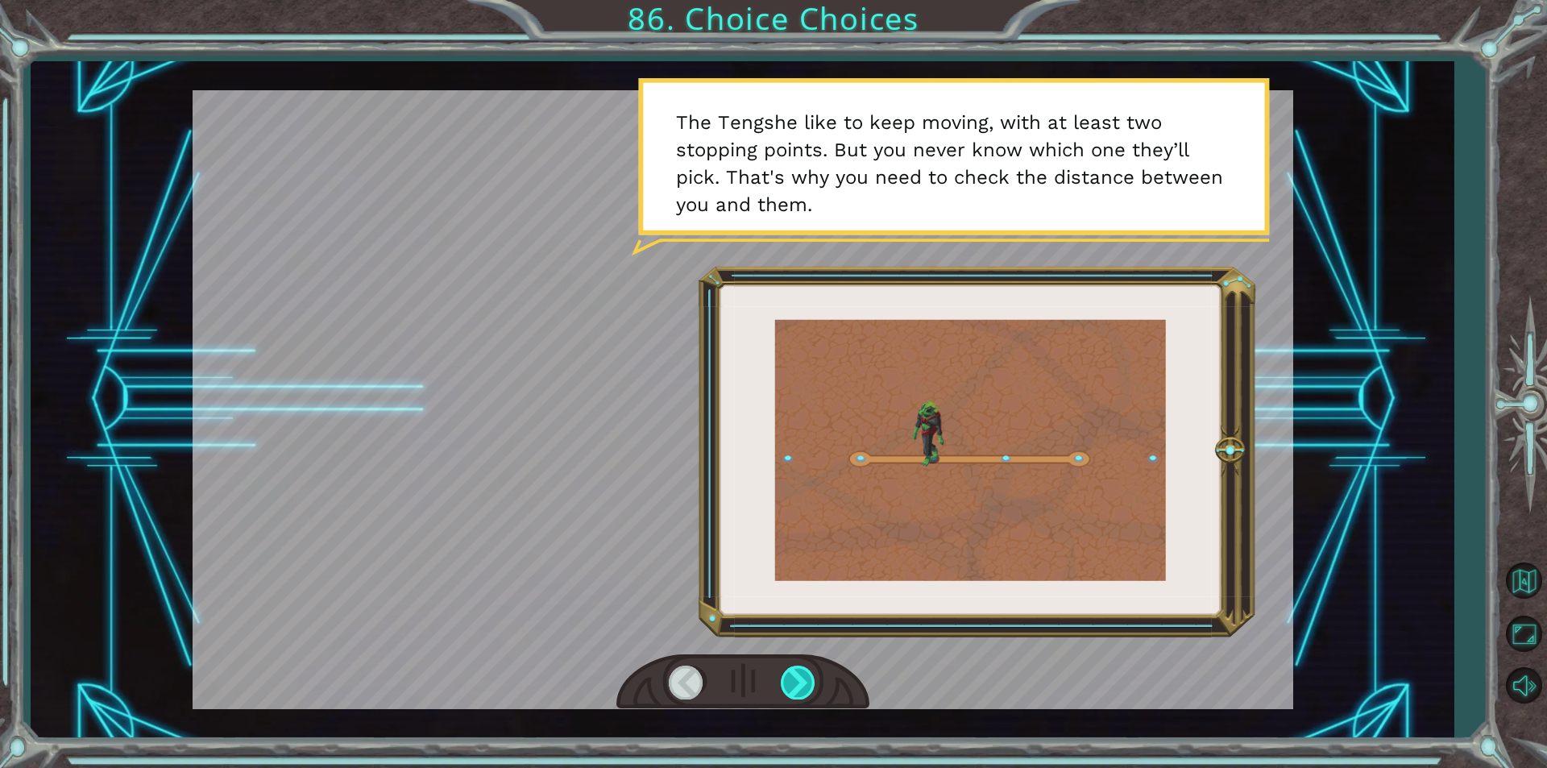
click at [794, 686] on div at bounding box center [799, 682] width 36 height 33
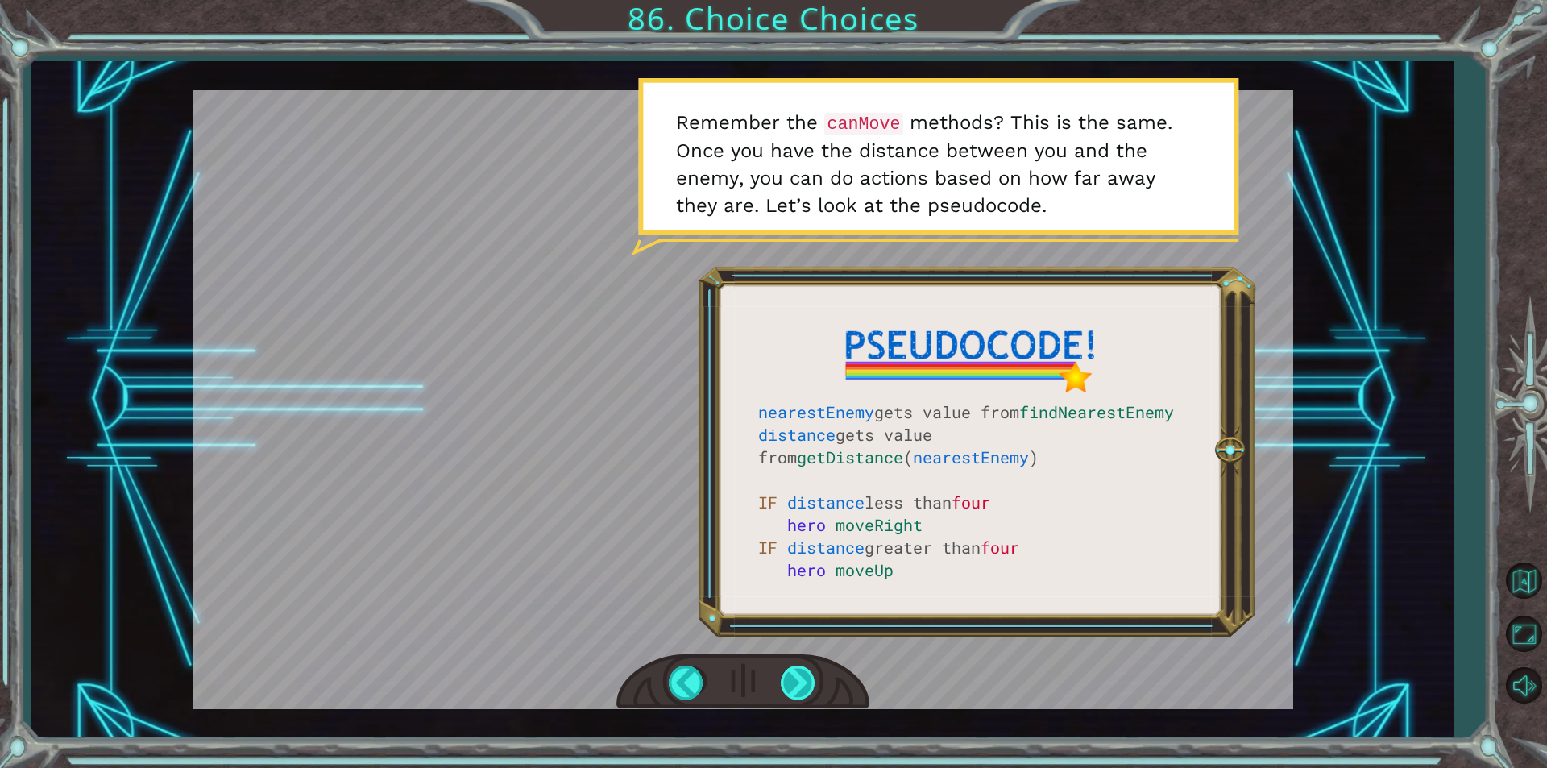
click at [784, 683] on div at bounding box center [799, 682] width 36 height 33
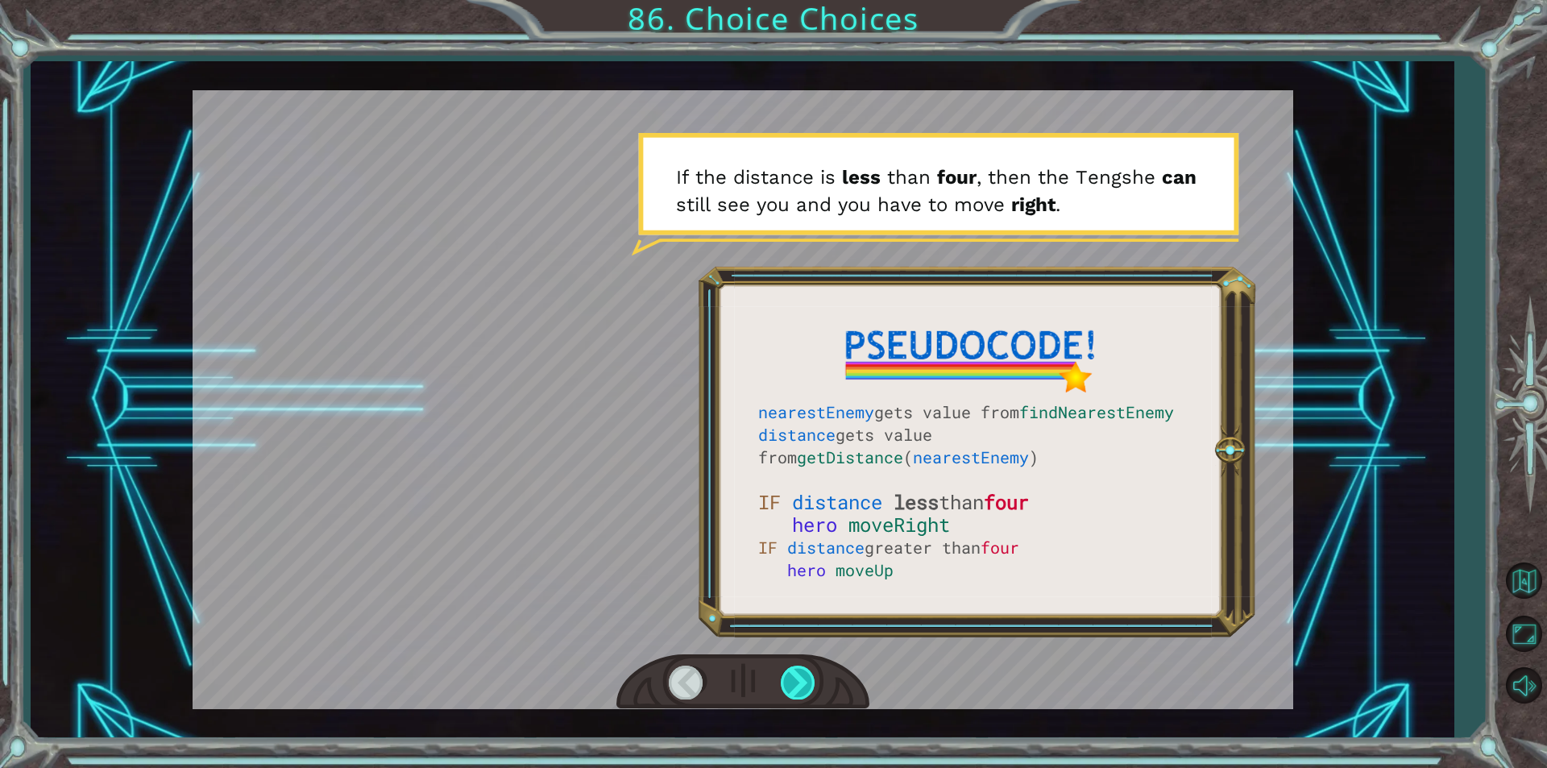
click at [784, 683] on div at bounding box center [799, 682] width 36 height 33
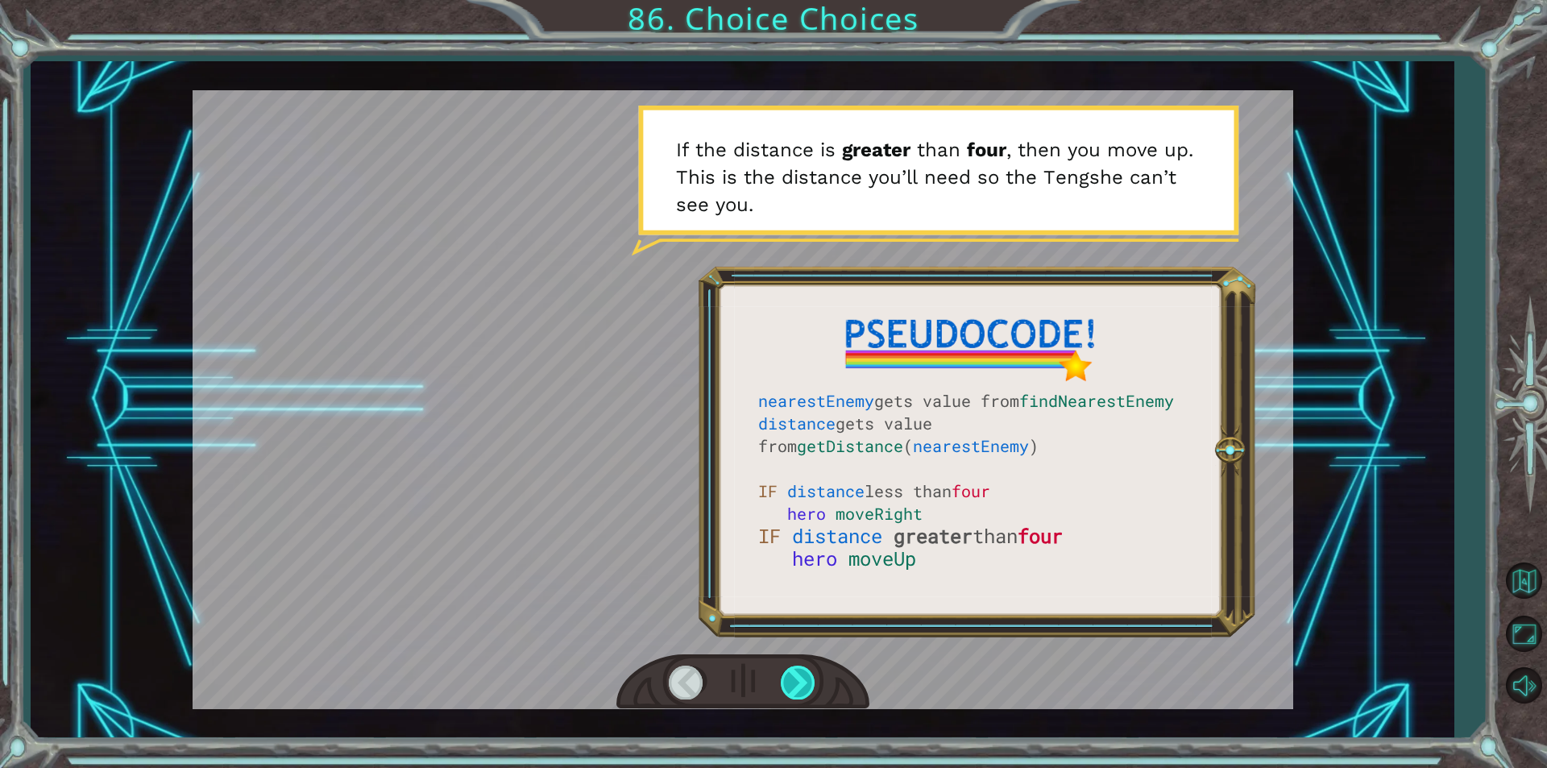
click at [784, 683] on div at bounding box center [799, 682] width 36 height 33
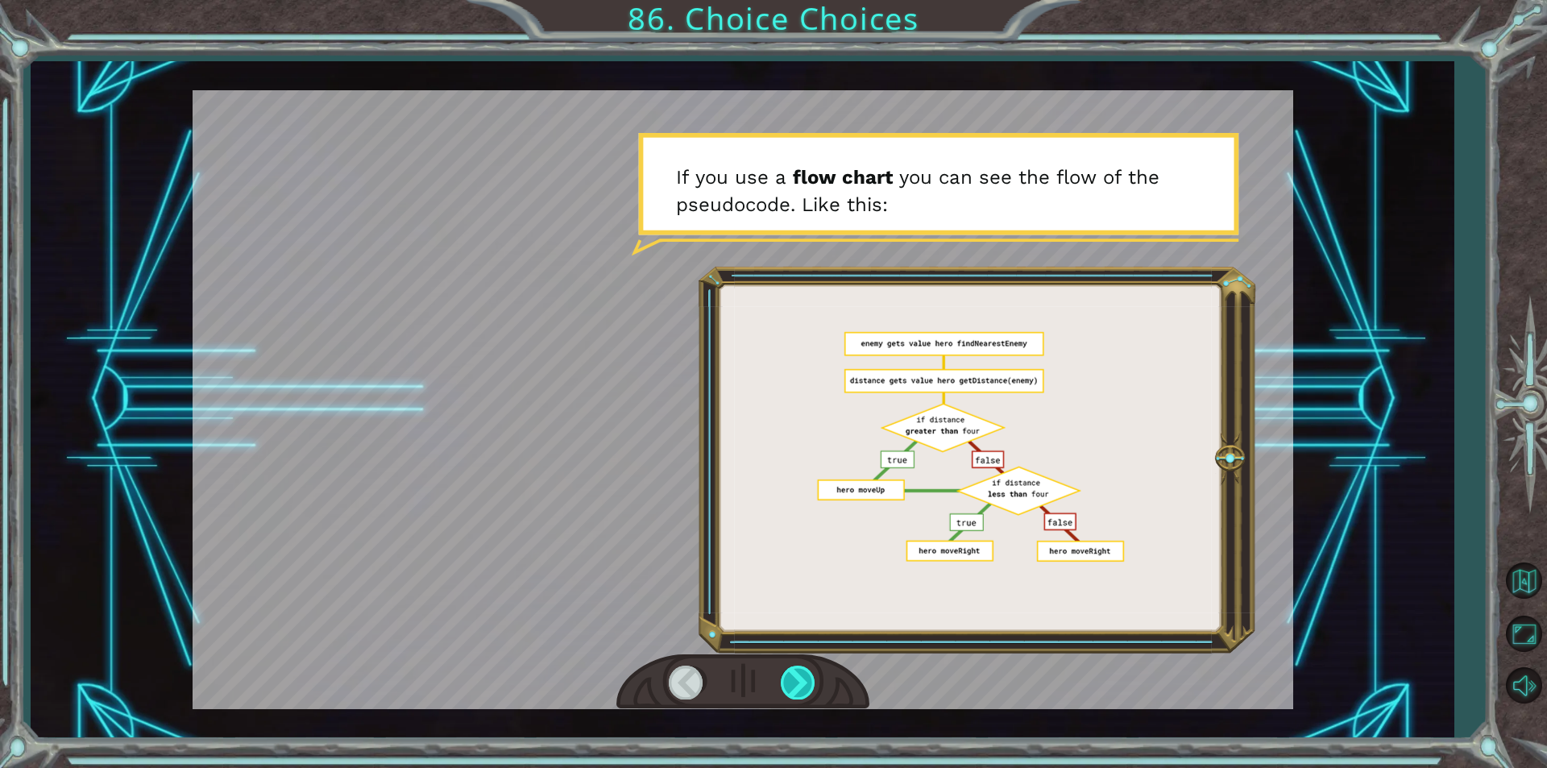
click at [784, 683] on div at bounding box center [799, 682] width 36 height 33
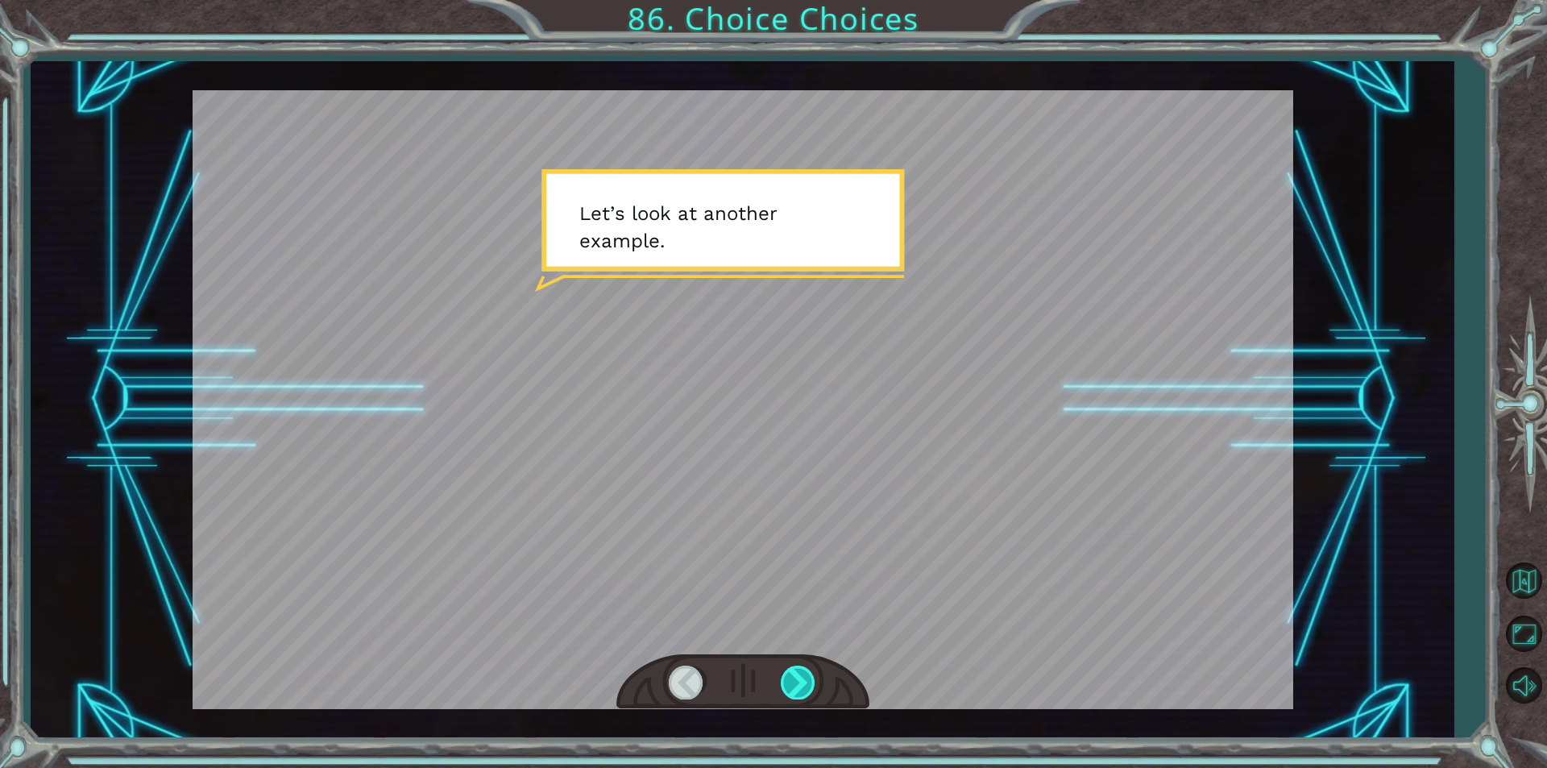
click at [784, 683] on div at bounding box center [799, 682] width 36 height 33
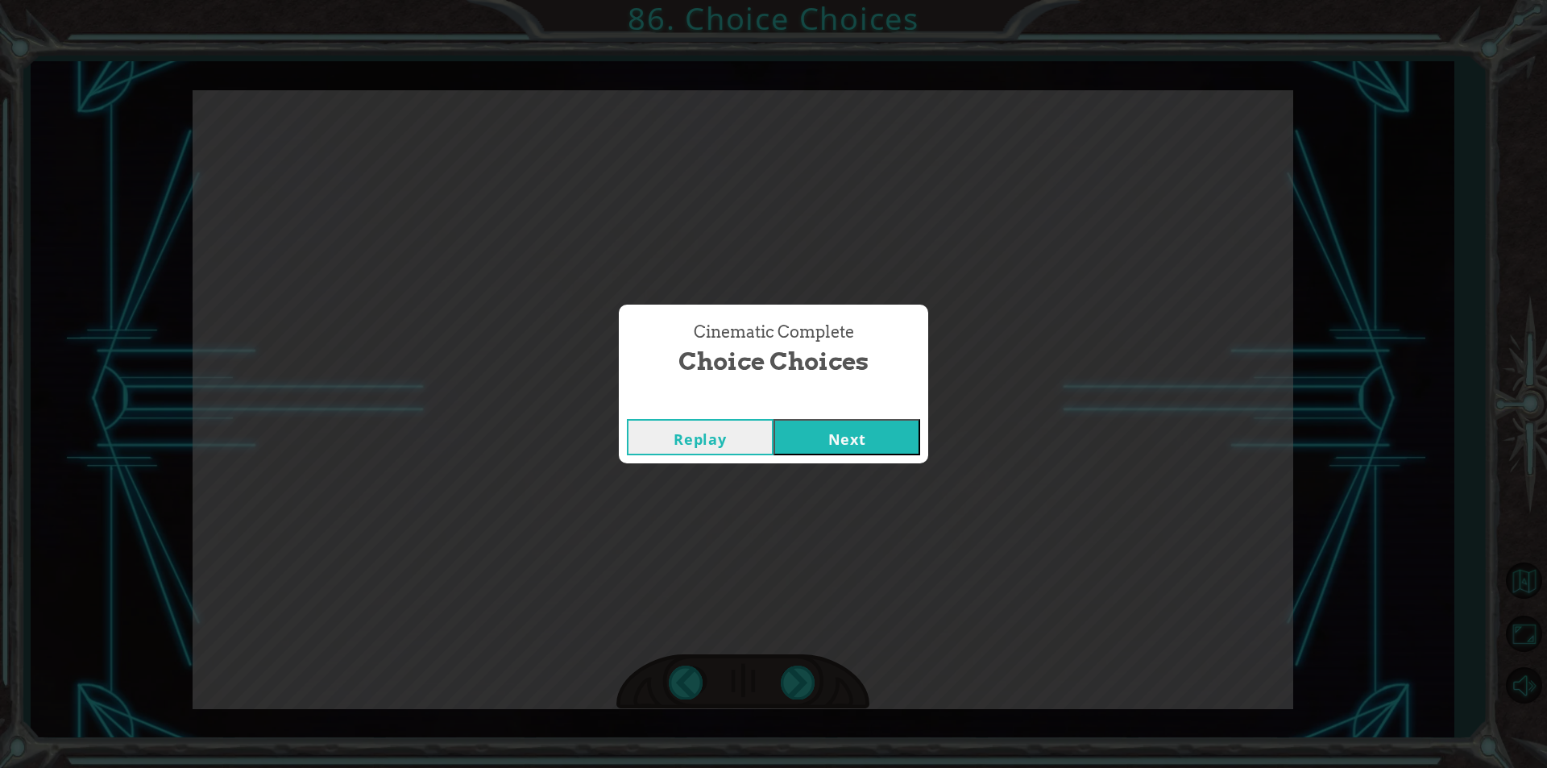
click at [865, 435] on button "Next" at bounding box center [847, 437] width 147 height 36
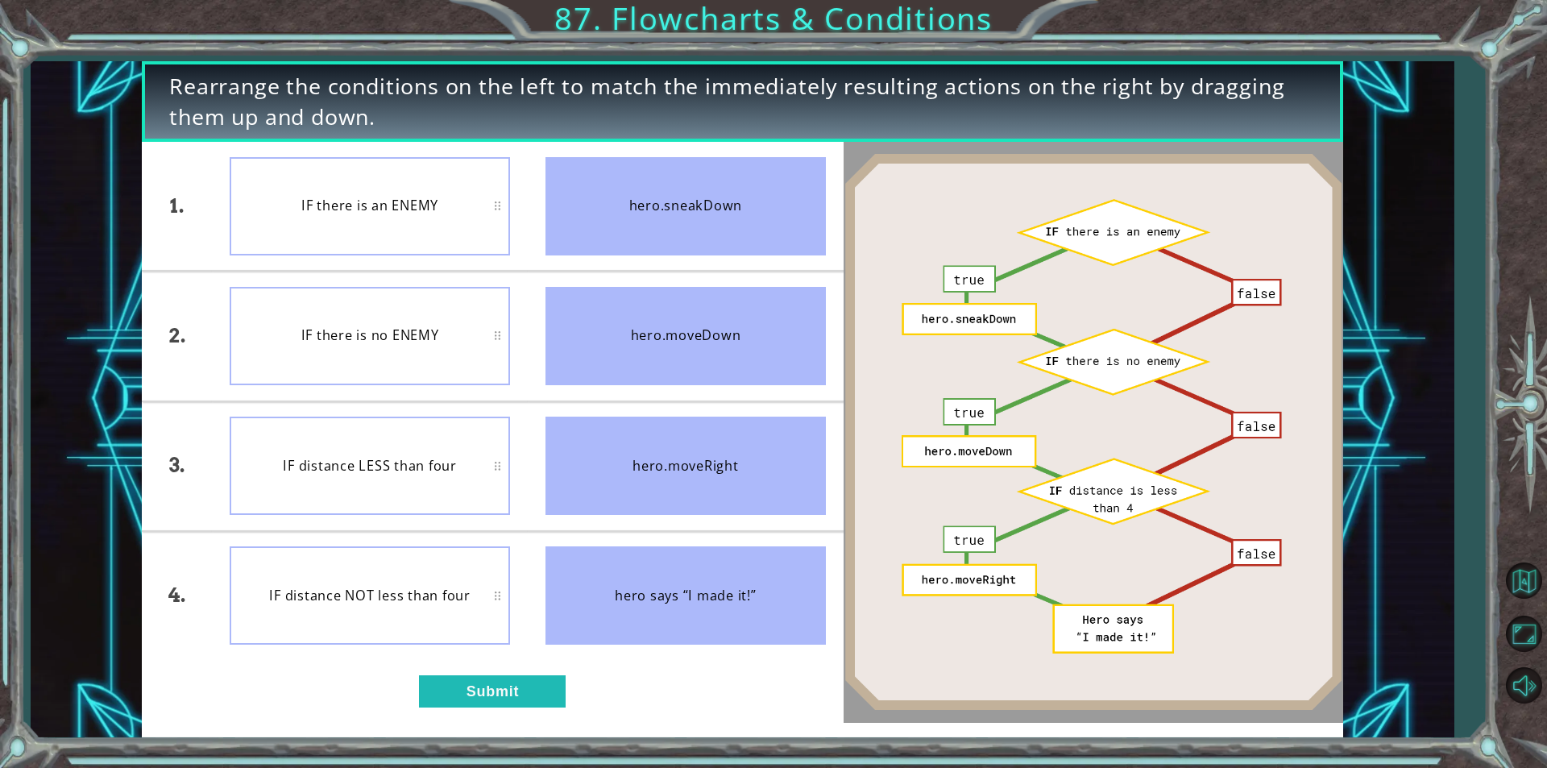
drag, startPoint x: 335, startPoint y: 225, endPoint x: 727, endPoint y: 173, distance: 395.0
click at [727, 173] on div "hero.sneakDown" at bounding box center [685, 206] width 280 height 98
click at [504, 682] on button "Submit" at bounding box center [492, 691] width 147 height 32
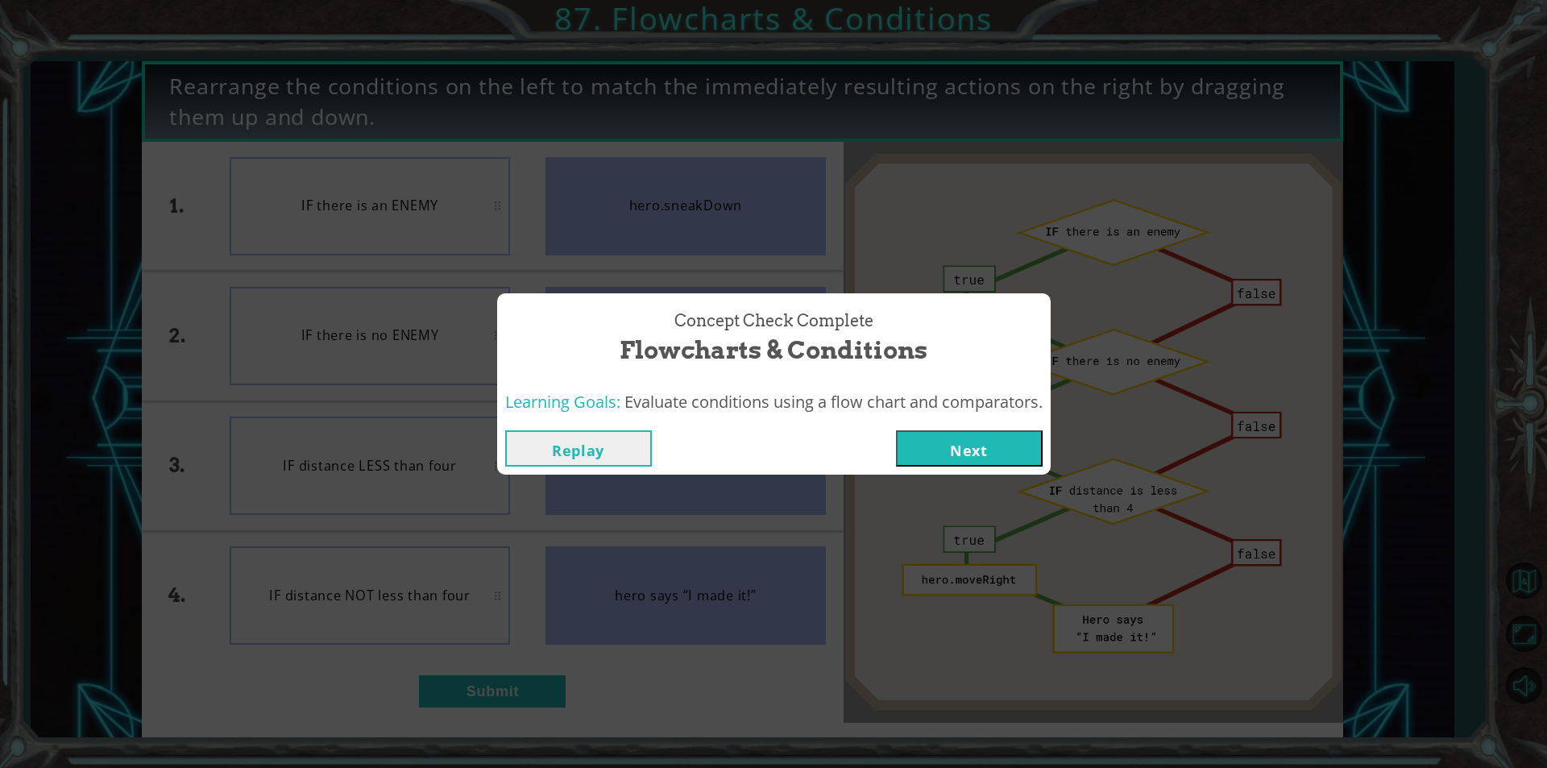
click at [927, 459] on button "Next" at bounding box center [969, 448] width 147 height 36
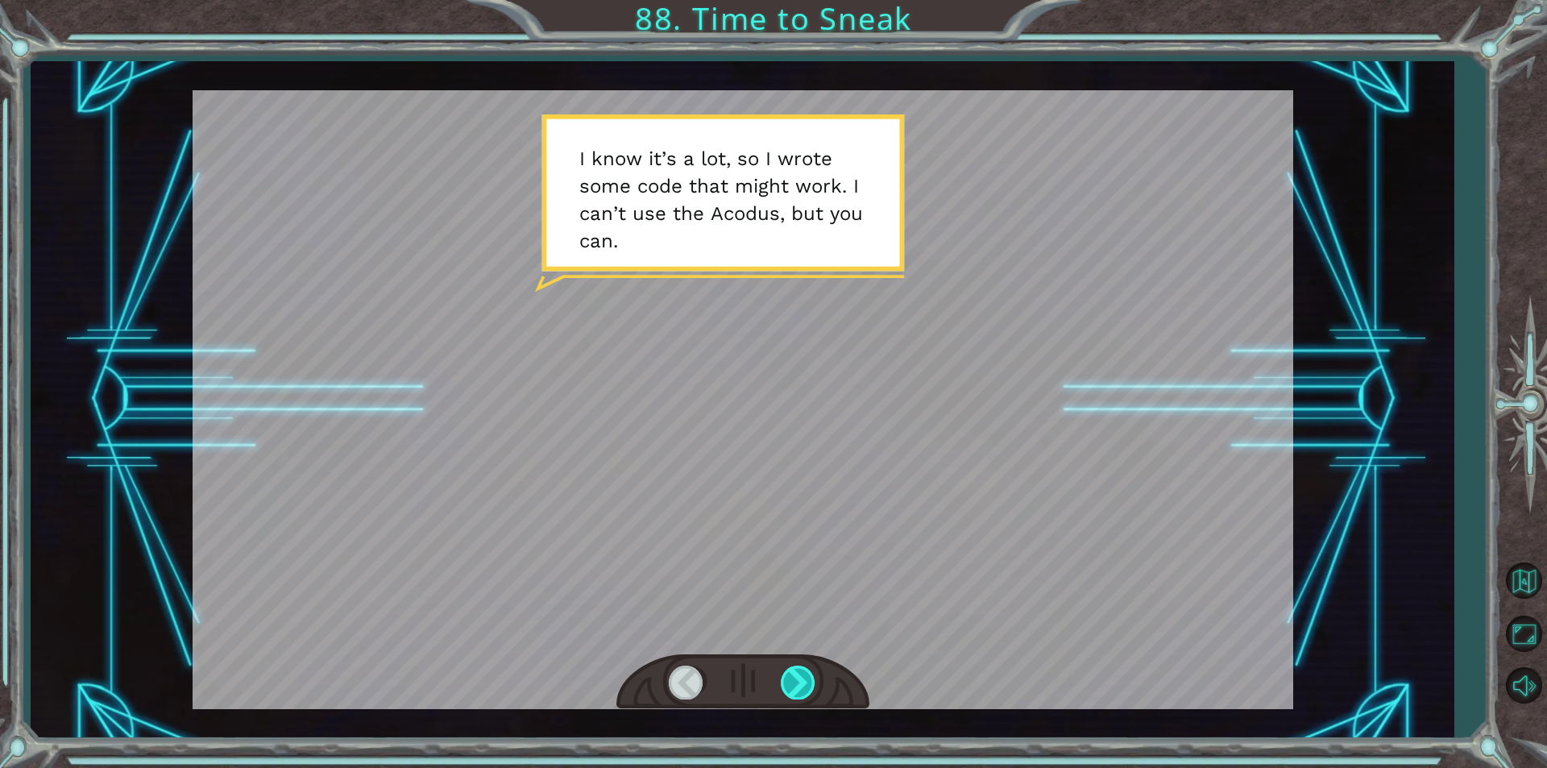
drag, startPoint x: 789, startPoint y: 679, endPoint x: 797, endPoint y: 677, distance: 8.4
click at [789, 678] on div at bounding box center [799, 682] width 36 height 33
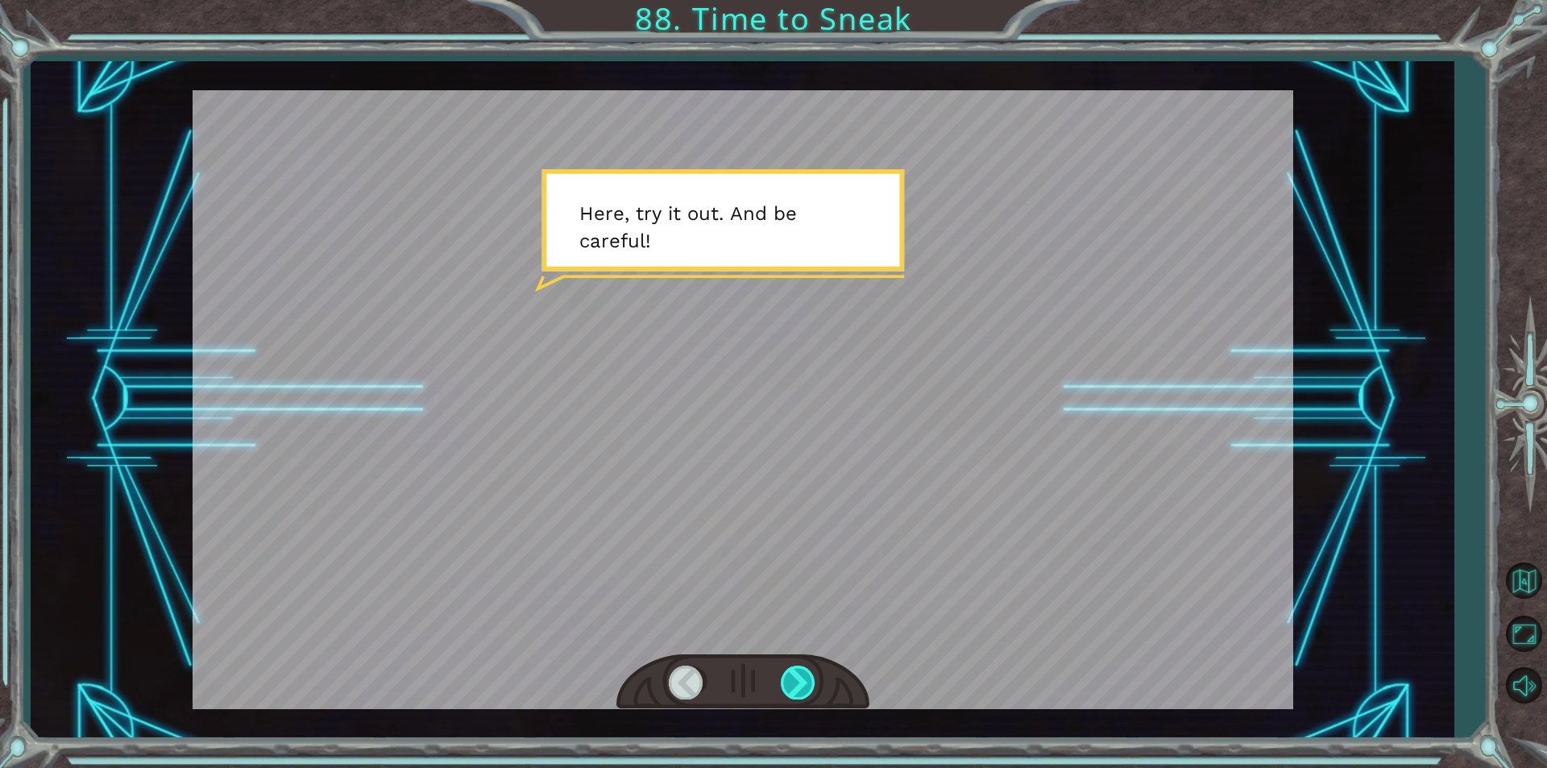
click at [797, 677] on div at bounding box center [799, 682] width 36 height 33
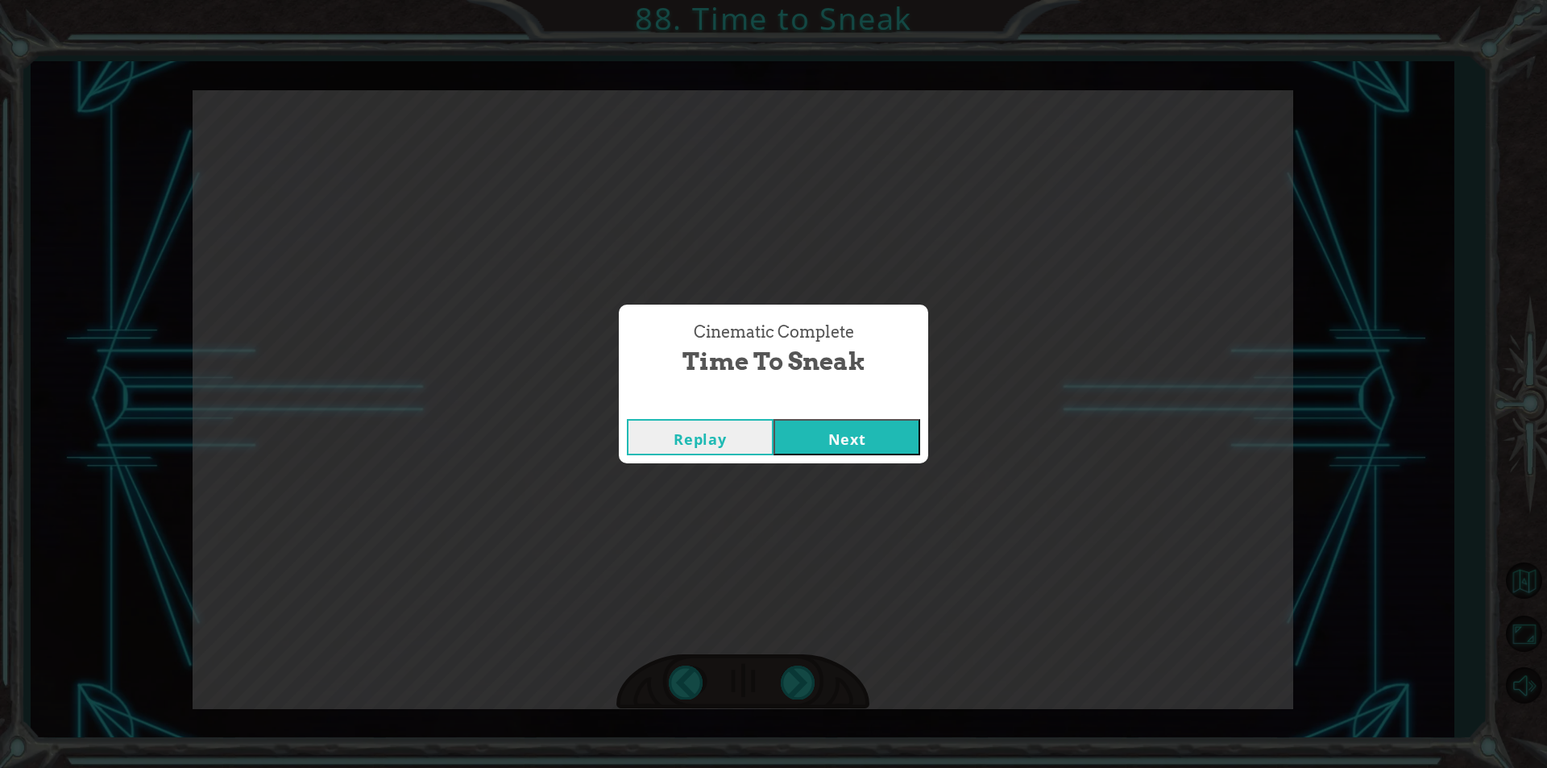
click at [869, 451] on button "Next" at bounding box center [847, 437] width 147 height 36
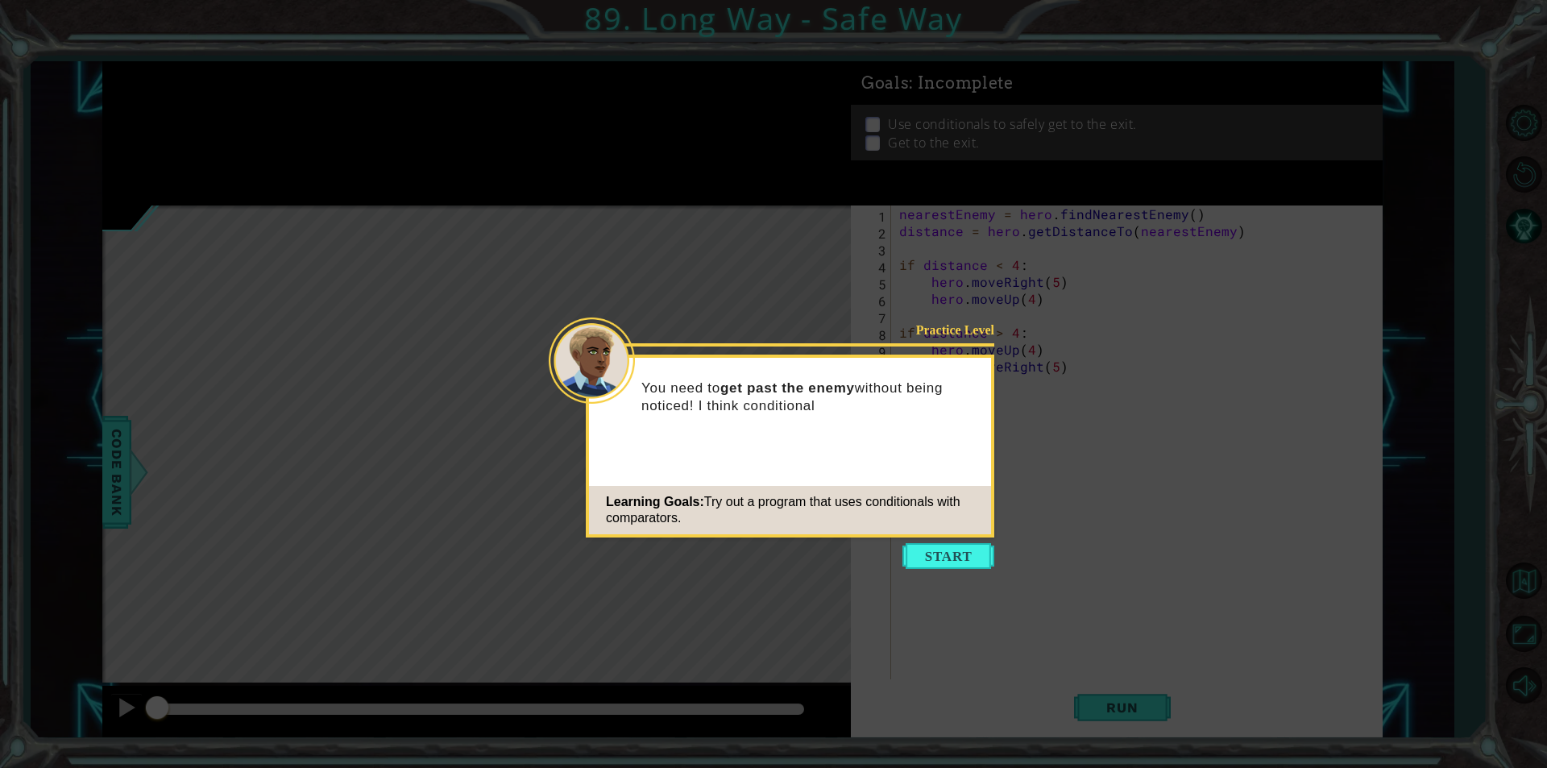
drag, startPoint x: 855, startPoint y: 508, endPoint x: 738, endPoint y: 475, distance: 121.4
click at [737, 475] on div "Practice Level You need to get past the enemy without being noticed! I think co…" at bounding box center [790, 446] width 409 height 183
click at [918, 541] on icon at bounding box center [773, 384] width 1547 height 768
click at [917, 554] on button "Start" at bounding box center [948, 556] width 92 height 26
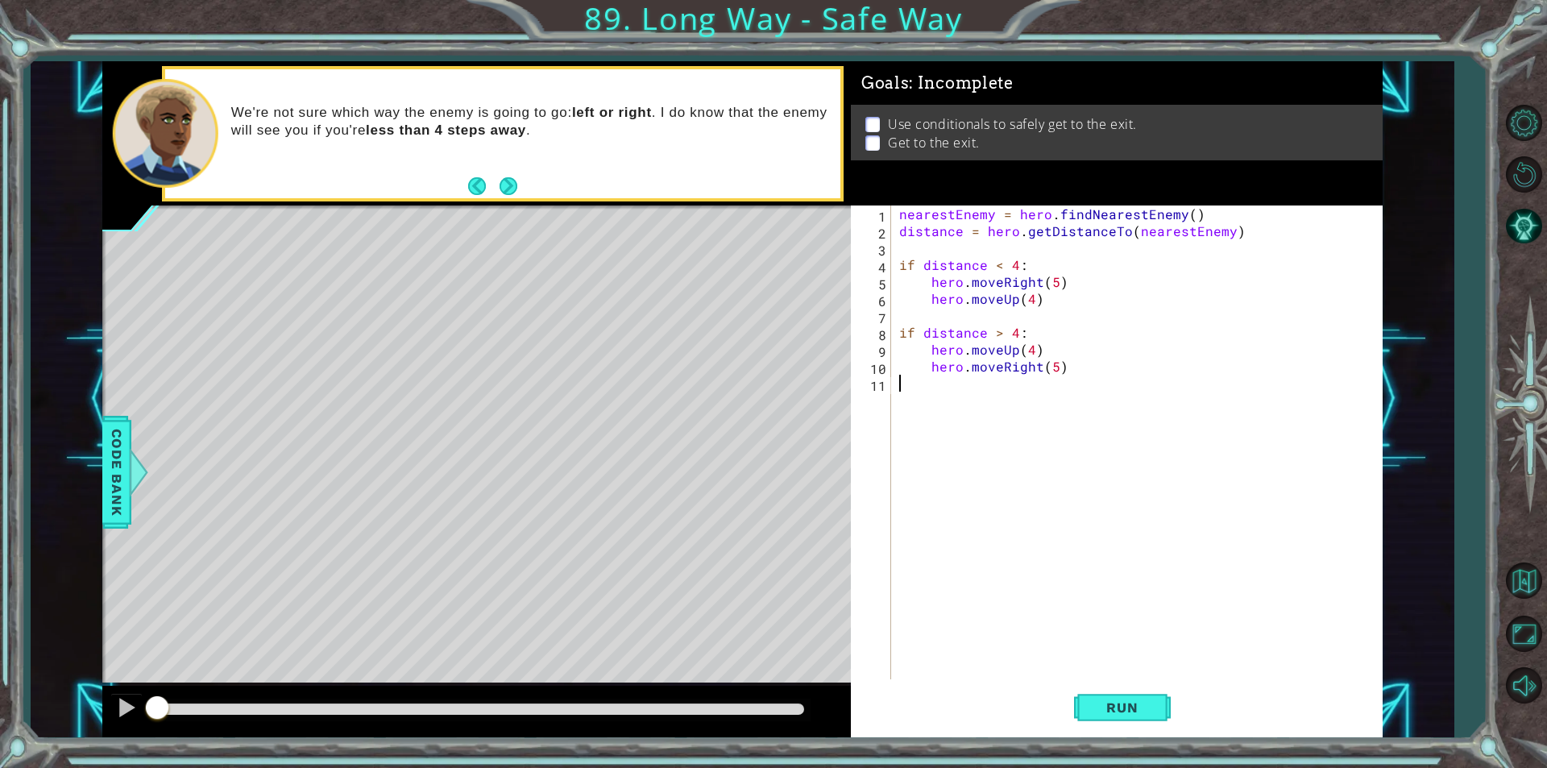
drag, startPoint x: 850, startPoint y: 320, endPoint x: 1029, endPoint y: 571, distance: 308.5
click at [1029, 571] on div "nearestEnemy = hero . findNearestEnemy ( ) distance = hero . getDistanceTo ( ne…" at bounding box center [1141, 459] width 490 height 508
click at [1142, 708] on span "Run" at bounding box center [1122, 707] width 64 height 16
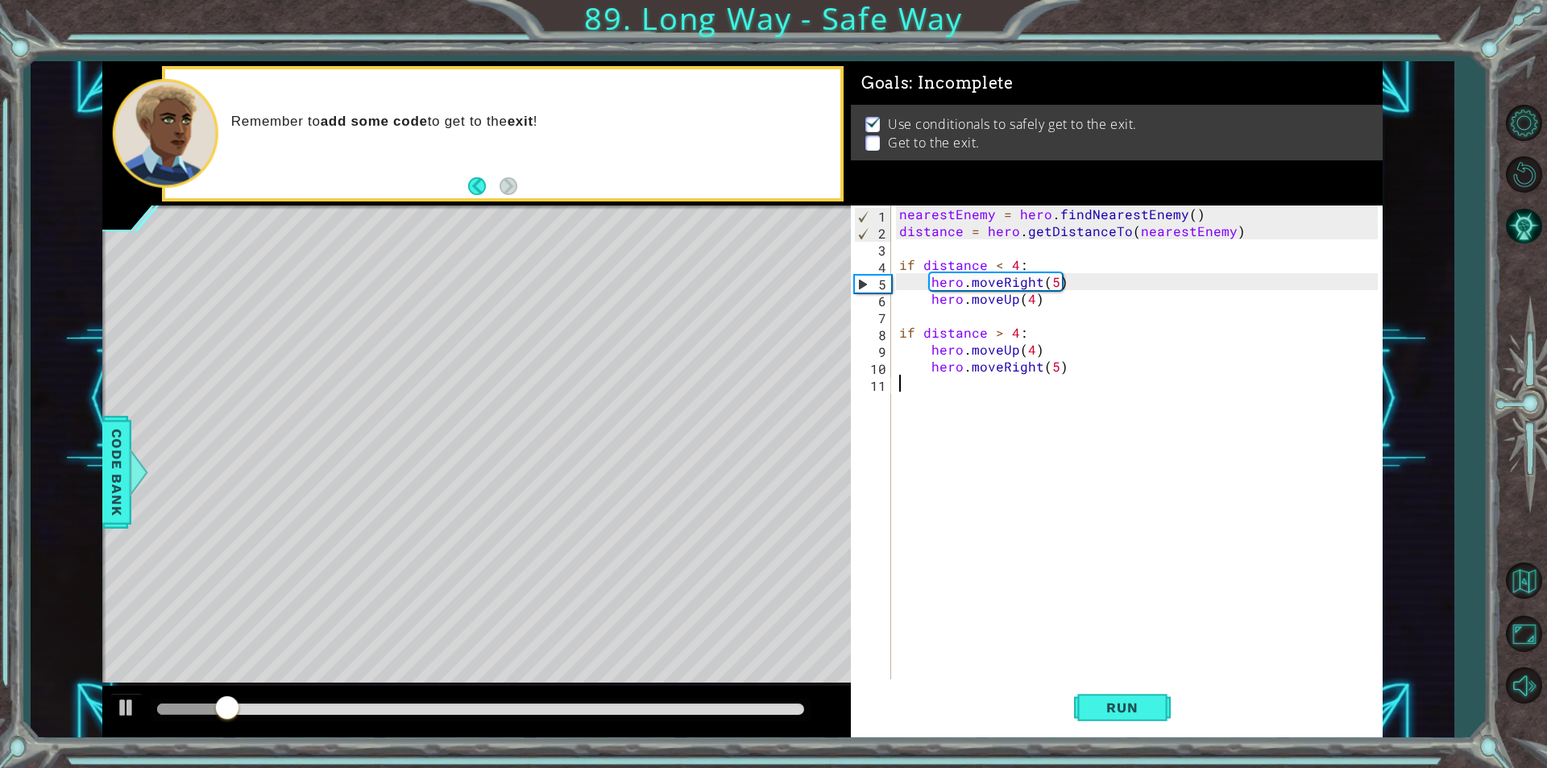
drag, startPoint x: 851, startPoint y: 670, endPoint x: 1002, endPoint y: 579, distance: 175.6
click at [1002, 579] on div "nearestEnemy = hero . findNearestEnemy ( ) distance = hero . getDistanceTo ( ne…" at bounding box center [1141, 459] width 490 height 508
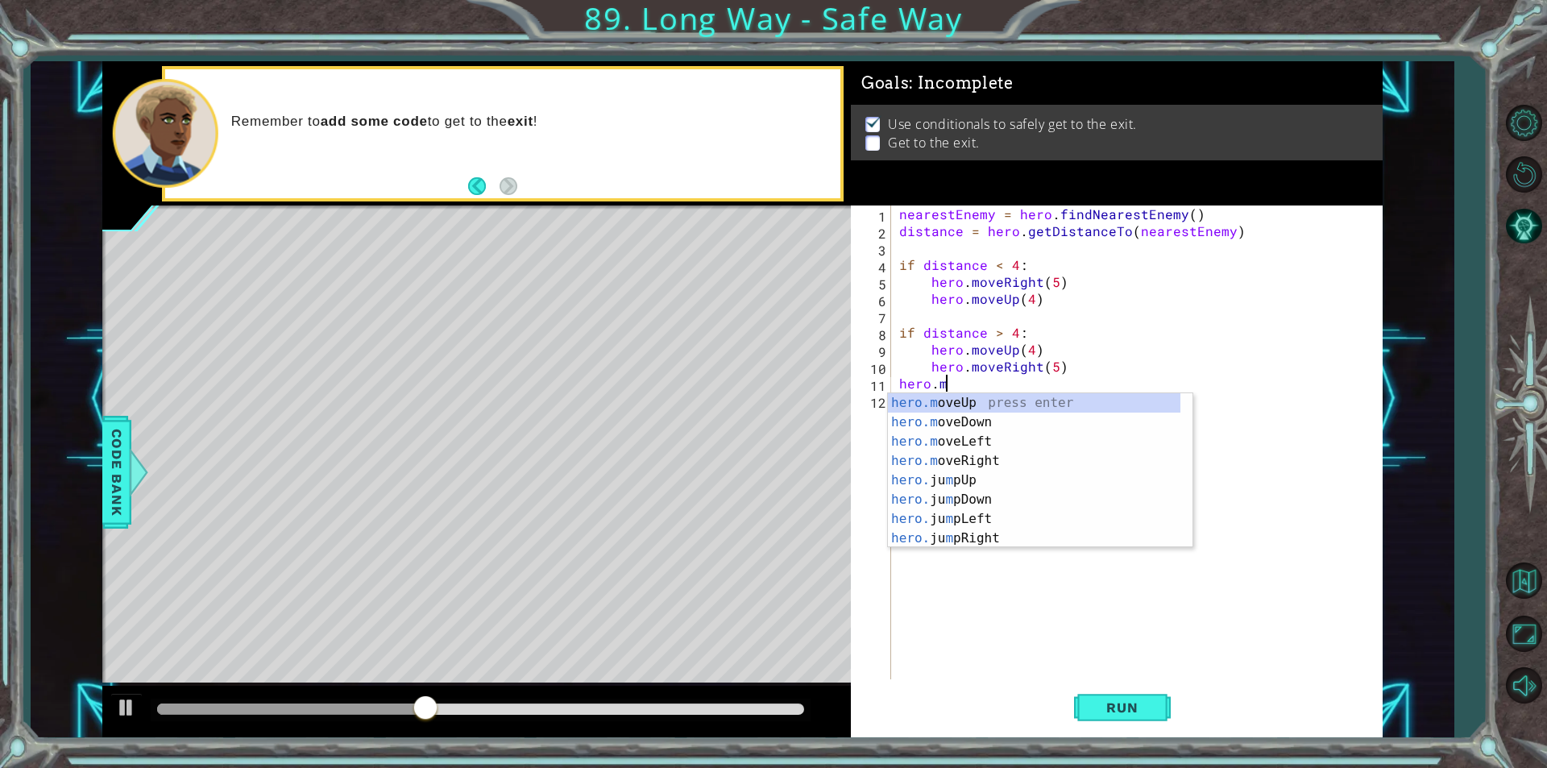
scroll to position [0, 2]
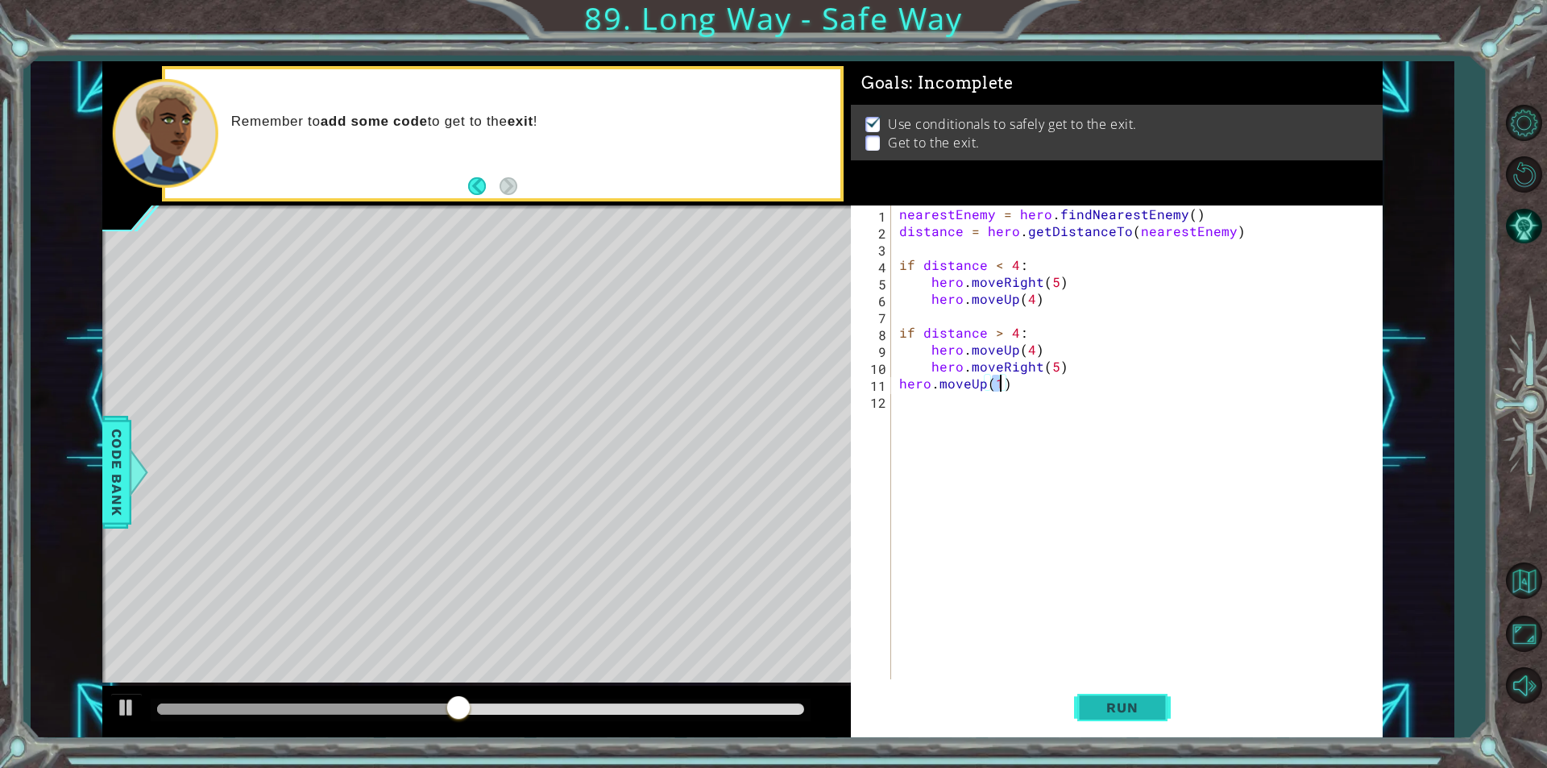
type textarea "hero.moveUp(1)"
click at [1100, 710] on span "Run" at bounding box center [1122, 707] width 64 height 16
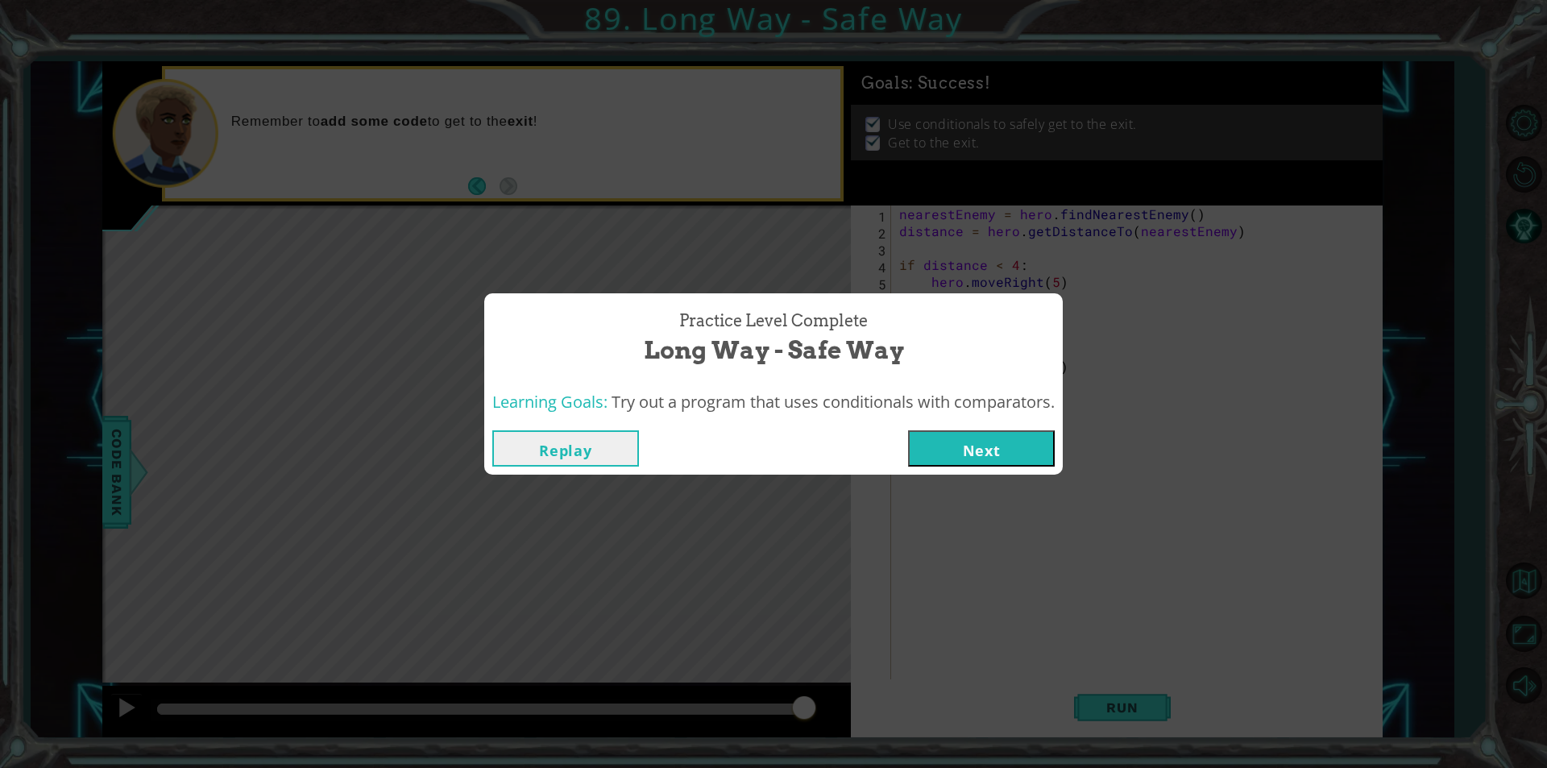
click at [980, 450] on button "Next" at bounding box center [981, 448] width 147 height 36
